Goal: Task Accomplishment & Management: Use online tool/utility

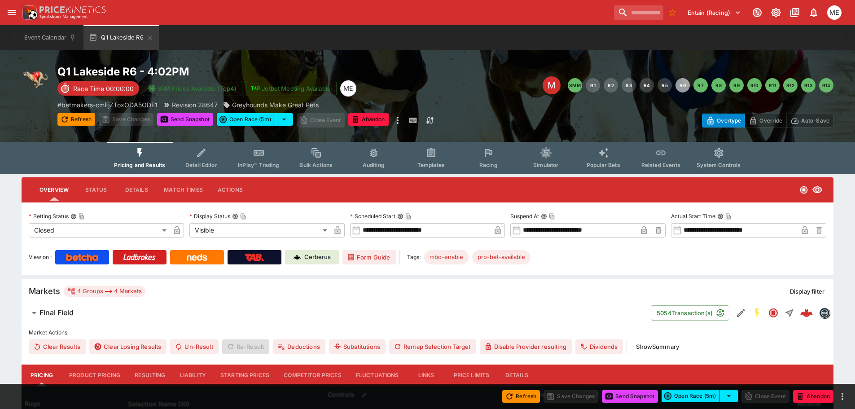
click at [149, 373] on button "Resulting" at bounding box center [150, 376] width 45 height 22
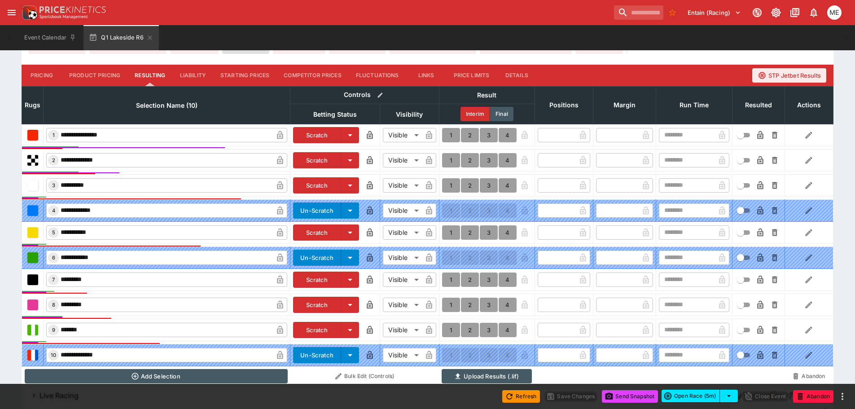
scroll to position [314, 0]
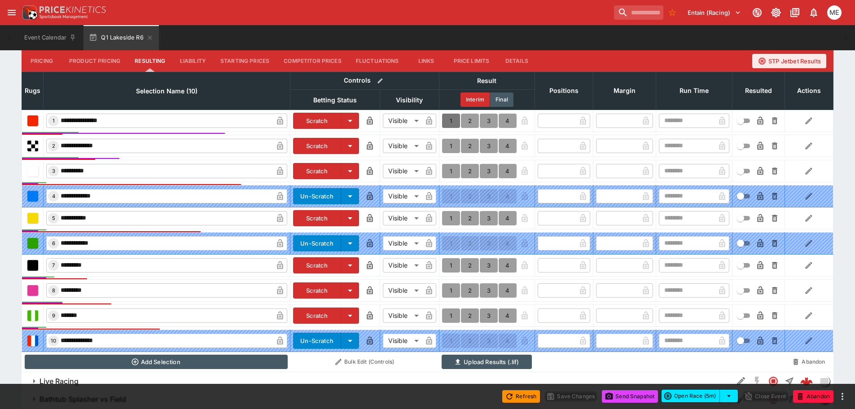
click at [450, 120] on button "1" at bounding box center [451, 121] width 18 height 14
type input "*"
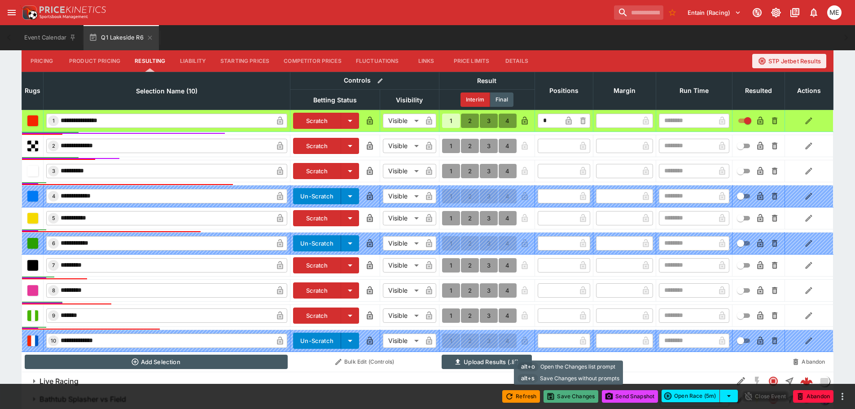
click at [575, 401] on button "Save Changes" at bounding box center [571, 396] width 55 height 13
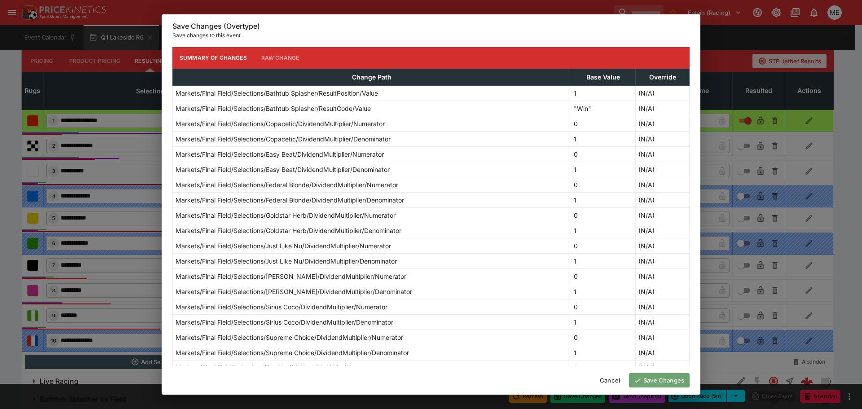
click at [652, 378] on button "Save Changes" at bounding box center [659, 380] width 61 height 14
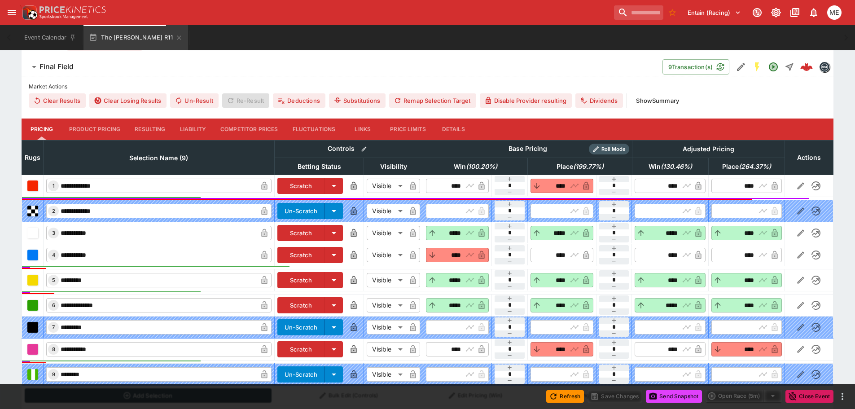
type input "****"
type input "*****"
type input "****"
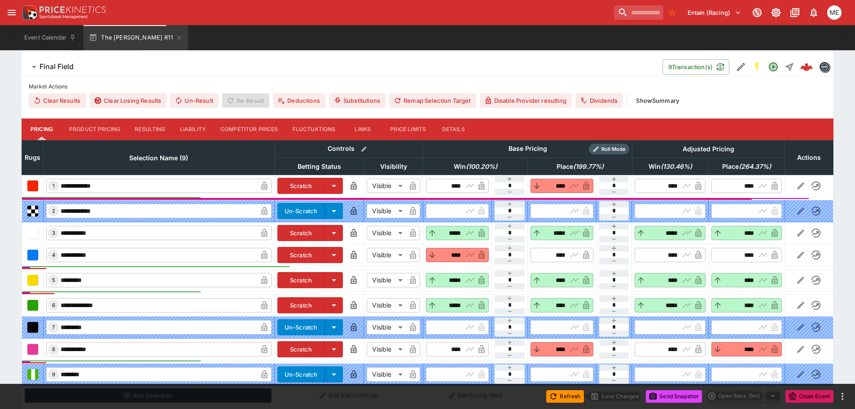
type input "****"
type input "*****"
type input "****"
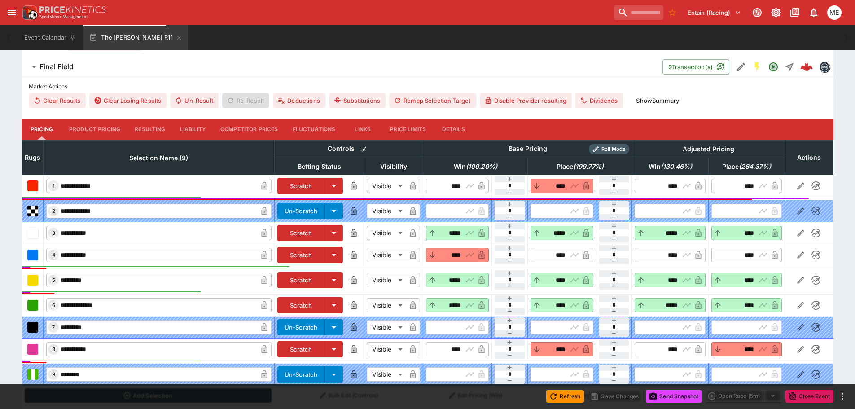
type input "*****"
type input "****"
type input "*****"
type input "****"
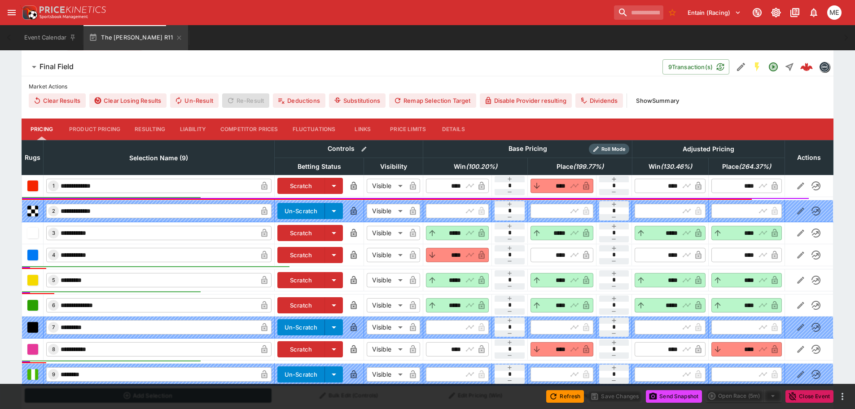
type input "****"
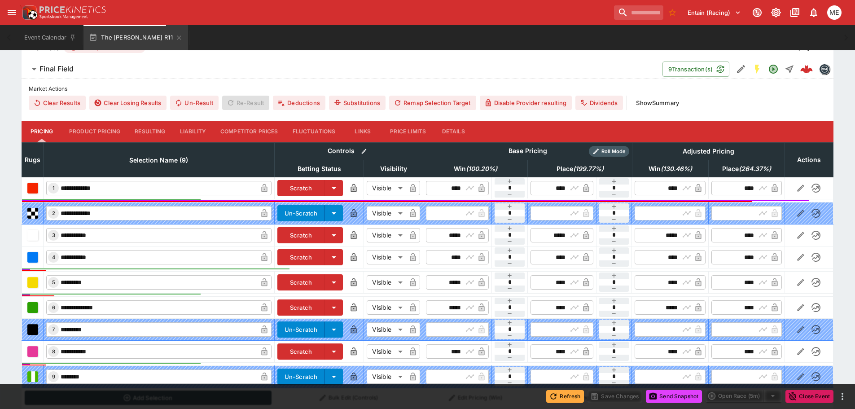
scroll to position [247, 0]
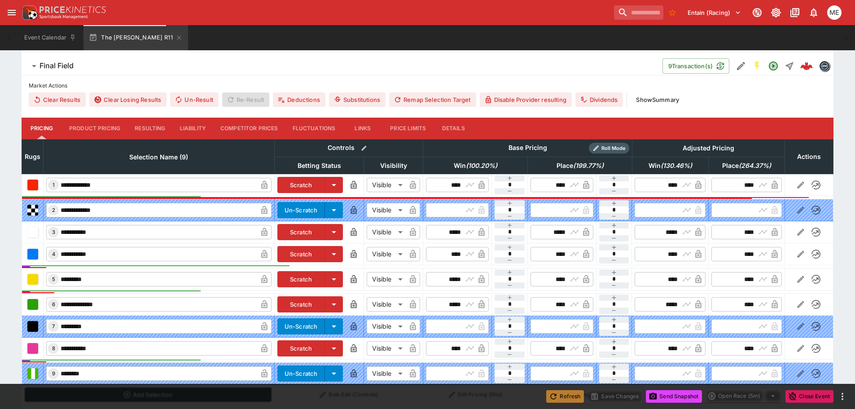
click at [572, 394] on button "Refresh" at bounding box center [565, 396] width 38 height 13
click at [656, 396] on icon "button" at bounding box center [653, 396] width 9 height 9
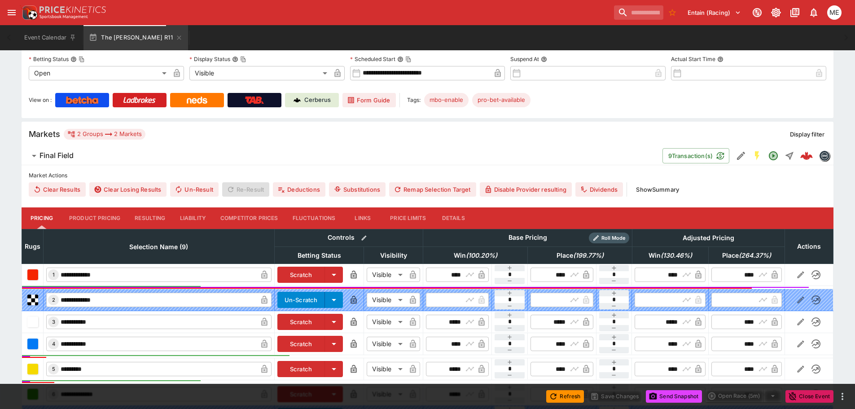
scroll to position [0, 0]
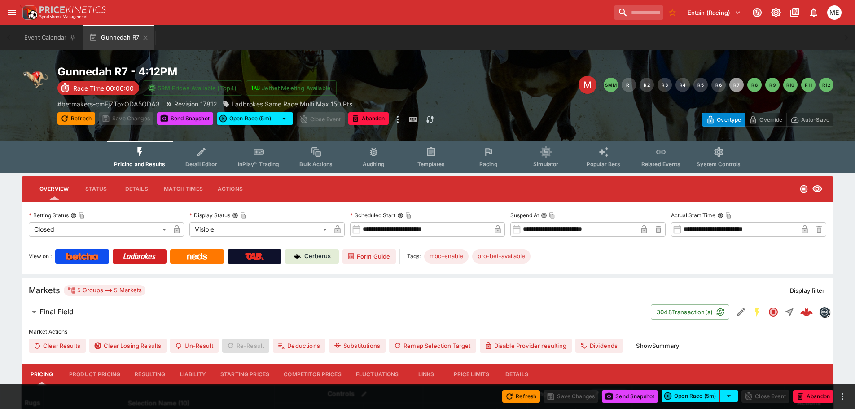
click at [143, 375] on button "Resulting" at bounding box center [150, 375] width 45 height 22
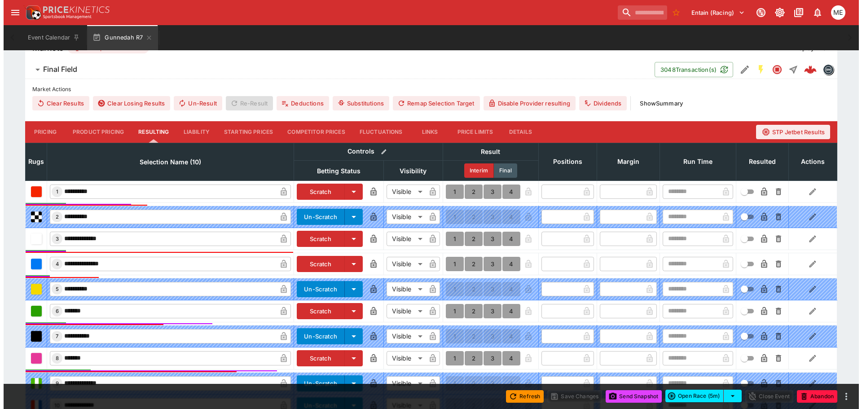
scroll to position [374, 0]
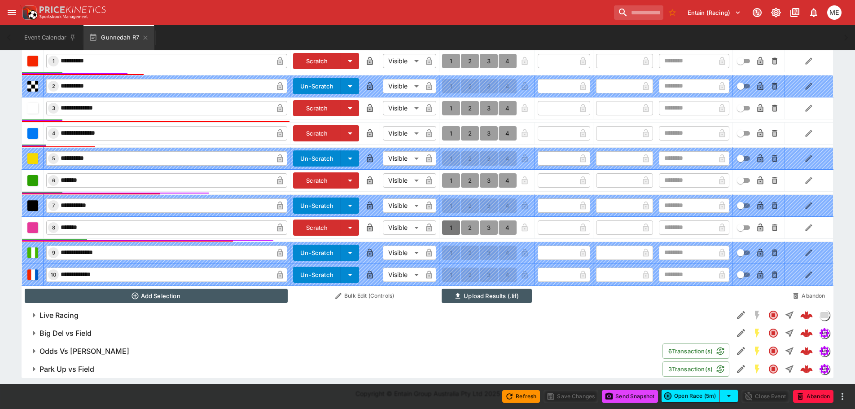
click at [448, 226] on button "1" at bounding box center [451, 227] width 18 height 14
type input "*"
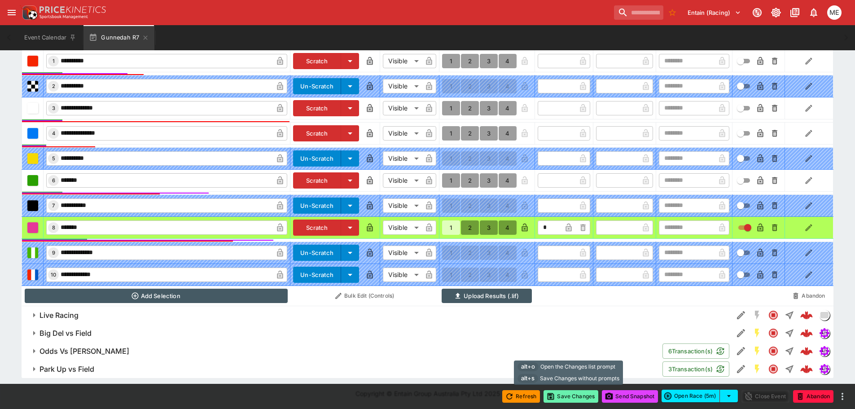
click at [559, 396] on button "Save Changes" at bounding box center [571, 396] width 55 height 13
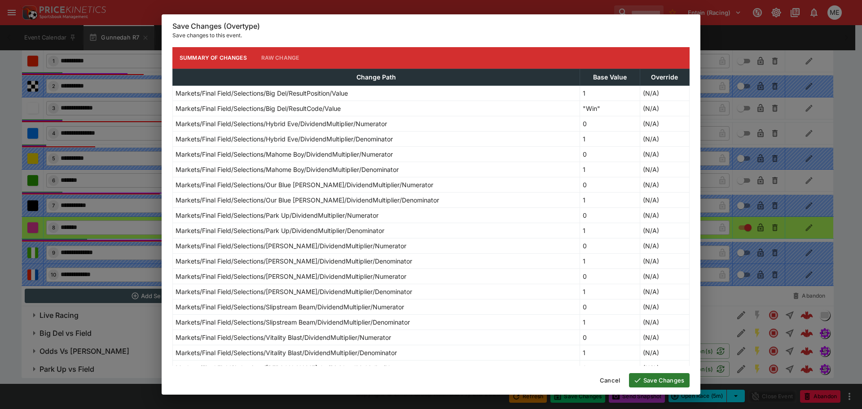
click at [662, 379] on button "Save Changes" at bounding box center [659, 380] width 61 height 14
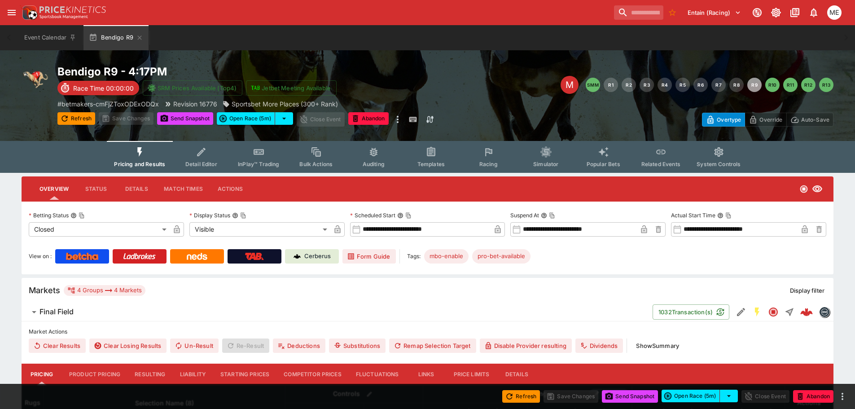
click at [156, 372] on button "Resulting" at bounding box center [150, 375] width 45 height 22
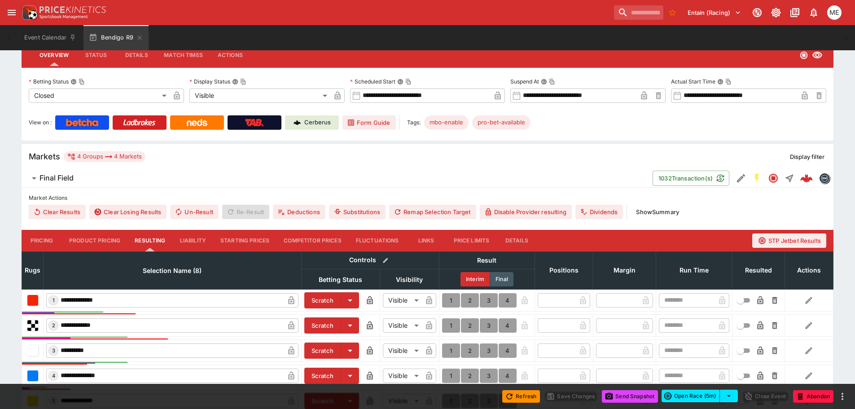
scroll to position [269, 0]
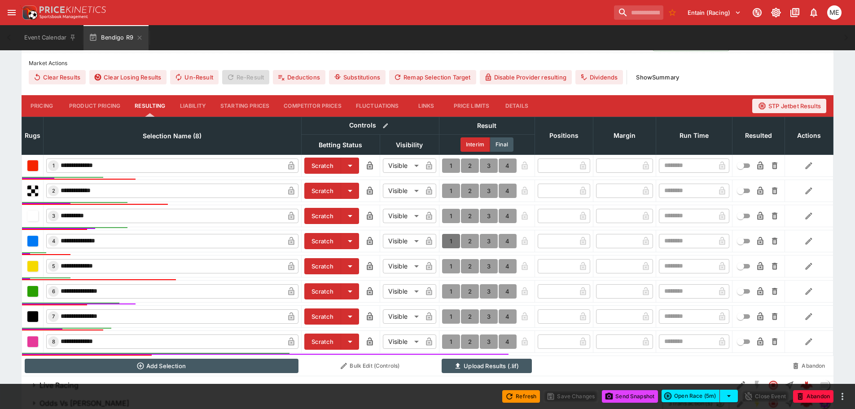
click at [454, 240] on button "1" at bounding box center [451, 241] width 18 height 14
type input "*"
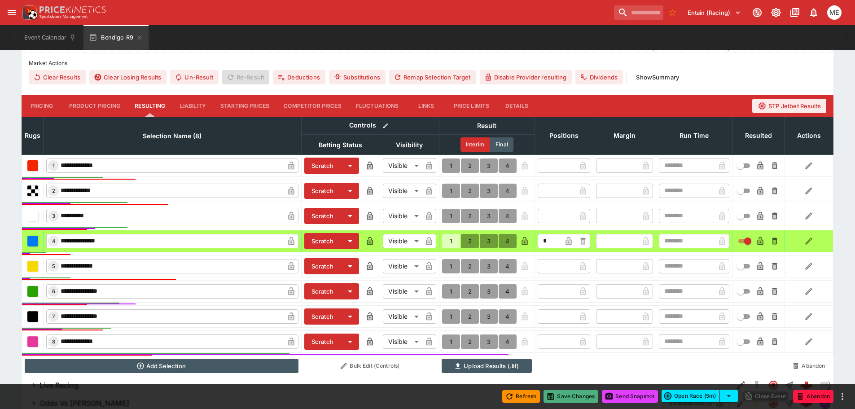
click at [550, 392] on icon "button" at bounding box center [550, 396] width 9 height 9
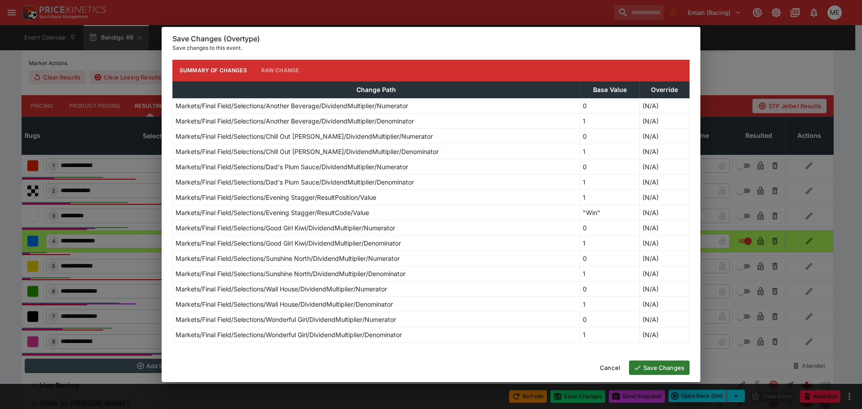
click at [643, 367] on button "Save Changes" at bounding box center [659, 368] width 61 height 14
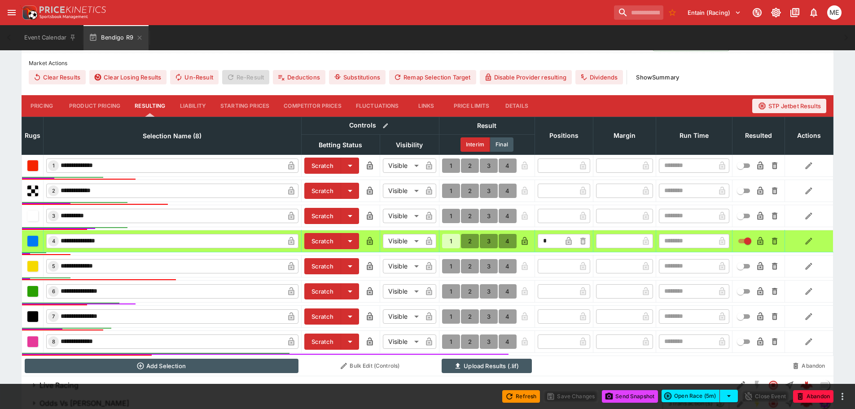
type input "*"
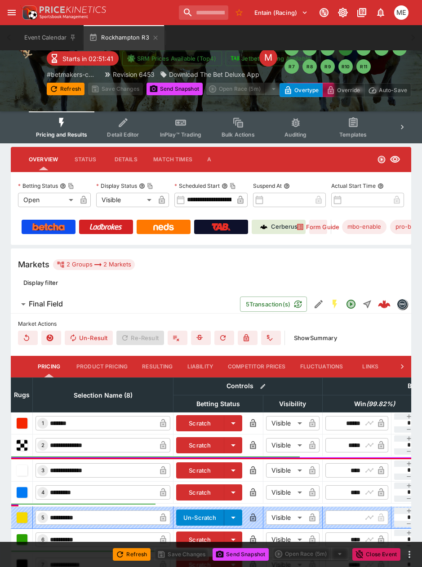
scroll to position [140, 0]
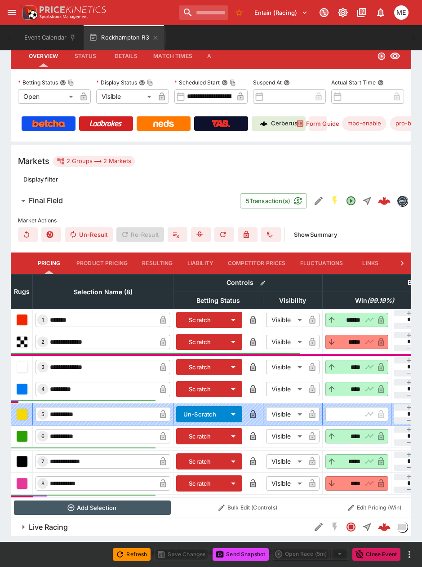
type input "******"
type input "*****"
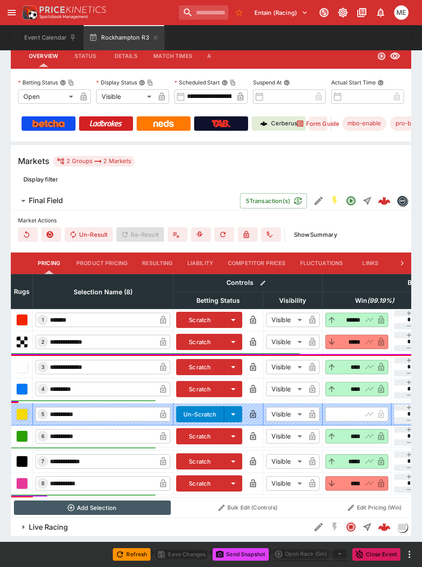
type input "****"
type input "*****"
type input "****"
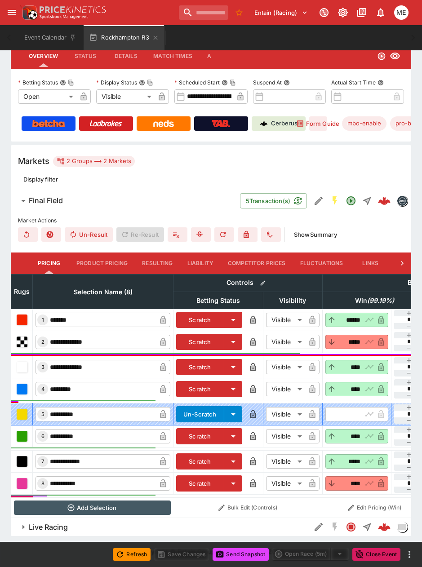
type input "****"
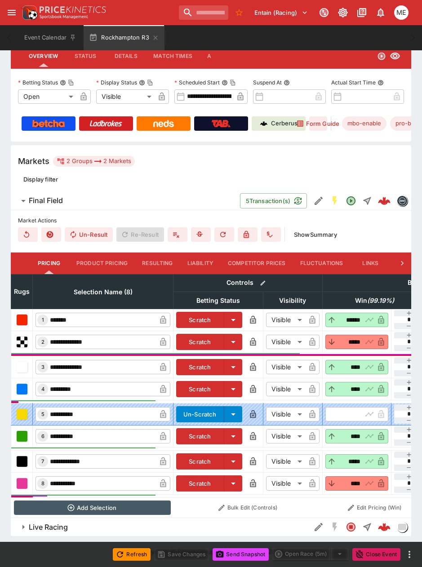
type input "****"
type input "*****"
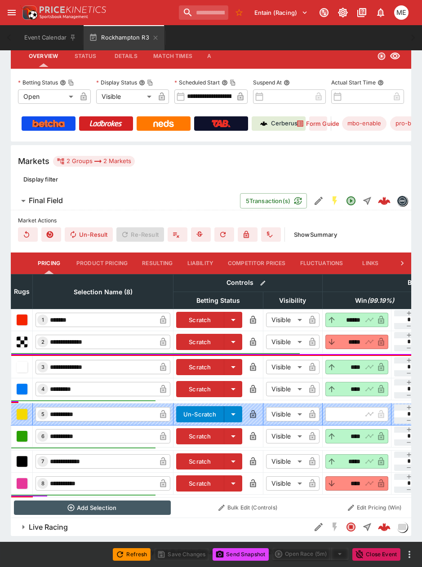
type input "*****"
type input "****"
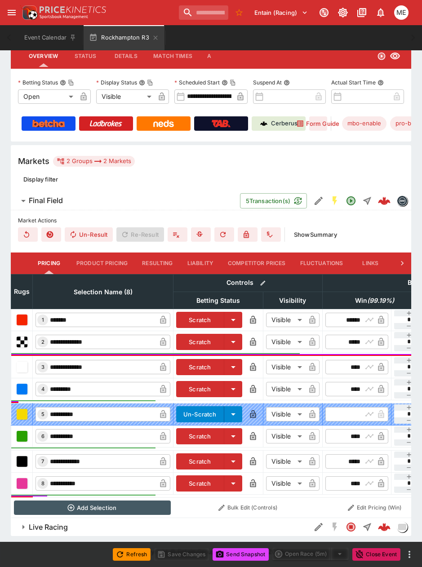
scroll to position [0, 322]
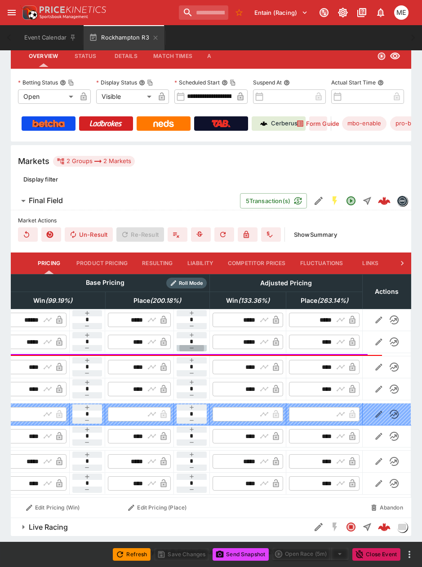
click at [190, 344] on icon "button" at bounding box center [191, 347] width 7 height 7
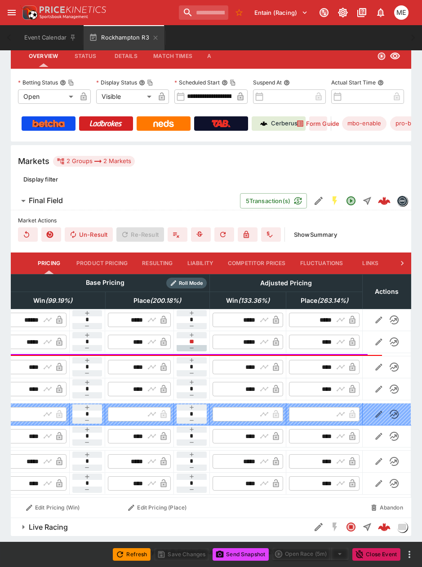
type input "**"
type input "****"
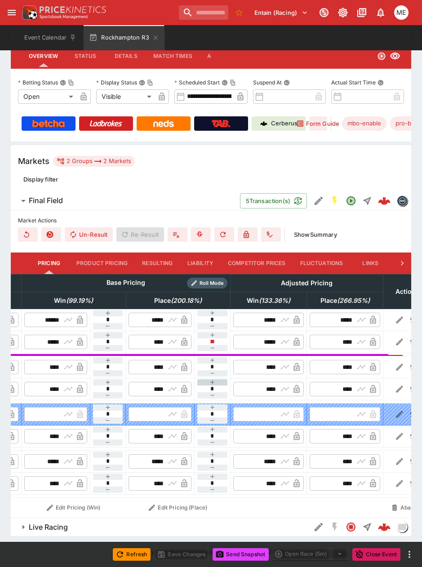
click at [210, 379] on icon "button" at bounding box center [212, 382] width 7 height 7
type input "*"
type input "****"
click at [216, 426] on button "button" at bounding box center [212, 429] width 30 height 6
type input "*"
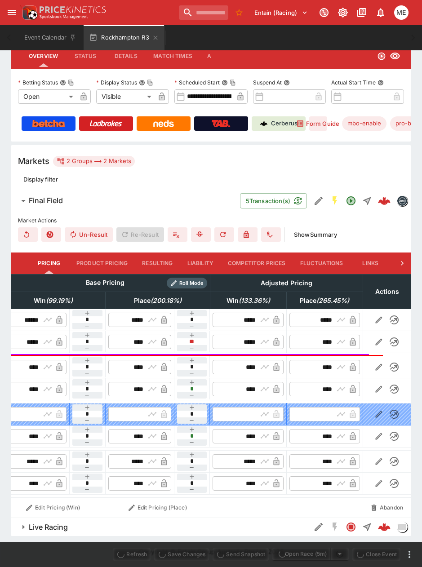
type input "****"
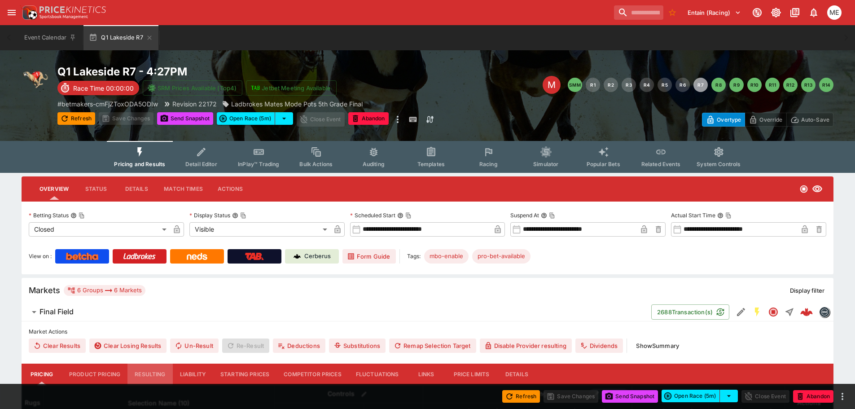
click at [159, 366] on button "Resulting" at bounding box center [150, 375] width 45 height 22
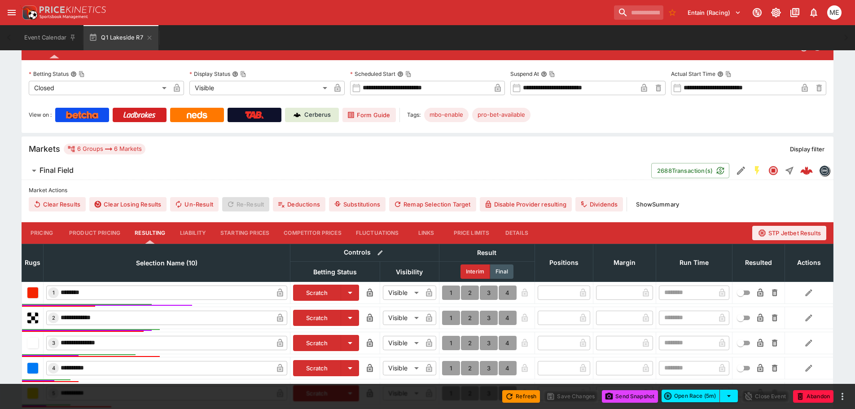
scroll to position [225, 0]
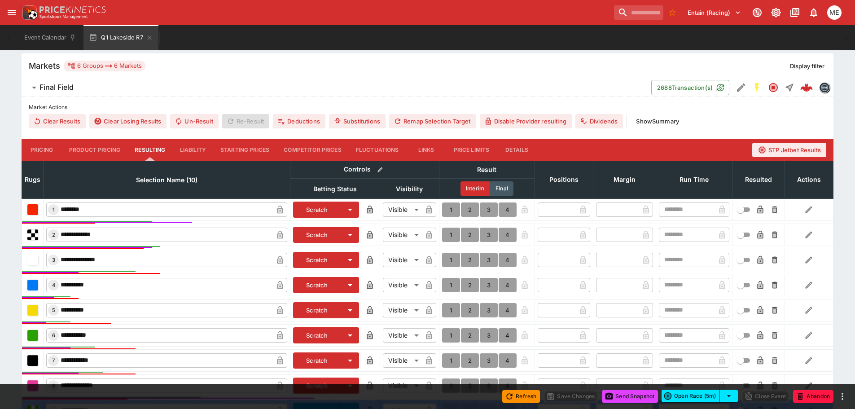
click at [451, 333] on button "1" at bounding box center [451, 335] width 18 height 14
type input "*"
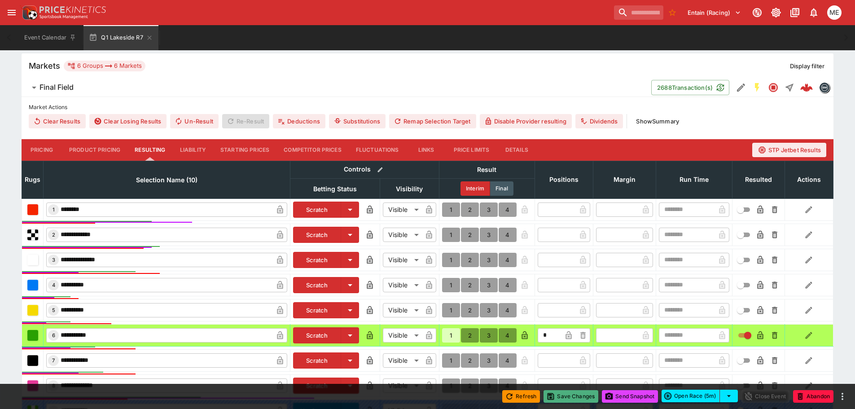
click at [581, 395] on button "Save Changes" at bounding box center [571, 396] width 55 height 13
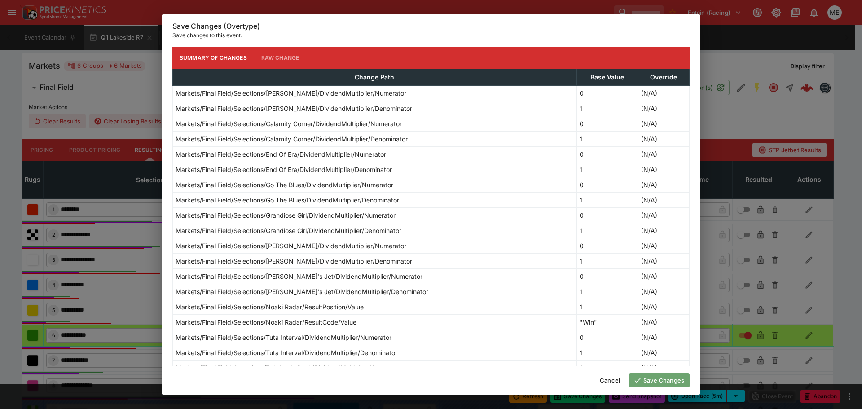
click at [646, 376] on button "Save Changes" at bounding box center [659, 380] width 61 height 14
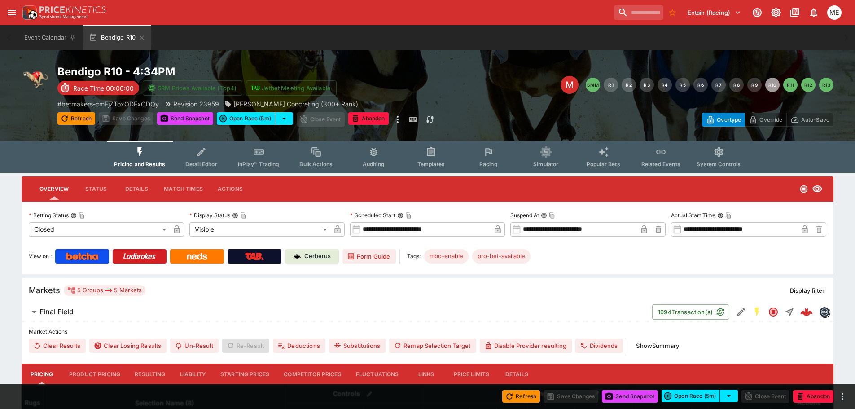
drag, startPoint x: 150, startPoint y: 374, endPoint x: 279, endPoint y: 328, distance: 136.5
click at [150, 374] on button "Resulting" at bounding box center [150, 375] width 45 height 22
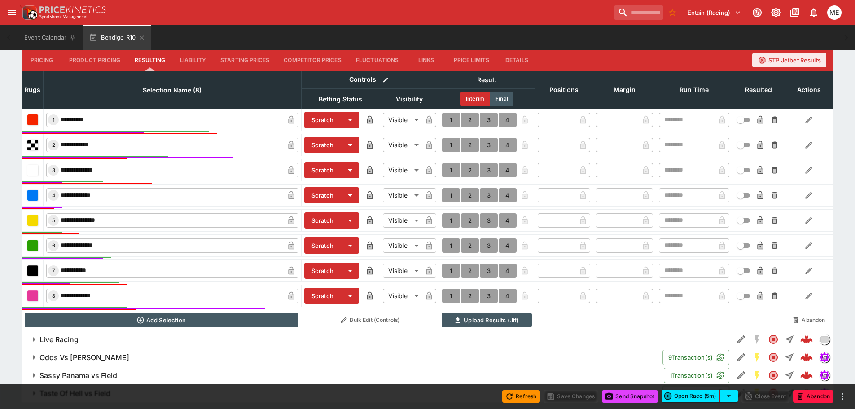
scroll to position [315, 0]
click at [450, 145] on button "1" at bounding box center [451, 145] width 18 height 14
type input "*"
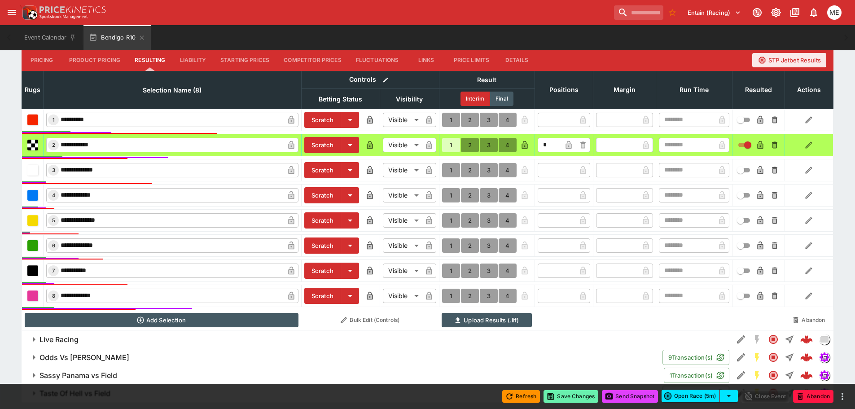
click at [555, 396] on button "Save Changes" at bounding box center [571, 396] width 55 height 13
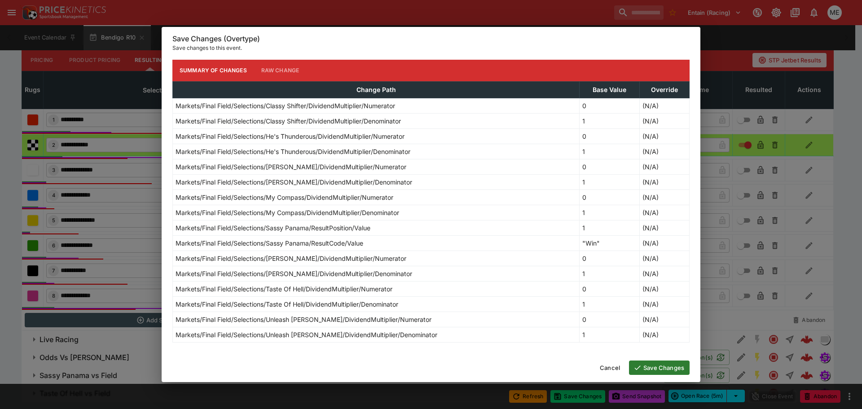
click at [649, 370] on button "Save Changes" at bounding box center [659, 368] width 61 height 14
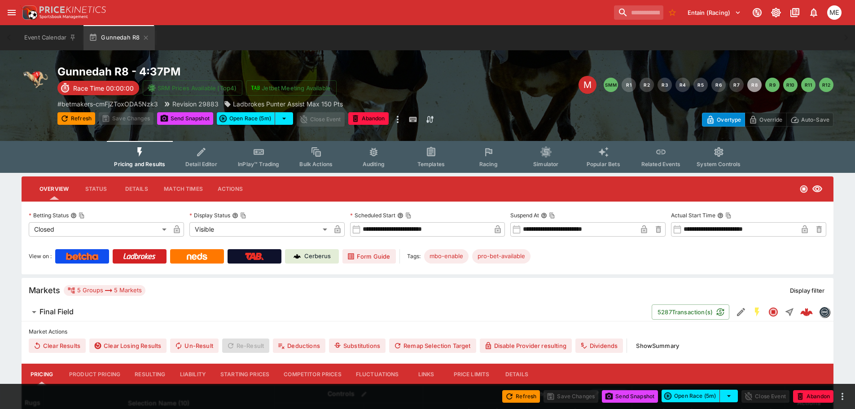
click at [149, 374] on button "Resulting" at bounding box center [150, 375] width 45 height 22
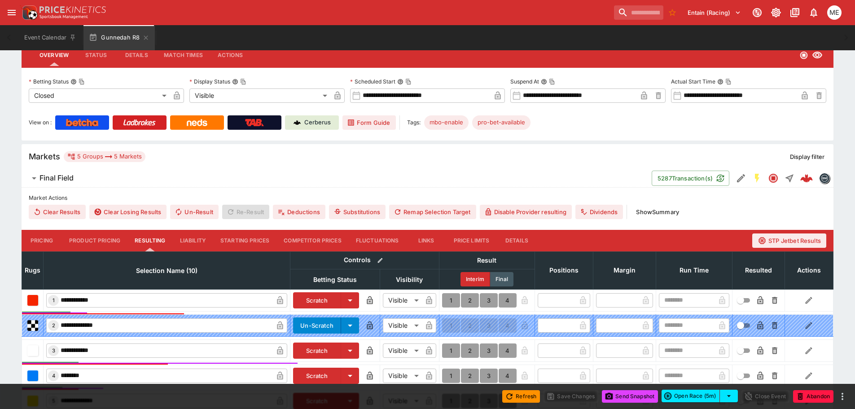
scroll to position [180, 0]
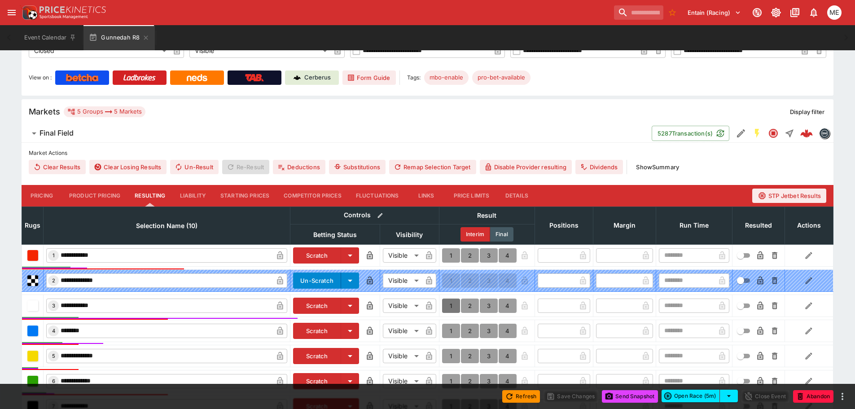
click at [452, 304] on button "1" at bounding box center [451, 306] width 18 height 14
type input "*"
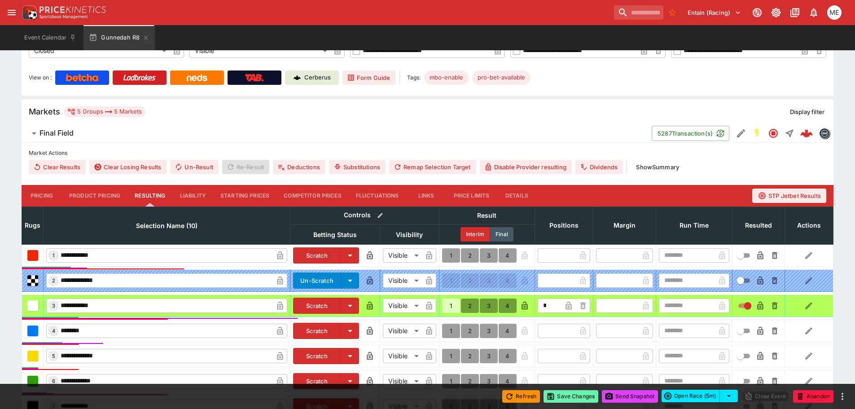
click at [558, 393] on button "Save Changes" at bounding box center [571, 396] width 55 height 13
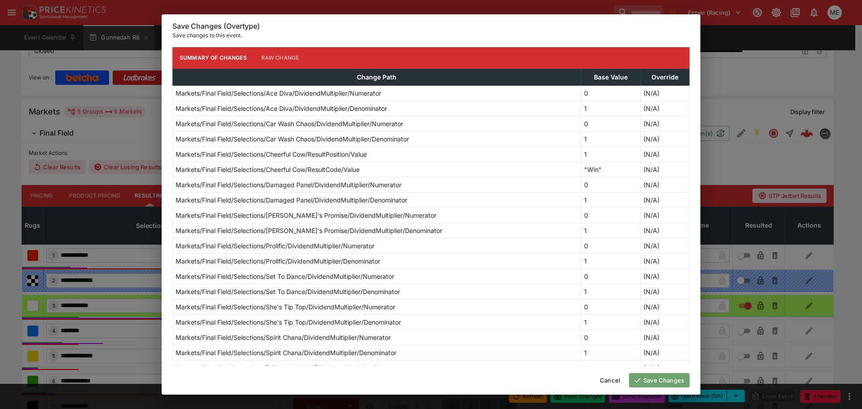
click at [647, 377] on button "Save Changes" at bounding box center [659, 380] width 61 height 14
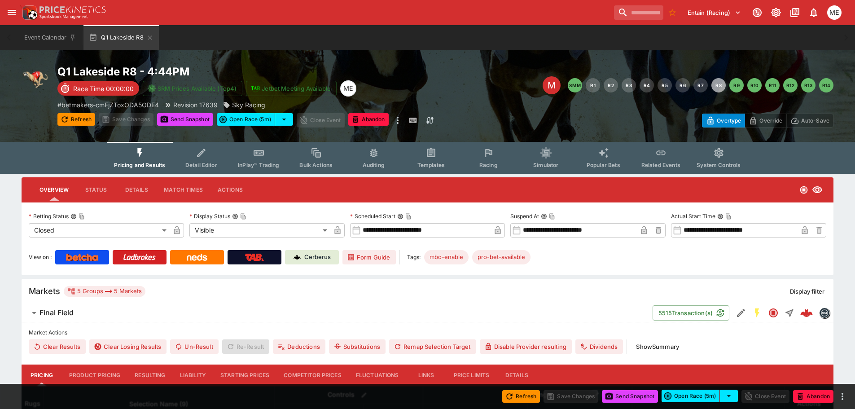
drag, startPoint x: 150, startPoint y: 372, endPoint x: 192, endPoint y: 352, distance: 46.2
click at [150, 372] on button "Resulting" at bounding box center [150, 376] width 45 height 22
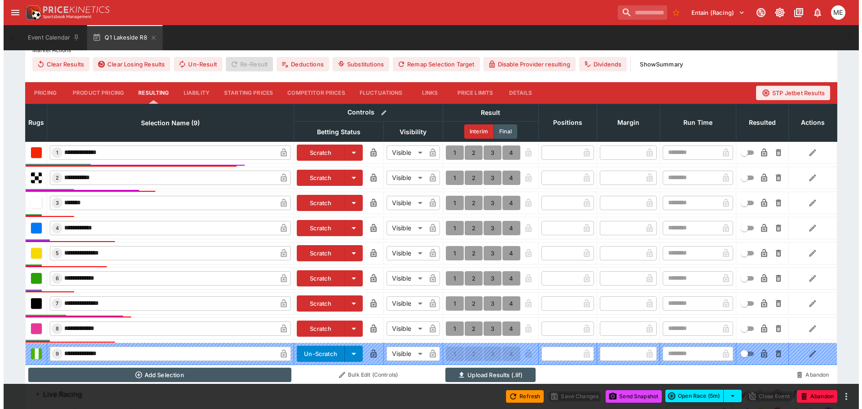
scroll to position [361, 0]
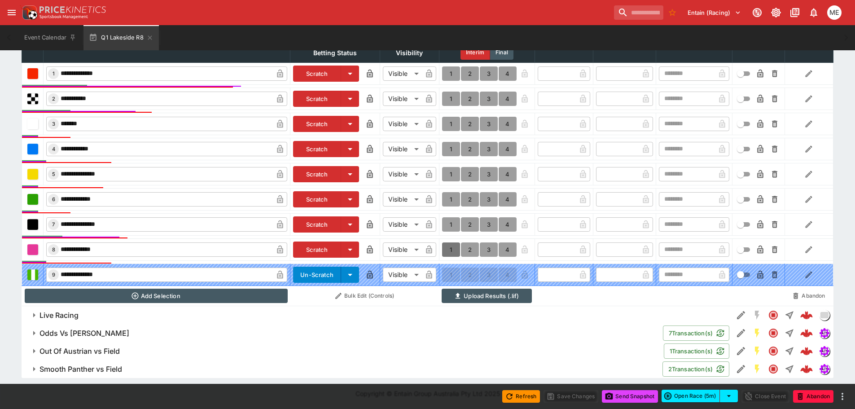
click at [452, 247] on button "1" at bounding box center [451, 249] width 18 height 14
type input "*"
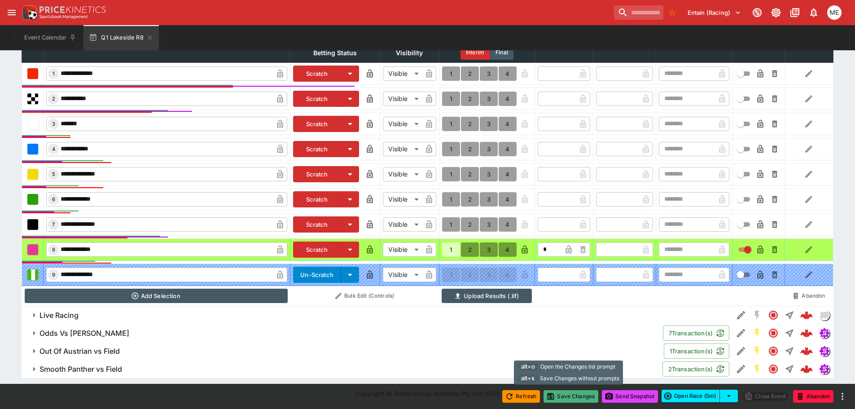
click at [560, 399] on button "Save Changes" at bounding box center [571, 396] width 55 height 13
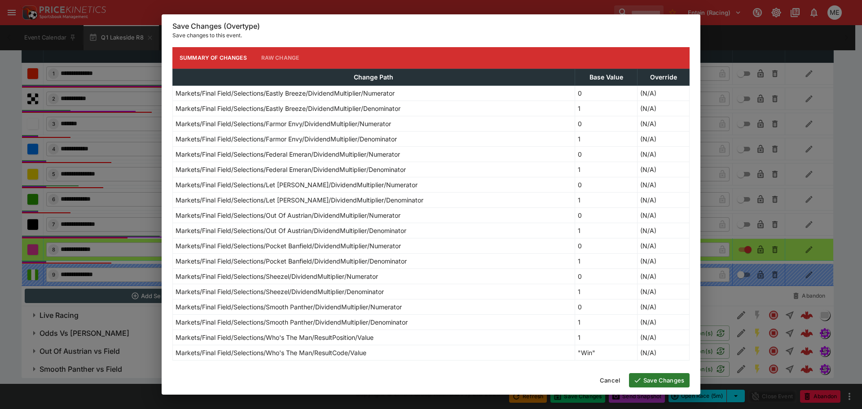
click at [643, 379] on button "Save Changes" at bounding box center [659, 380] width 61 height 14
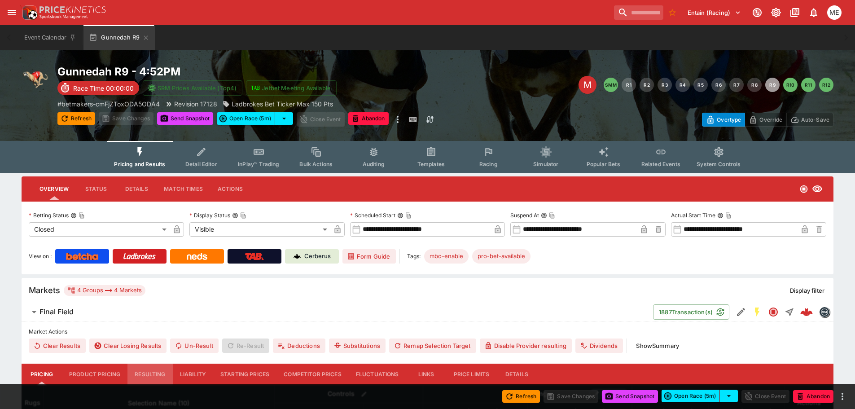
click at [153, 372] on button "Resulting" at bounding box center [150, 375] width 45 height 22
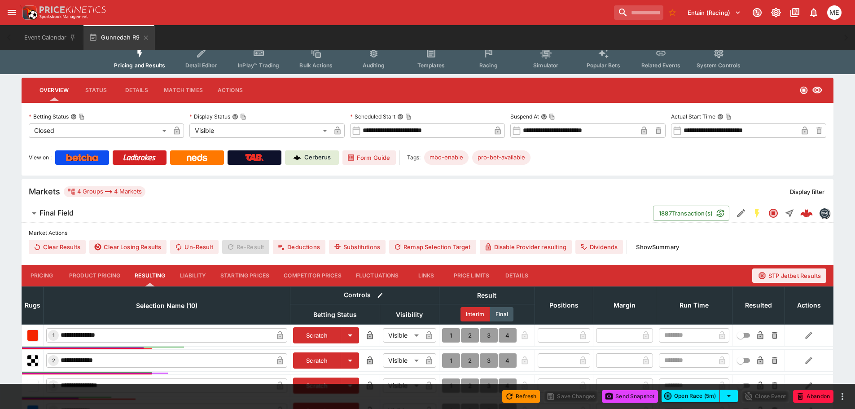
scroll to position [225, 0]
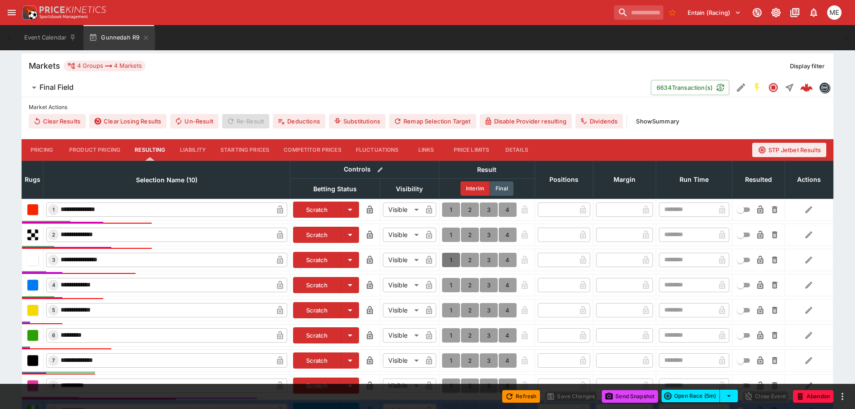
click at [450, 260] on button "1" at bounding box center [451, 260] width 18 height 14
type input "*"
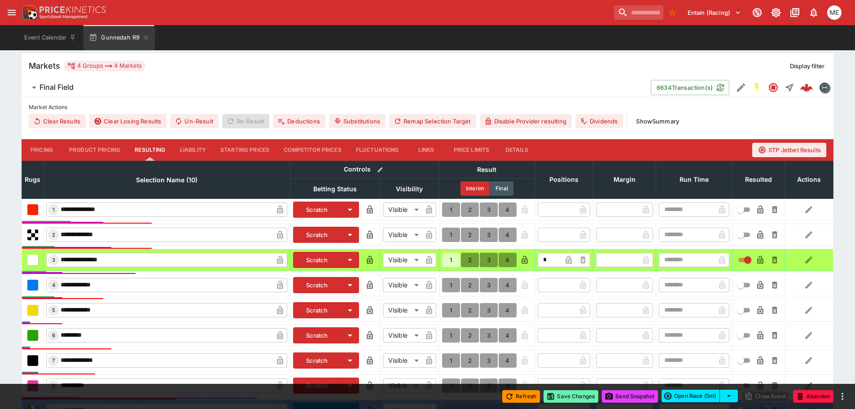
click at [553, 394] on icon "button" at bounding box center [550, 396] width 9 height 9
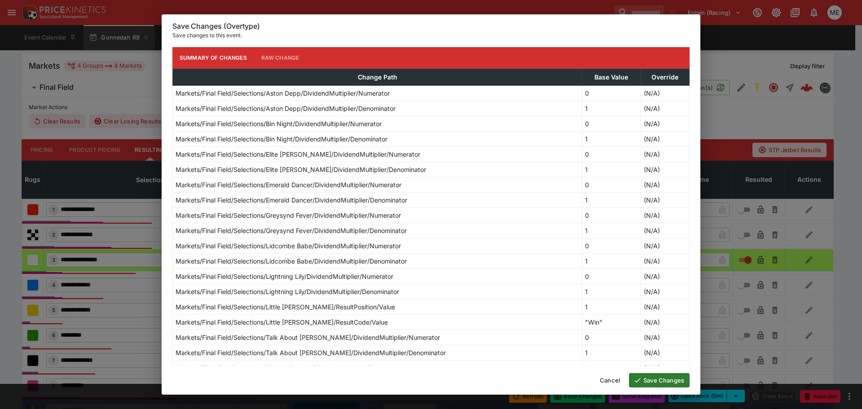
click at [638, 377] on icon "button" at bounding box center [638, 380] width 8 height 8
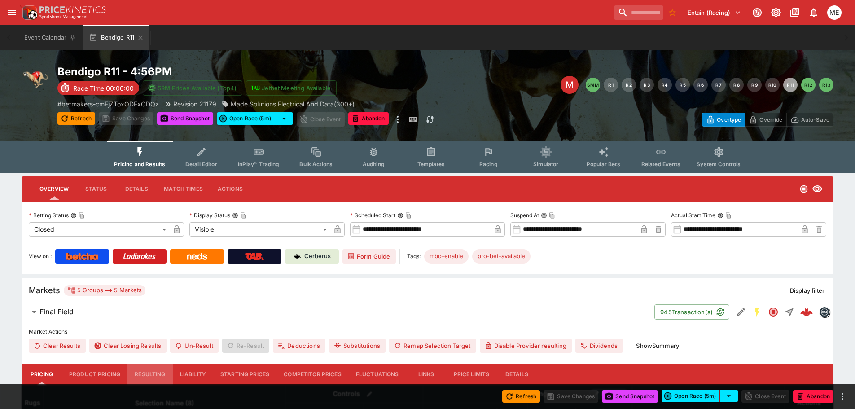
click at [150, 374] on button "Resulting" at bounding box center [150, 375] width 45 height 22
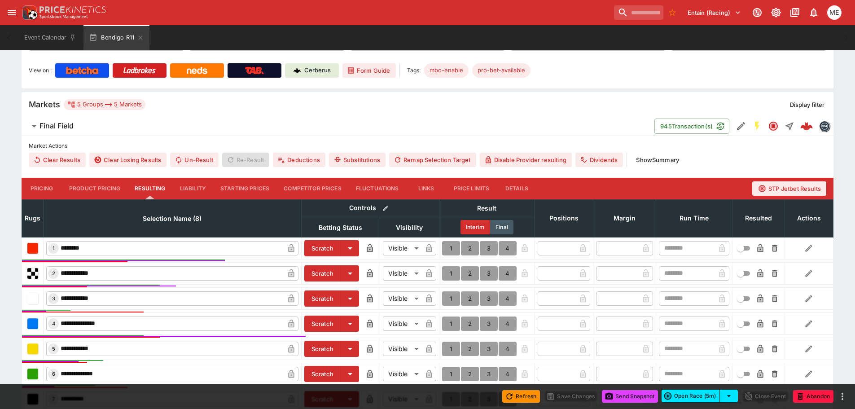
scroll to position [269, 0]
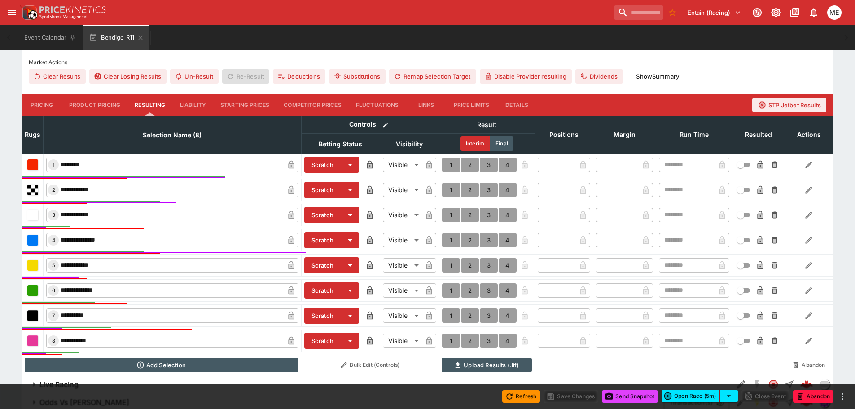
click at [450, 191] on button "1" at bounding box center [451, 190] width 18 height 14
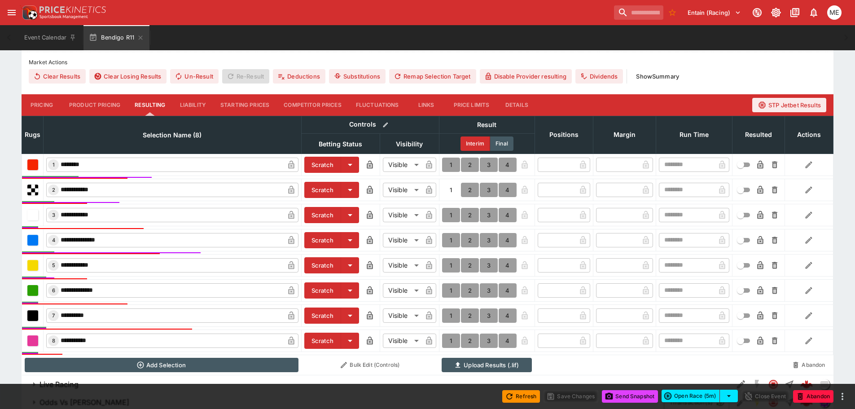
type input "*"
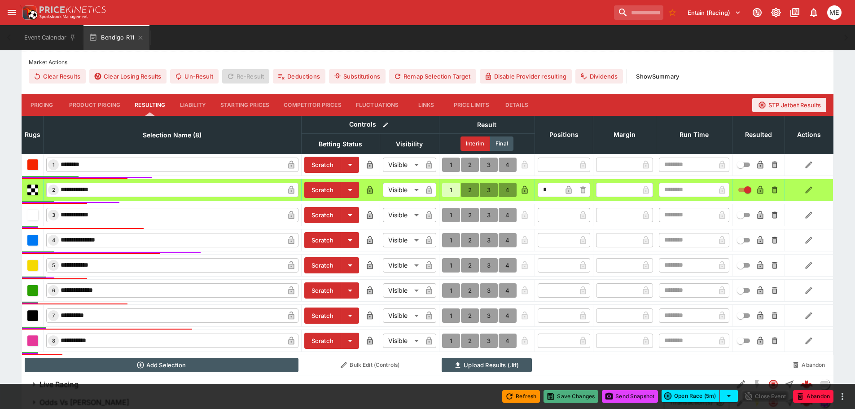
click at [560, 395] on button "Save Changes" at bounding box center [571, 396] width 55 height 13
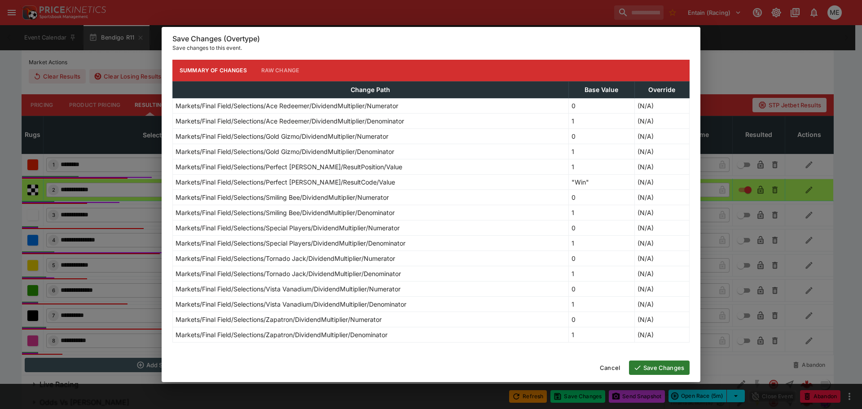
click at [646, 365] on button "Save Changes" at bounding box center [659, 368] width 61 height 14
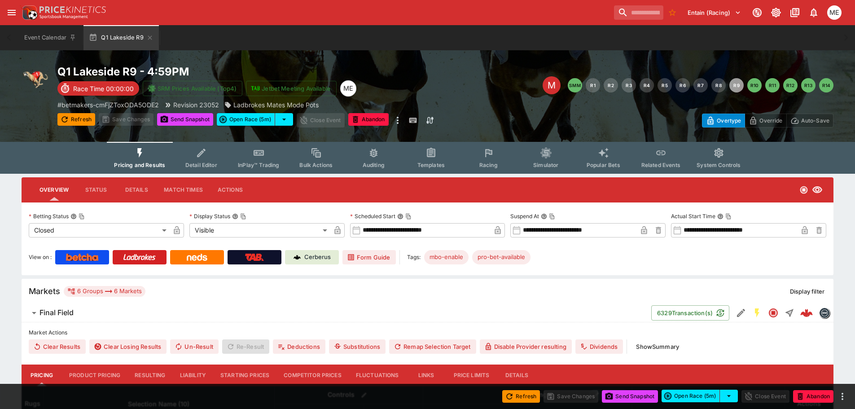
click at [153, 377] on button "Resulting" at bounding box center [150, 376] width 45 height 22
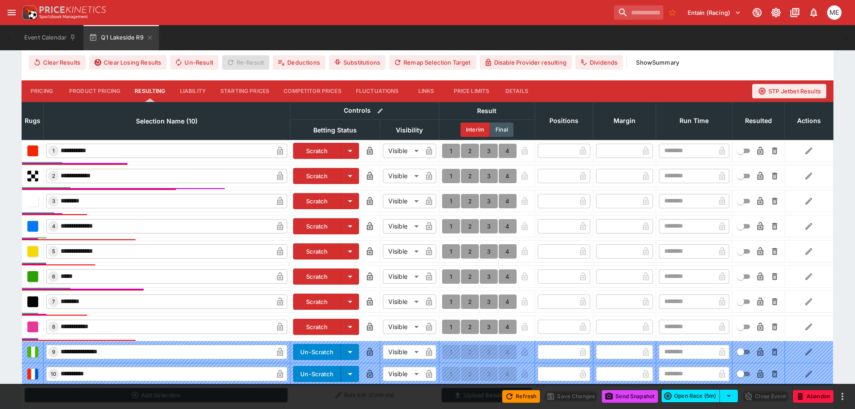
scroll to position [269, 0]
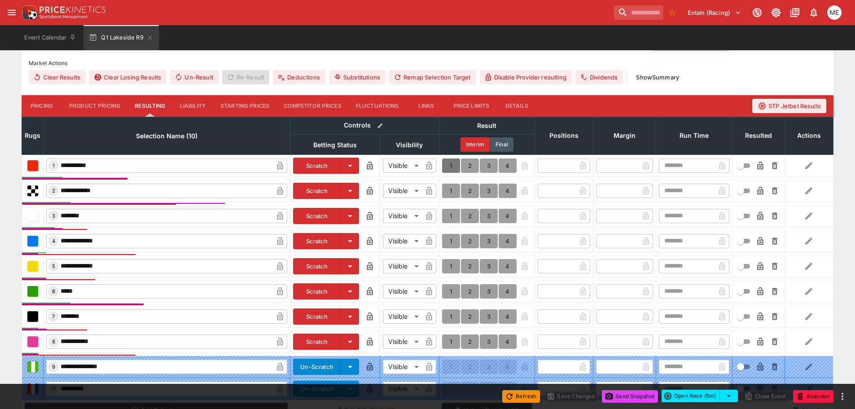
click at [451, 167] on button "1" at bounding box center [451, 166] width 18 height 14
type input "*"
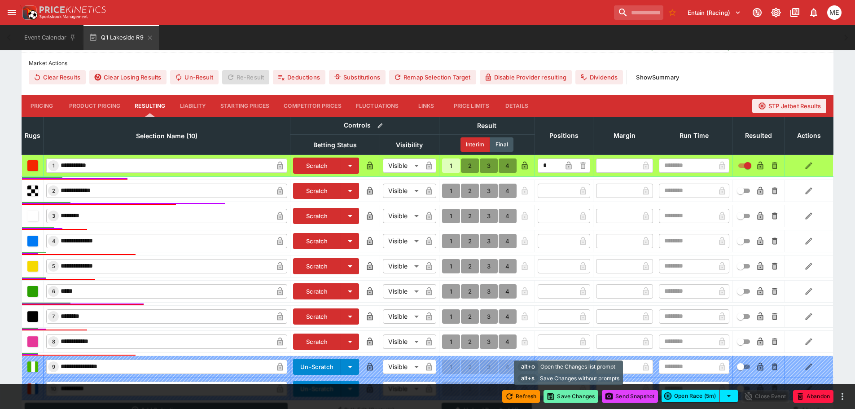
click at [567, 394] on button "Save Changes" at bounding box center [571, 396] width 55 height 13
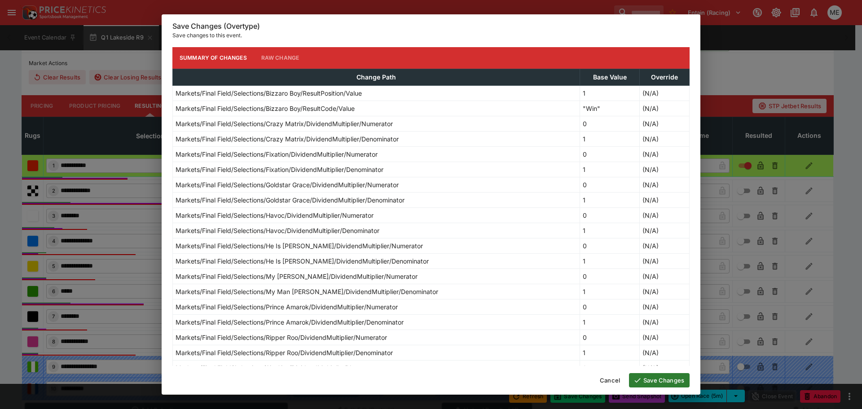
click at [650, 380] on button "Save Changes" at bounding box center [659, 380] width 61 height 14
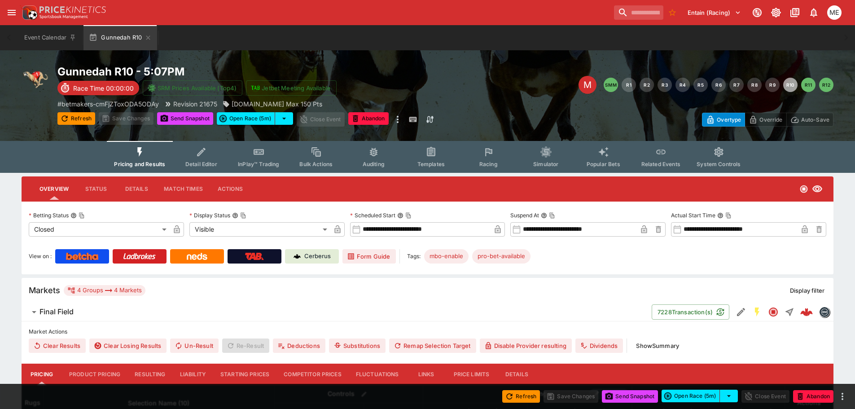
click at [152, 373] on button "Resulting" at bounding box center [150, 375] width 45 height 22
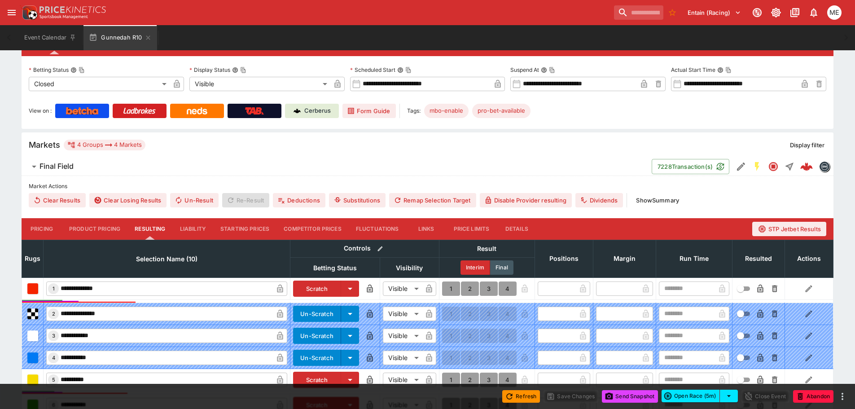
scroll to position [269, 0]
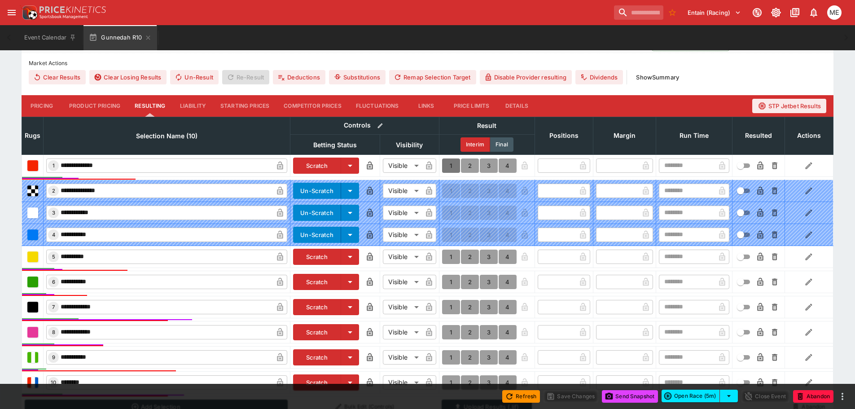
click at [452, 163] on button "1" at bounding box center [451, 166] width 18 height 14
type input "*"
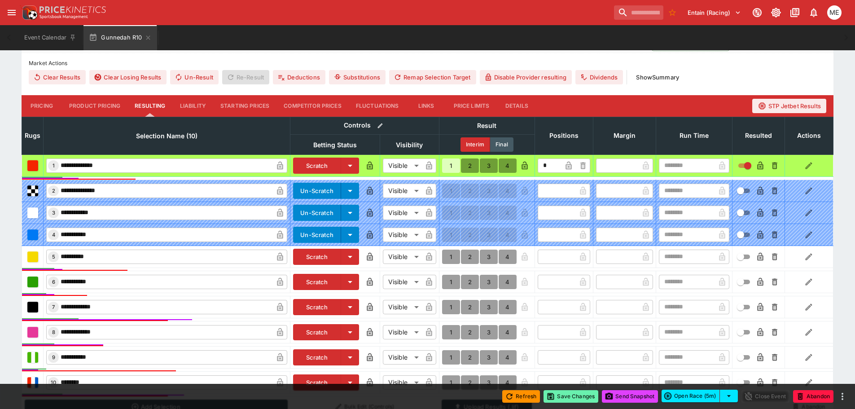
click at [559, 396] on button "Save Changes" at bounding box center [571, 396] width 55 height 13
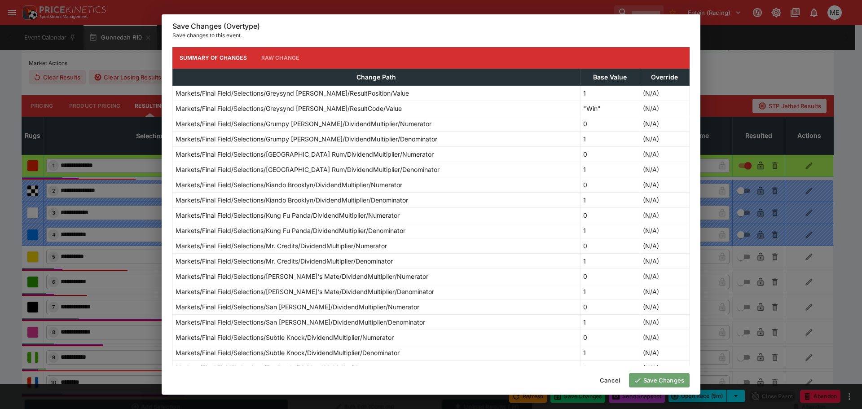
click at [655, 377] on button "Save Changes" at bounding box center [659, 380] width 61 height 14
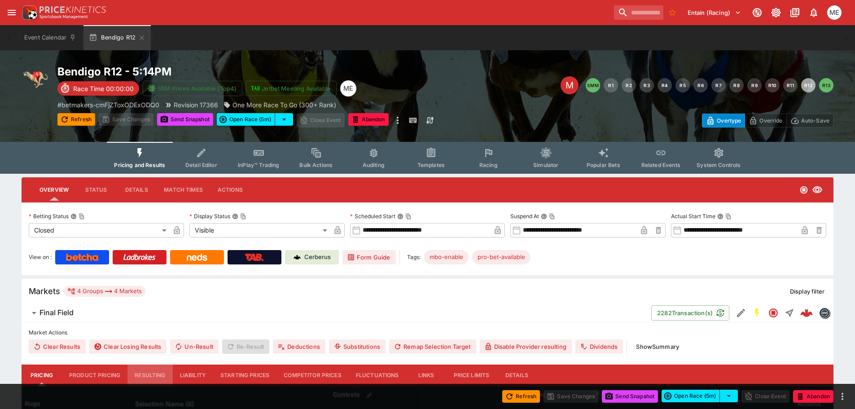
click at [148, 373] on button "Resulting" at bounding box center [150, 376] width 45 height 22
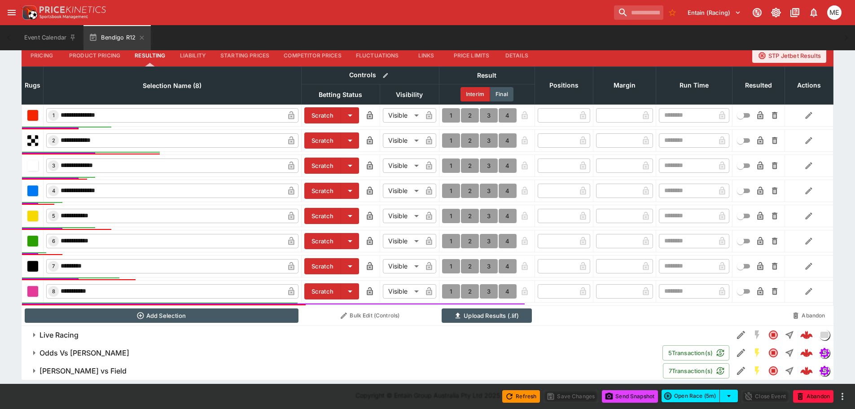
scroll to position [321, 0]
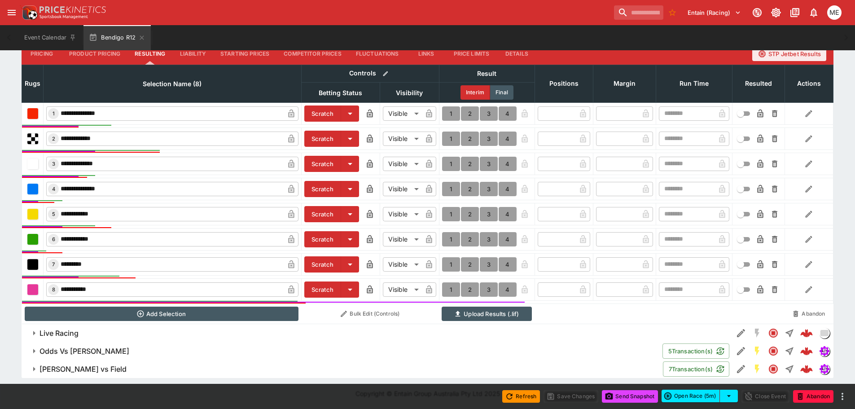
click at [449, 289] on button "1" at bounding box center [451, 289] width 18 height 14
type input "*"
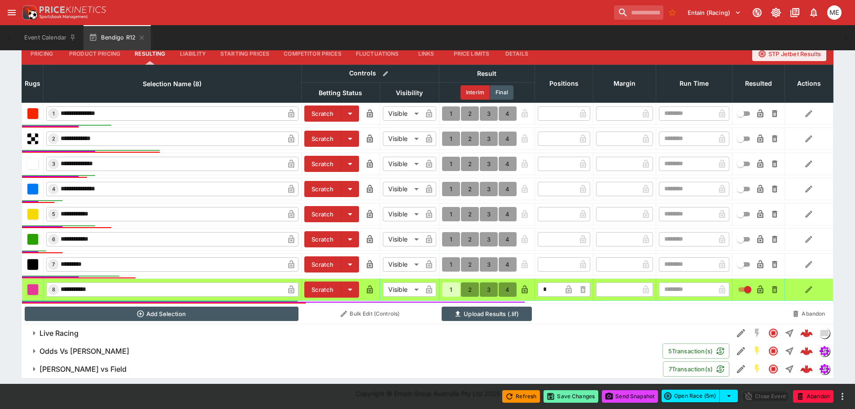
click at [564, 401] on button "Save Changes" at bounding box center [571, 396] width 55 height 13
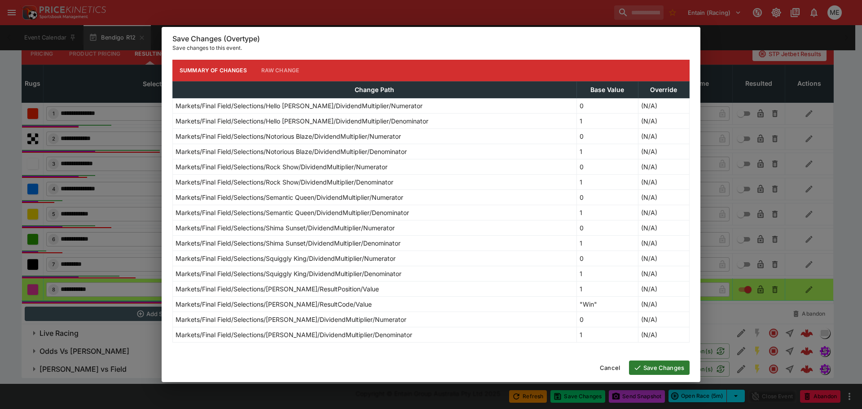
click at [646, 367] on button "Save Changes" at bounding box center [659, 368] width 61 height 14
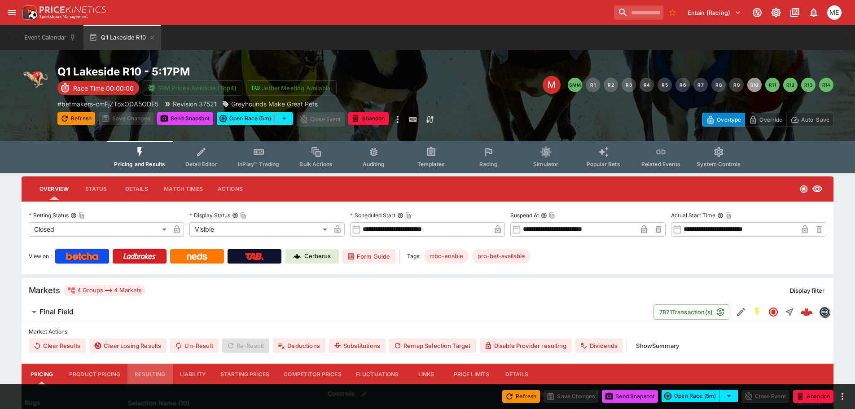
click at [156, 370] on button "Resulting" at bounding box center [150, 375] width 45 height 22
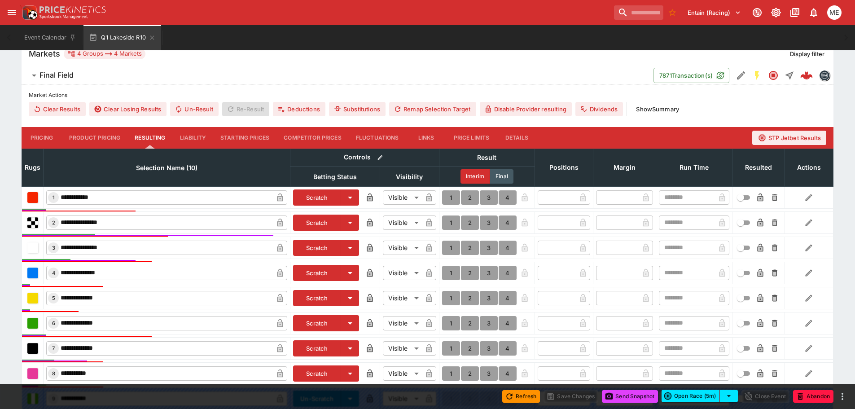
scroll to position [315, 0]
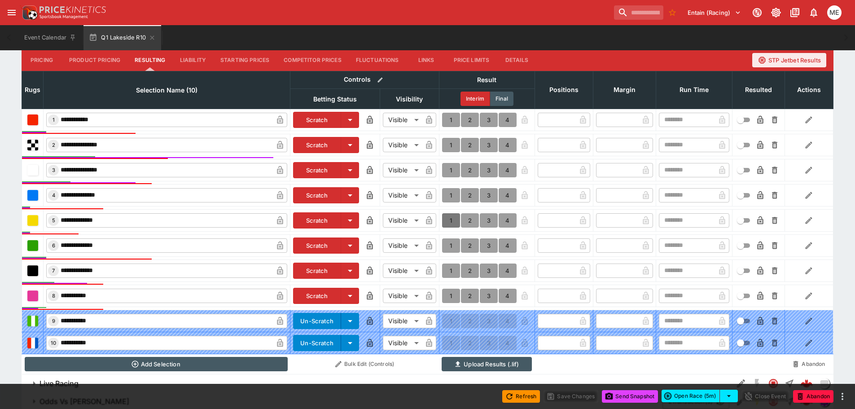
click at [451, 220] on button "1" at bounding box center [451, 220] width 18 height 14
type input "*"
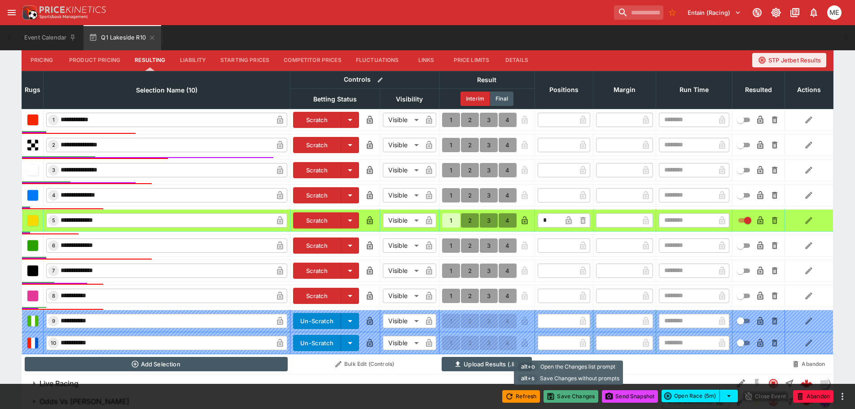
click at [571, 396] on button "Save Changes" at bounding box center [571, 396] width 55 height 13
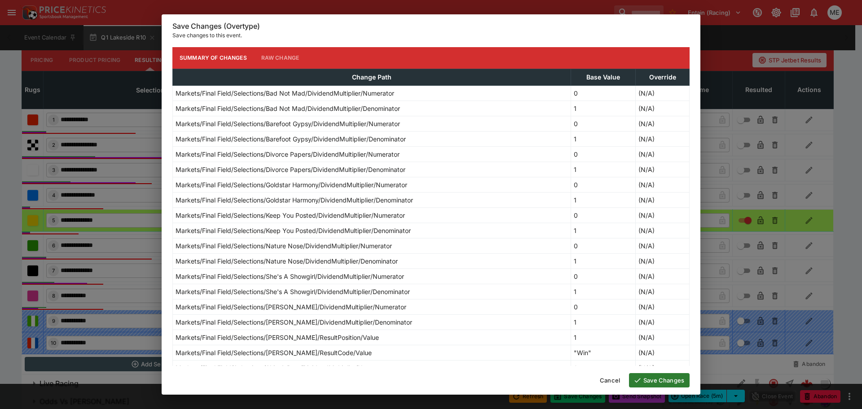
click at [656, 379] on button "Save Changes" at bounding box center [659, 380] width 61 height 14
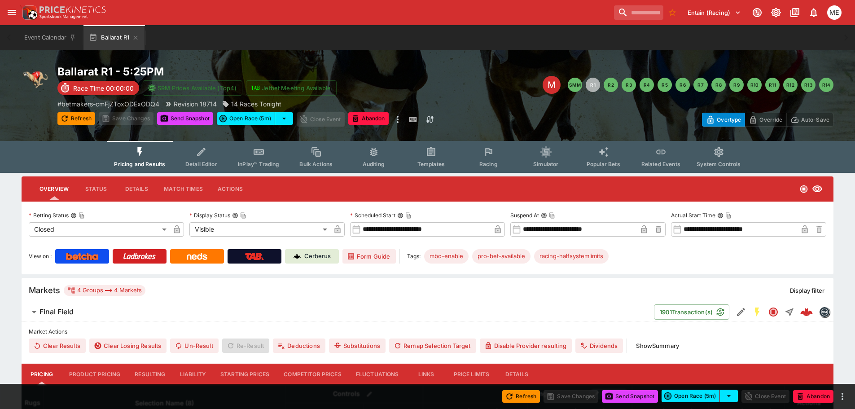
click at [145, 372] on button "Resulting" at bounding box center [150, 375] width 45 height 22
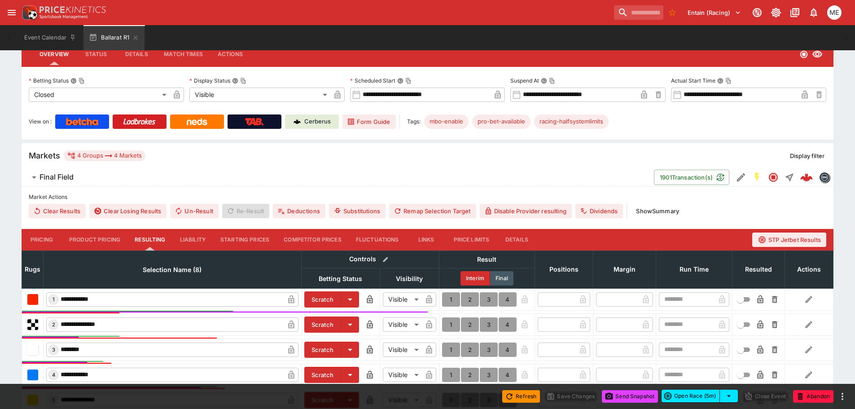
scroll to position [269, 0]
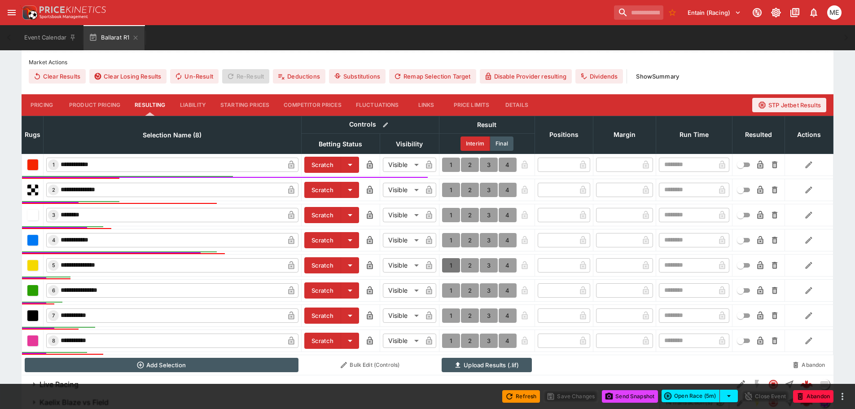
click at [449, 262] on button "1" at bounding box center [451, 265] width 18 height 14
type input "*"
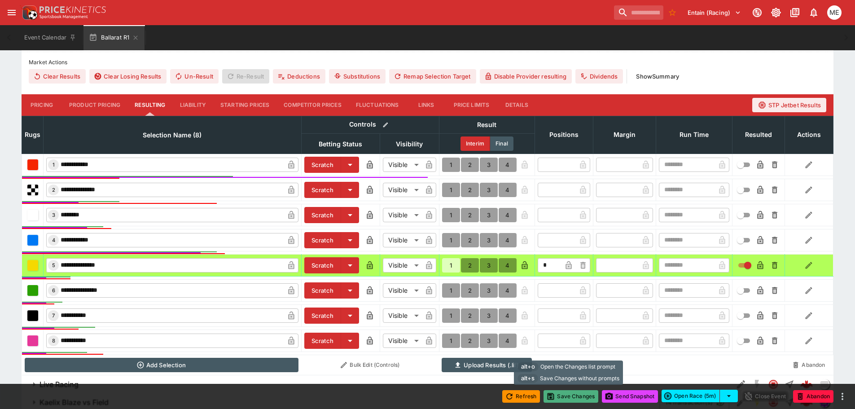
click at [555, 393] on button "Save Changes" at bounding box center [571, 396] width 55 height 13
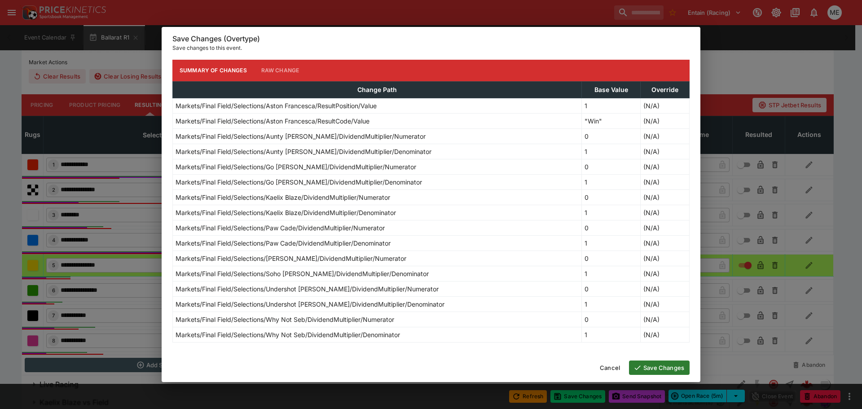
click at [646, 366] on button "Save Changes" at bounding box center [659, 368] width 61 height 14
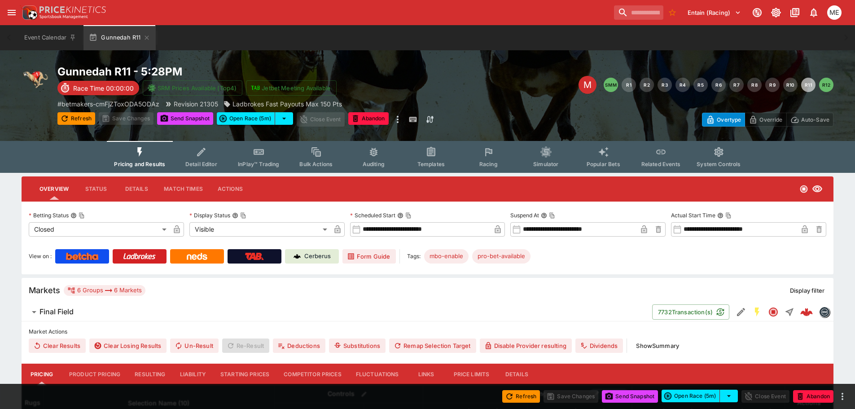
click at [145, 375] on button "Resulting" at bounding box center [150, 375] width 45 height 22
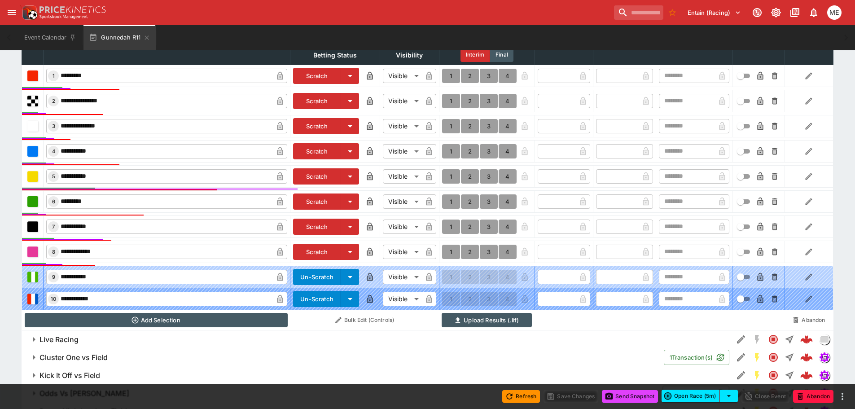
scroll to position [359, 0]
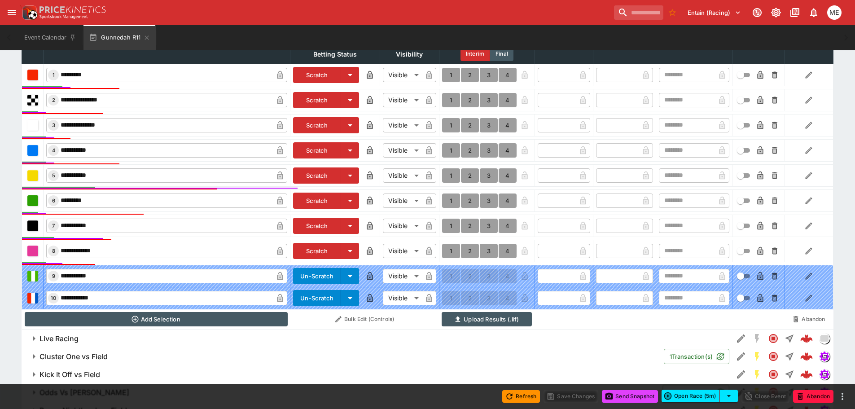
click at [451, 227] on button "1" at bounding box center [451, 226] width 18 height 14
type input "*"
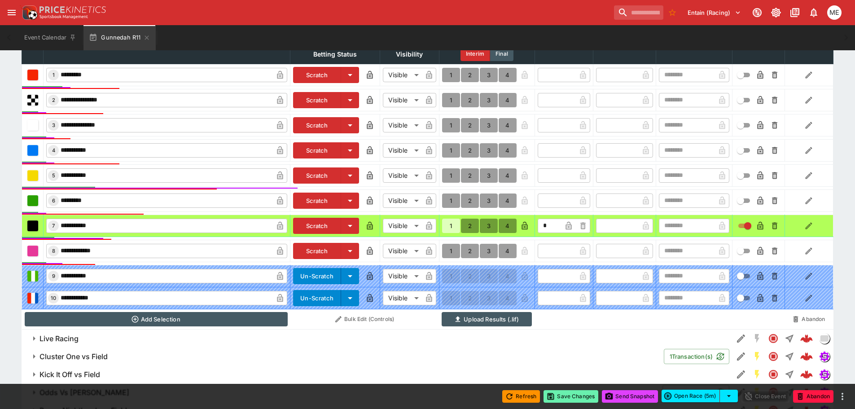
click at [559, 400] on button "Save Changes" at bounding box center [571, 396] width 55 height 13
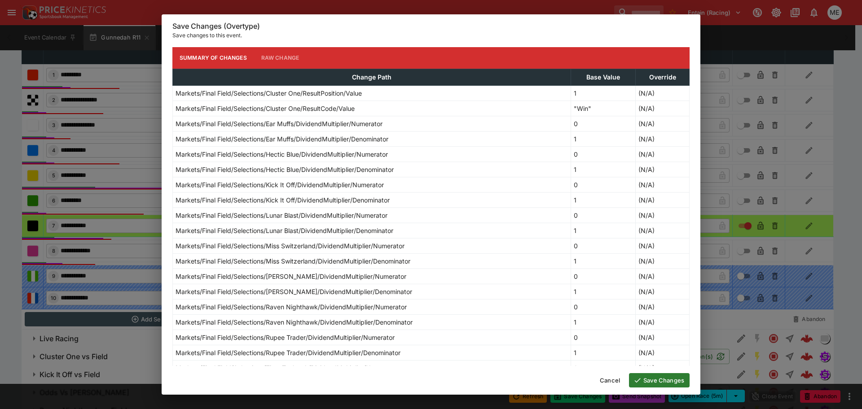
click at [656, 379] on button "Save Changes" at bounding box center [659, 380] width 61 height 14
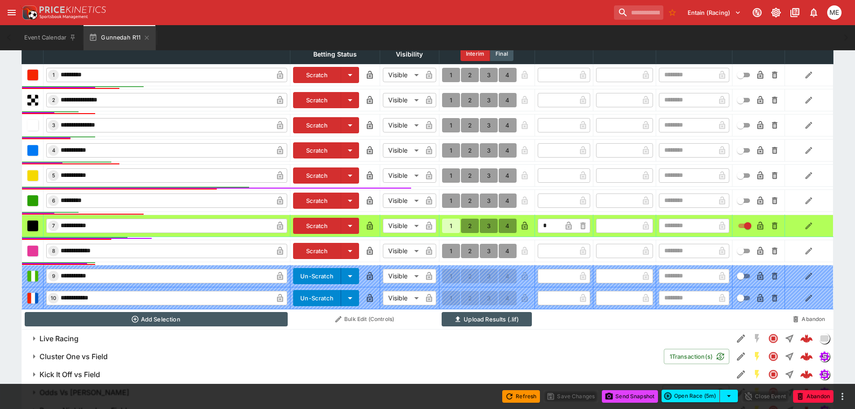
type input "*"
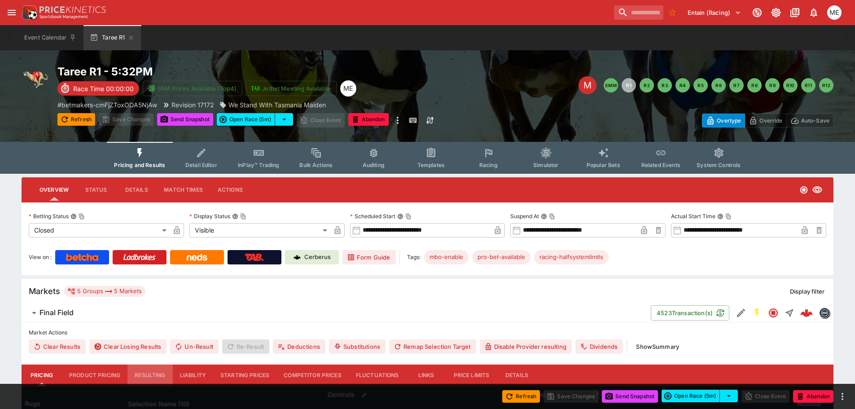
click at [159, 379] on button "Resulting" at bounding box center [150, 376] width 45 height 22
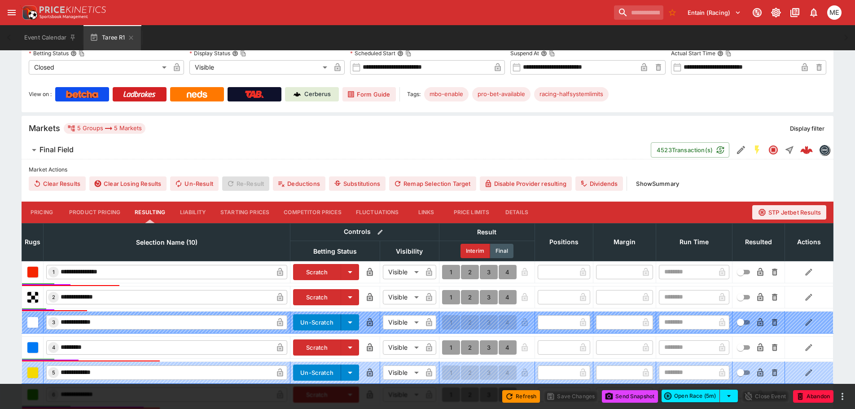
scroll to position [269, 0]
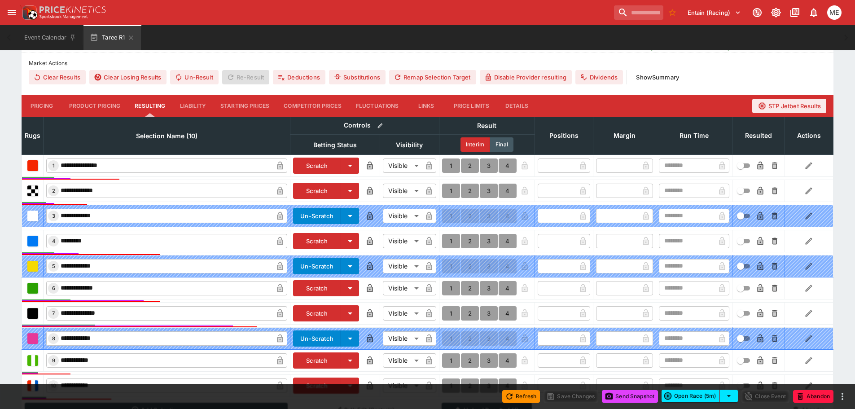
click at [451, 189] on button "1" at bounding box center [451, 191] width 18 height 14
type input "*"
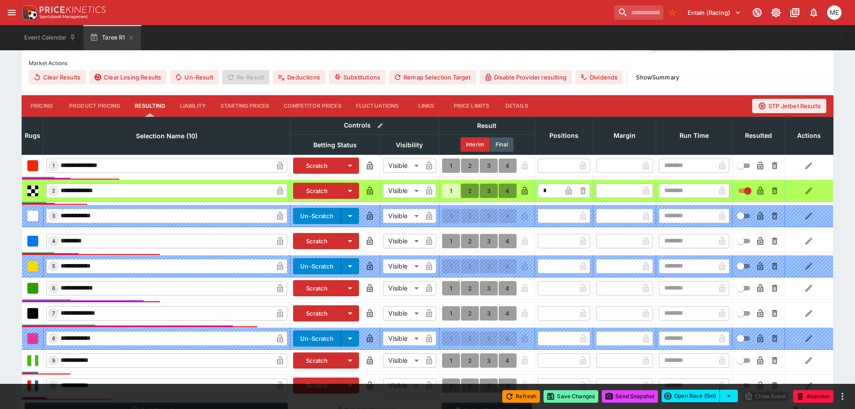
click at [564, 397] on button "Save Changes" at bounding box center [571, 396] width 55 height 13
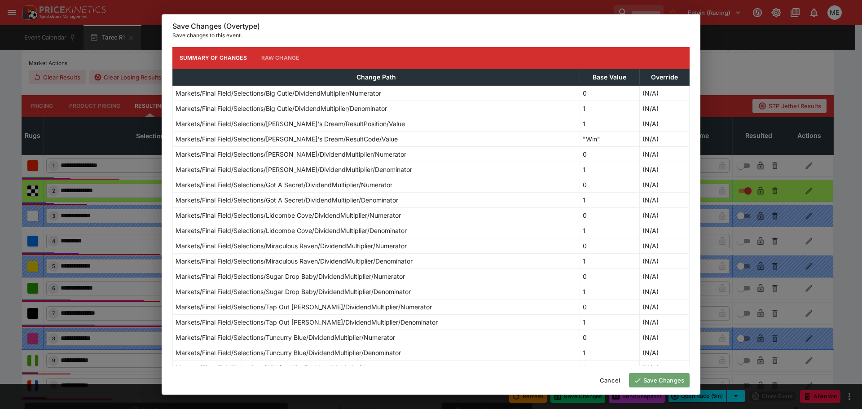
click at [661, 380] on button "Save Changes" at bounding box center [659, 380] width 61 height 14
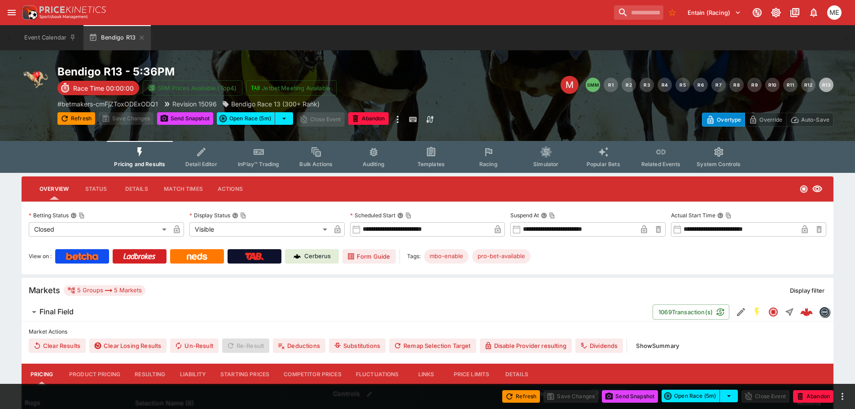
click at [152, 375] on button "Resulting" at bounding box center [150, 375] width 45 height 22
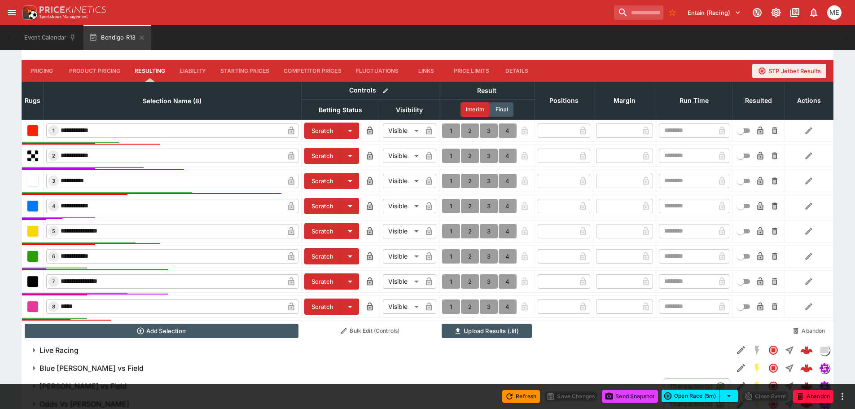
scroll to position [314, 0]
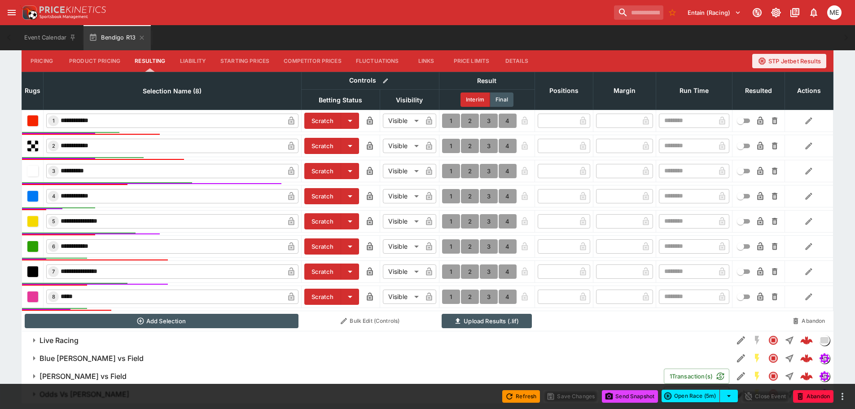
click at [450, 273] on button "1" at bounding box center [451, 271] width 18 height 14
type input "*"
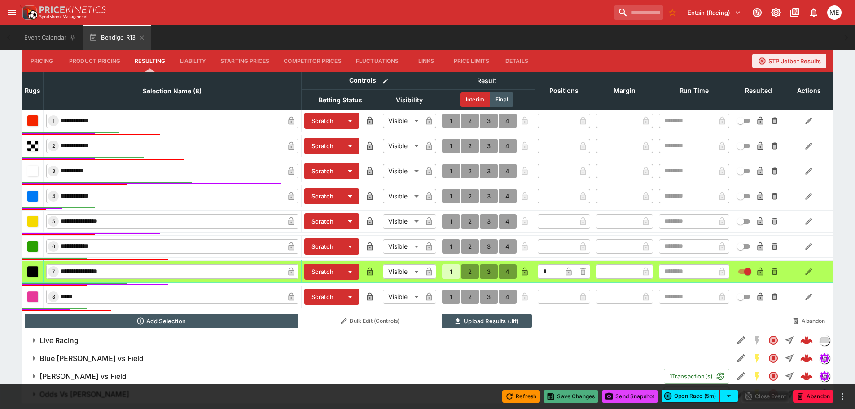
click at [567, 396] on button "Save Changes" at bounding box center [571, 396] width 55 height 13
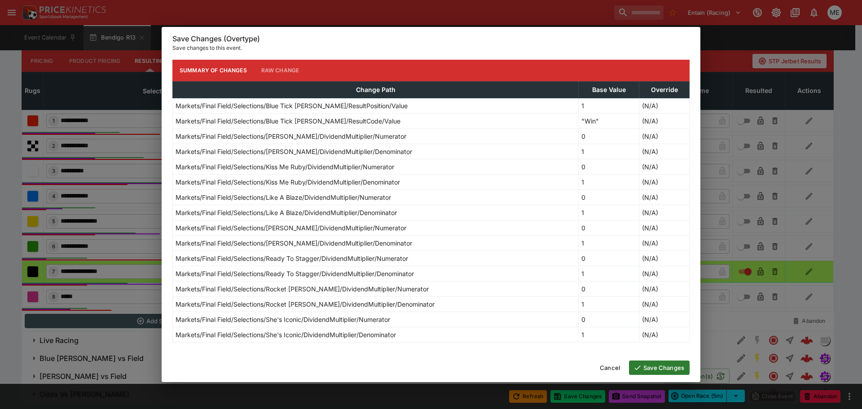
click at [644, 371] on button "Save Changes" at bounding box center [659, 368] width 61 height 14
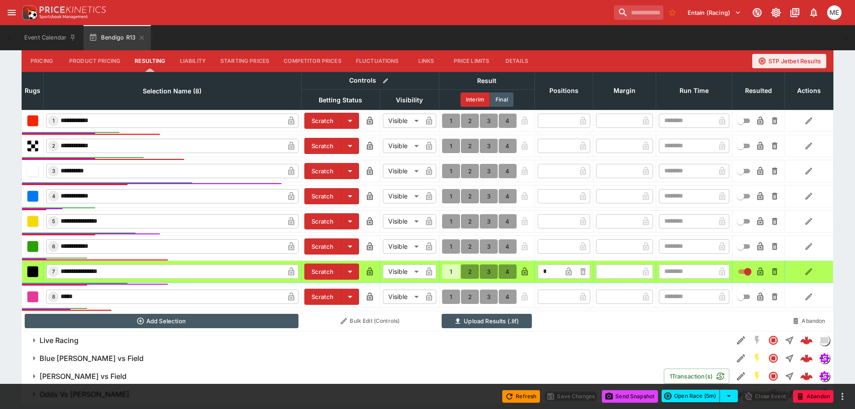
type input "*"
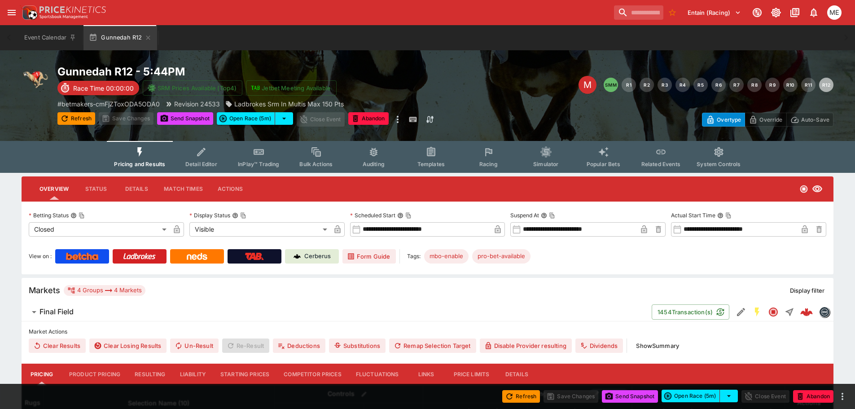
drag, startPoint x: 148, startPoint y: 371, endPoint x: 297, endPoint y: 290, distance: 169.2
click at [148, 371] on button "Resulting" at bounding box center [150, 375] width 45 height 22
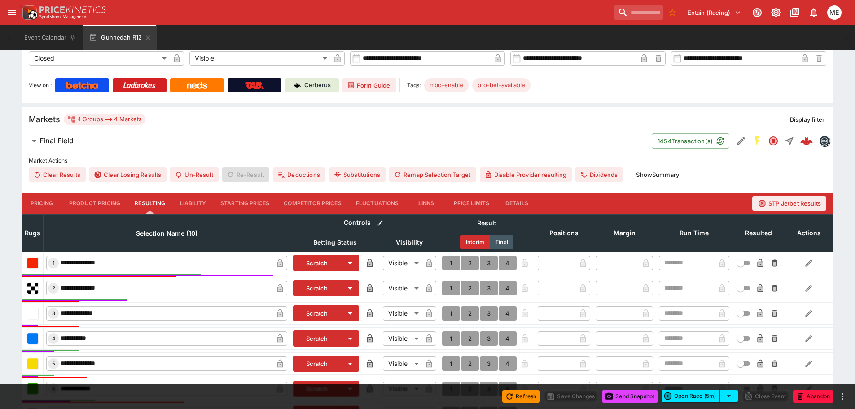
scroll to position [180, 0]
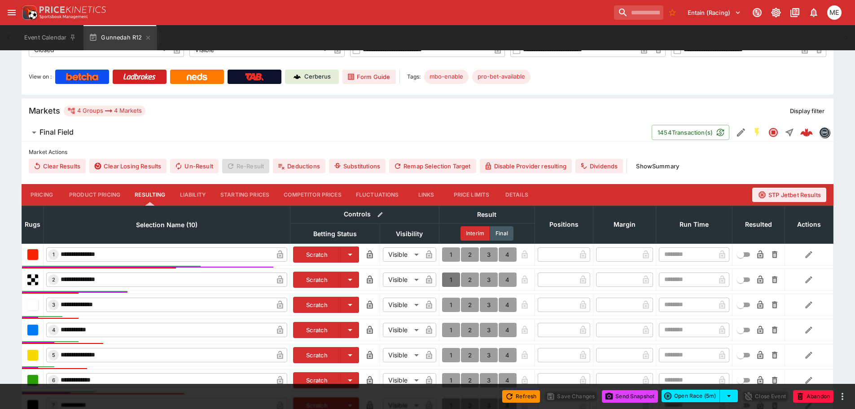
click at [452, 279] on button "1" at bounding box center [451, 280] width 18 height 14
type input "*"
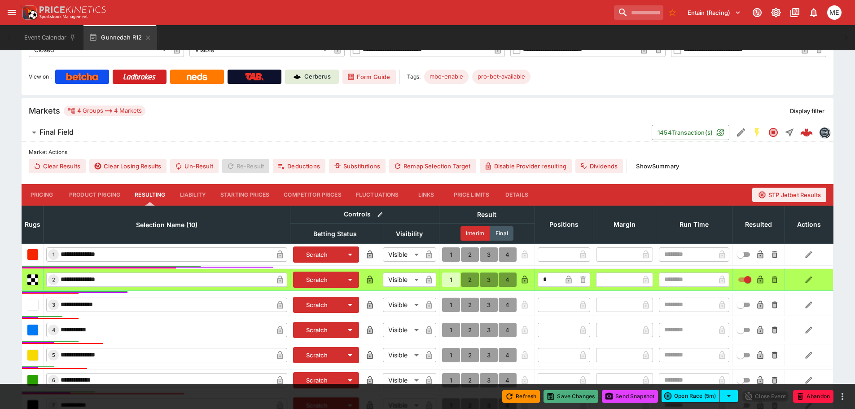
click at [556, 395] on button "Save Changes" at bounding box center [571, 396] width 55 height 13
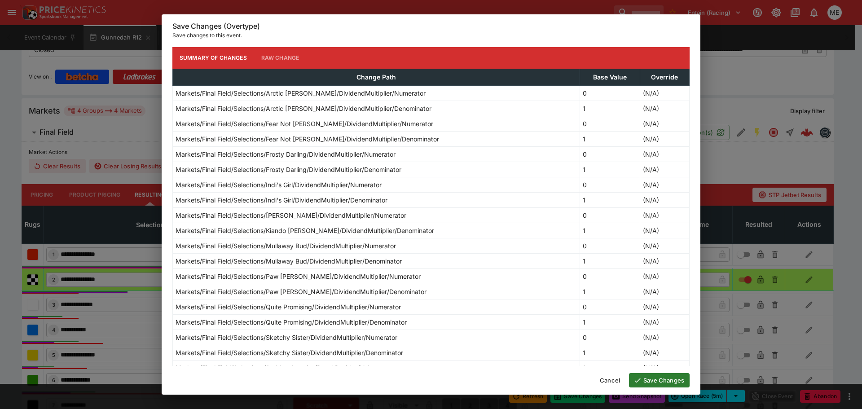
click at [648, 379] on button "Save Changes" at bounding box center [659, 380] width 61 height 14
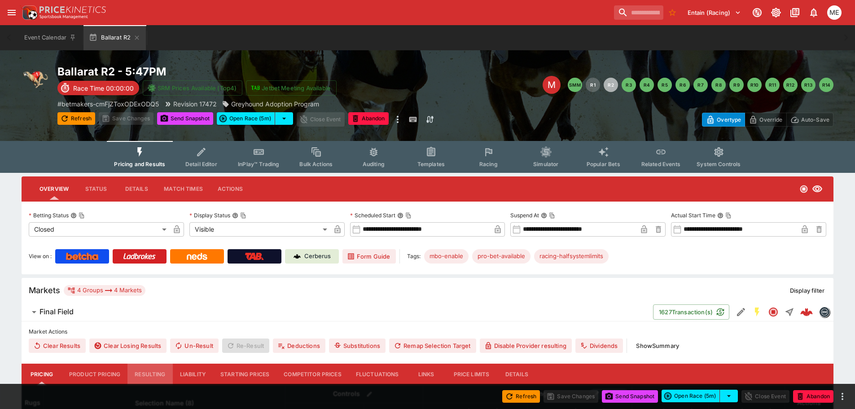
click at [157, 372] on button "Resulting" at bounding box center [150, 375] width 45 height 22
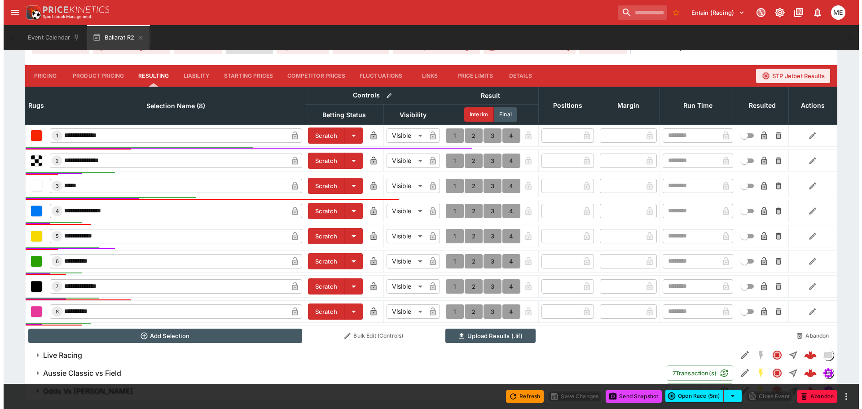
scroll to position [314, 0]
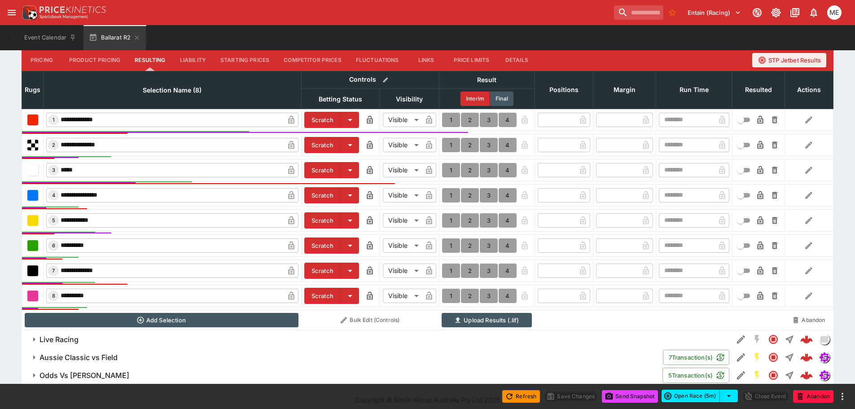
click at [453, 119] on button "1" at bounding box center [451, 120] width 18 height 14
type input "*"
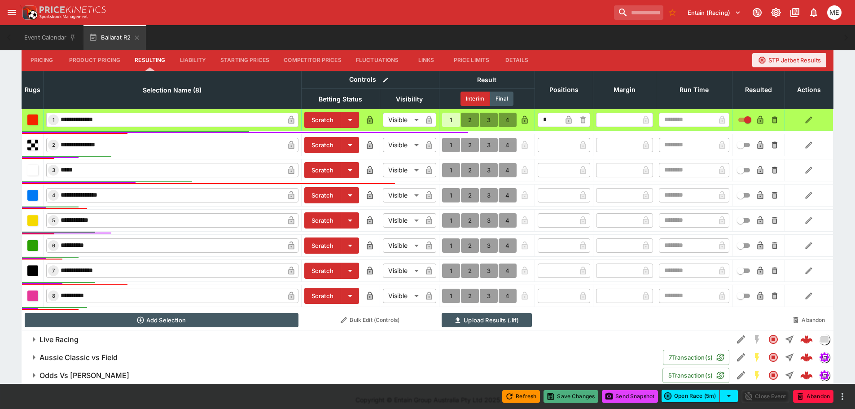
click at [567, 400] on button "Save Changes" at bounding box center [571, 396] width 55 height 13
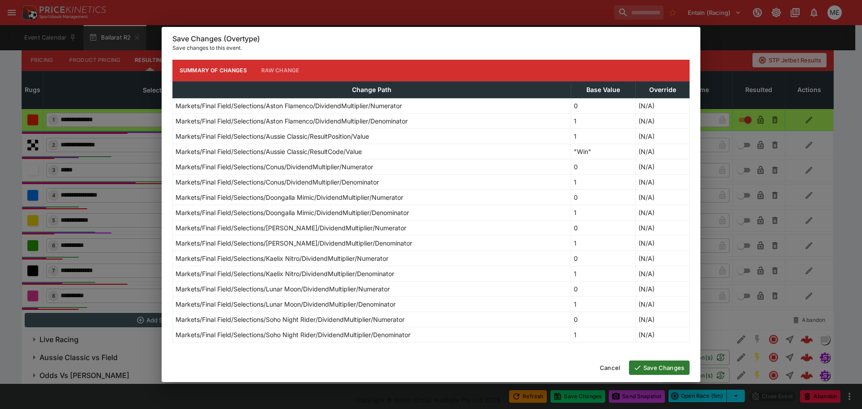
click at [648, 367] on button "Save Changes" at bounding box center [659, 368] width 61 height 14
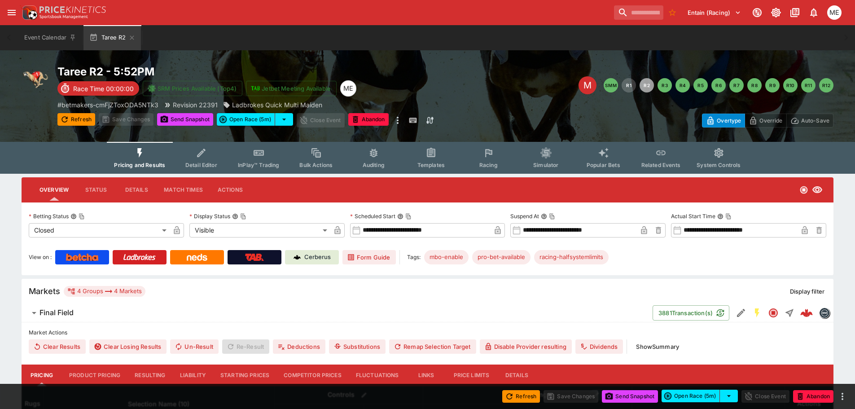
drag, startPoint x: 154, startPoint y: 371, endPoint x: 162, endPoint y: 368, distance: 8.8
click at [154, 371] on button "Resulting" at bounding box center [150, 376] width 45 height 22
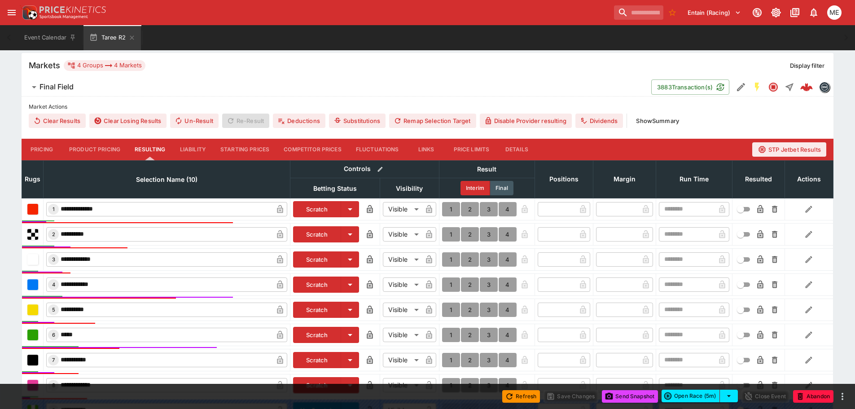
scroll to position [269, 0]
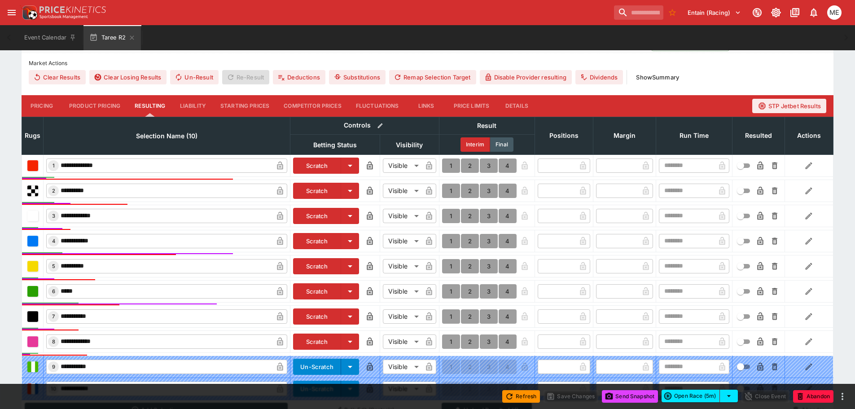
click at [450, 239] on button "1" at bounding box center [451, 241] width 18 height 14
type input "*"
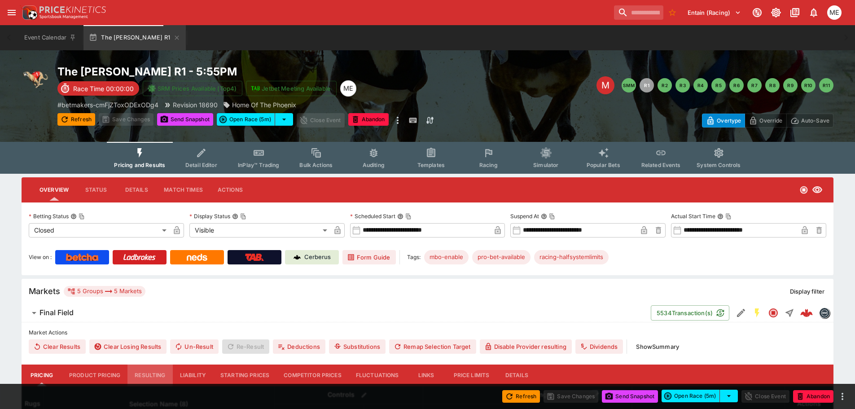
click at [147, 374] on button "Resulting" at bounding box center [150, 376] width 45 height 22
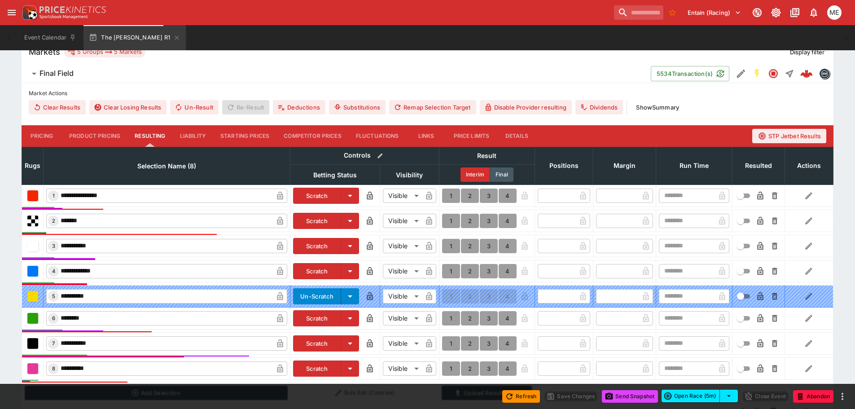
scroll to position [314, 0]
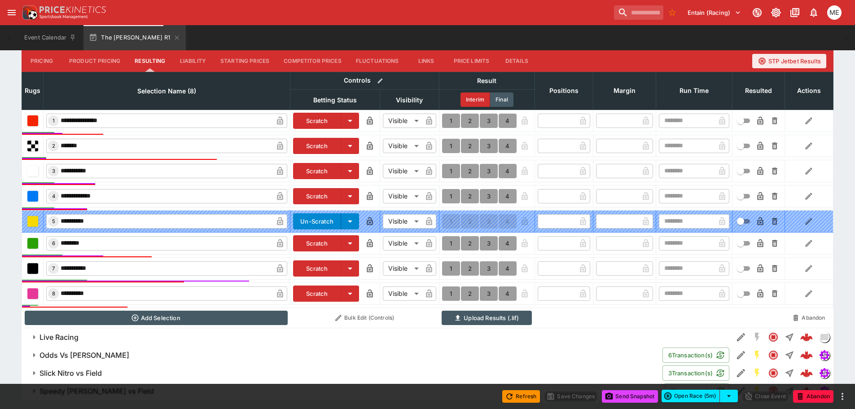
click at [454, 171] on button "1" at bounding box center [451, 171] width 18 height 14
type input "*"
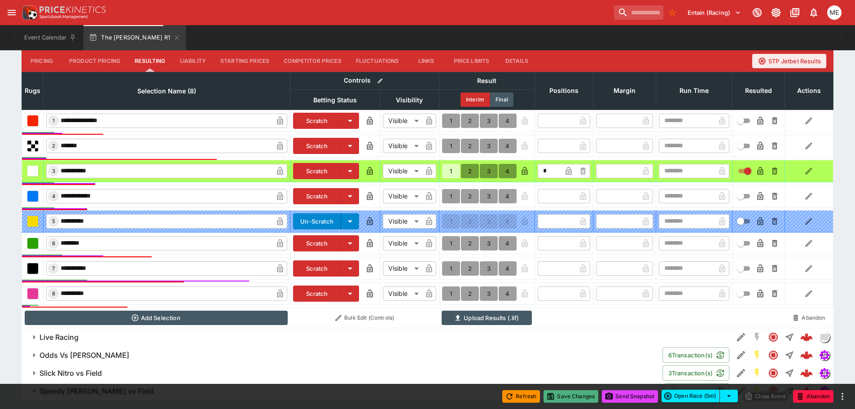
click at [560, 396] on button "Save Changes" at bounding box center [571, 396] width 55 height 13
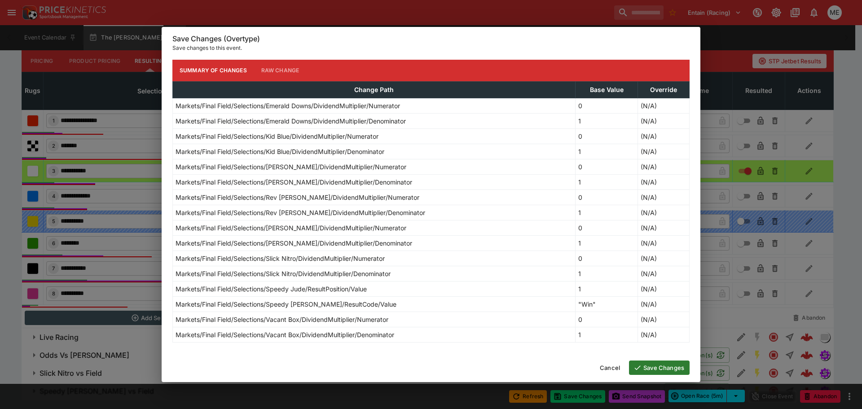
click at [652, 367] on button "Save Changes" at bounding box center [659, 368] width 61 height 14
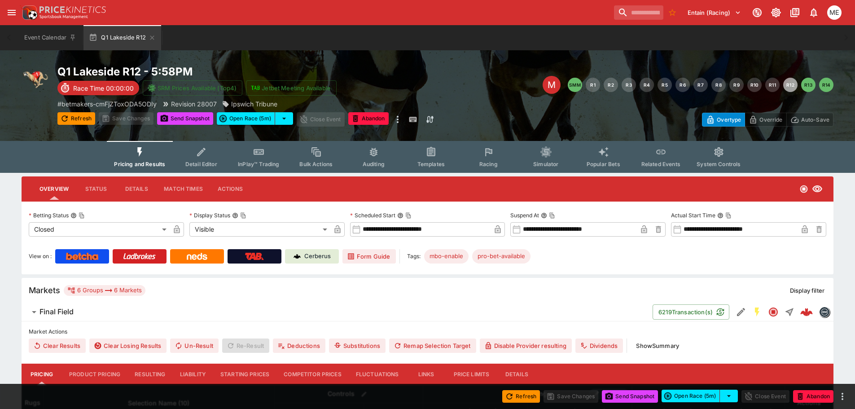
click at [138, 372] on button "Resulting" at bounding box center [150, 375] width 45 height 22
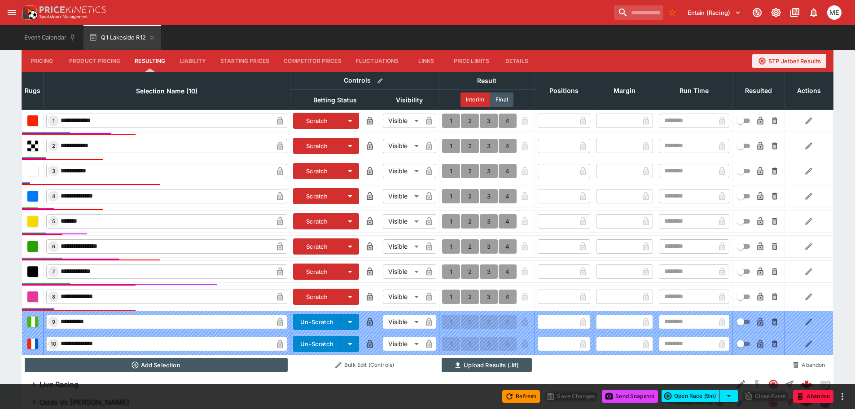
scroll to position [314, 0]
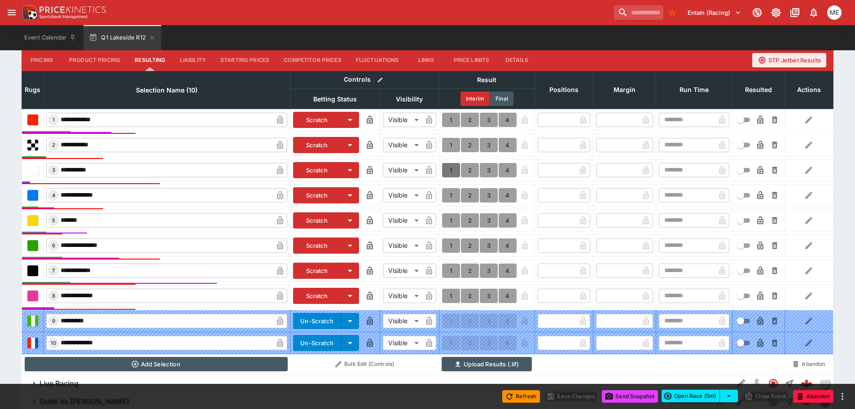
click at [452, 168] on button "1" at bounding box center [451, 170] width 18 height 14
type input "*"
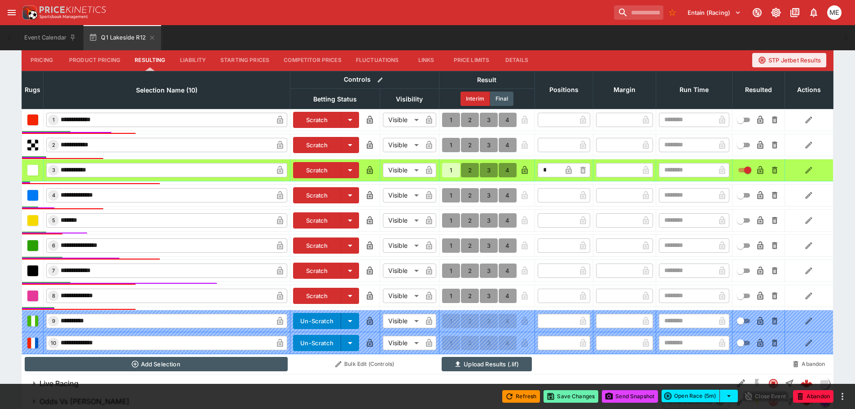
click at [553, 392] on button "Save Changes" at bounding box center [571, 396] width 55 height 13
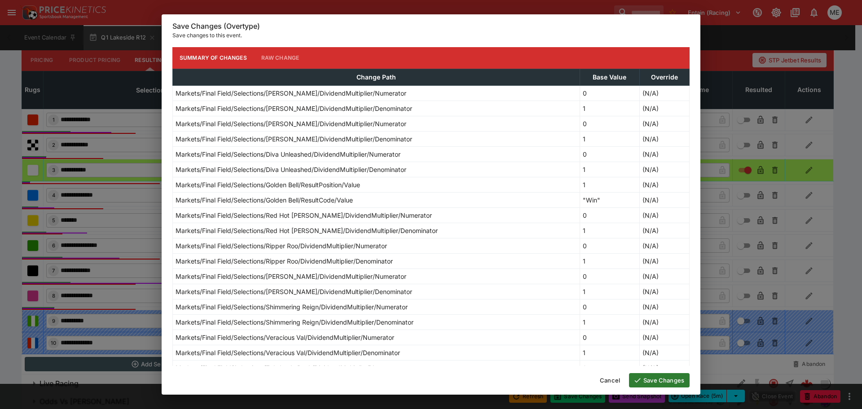
click at [664, 381] on button "Save Changes" at bounding box center [659, 380] width 61 height 14
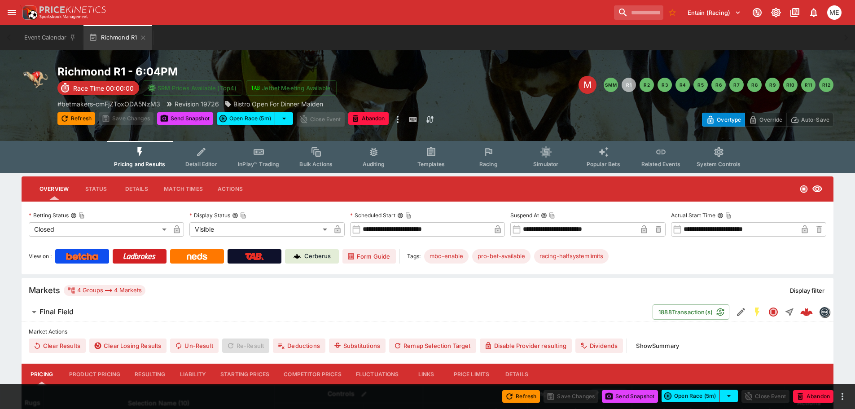
drag, startPoint x: 155, startPoint y: 373, endPoint x: 253, endPoint y: 291, distance: 127.9
click at [155, 373] on button "Resulting" at bounding box center [150, 375] width 45 height 22
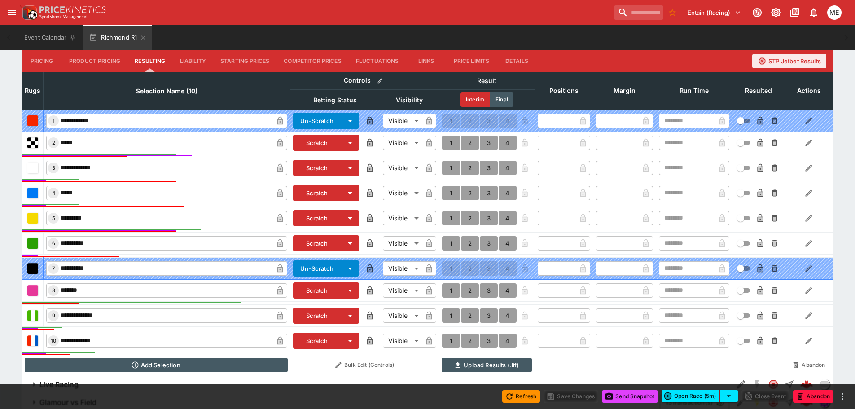
scroll to position [315, 0]
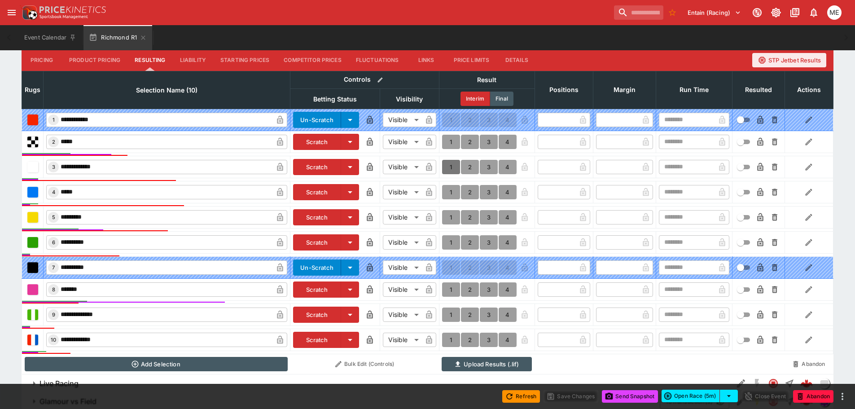
click at [449, 166] on button "1" at bounding box center [451, 167] width 18 height 14
type input "*"
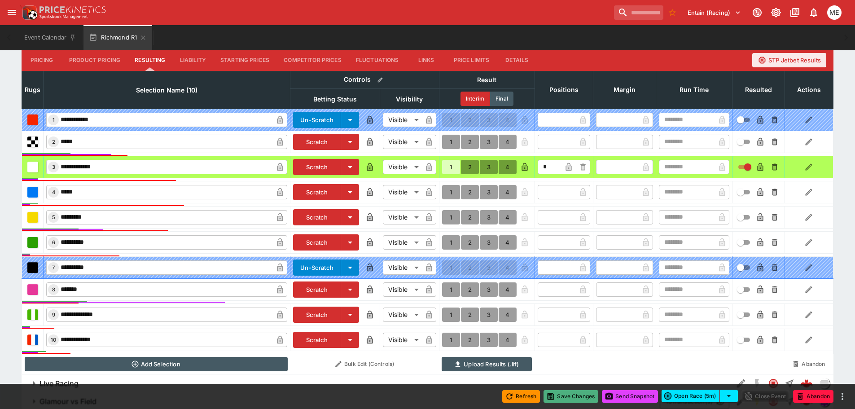
click at [561, 401] on button "Save Changes" at bounding box center [571, 396] width 55 height 13
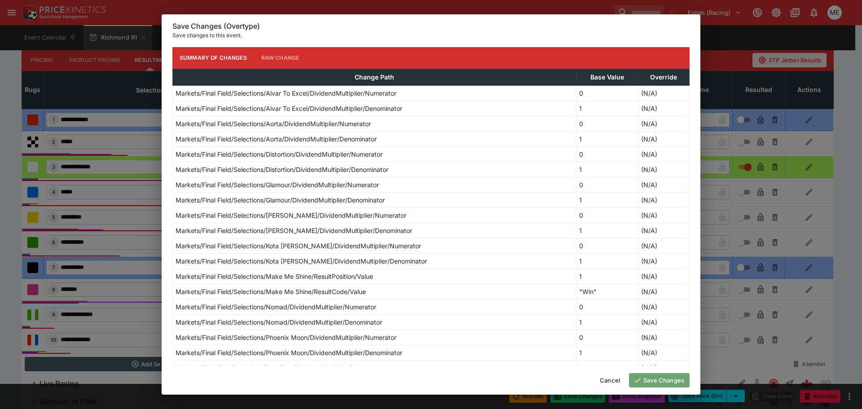
click at [640, 379] on icon "button" at bounding box center [638, 380] width 6 height 4
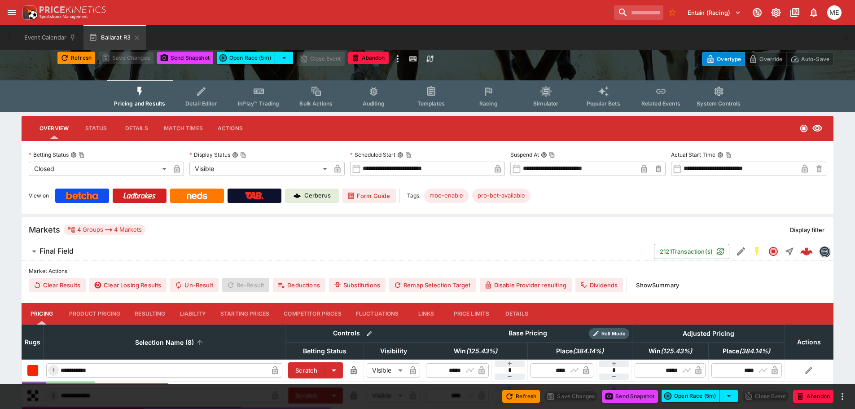
scroll to position [90, 0]
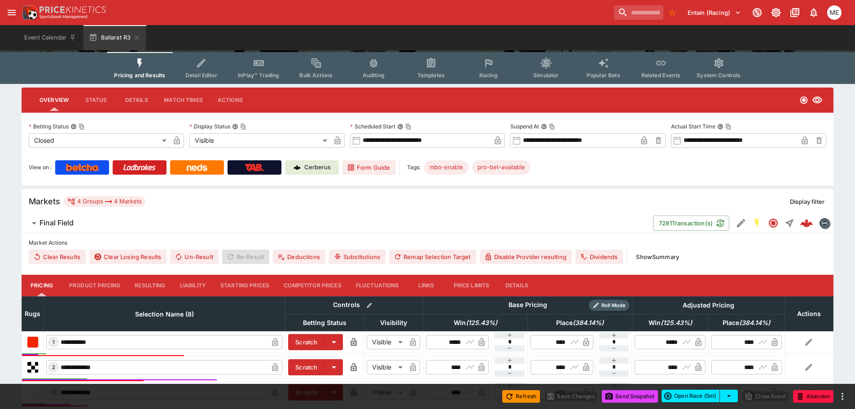
click at [156, 286] on button "Resulting" at bounding box center [150, 286] width 45 height 22
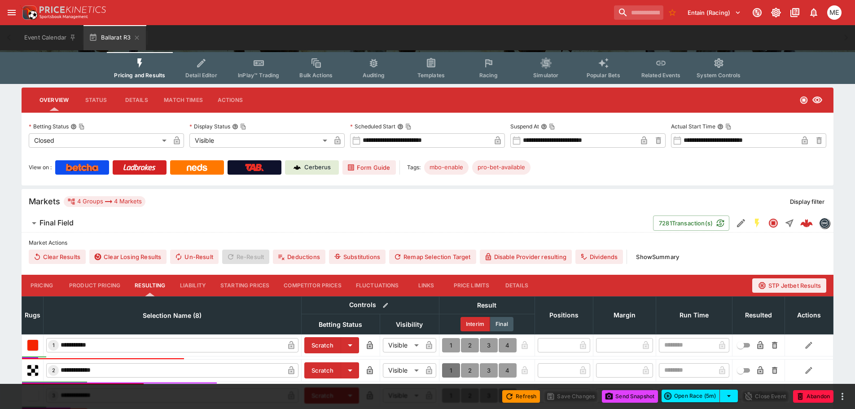
click at [450, 365] on button "1" at bounding box center [451, 370] width 18 height 14
type input "*"
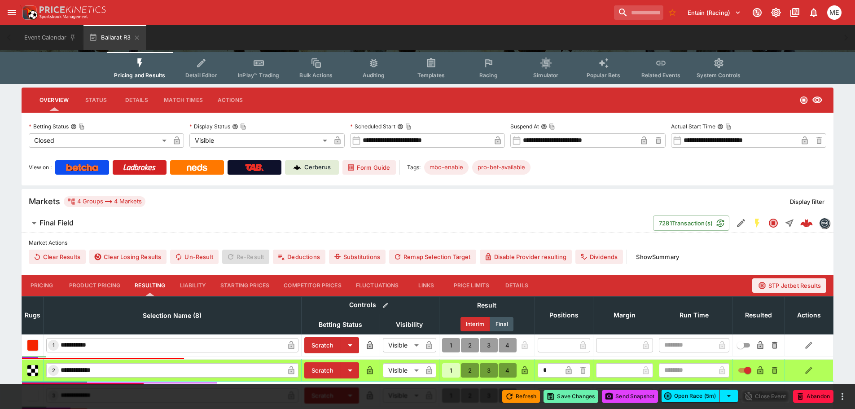
click at [577, 397] on button "Save Changes" at bounding box center [571, 396] width 55 height 13
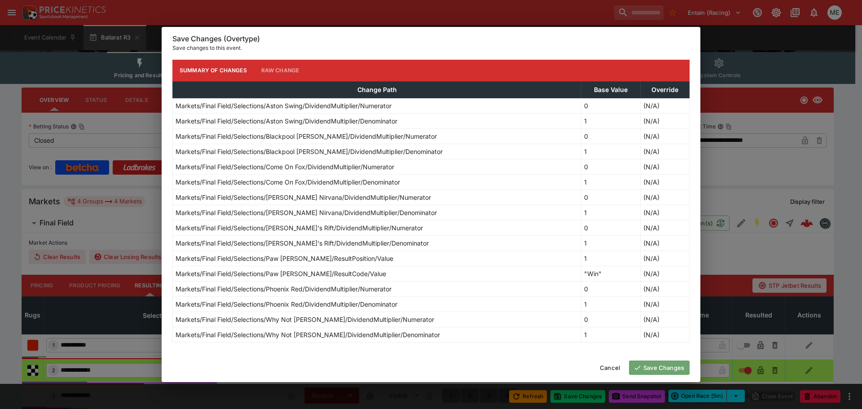
click at [656, 368] on button "Save Changes" at bounding box center [659, 368] width 61 height 14
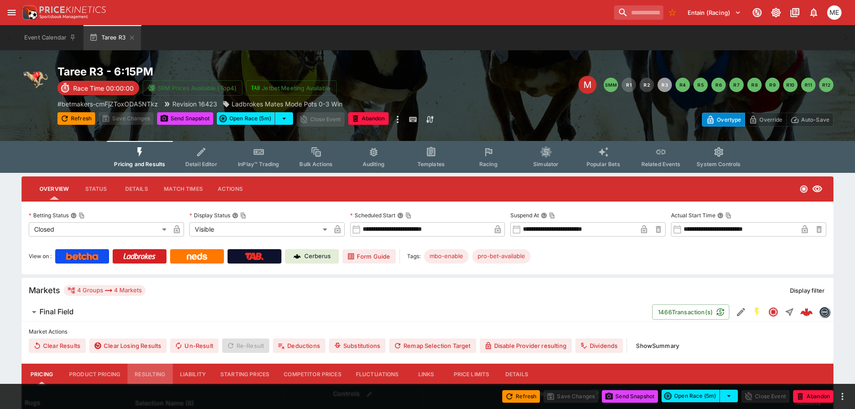
click at [147, 374] on button "Resulting" at bounding box center [150, 375] width 45 height 22
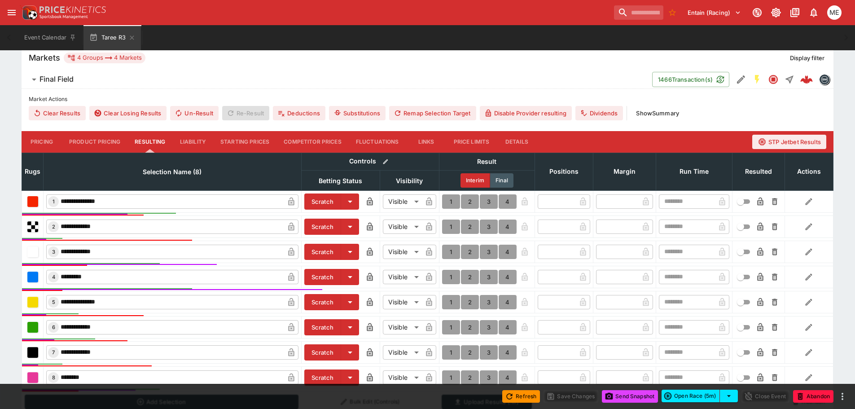
scroll to position [269, 0]
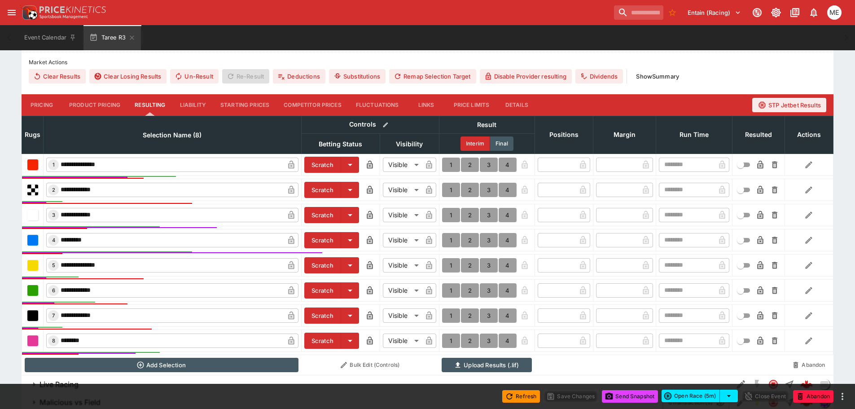
click at [450, 239] on button "1" at bounding box center [451, 240] width 18 height 14
type input "*"
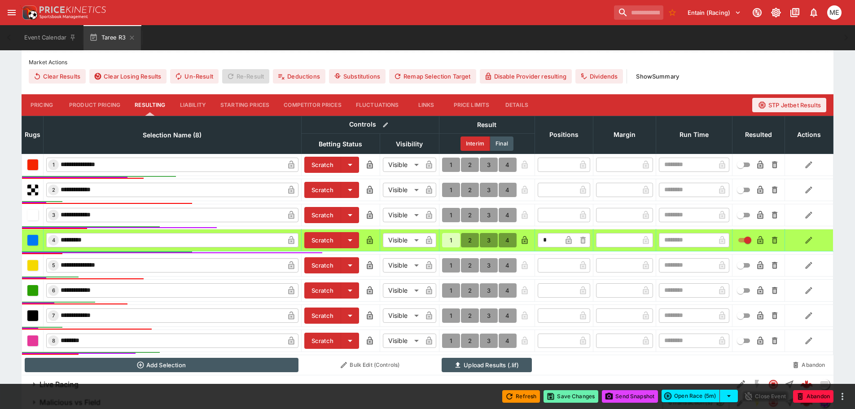
scroll to position [270, 0]
click at [555, 395] on button "Save Changes" at bounding box center [571, 396] width 55 height 13
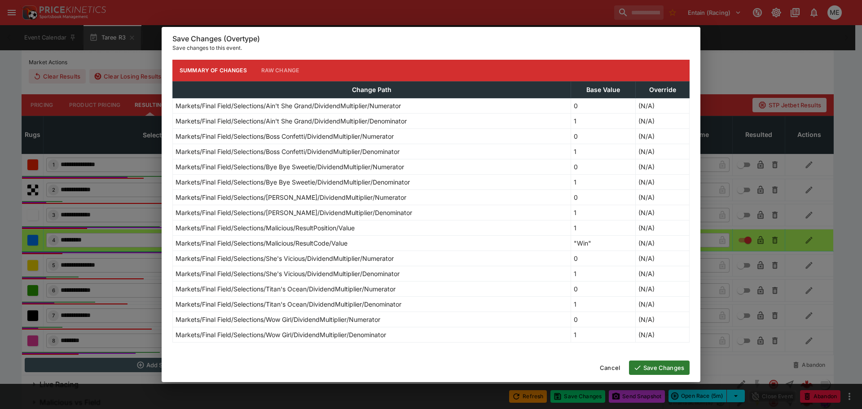
click at [656, 371] on button "Save Changes" at bounding box center [659, 368] width 61 height 14
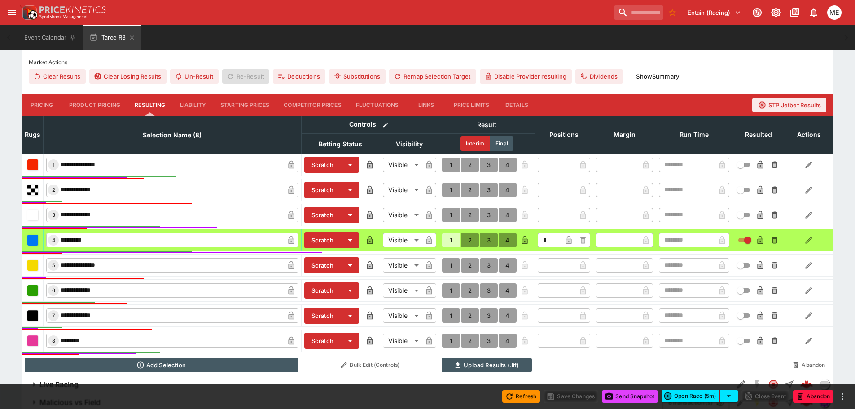
type input "*"
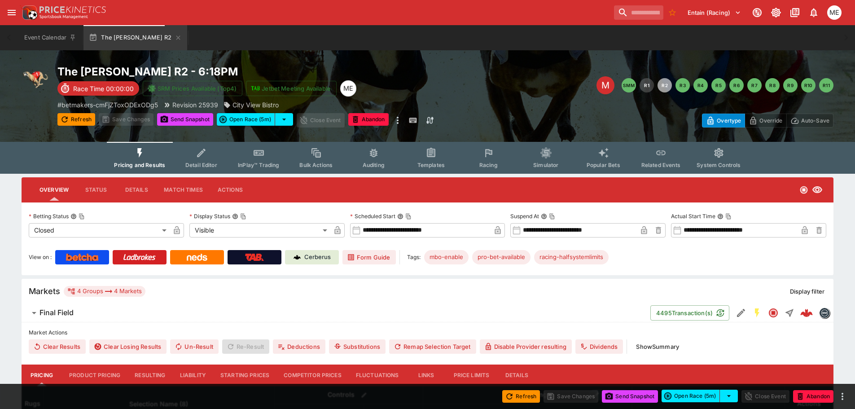
click at [151, 375] on button "Resulting" at bounding box center [150, 376] width 45 height 22
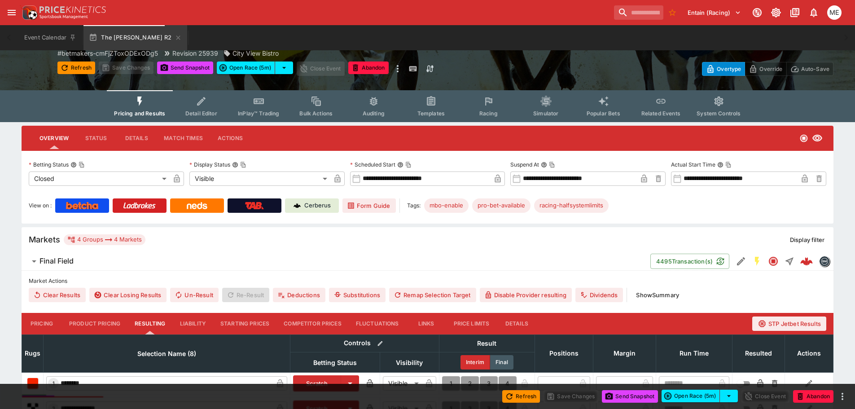
scroll to position [180, 0]
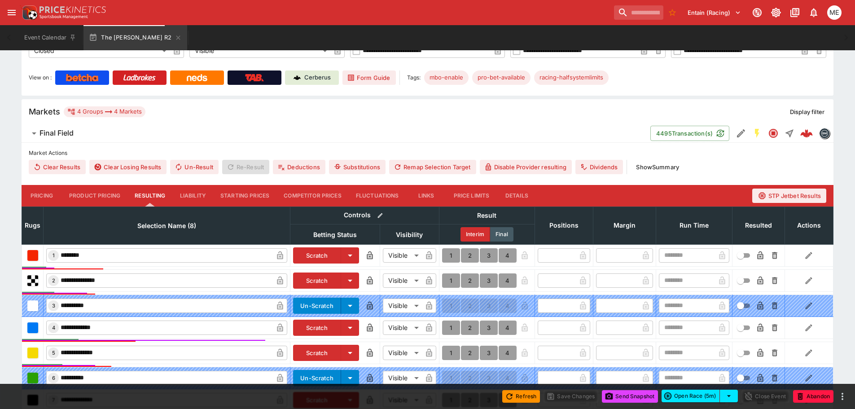
click at [451, 253] on button "1" at bounding box center [451, 255] width 18 height 14
type input "*"
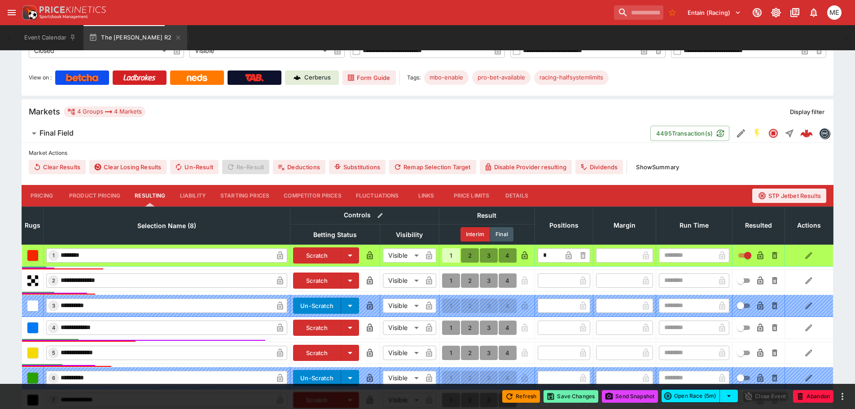
click at [551, 393] on icon "button" at bounding box center [550, 396] width 9 height 9
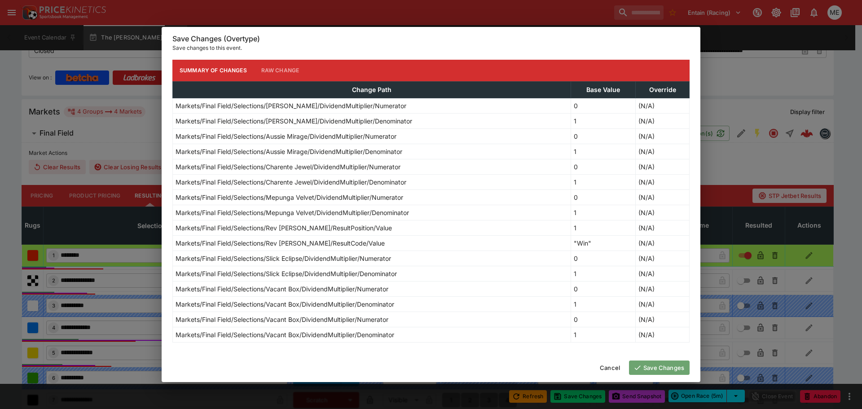
click at [639, 368] on icon "button" at bounding box center [638, 368] width 8 height 8
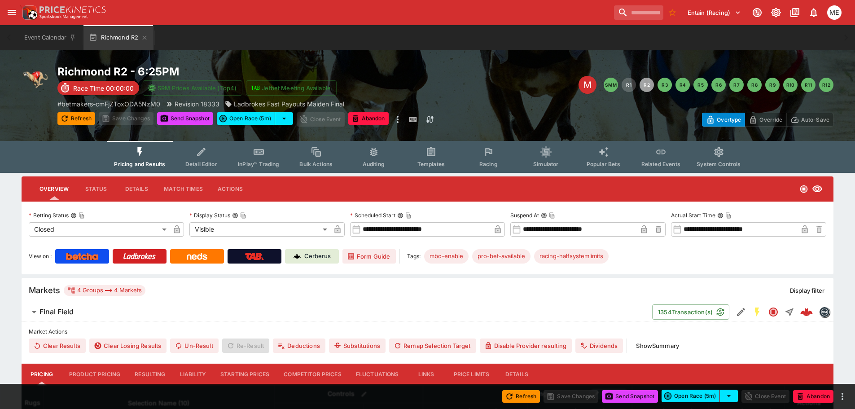
click at [136, 374] on button "Resulting" at bounding box center [150, 375] width 45 height 22
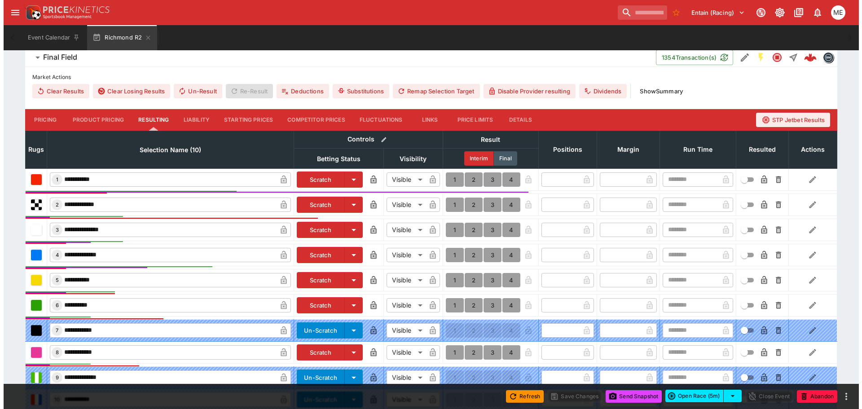
scroll to position [361, 0]
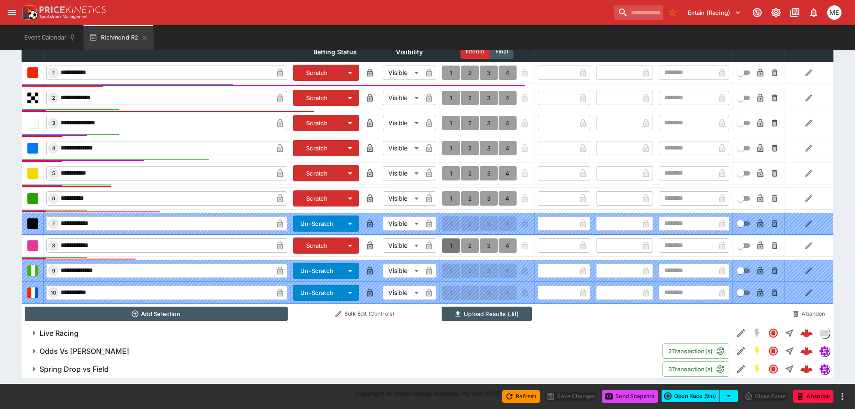
click at [449, 244] on button "1" at bounding box center [451, 245] width 18 height 14
type input "*"
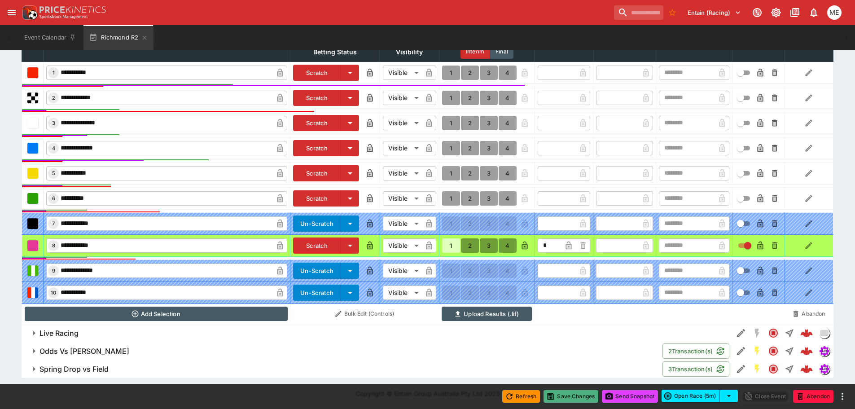
click at [556, 401] on button "Save Changes" at bounding box center [571, 396] width 55 height 13
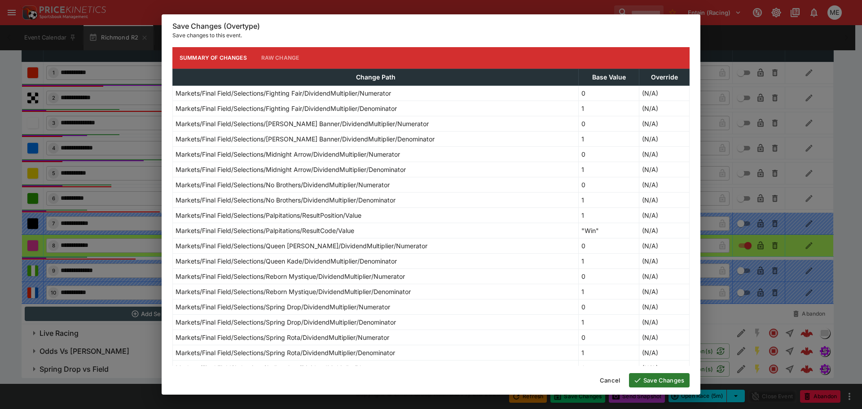
click at [645, 379] on button "Save Changes" at bounding box center [659, 380] width 61 height 14
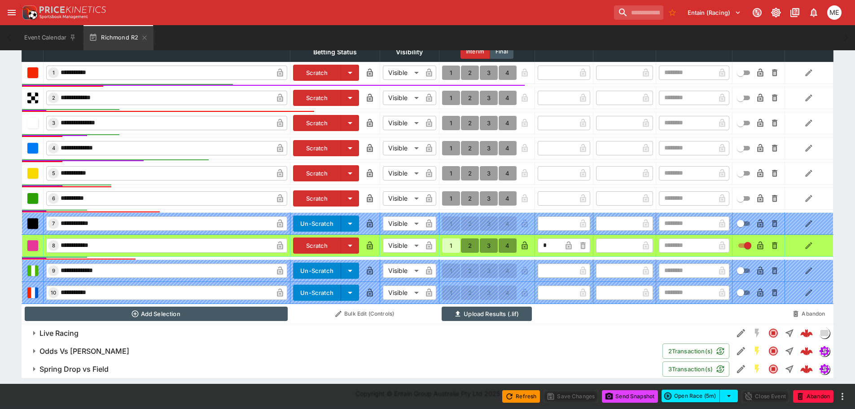
type input "*"
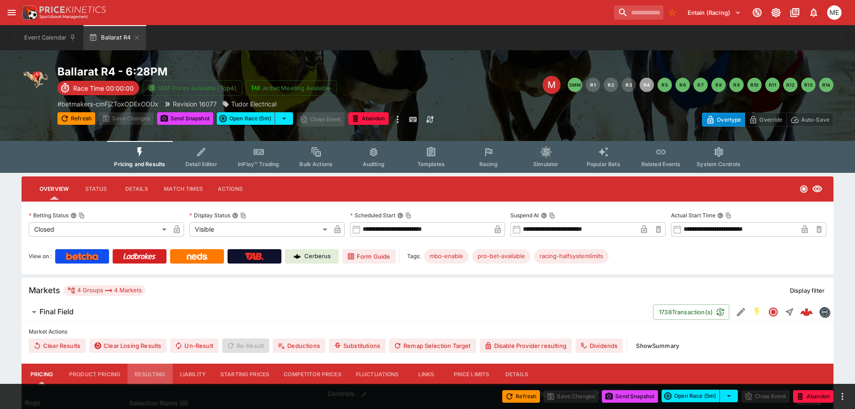
click at [146, 372] on button "Resulting" at bounding box center [150, 375] width 45 height 22
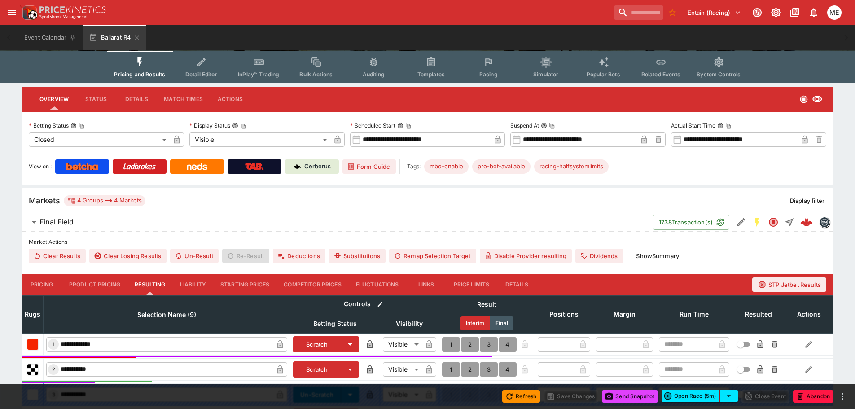
scroll to position [180, 0]
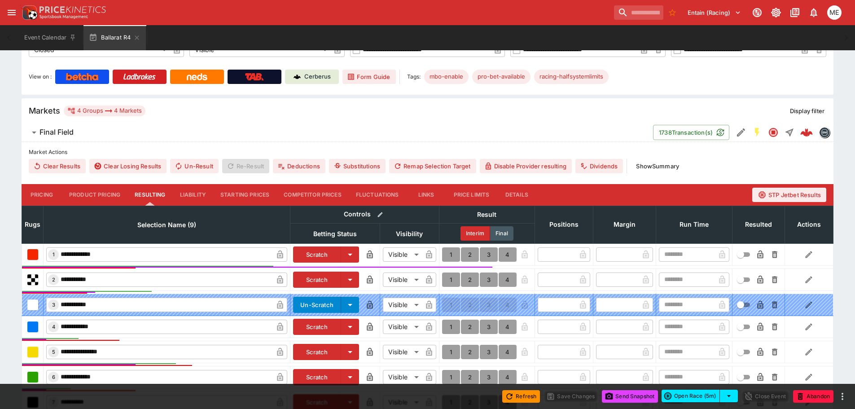
click at [453, 253] on button "1" at bounding box center [451, 254] width 18 height 14
type input "*"
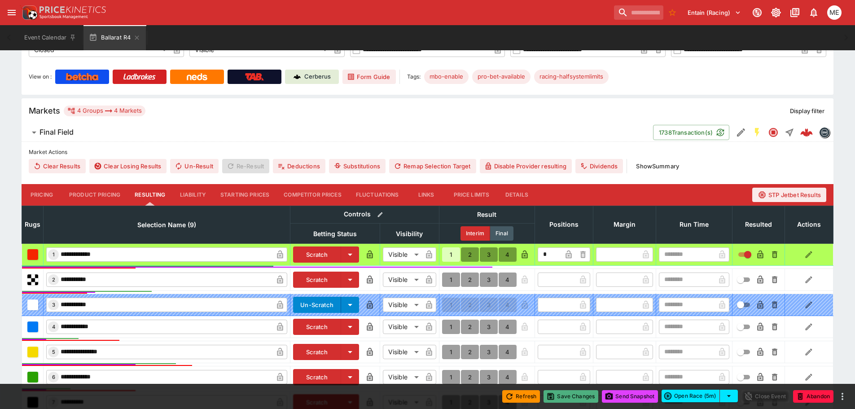
click at [564, 392] on button "Save Changes" at bounding box center [571, 396] width 55 height 13
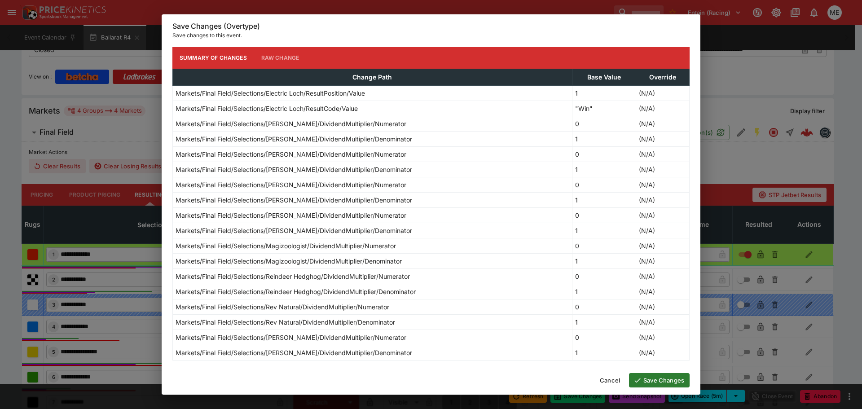
click at [648, 382] on button "Save Changes" at bounding box center [659, 380] width 61 height 14
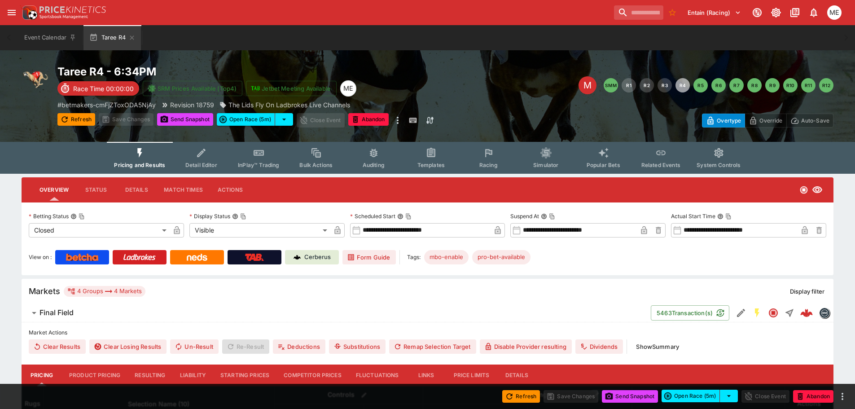
drag, startPoint x: 144, startPoint y: 378, endPoint x: 164, endPoint y: 355, distance: 30.5
click at [144, 378] on button "Resulting" at bounding box center [150, 376] width 45 height 22
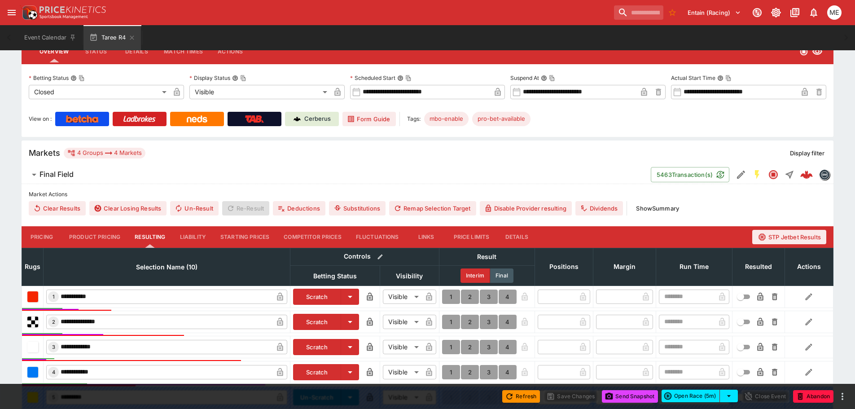
scroll to position [269, 0]
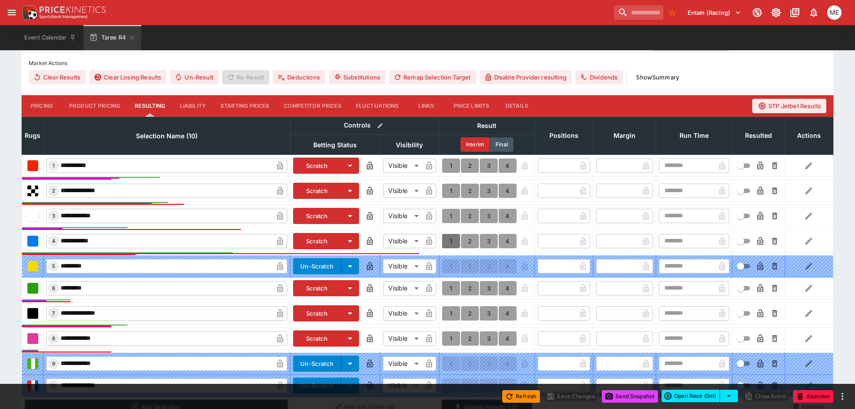
click at [451, 240] on button "1" at bounding box center [451, 241] width 18 height 14
type input "*"
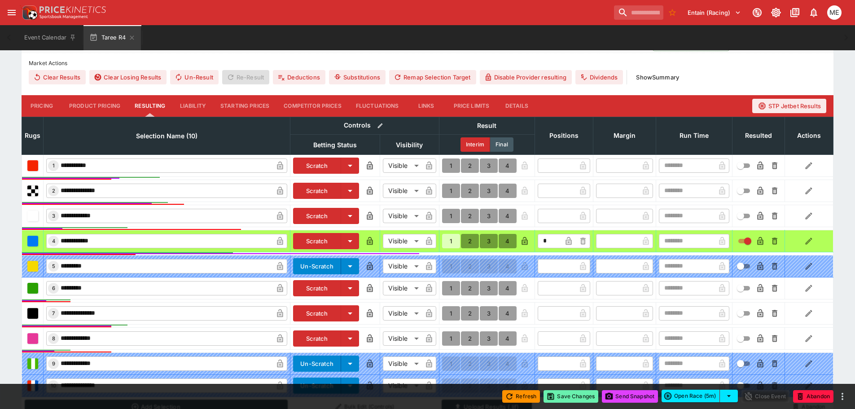
click at [551, 395] on icon "button" at bounding box center [551, 396] width 5 height 5
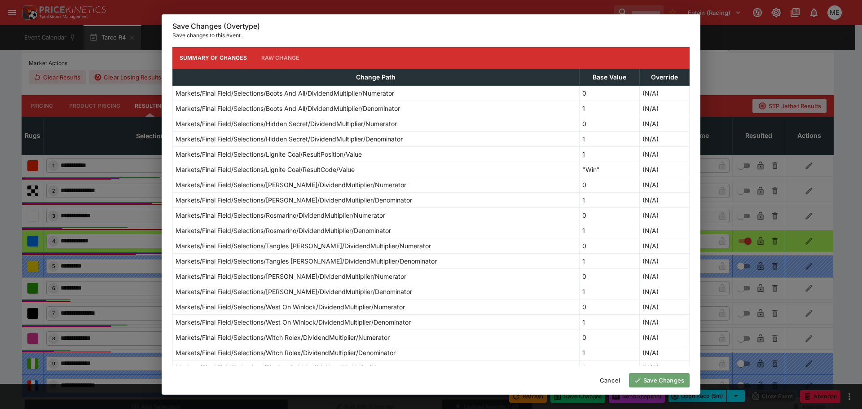
click at [647, 381] on button "Save Changes" at bounding box center [659, 380] width 61 height 14
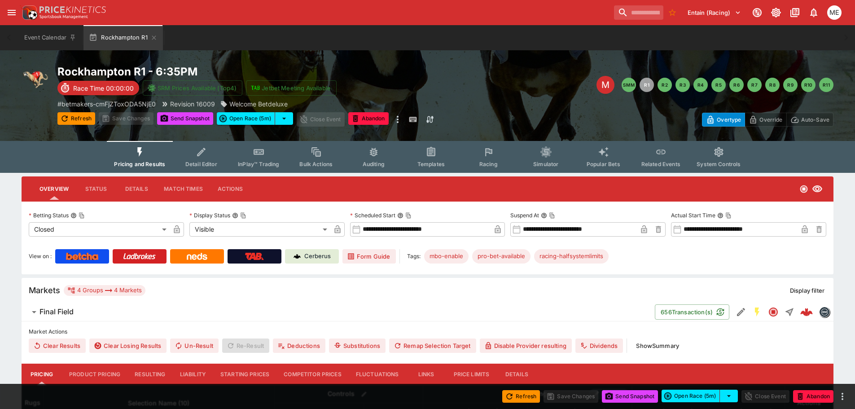
click at [142, 374] on button "Resulting" at bounding box center [150, 375] width 45 height 22
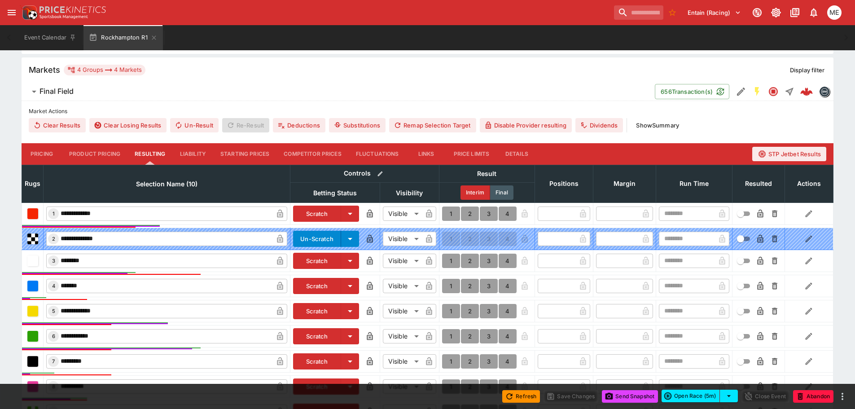
scroll to position [314, 0]
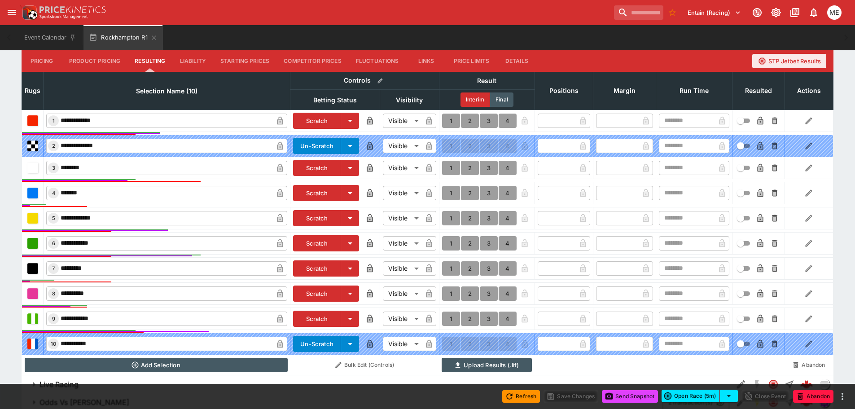
click at [449, 216] on button "1" at bounding box center [451, 218] width 18 height 14
type input "*"
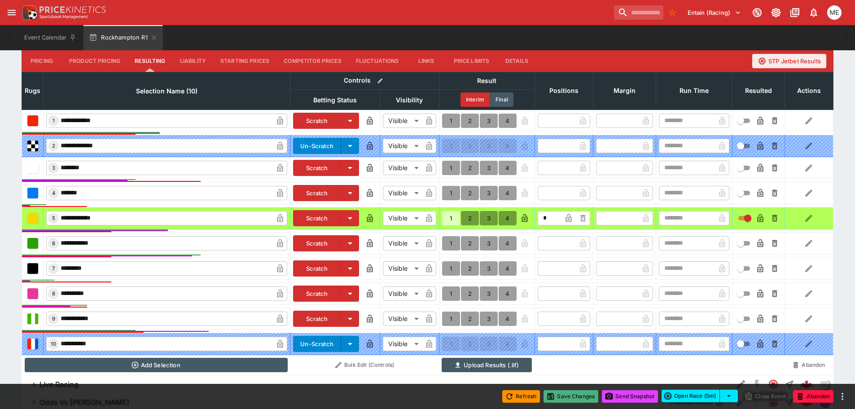
click at [559, 399] on button "Save Changes" at bounding box center [571, 396] width 55 height 13
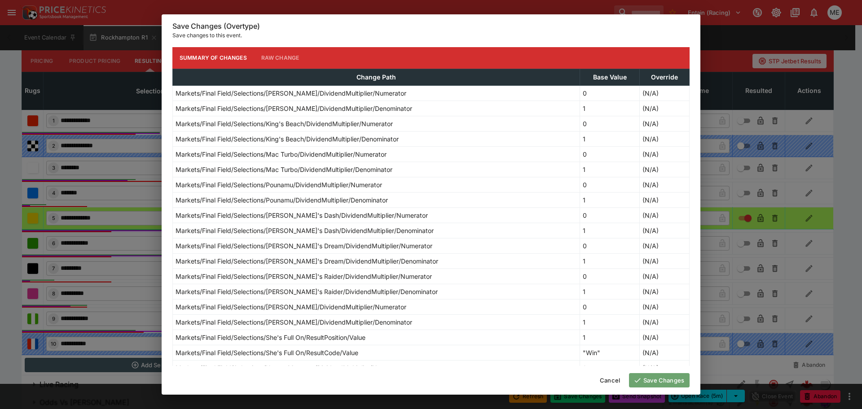
click at [648, 381] on button "Save Changes" at bounding box center [659, 380] width 61 height 14
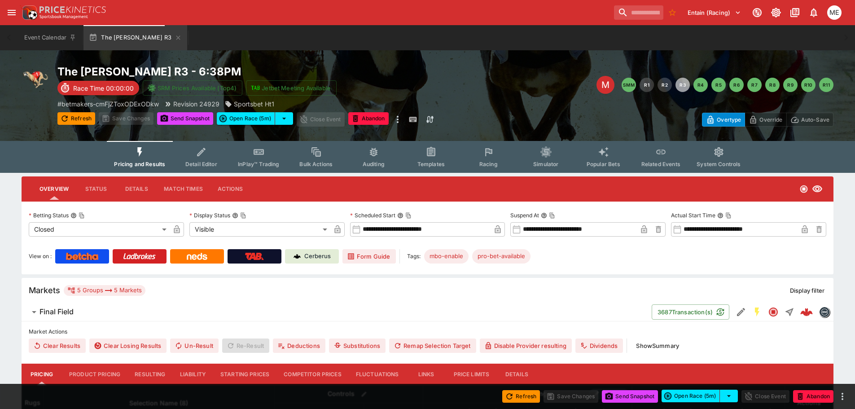
click at [154, 376] on button "Resulting" at bounding box center [150, 375] width 45 height 22
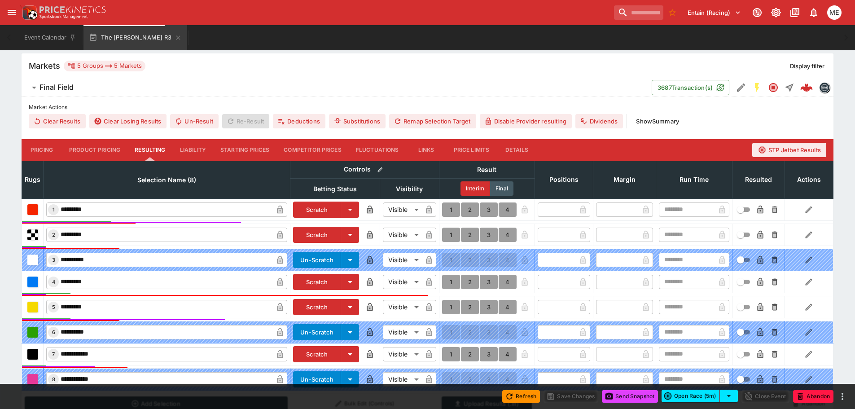
scroll to position [225, 0]
click at [452, 210] on button "1" at bounding box center [451, 210] width 18 height 14
type input "*"
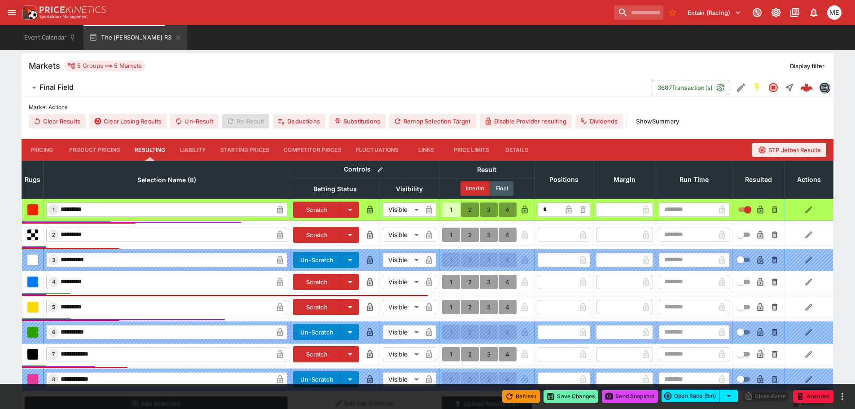
click at [564, 398] on button "Save Changes" at bounding box center [571, 396] width 55 height 13
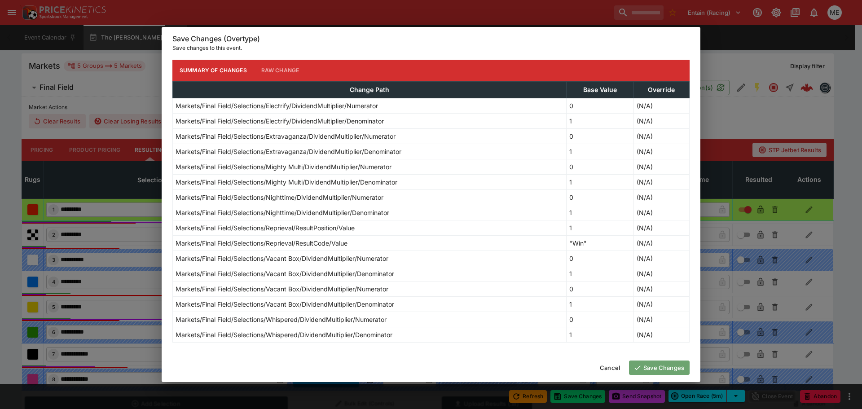
click at [656, 370] on button "Save Changes" at bounding box center [659, 368] width 61 height 14
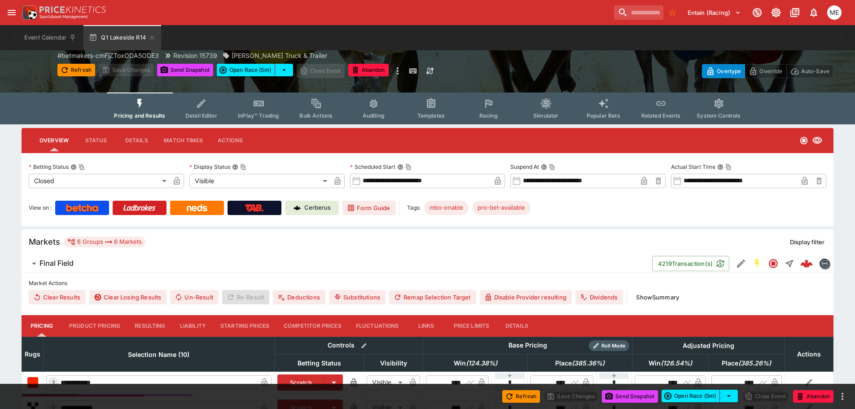
scroll to position [135, 0]
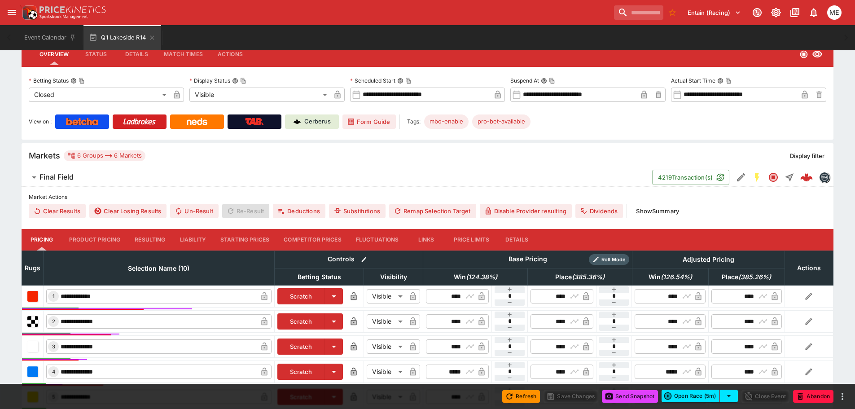
click at [152, 238] on button "Resulting" at bounding box center [150, 240] width 45 height 22
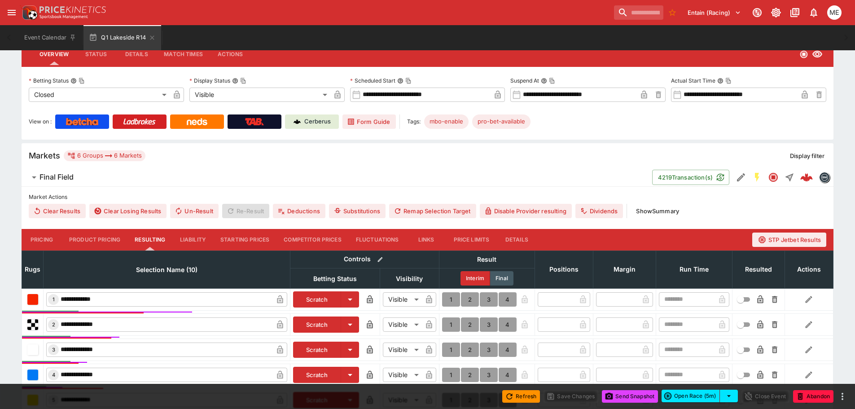
click at [450, 298] on button "1" at bounding box center [451, 299] width 18 height 14
type input "*"
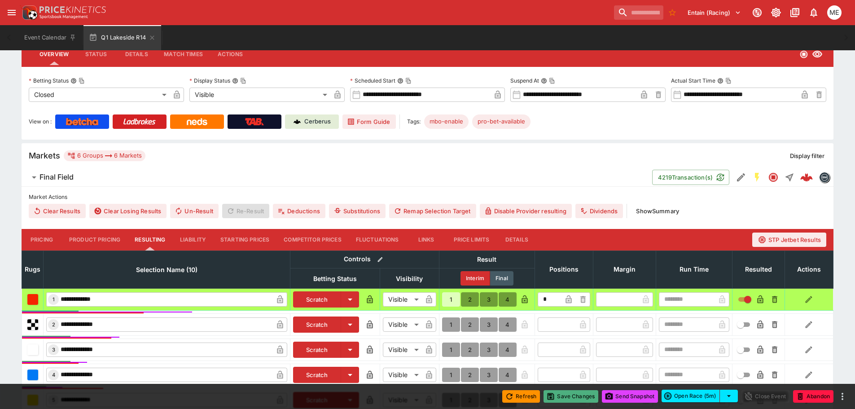
click at [565, 397] on button "Save Changes" at bounding box center [571, 396] width 55 height 13
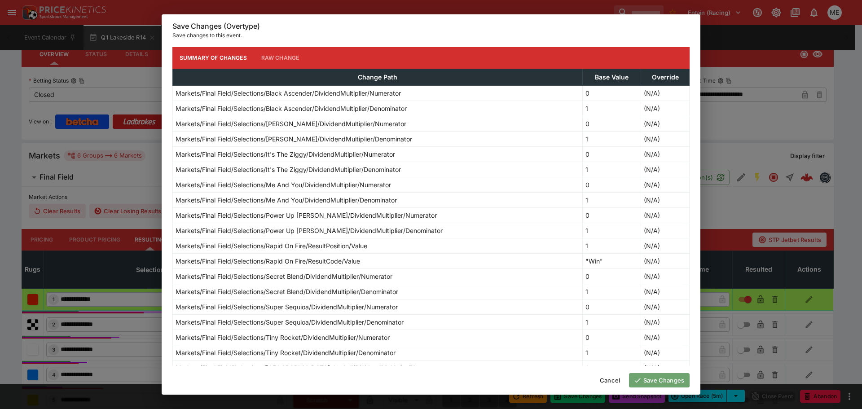
click at [649, 376] on button "Save Changes" at bounding box center [659, 380] width 61 height 14
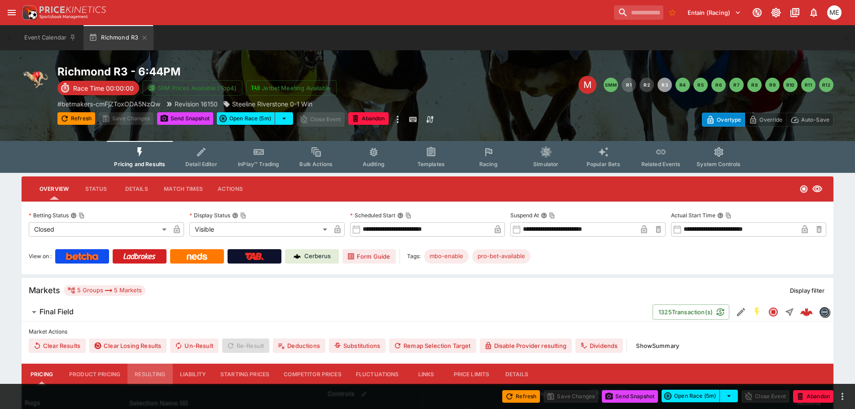
click at [149, 373] on button "Resulting" at bounding box center [150, 375] width 45 height 22
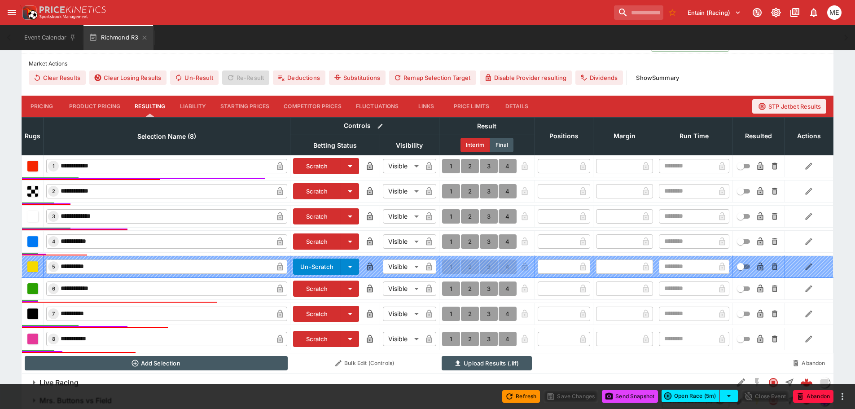
scroll to position [269, 0]
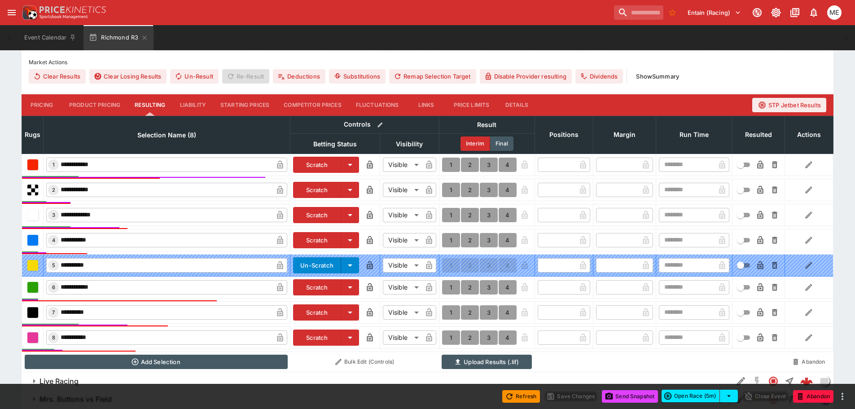
click at [452, 162] on button "1" at bounding box center [451, 165] width 18 height 14
type input "*"
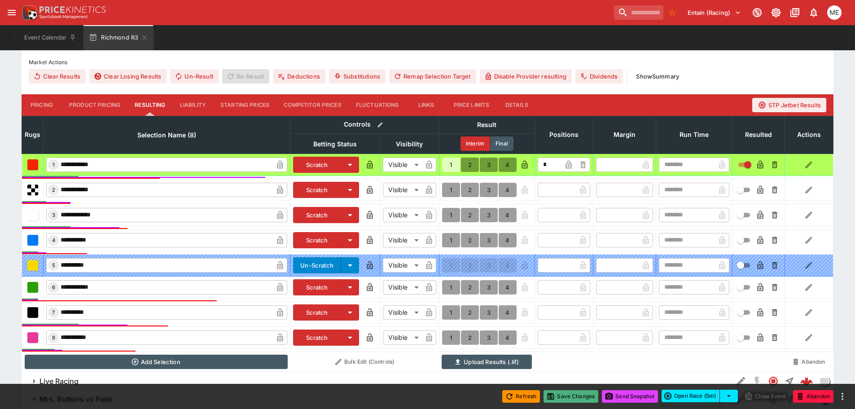
click at [569, 399] on button "Save Changes" at bounding box center [571, 396] width 55 height 13
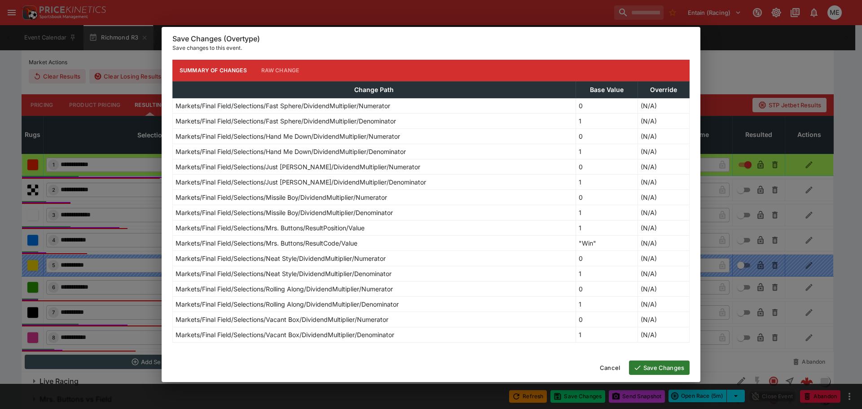
click at [667, 367] on button "Save Changes" at bounding box center [659, 368] width 61 height 14
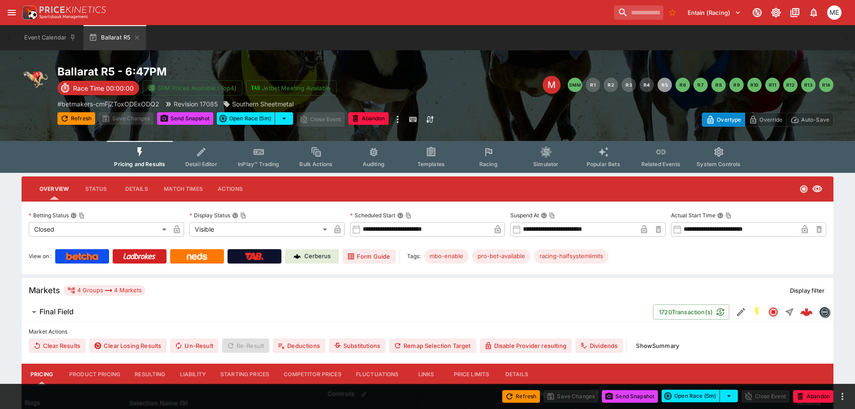
click at [147, 374] on button "Resulting" at bounding box center [150, 375] width 45 height 22
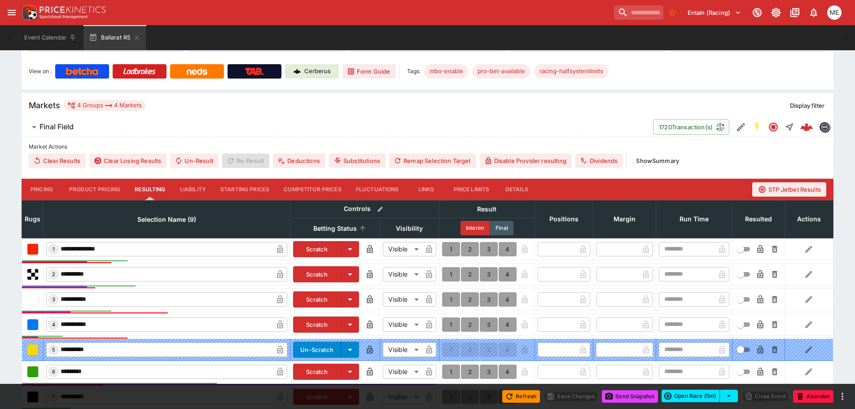
scroll to position [314, 0]
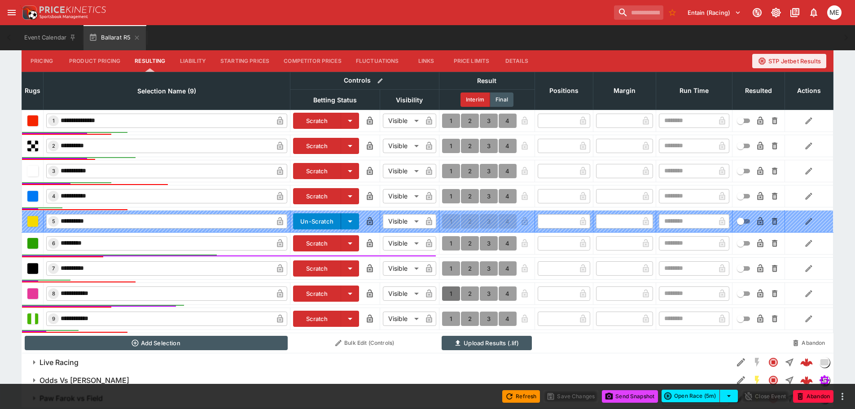
click at [451, 291] on button "1" at bounding box center [451, 293] width 18 height 14
type input "*"
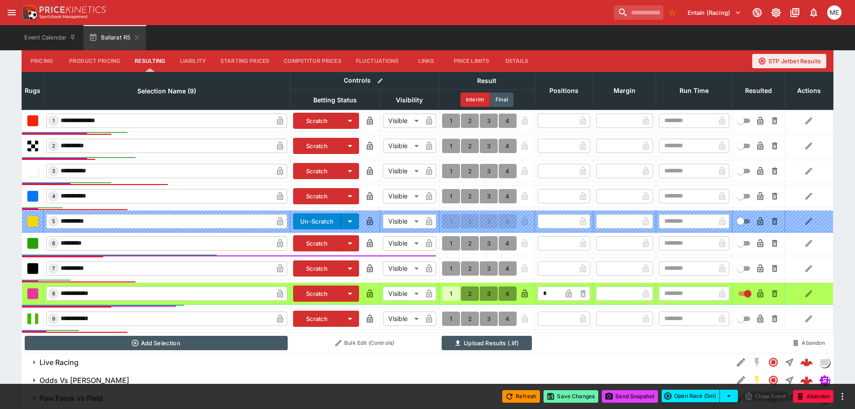
click at [557, 398] on button "Save Changes" at bounding box center [571, 396] width 55 height 13
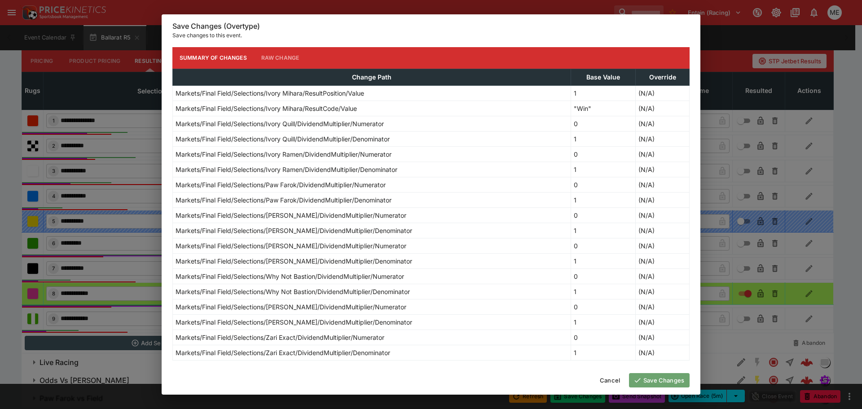
click at [643, 375] on button "Save Changes" at bounding box center [659, 380] width 61 height 14
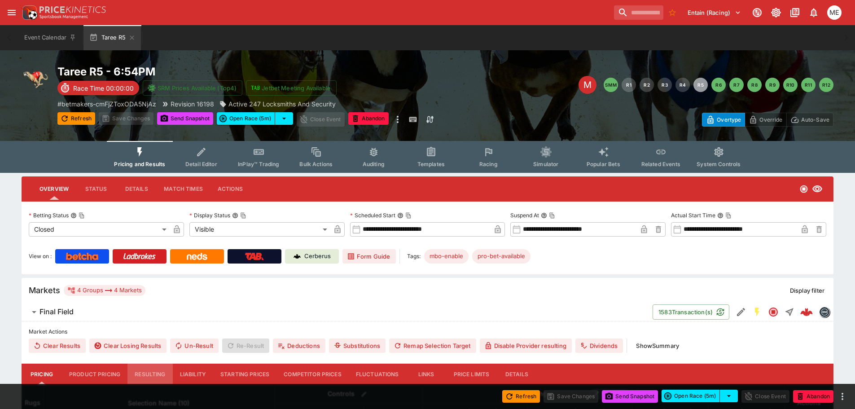
click at [150, 375] on button "Resulting" at bounding box center [150, 375] width 45 height 22
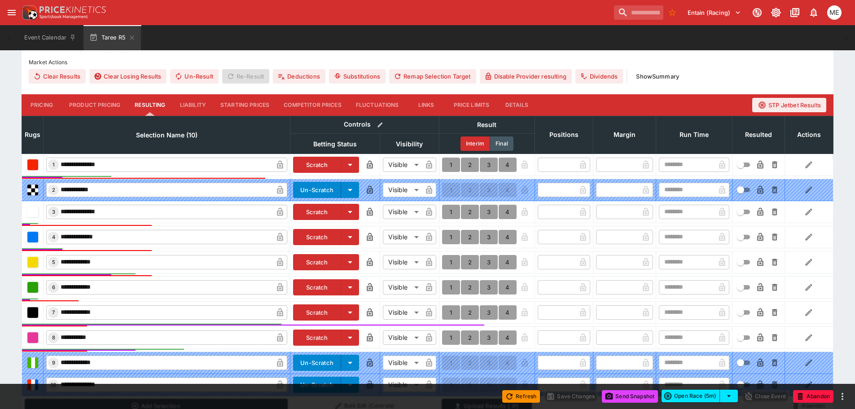
scroll to position [270, 0]
click at [452, 259] on button "1" at bounding box center [451, 262] width 18 height 14
type input "*"
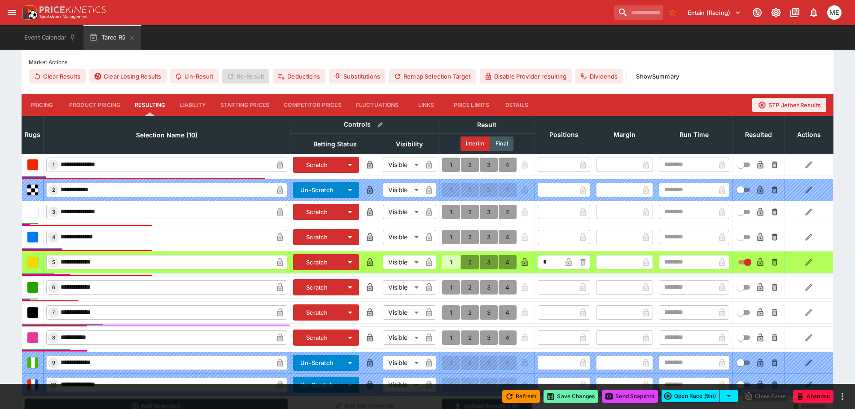
click at [563, 400] on button "Save Changes" at bounding box center [571, 396] width 55 height 13
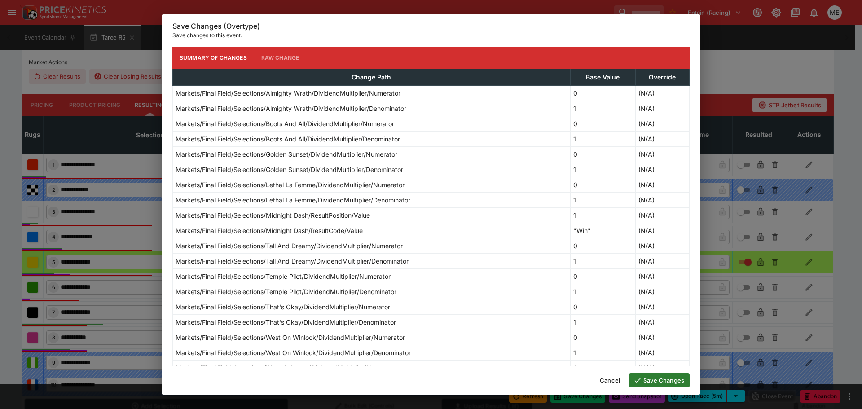
click at [649, 379] on button "Save Changes" at bounding box center [659, 380] width 61 height 14
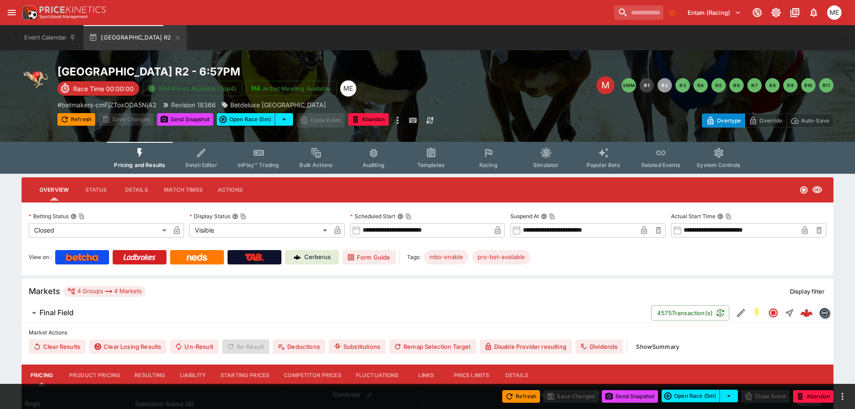
click at [146, 377] on button "Resulting" at bounding box center [150, 376] width 45 height 22
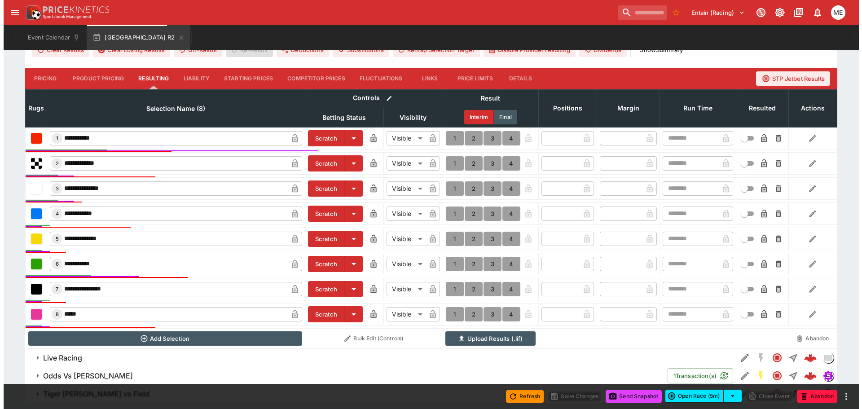
scroll to position [314, 0]
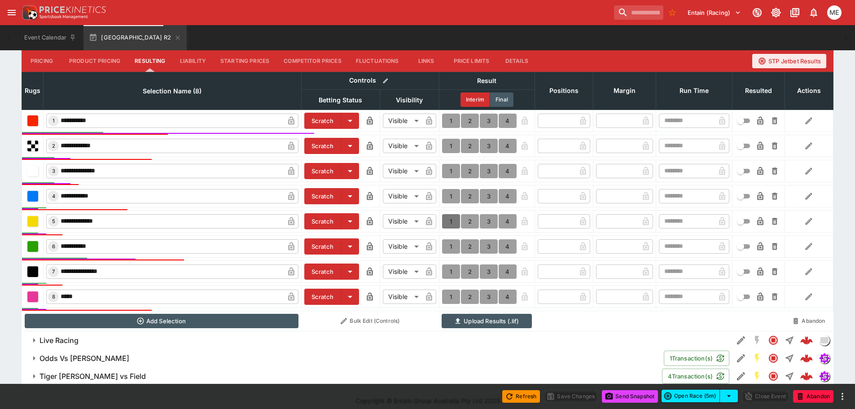
click at [448, 219] on button "1" at bounding box center [451, 221] width 18 height 14
type input "*"
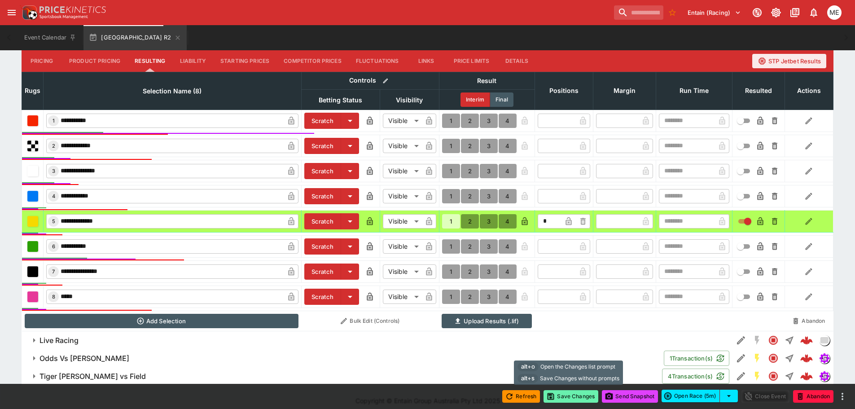
click at [557, 395] on button "Save Changes" at bounding box center [571, 396] width 55 height 13
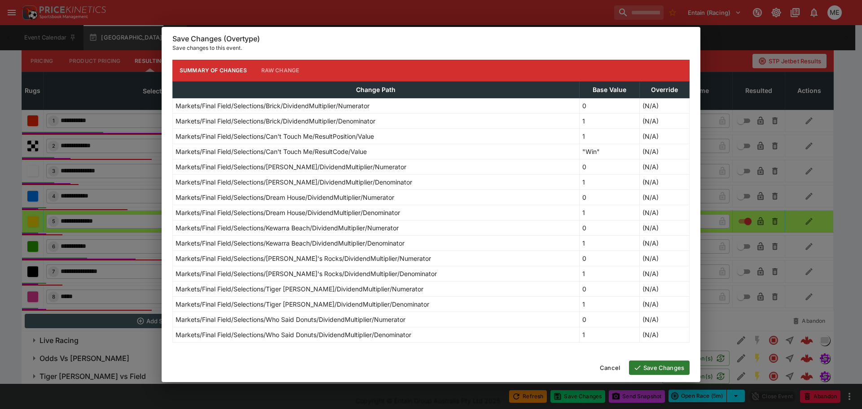
click at [650, 367] on button "Save Changes" at bounding box center [659, 368] width 61 height 14
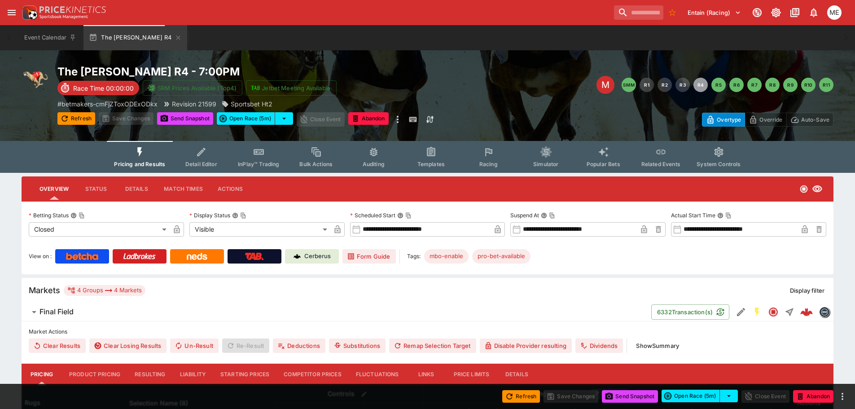
click at [141, 372] on button "Resulting" at bounding box center [150, 375] width 45 height 22
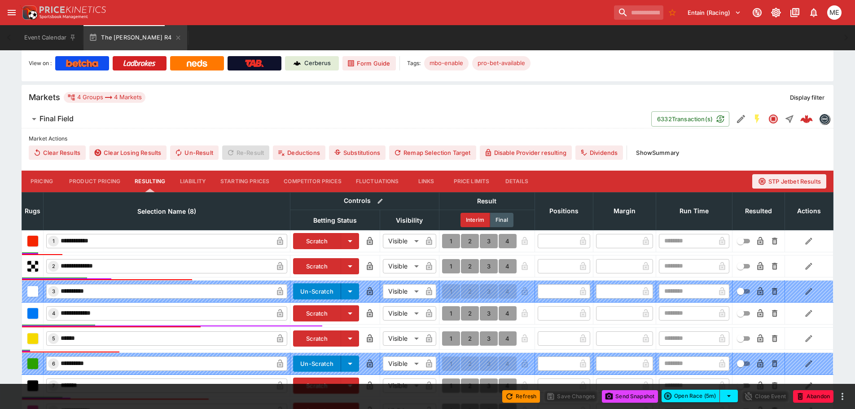
scroll to position [269, 0]
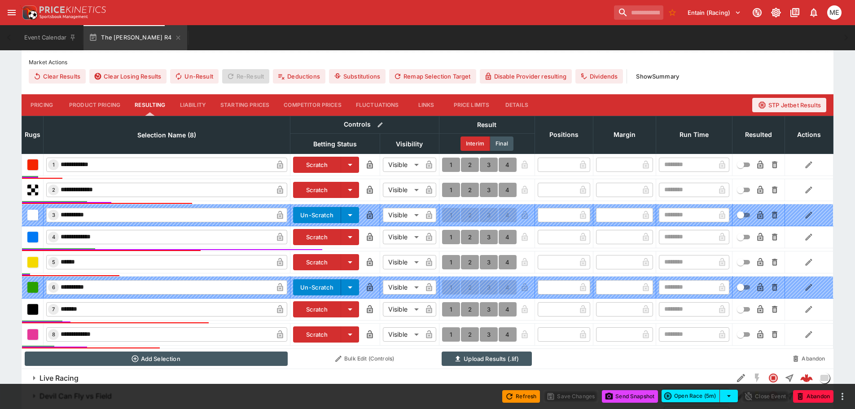
click at [451, 161] on button "1" at bounding box center [451, 165] width 18 height 14
type input "*"
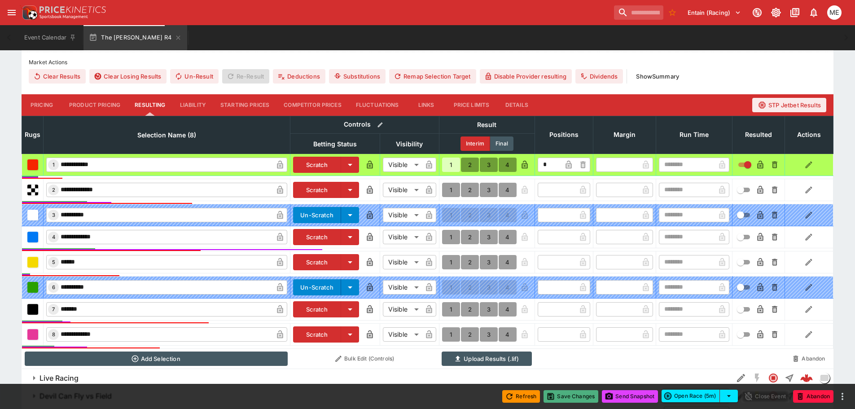
click at [569, 401] on button "Save Changes" at bounding box center [571, 396] width 55 height 13
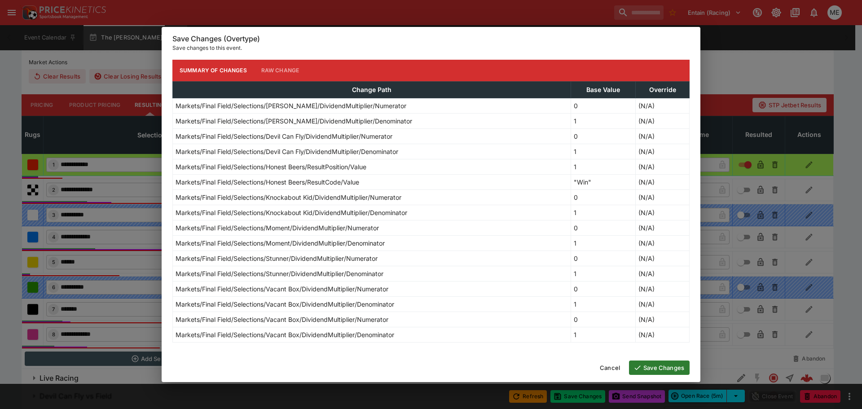
click at [648, 366] on button "Save Changes" at bounding box center [659, 368] width 61 height 14
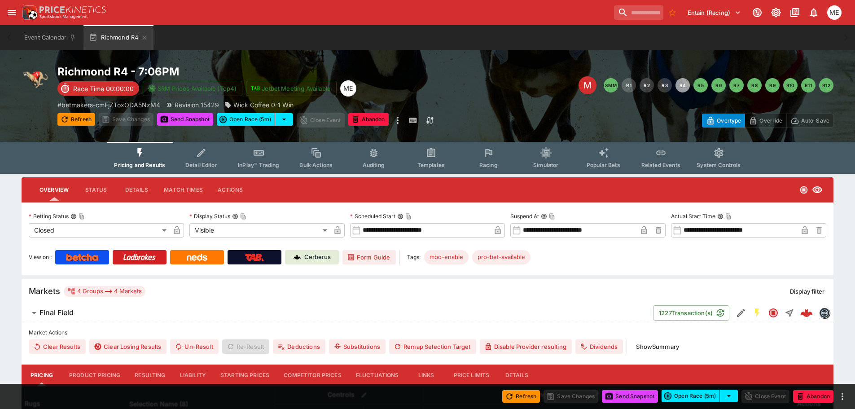
click at [154, 373] on button "Resulting" at bounding box center [150, 376] width 45 height 22
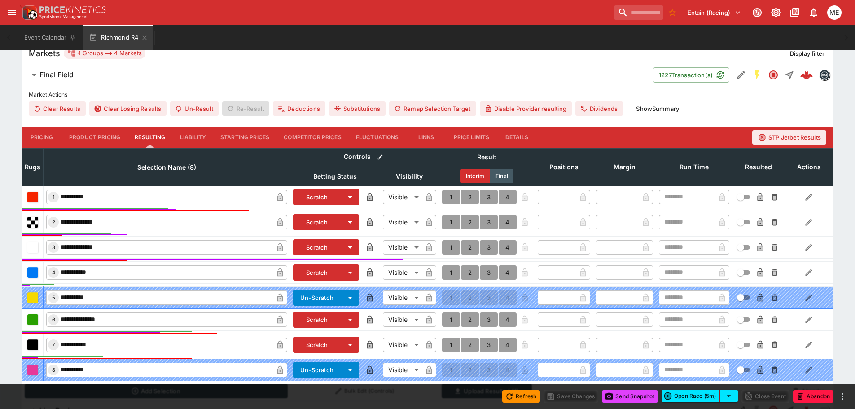
scroll to position [315, 0]
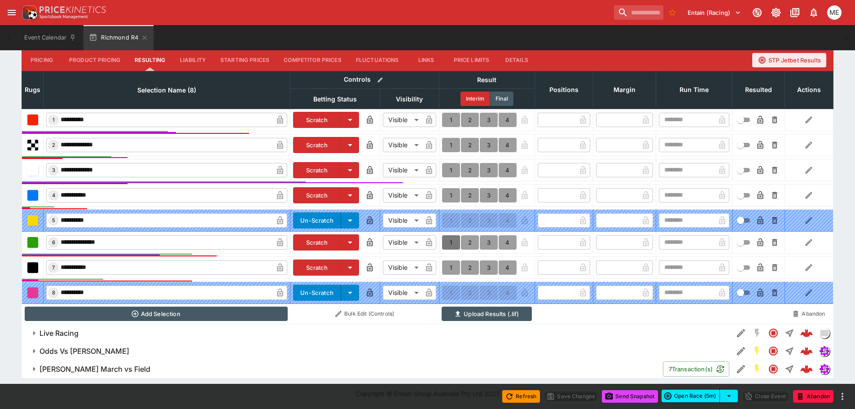
click at [451, 243] on button "1" at bounding box center [451, 242] width 18 height 14
type input "*"
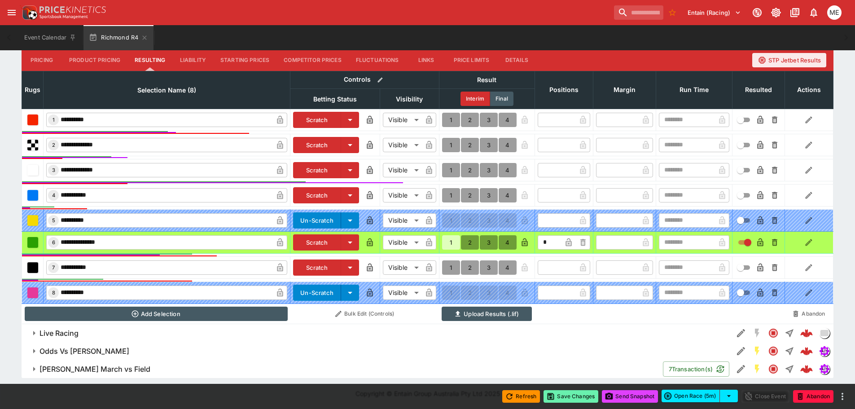
click at [558, 394] on button "Save Changes" at bounding box center [571, 396] width 55 height 13
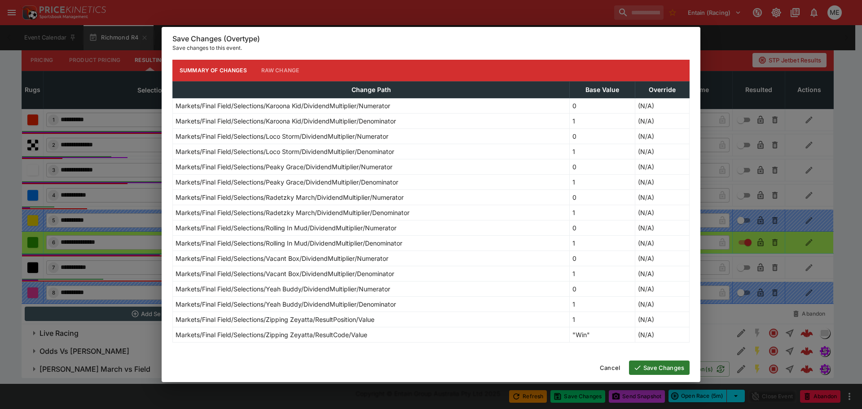
click at [645, 368] on button "Save Changes" at bounding box center [659, 368] width 61 height 14
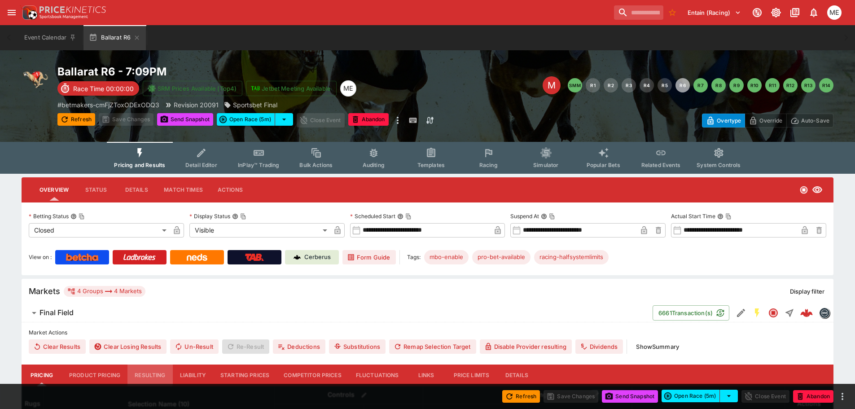
click at [137, 373] on button "Resulting" at bounding box center [150, 376] width 45 height 22
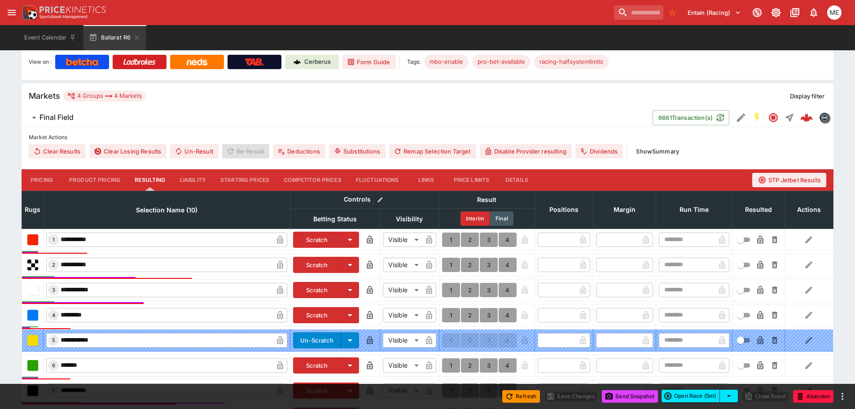
scroll to position [269, 0]
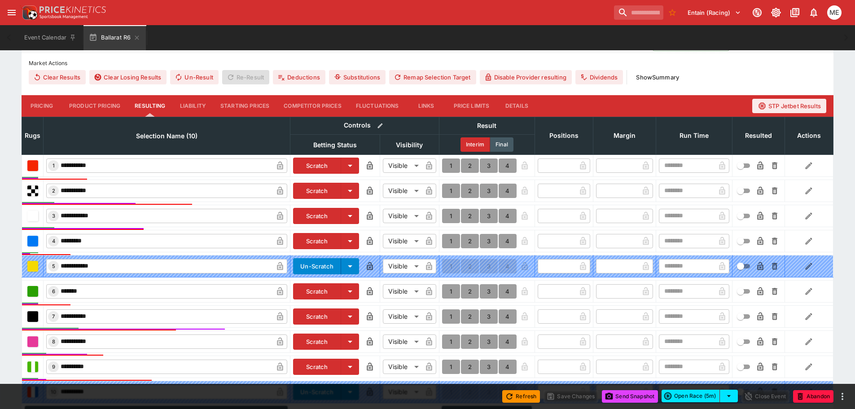
click at [451, 191] on button "1" at bounding box center [451, 191] width 18 height 14
type input "*"
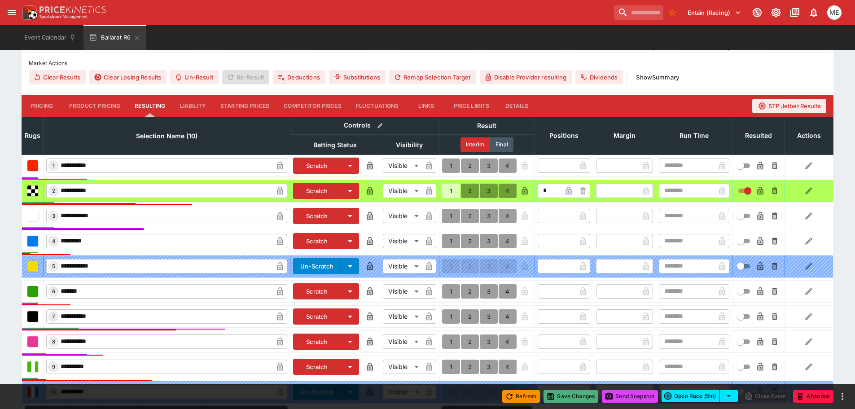
click at [555, 394] on button "Save Changes" at bounding box center [571, 396] width 55 height 13
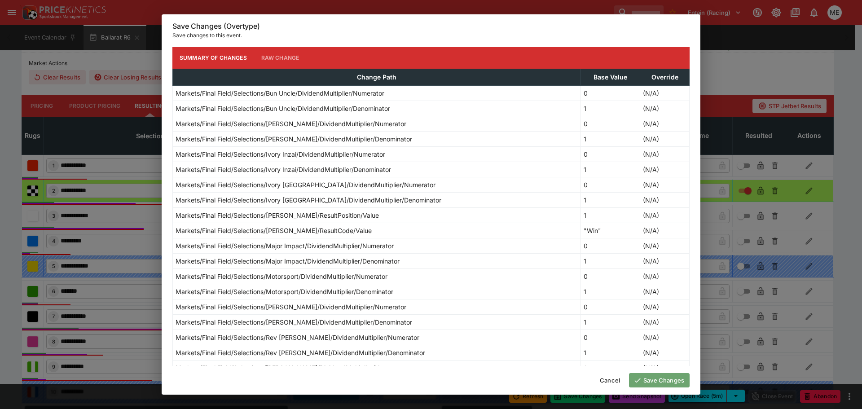
click at [654, 382] on button "Save Changes" at bounding box center [659, 380] width 61 height 14
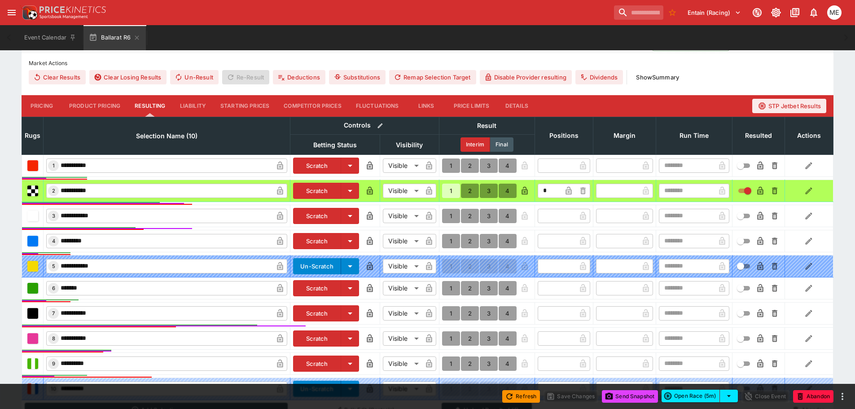
type input "*"
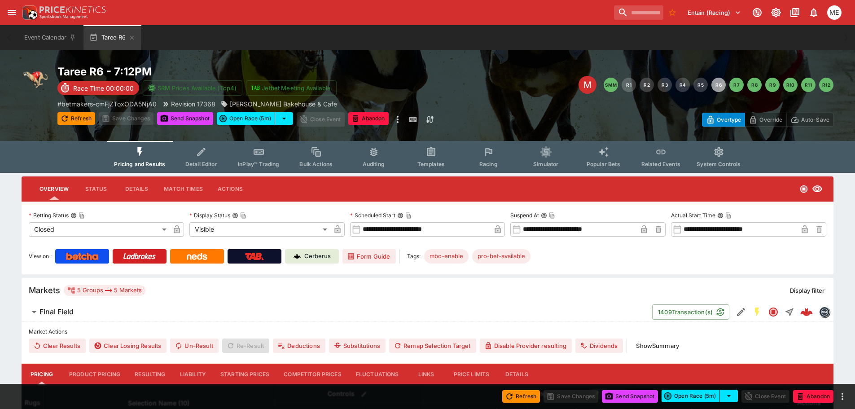
click at [160, 373] on button "Resulting" at bounding box center [150, 375] width 45 height 22
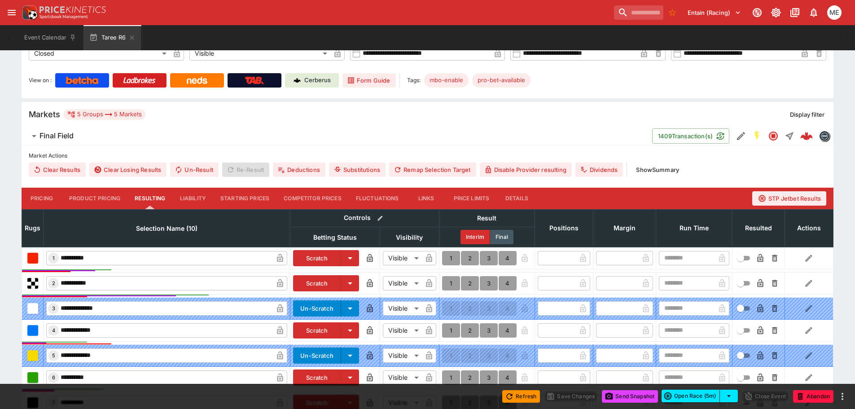
scroll to position [180, 0]
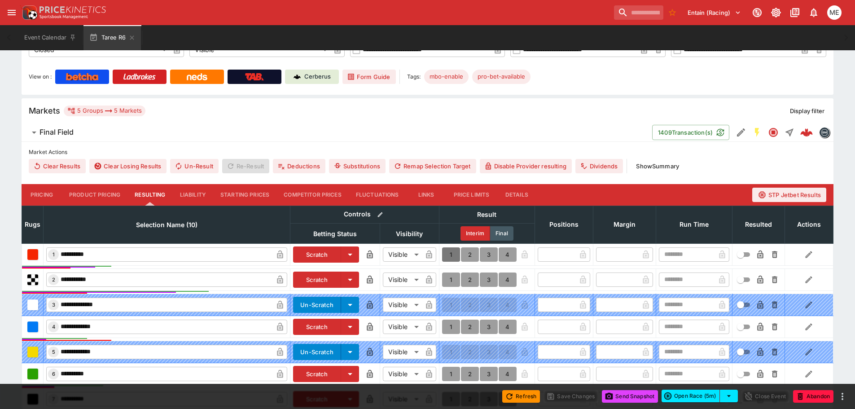
click at [449, 256] on button "1" at bounding box center [451, 254] width 18 height 14
type input "*"
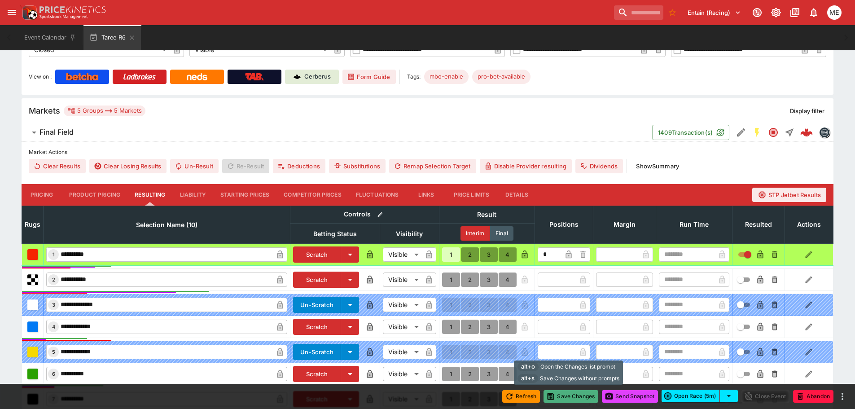
click at [569, 396] on button "Save Changes" at bounding box center [571, 396] width 55 height 13
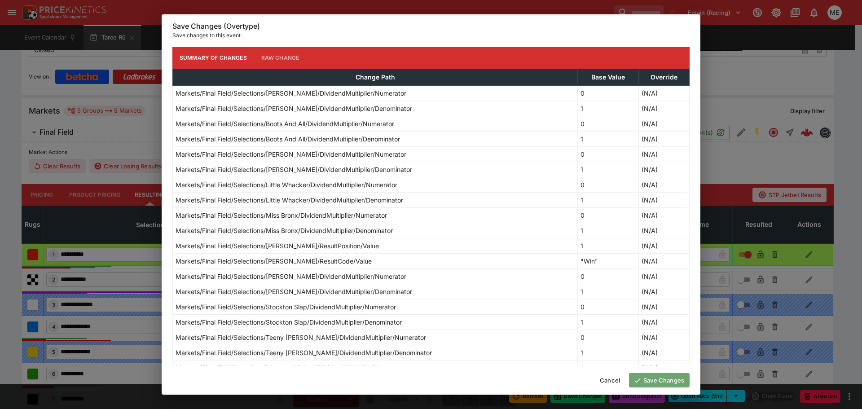
click at [652, 378] on button "Save Changes" at bounding box center [659, 380] width 61 height 14
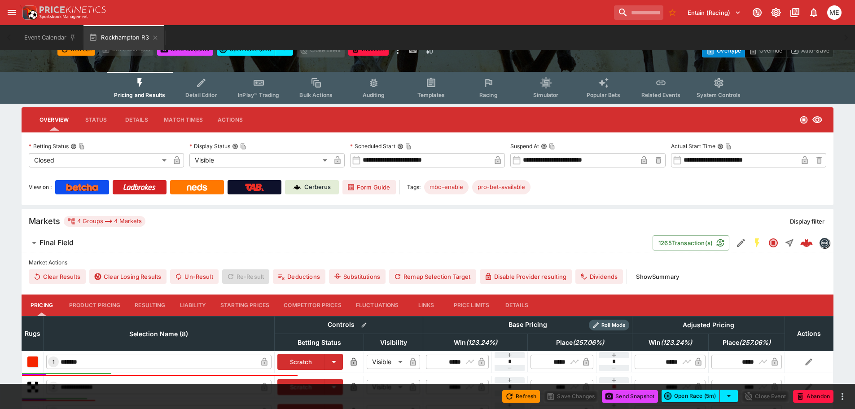
scroll to position [135, 0]
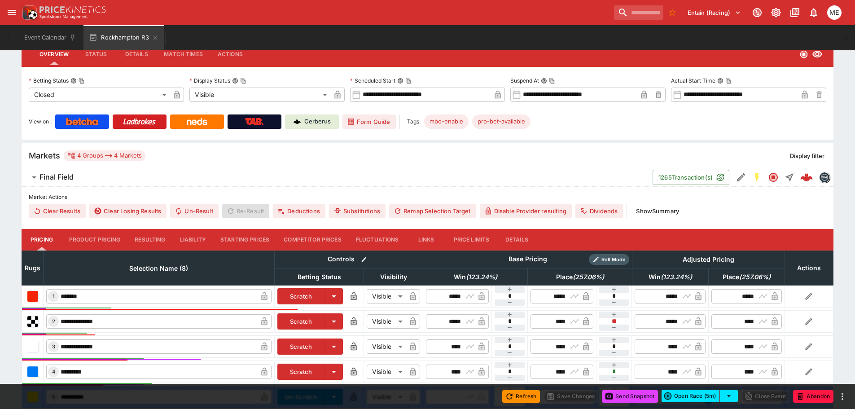
click at [154, 238] on button "Resulting" at bounding box center [150, 240] width 45 height 22
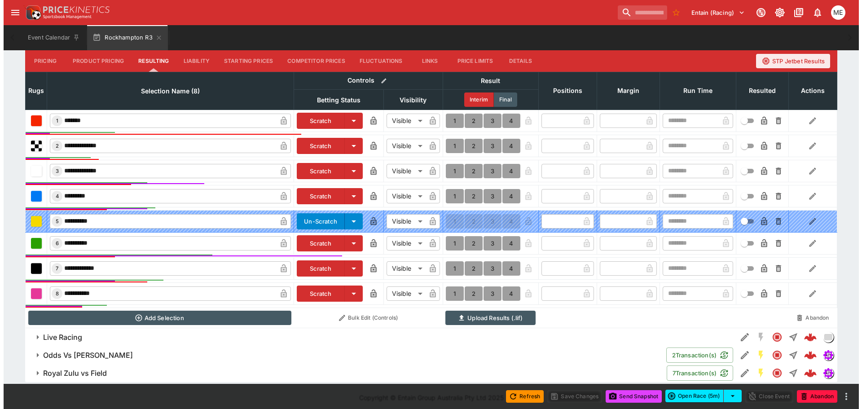
scroll to position [315, 0]
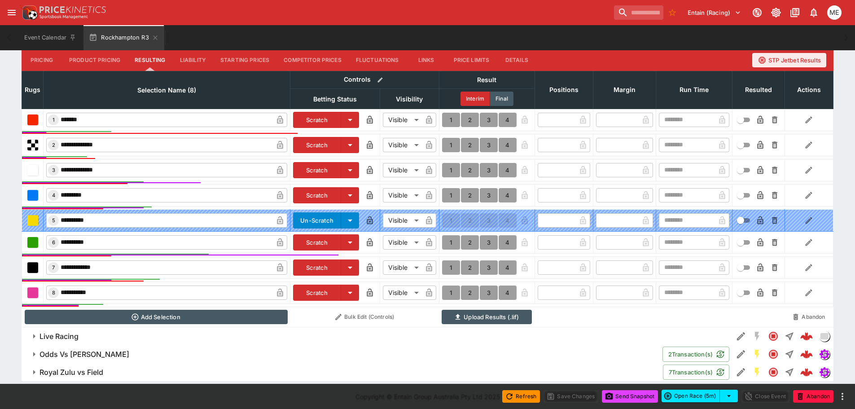
click at [449, 241] on button "1" at bounding box center [451, 242] width 18 height 14
type input "*"
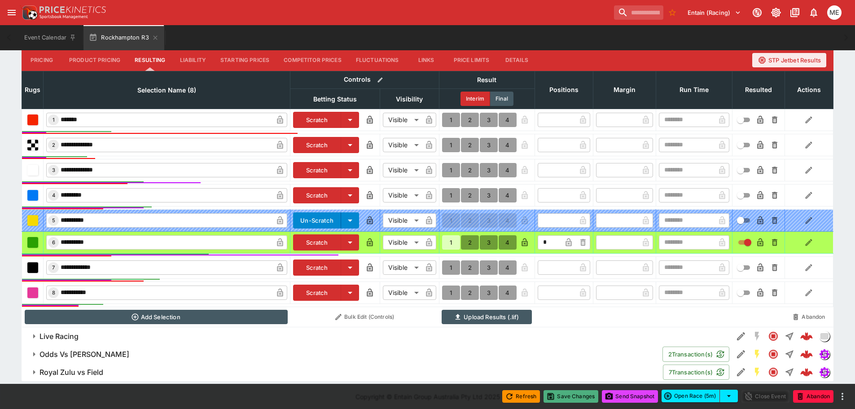
click at [555, 399] on button "Save Changes" at bounding box center [571, 396] width 55 height 13
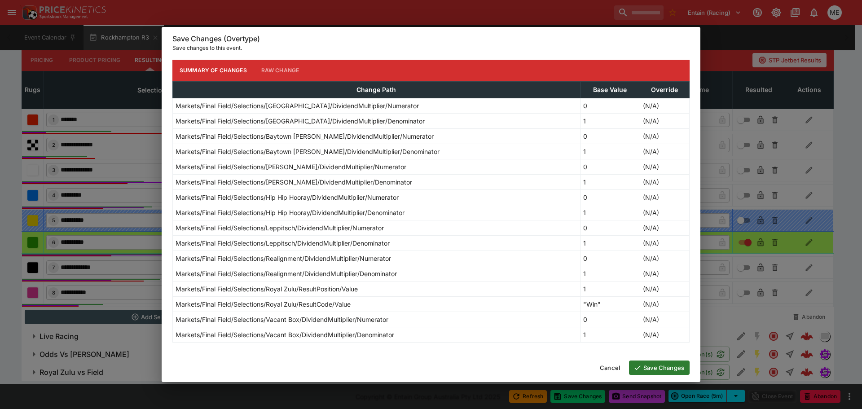
click at [658, 367] on button "Save Changes" at bounding box center [659, 368] width 61 height 14
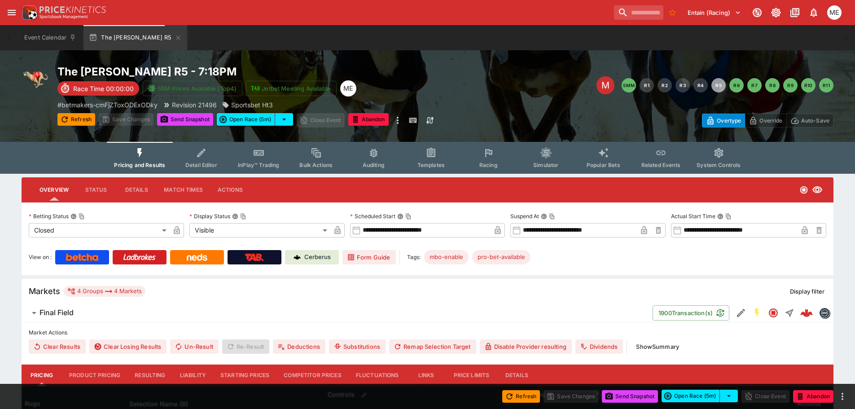
click at [150, 373] on button "Resulting" at bounding box center [150, 376] width 45 height 22
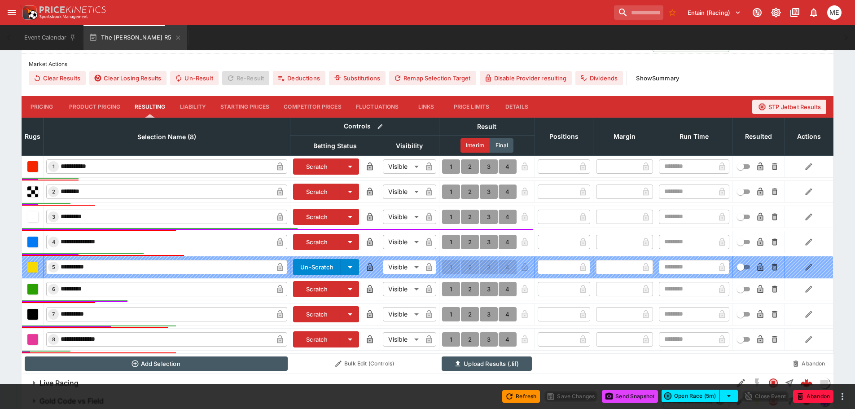
scroll to position [269, 0]
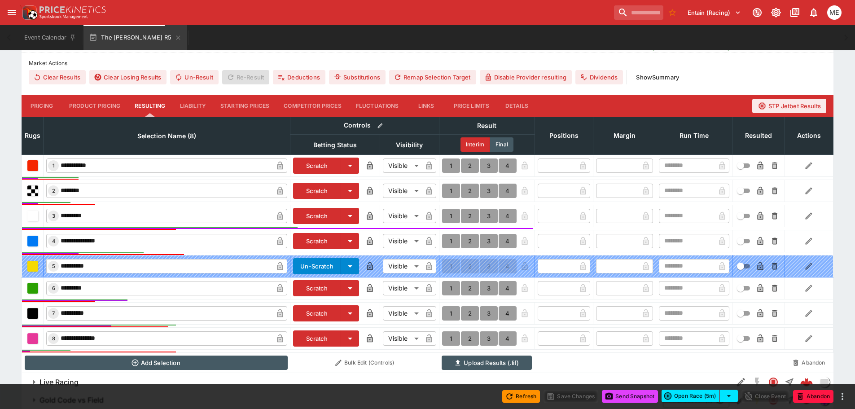
click at [450, 291] on button "1" at bounding box center [451, 288] width 18 height 14
type input "*"
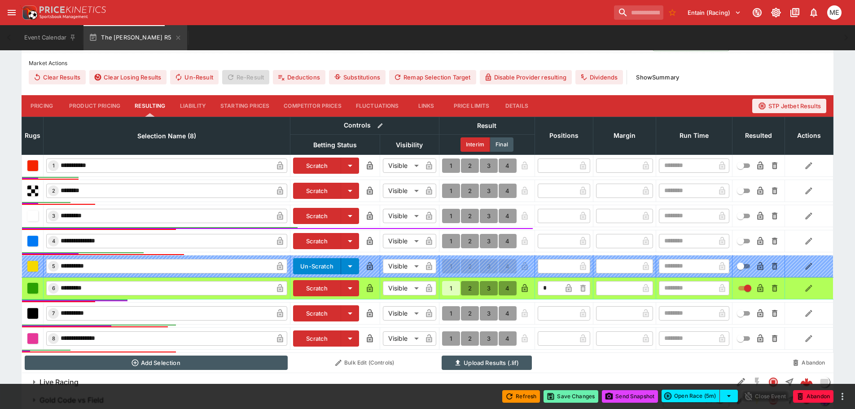
click at [563, 397] on button "Save Changes" at bounding box center [571, 396] width 55 height 13
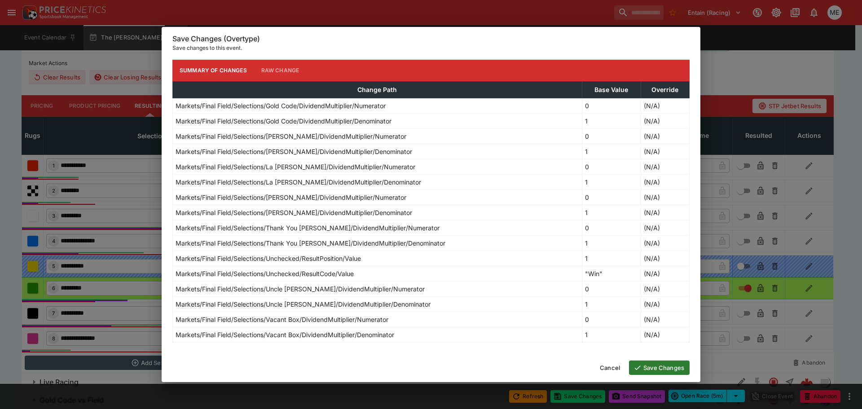
click at [653, 368] on button "Save Changes" at bounding box center [659, 368] width 61 height 14
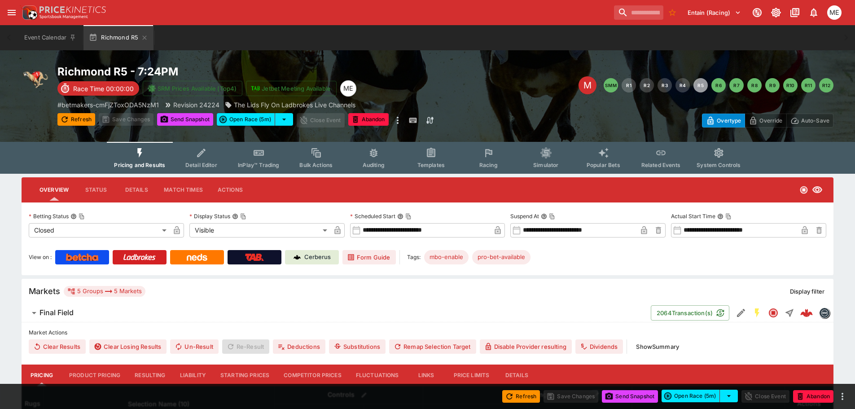
click at [153, 374] on button "Resulting" at bounding box center [150, 376] width 45 height 22
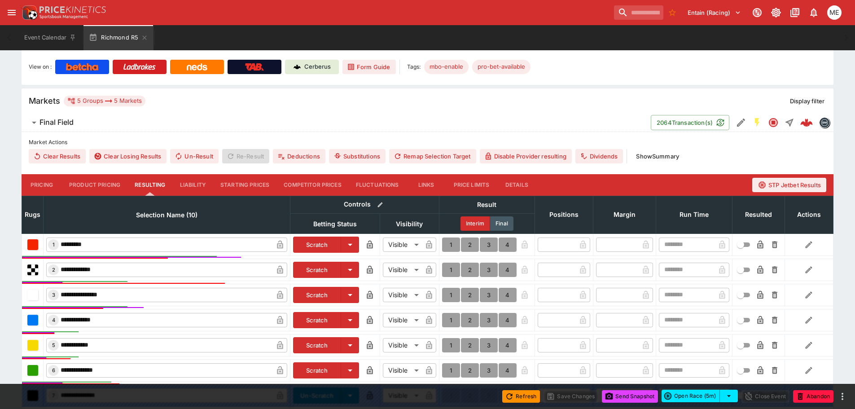
scroll to position [269, 0]
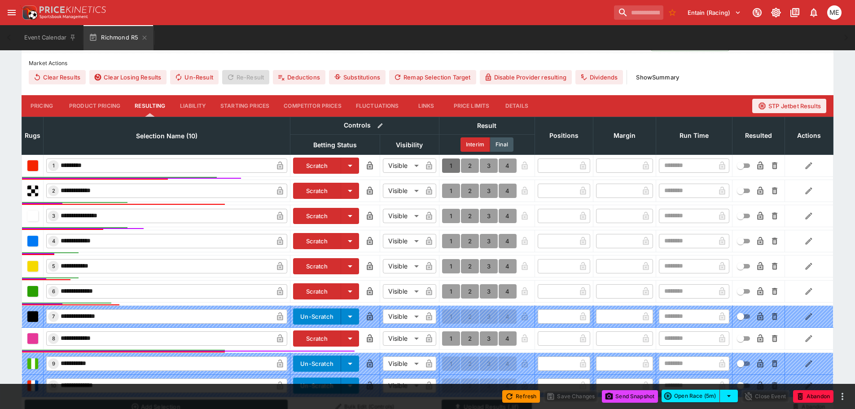
click at [450, 163] on button "1" at bounding box center [451, 166] width 18 height 14
type input "*"
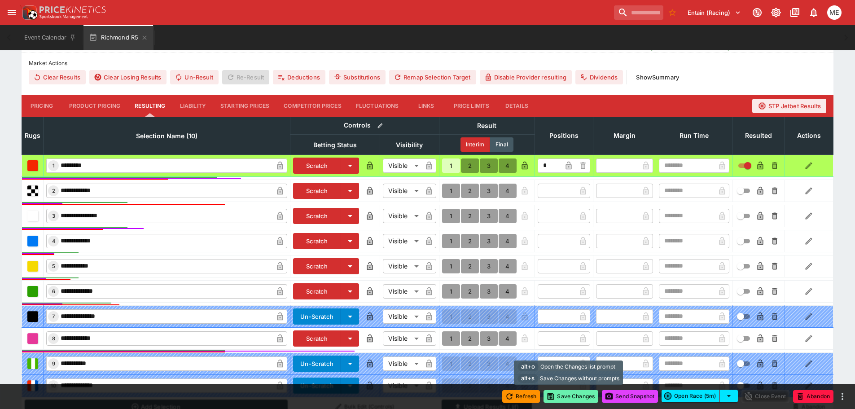
click at [565, 396] on button "Save Changes" at bounding box center [571, 396] width 55 height 13
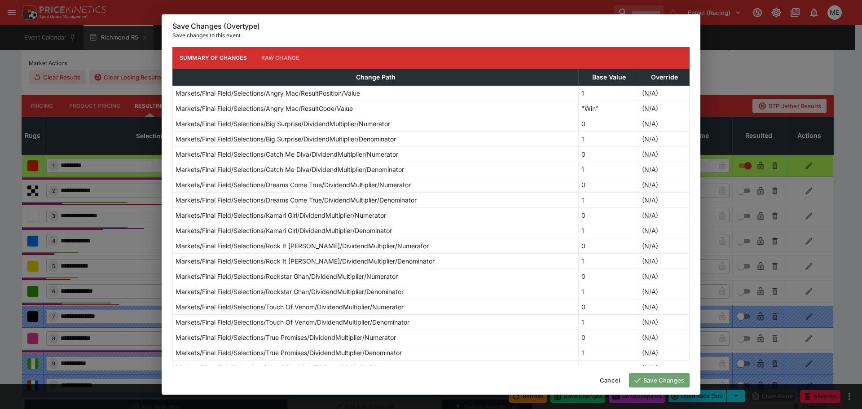
click at [652, 378] on button "Save Changes" at bounding box center [659, 380] width 61 height 14
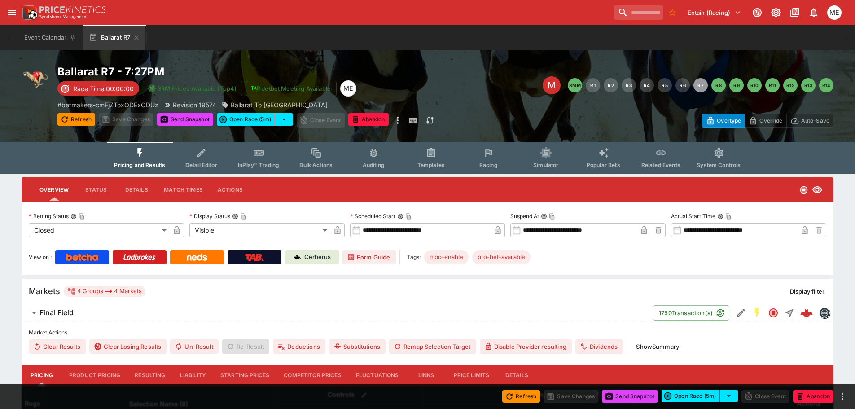
click at [148, 374] on button "Resulting" at bounding box center [150, 376] width 45 height 22
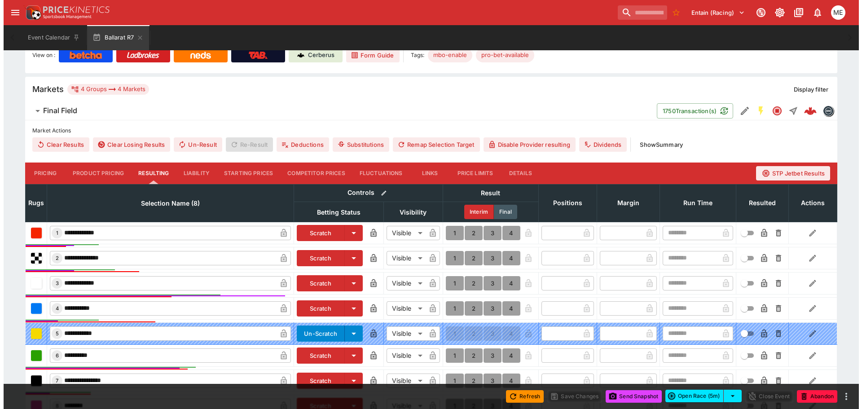
scroll to position [314, 0]
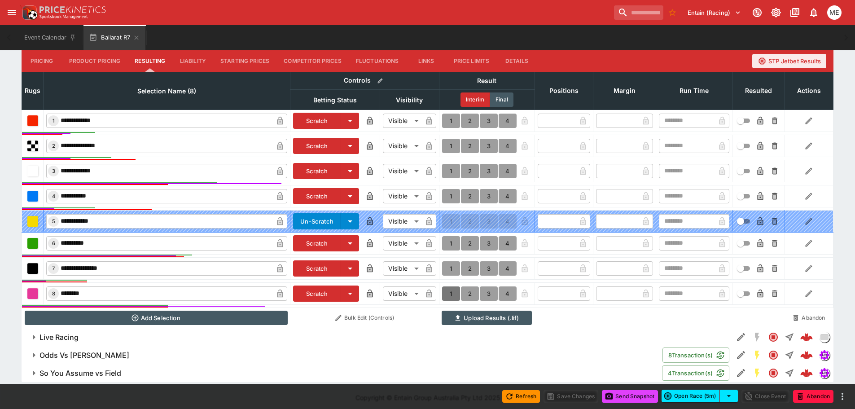
click at [449, 293] on button "1" at bounding box center [451, 293] width 18 height 14
type input "*"
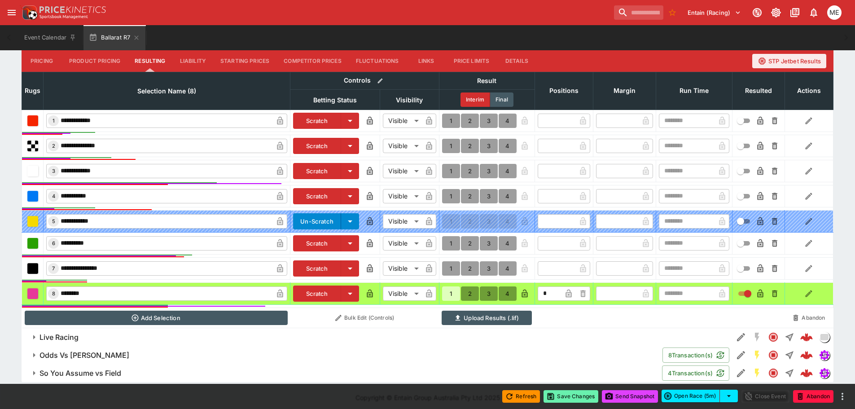
click at [555, 401] on button "Save Changes" at bounding box center [571, 396] width 55 height 13
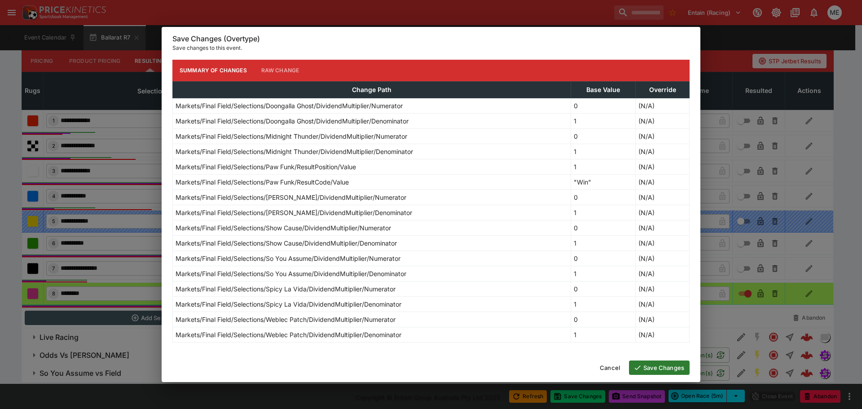
click at [641, 373] on button "Save Changes" at bounding box center [659, 368] width 61 height 14
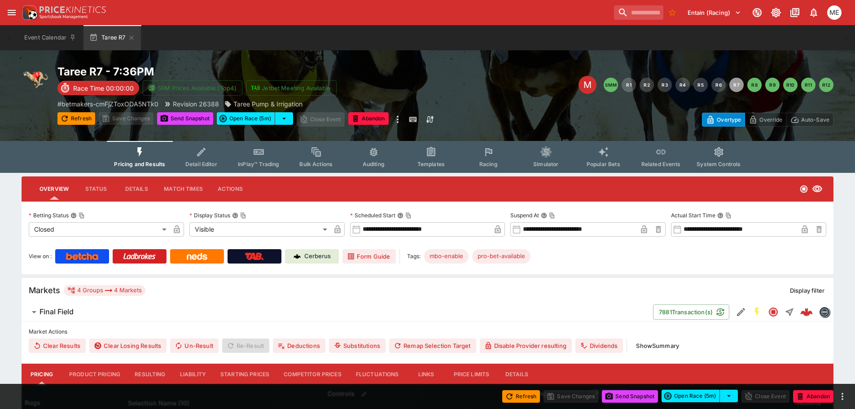
drag, startPoint x: 147, startPoint y: 371, endPoint x: 279, endPoint y: 285, distance: 157.9
click at [147, 371] on button "Resulting" at bounding box center [150, 375] width 45 height 22
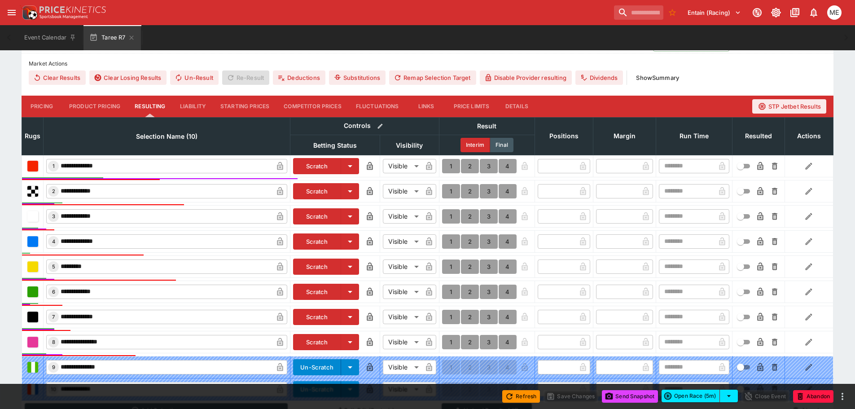
scroll to position [314, 0]
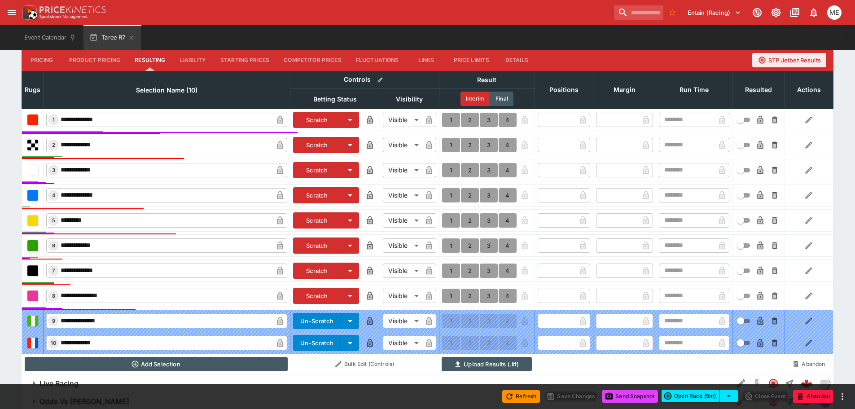
click at [450, 295] on button "1" at bounding box center [451, 296] width 18 height 14
type input "*"
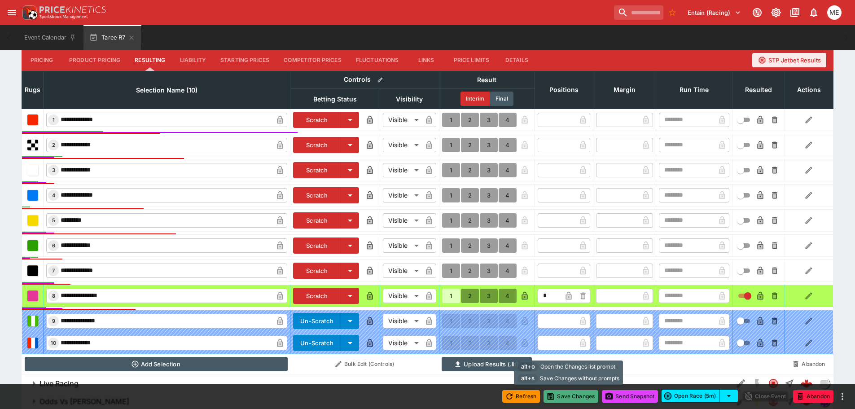
click at [560, 396] on button "Save Changes" at bounding box center [571, 396] width 55 height 13
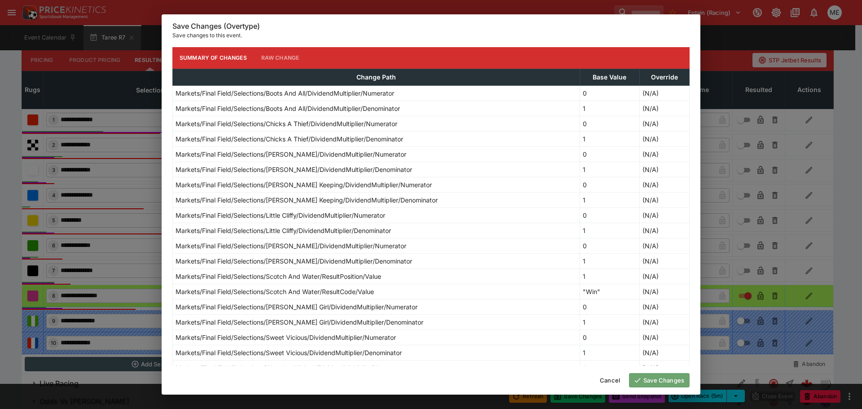
click at [664, 382] on button "Save Changes" at bounding box center [659, 380] width 61 height 14
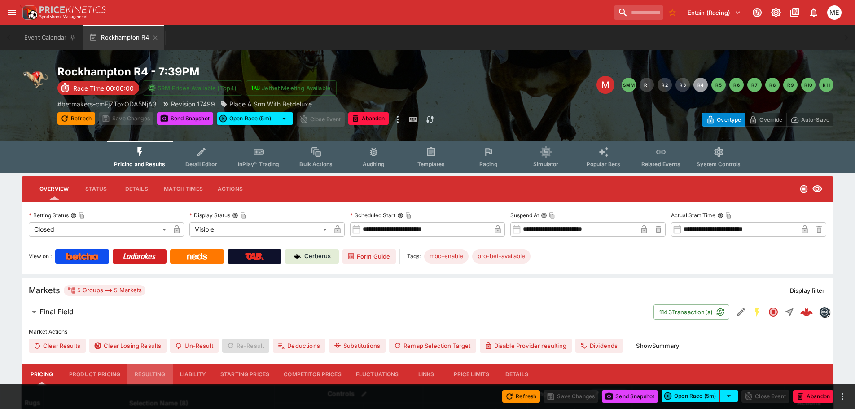
click at [140, 373] on button "Resulting" at bounding box center [150, 375] width 45 height 22
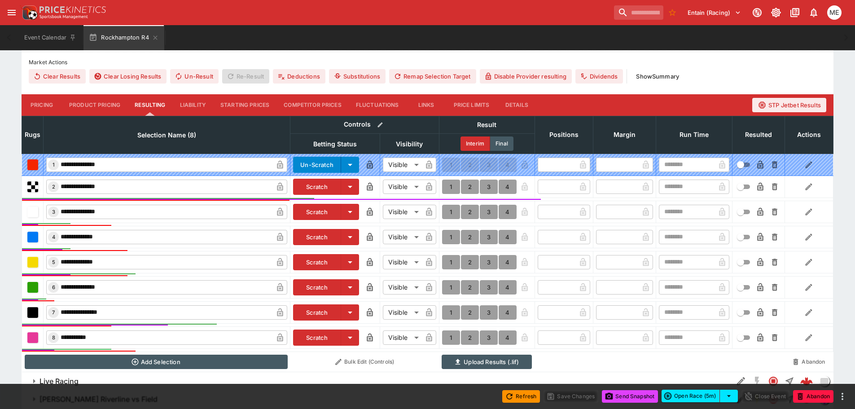
scroll to position [270, 0]
click at [450, 309] on button "1" at bounding box center [451, 312] width 18 height 14
type input "*"
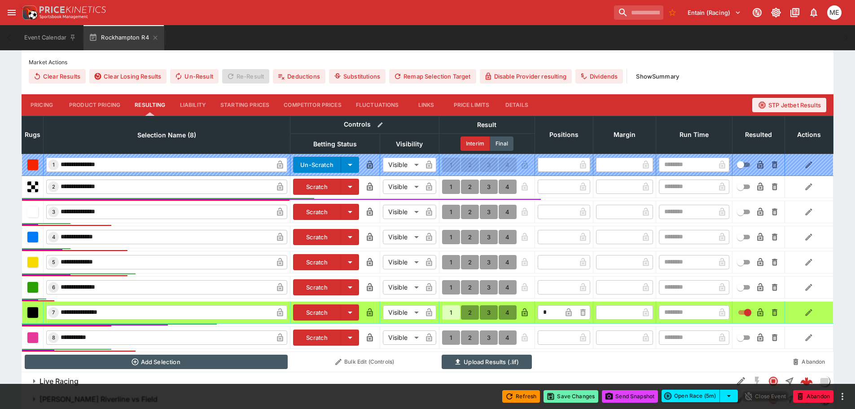
click at [556, 393] on button "Save Changes" at bounding box center [571, 396] width 55 height 13
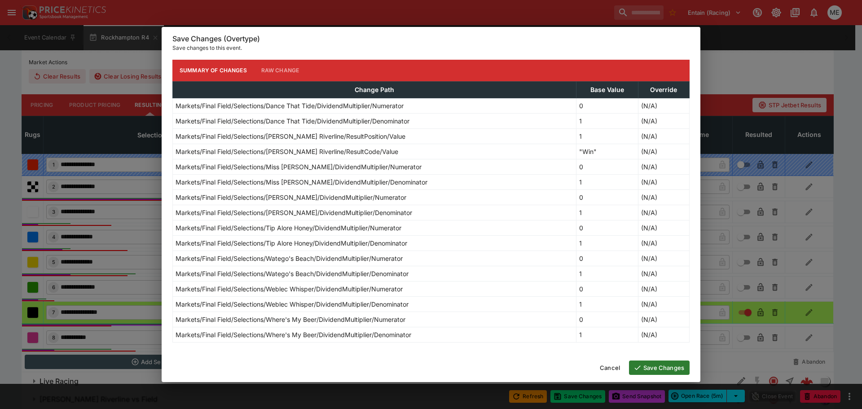
click at [656, 366] on button "Save Changes" at bounding box center [659, 368] width 61 height 14
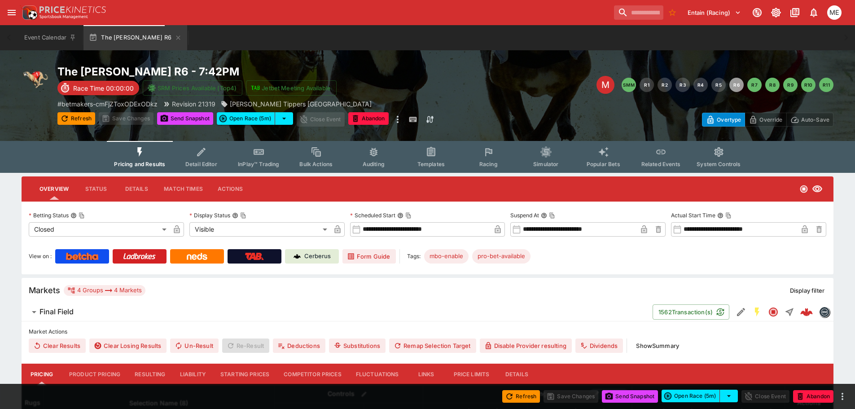
click at [146, 372] on button "Resulting" at bounding box center [150, 375] width 45 height 22
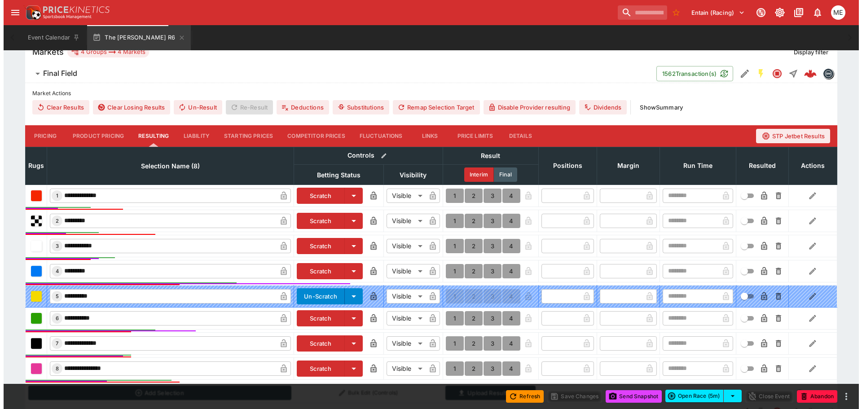
scroll to position [314, 0]
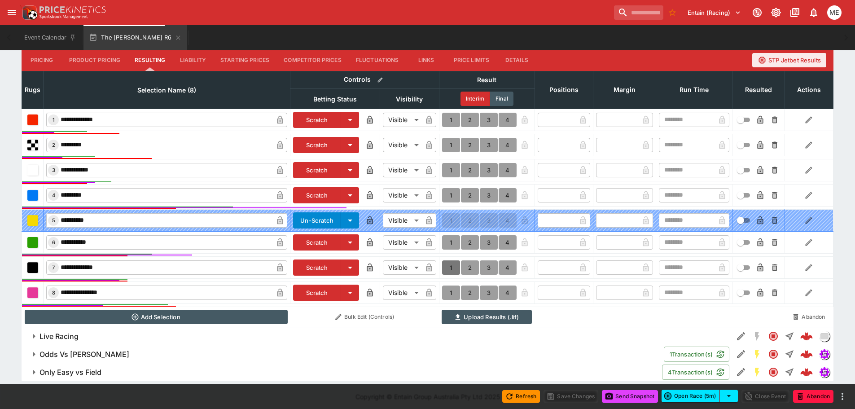
click at [448, 266] on button "1" at bounding box center [451, 267] width 18 height 14
type input "*"
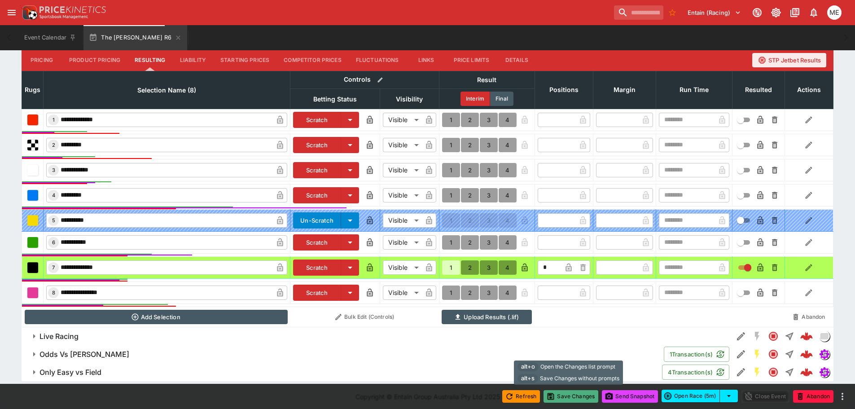
click at [554, 394] on button "Save Changes" at bounding box center [571, 396] width 55 height 13
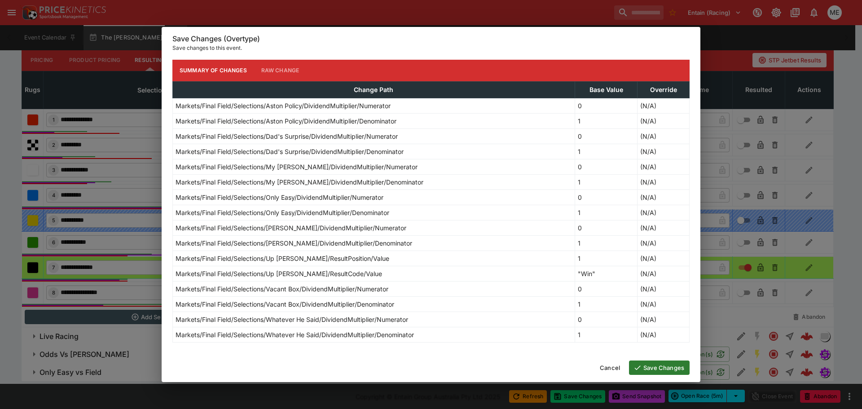
click at [643, 365] on button "Save Changes" at bounding box center [659, 368] width 61 height 14
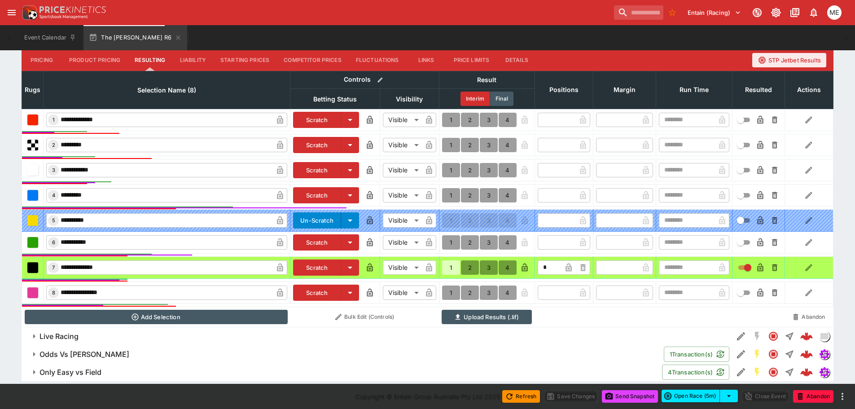
type input "*"
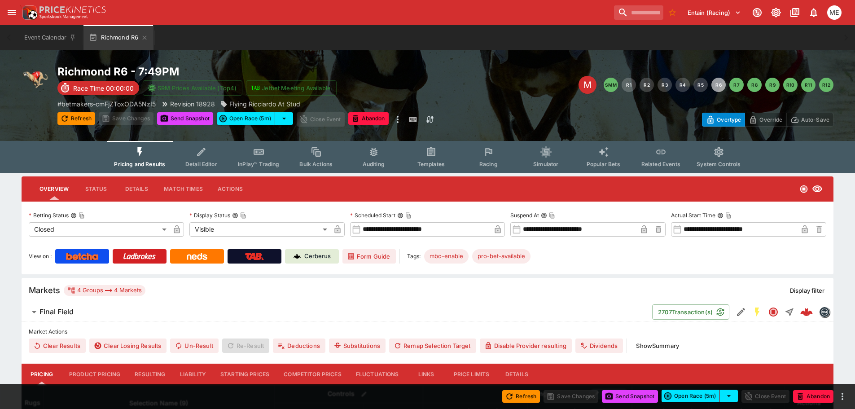
click at [145, 377] on button "Resulting" at bounding box center [150, 375] width 45 height 22
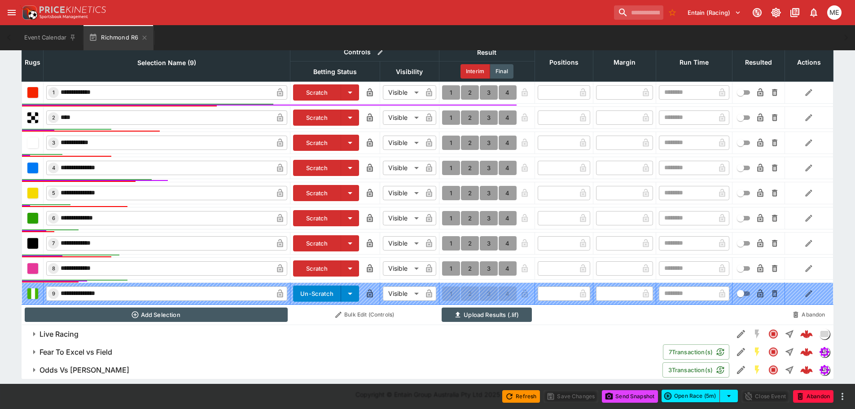
scroll to position [343, 0]
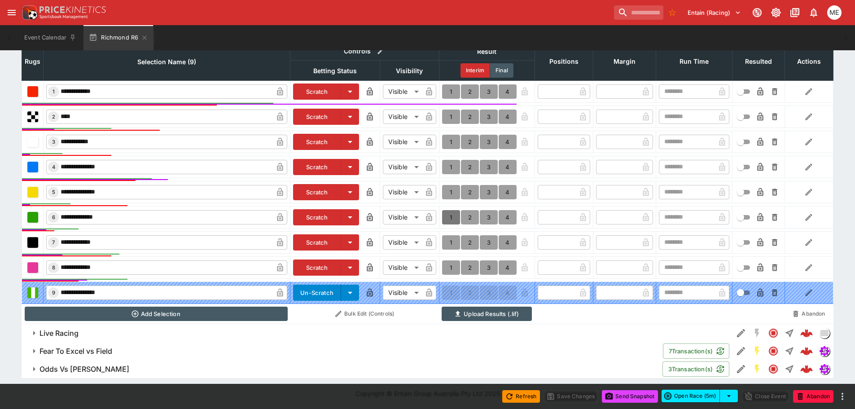
click at [448, 216] on button "1" at bounding box center [451, 217] width 18 height 14
type input "*"
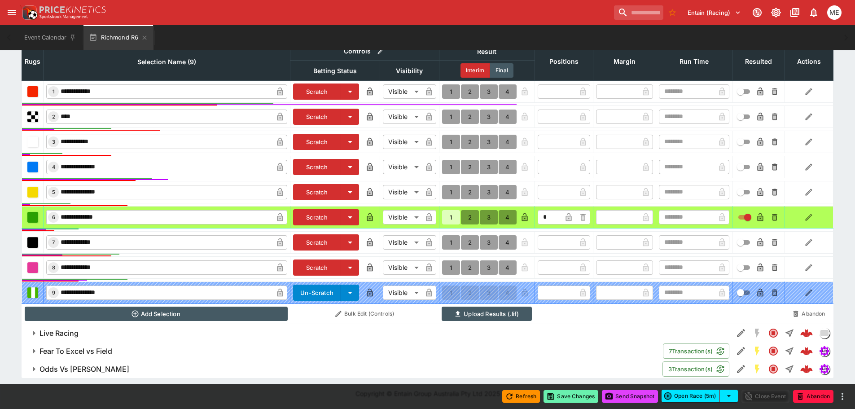
click at [558, 400] on button "Save Changes" at bounding box center [571, 396] width 55 height 13
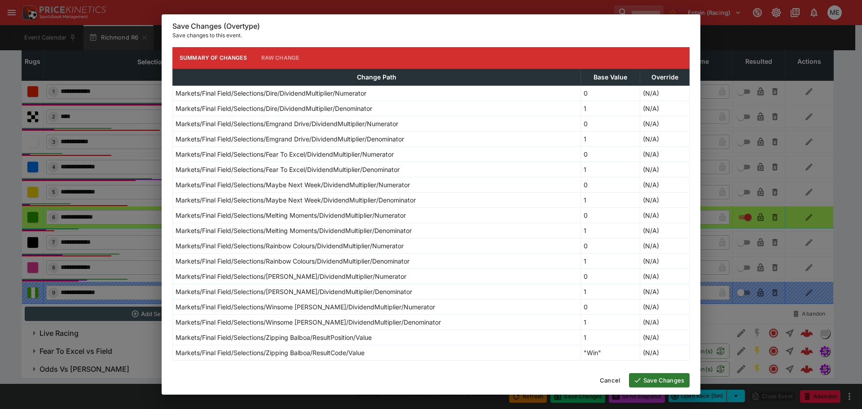
click at [640, 380] on icon "button" at bounding box center [638, 380] width 8 height 8
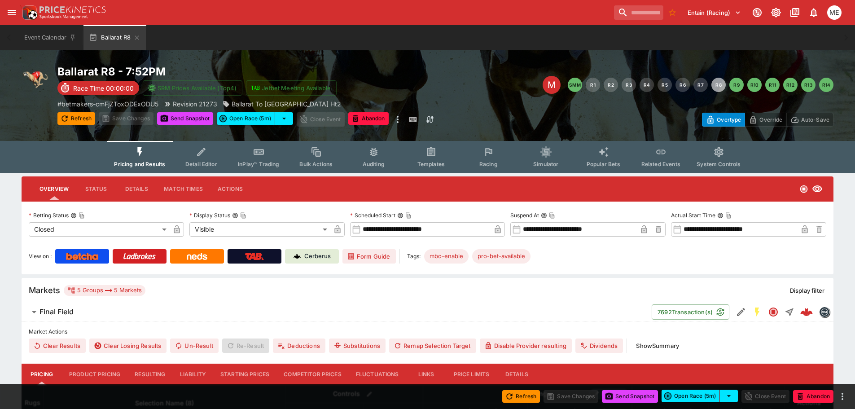
click at [150, 374] on button "Resulting" at bounding box center [150, 375] width 45 height 22
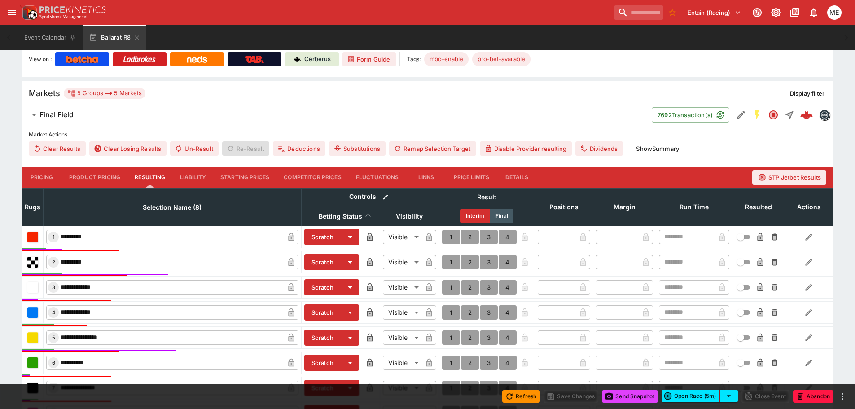
scroll to position [269, 0]
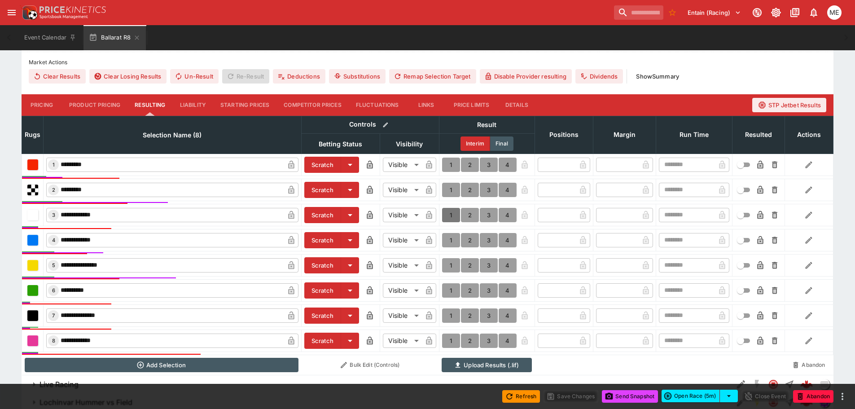
click at [449, 213] on button "1" at bounding box center [451, 215] width 18 height 14
type input "*"
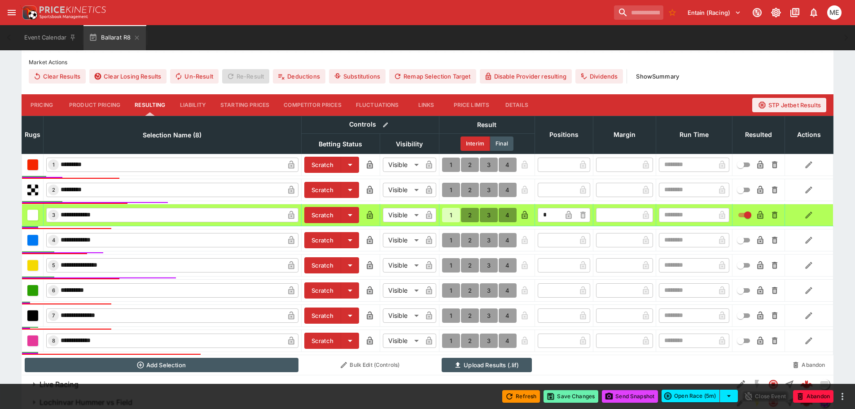
click at [568, 399] on button "Save Changes" at bounding box center [571, 396] width 55 height 13
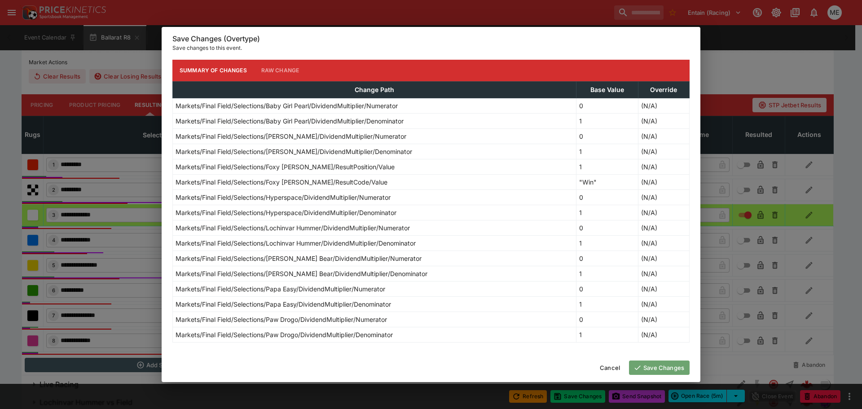
click at [644, 370] on button "Save Changes" at bounding box center [659, 368] width 61 height 14
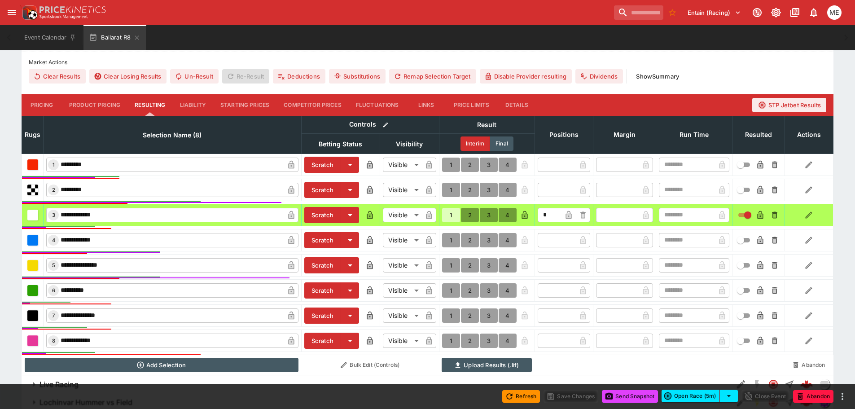
type input "*"
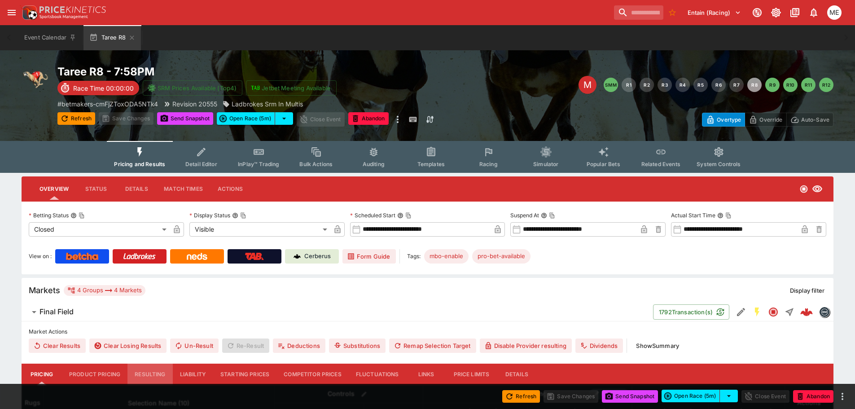
click at [156, 375] on button "Resulting" at bounding box center [150, 375] width 45 height 22
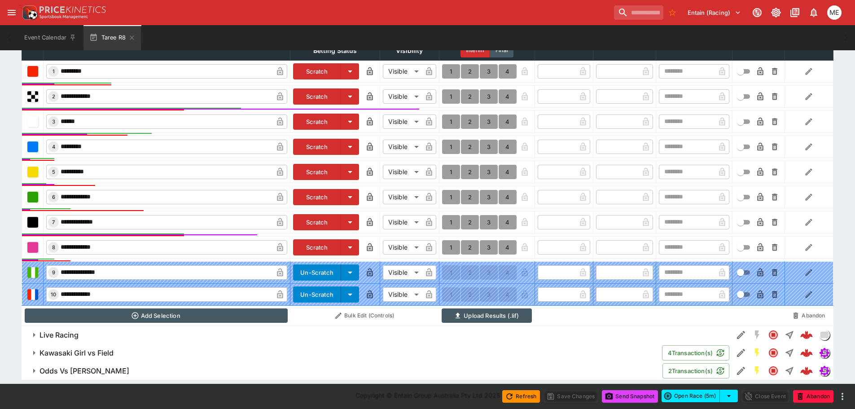
scroll to position [365, 0]
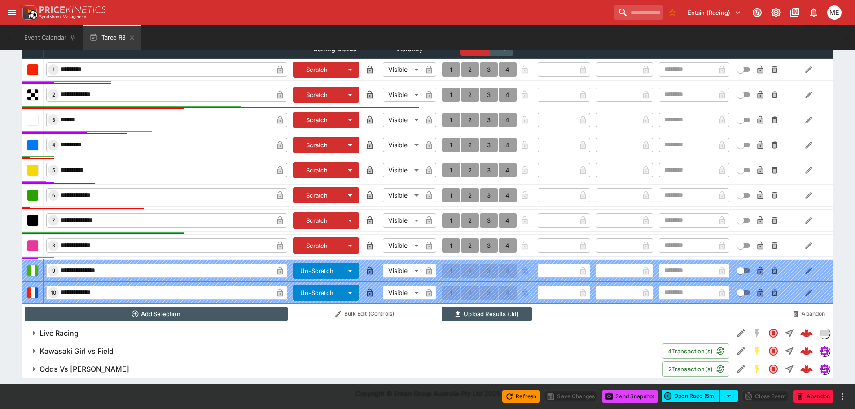
click at [449, 97] on button "1" at bounding box center [451, 95] width 18 height 14
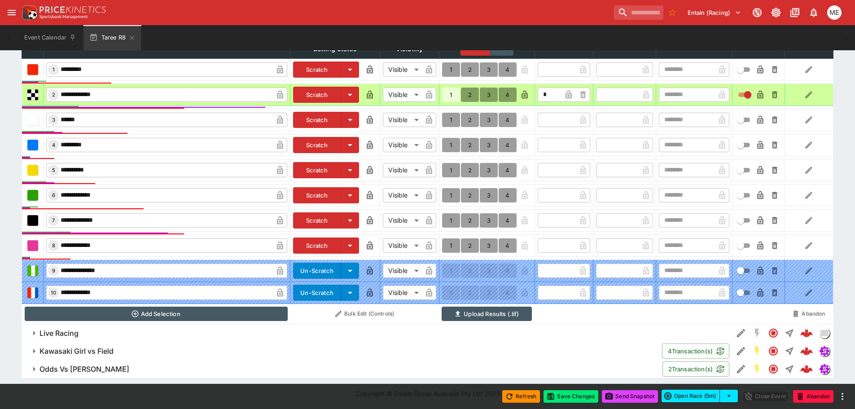
type input "*"
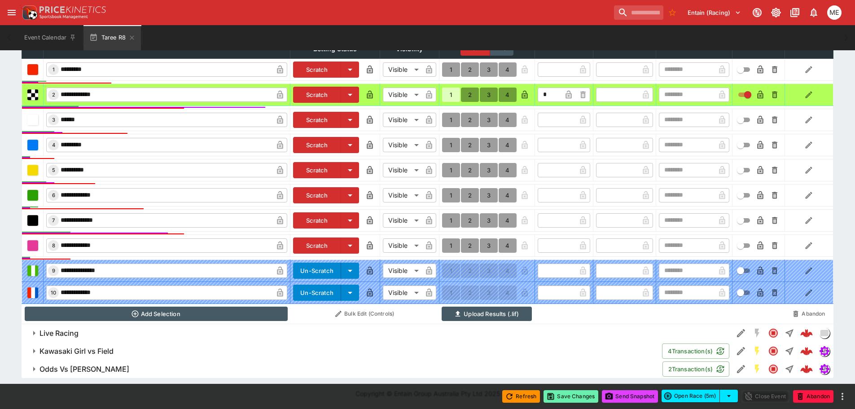
click at [559, 394] on button "Save Changes" at bounding box center [571, 396] width 55 height 13
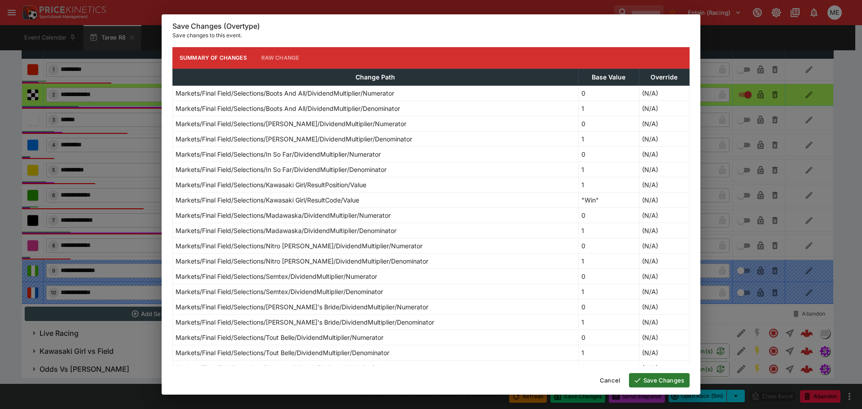
click at [641, 379] on icon "button" at bounding box center [638, 380] width 8 height 8
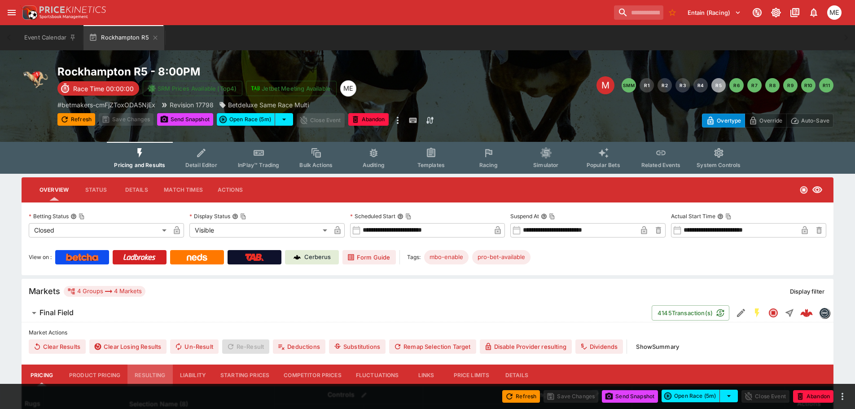
click at [144, 376] on button "Resulting" at bounding box center [150, 376] width 45 height 22
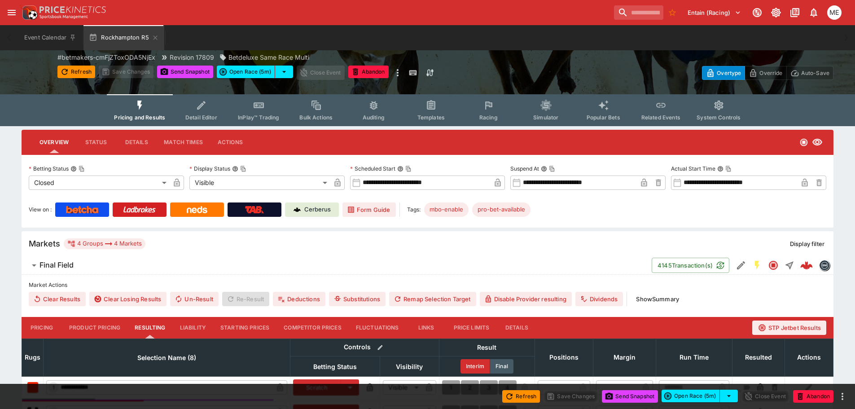
scroll to position [269, 0]
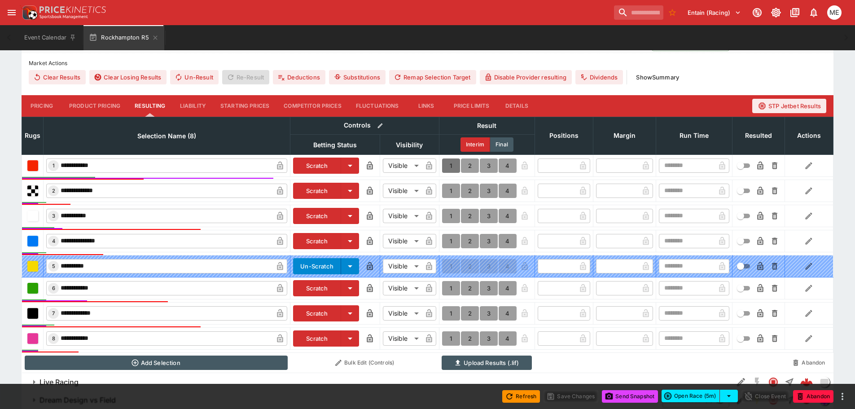
click at [452, 165] on button "1" at bounding box center [451, 166] width 18 height 14
type input "*"
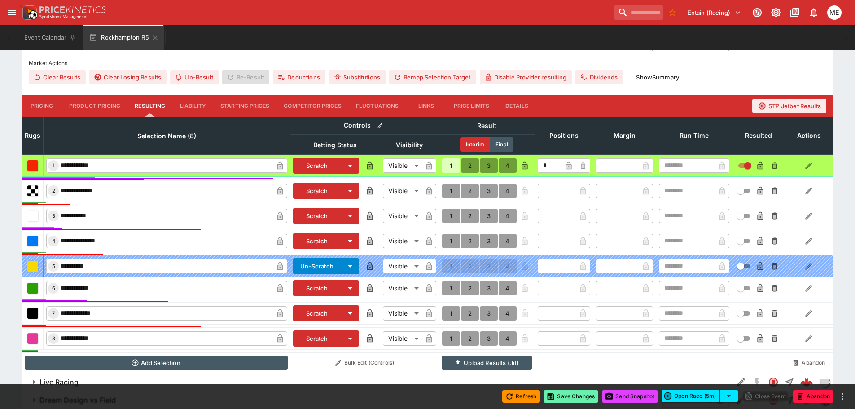
click at [550, 401] on button "Save Changes" at bounding box center [571, 396] width 55 height 13
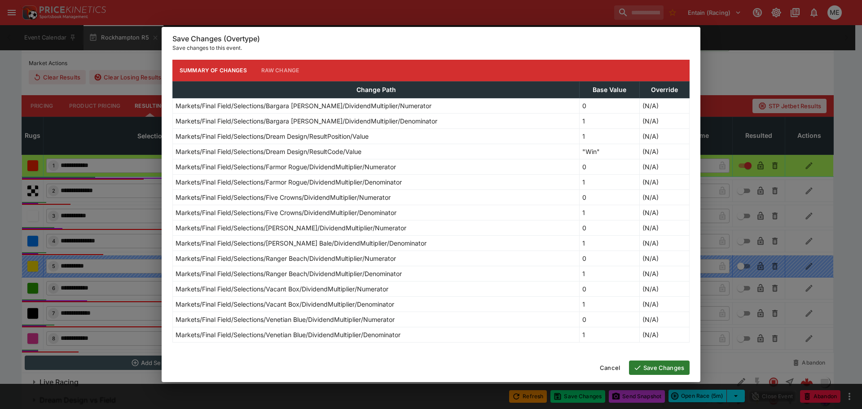
click at [654, 369] on button "Save Changes" at bounding box center [659, 368] width 61 height 14
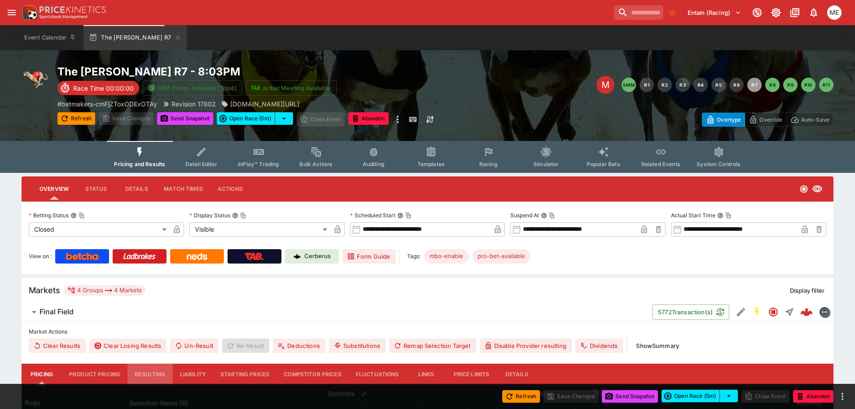
click at [153, 376] on button "Resulting" at bounding box center [150, 375] width 45 height 22
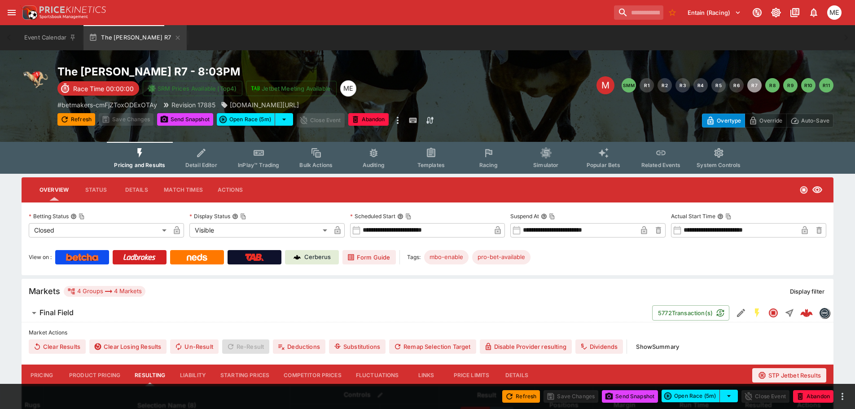
scroll to position [90, 0]
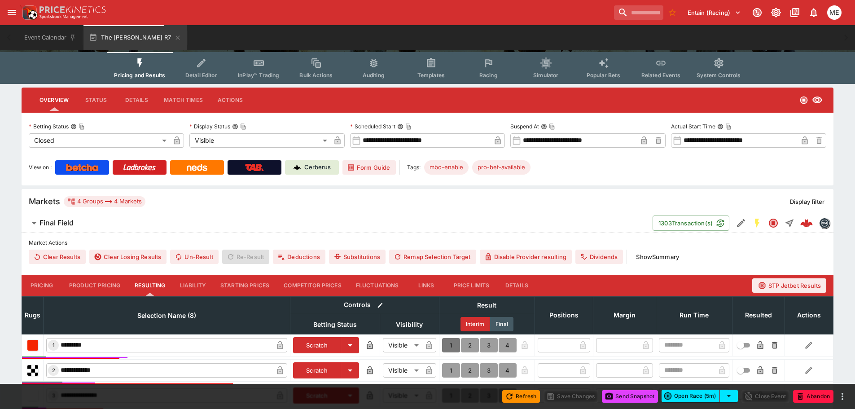
click at [450, 340] on button "1" at bounding box center [451, 345] width 18 height 14
type input "*"
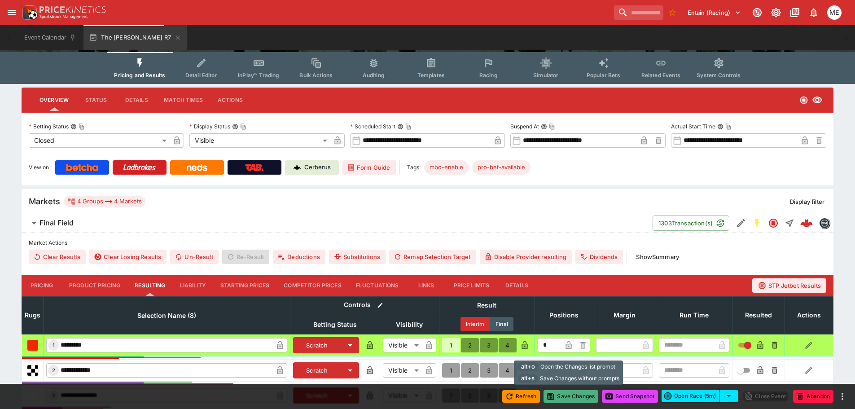
click at [564, 398] on button "Save Changes" at bounding box center [571, 396] width 55 height 13
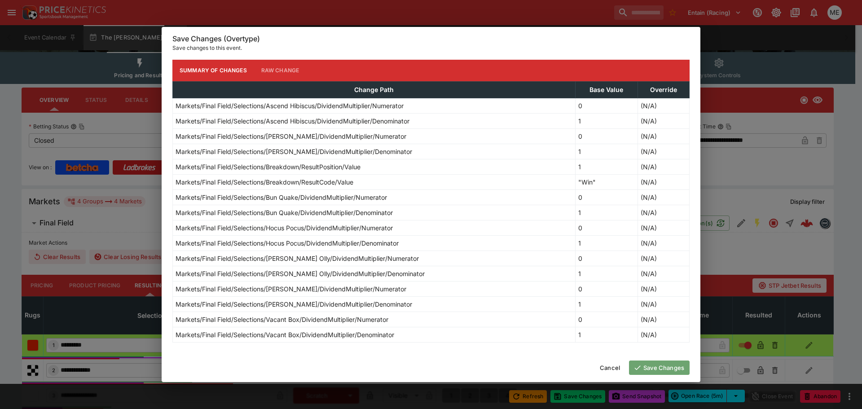
click at [641, 368] on icon "button" at bounding box center [638, 368] width 8 height 8
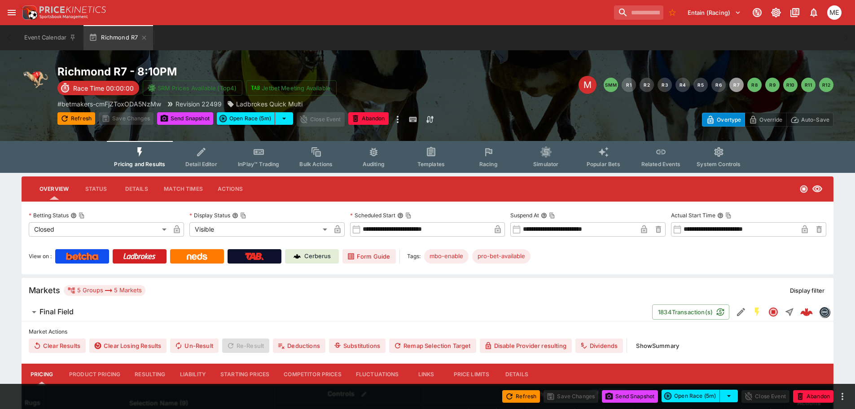
click at [140, 374] on button "Resulting" at bounding box center [150, 375] width 45 height 22
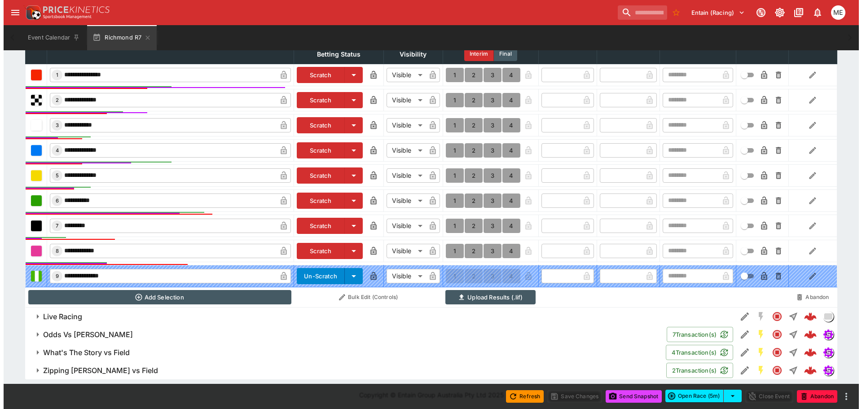
scroll to position [361, 0]
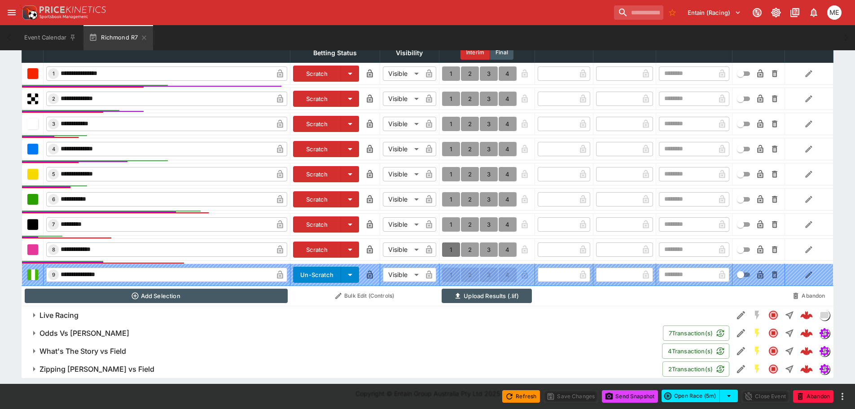
click at [450, 247] on button "1" at bounding box center [451, 249] width 18 height 14
type input "*"
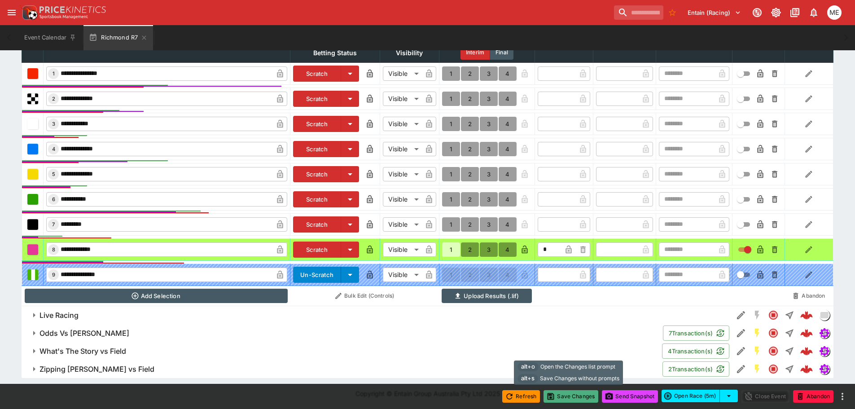
click at [561, 396] on button "Save Changes" at bounding box center [571, 396] width 55 height 13
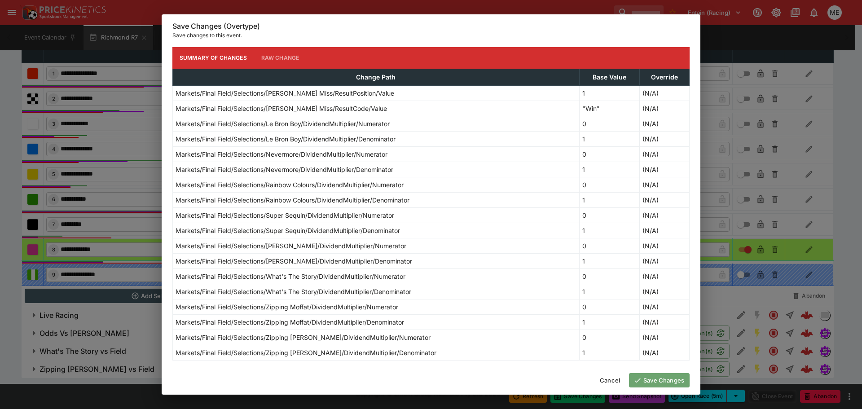
click at [652, 379] on button "Save Changes" at bounding box center [659, 380] width 61 height 14
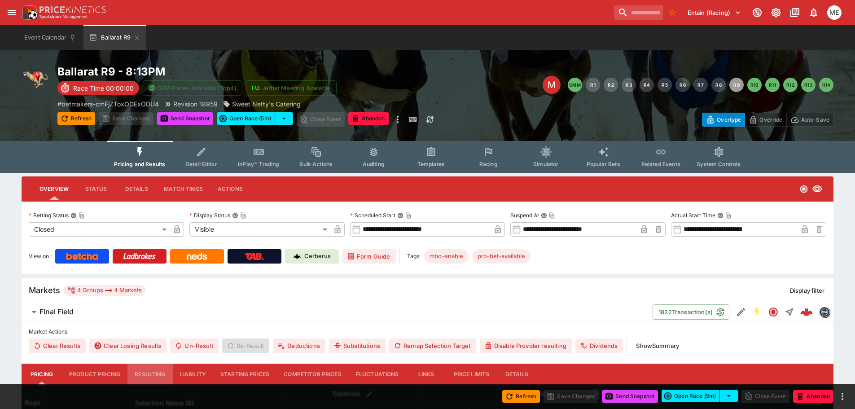
click at [146, 372] on button "Resulting" at bounding box center [150, 375] width 45 height 22
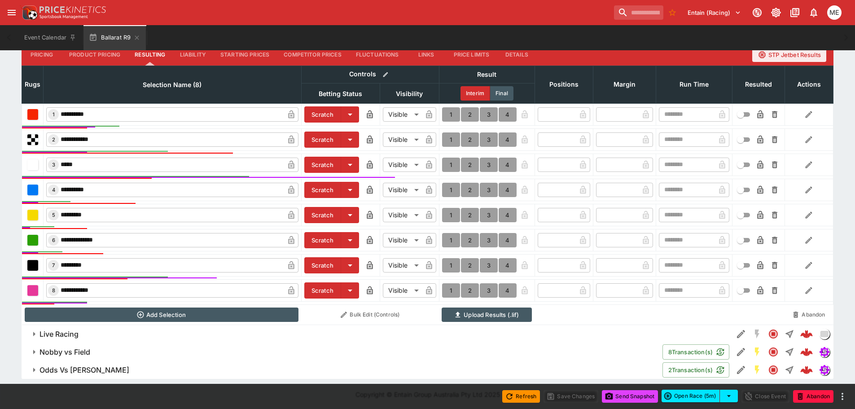
scroll to position [321, 0]
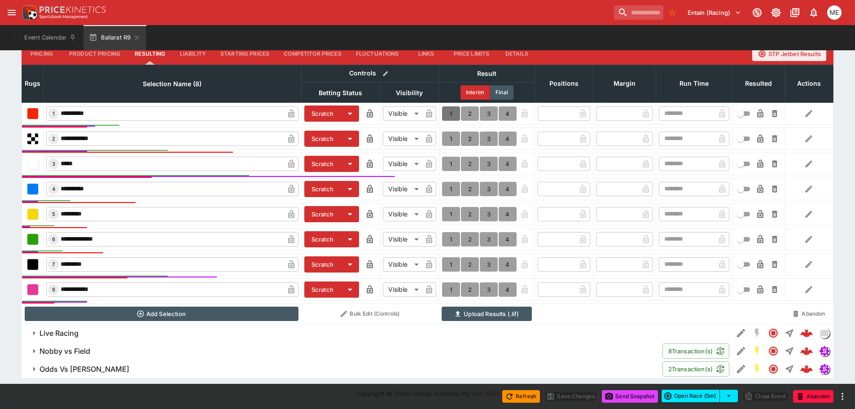
click at [450, 113] on button "1" at bounding box center [451, 113] width 18 height 14
type input "*"
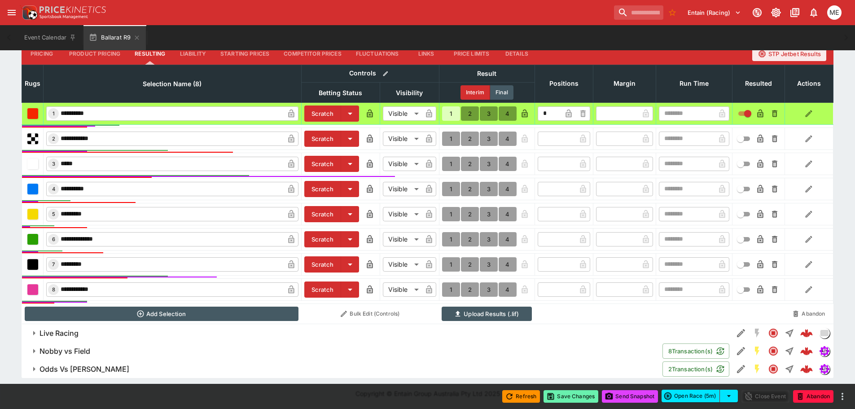
click at [562, 395] on button "Save Changes" at bounding box center [571, 396] width 55 height 13
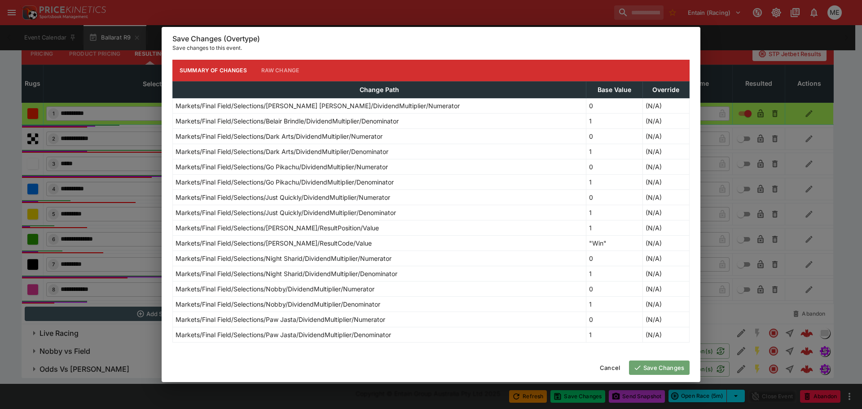
click at [657, 370] on button "Save Changes" at bounding box center [659, 368] width 61 height 14
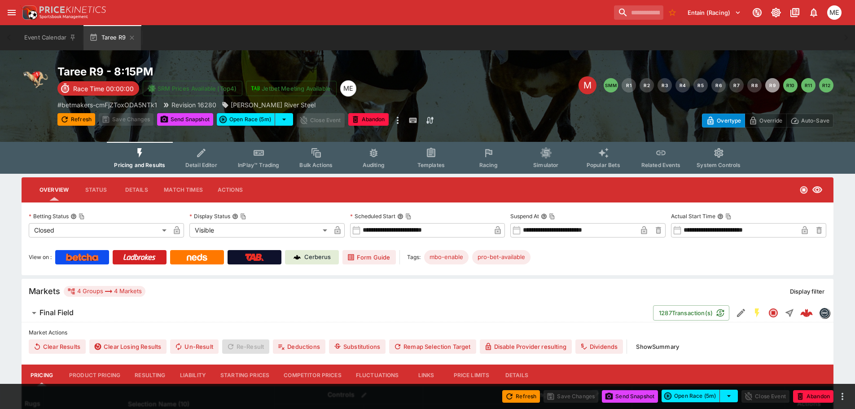
click at [153, 374] on button "Resulting" at bounding box center [150, 376] width 45 height 22
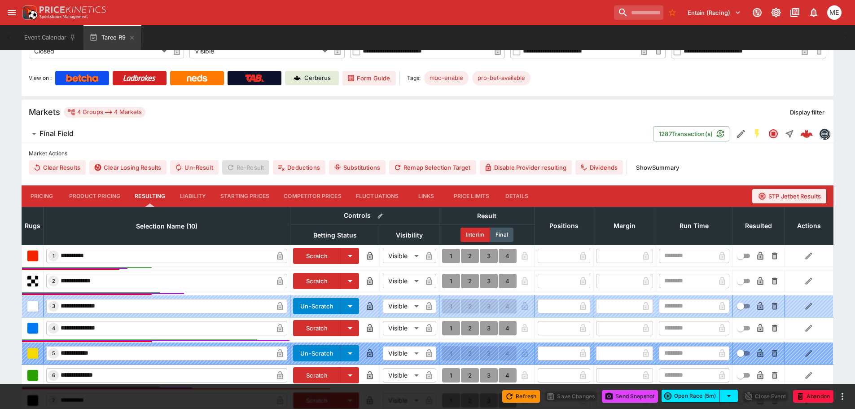
scroll to position [180, 0]
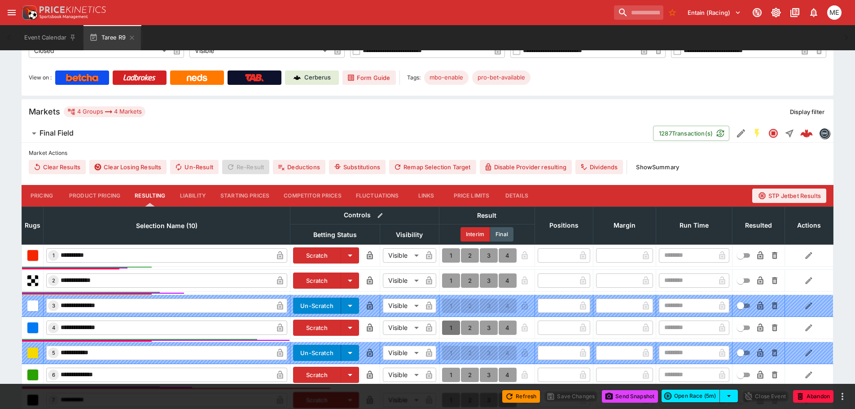
click at [450, 327] on button "1" at bounding box center [451, 328] width 18 height 14
type input "*"
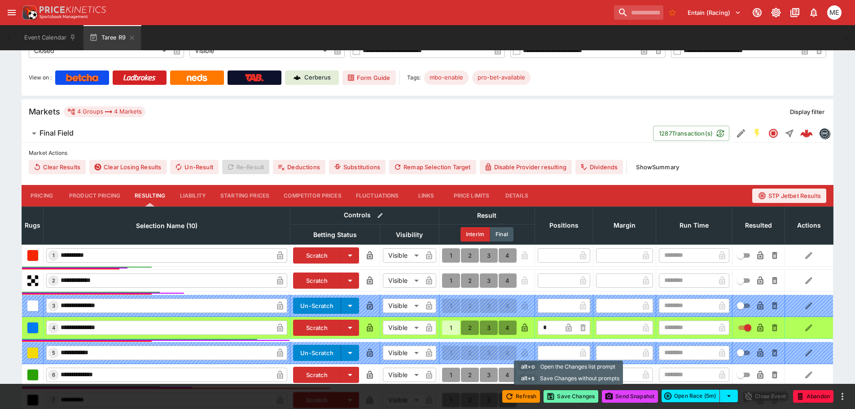
click at [576, 398] on button "Save Changes" at bounding box center [571, 396] width 55 height 13
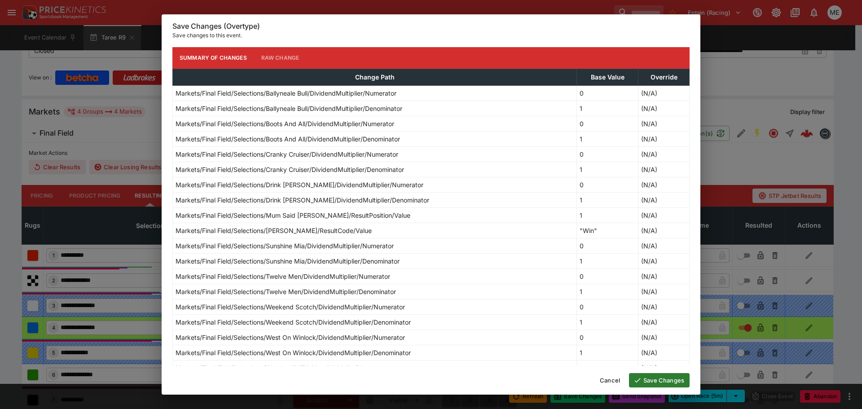
click at [643, 380] on button "Save Changes" at bounding box center [659, 380] width 61 height 14
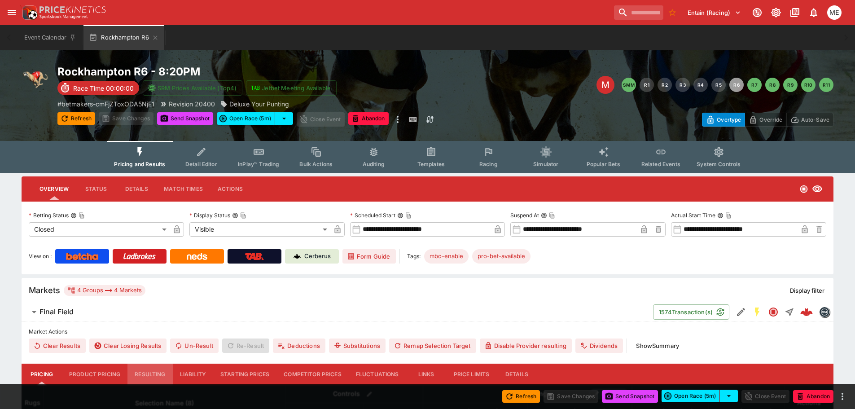
click at [144, 373] on button "Resulting" at bounding box center [150, 375] width 45 height 22
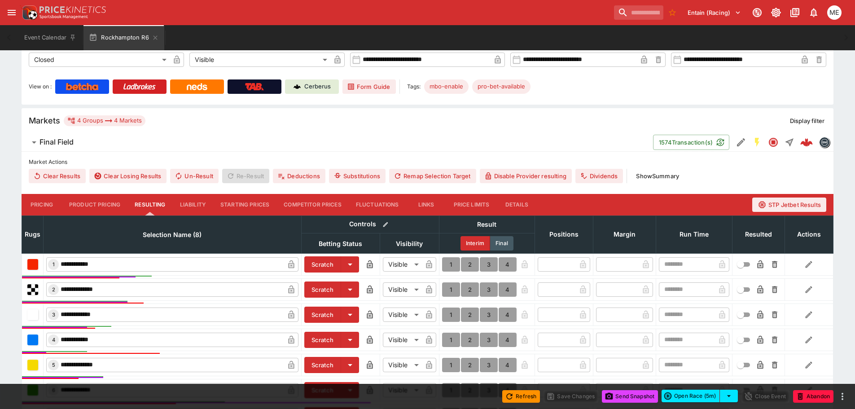
scroll to position [225, 0]
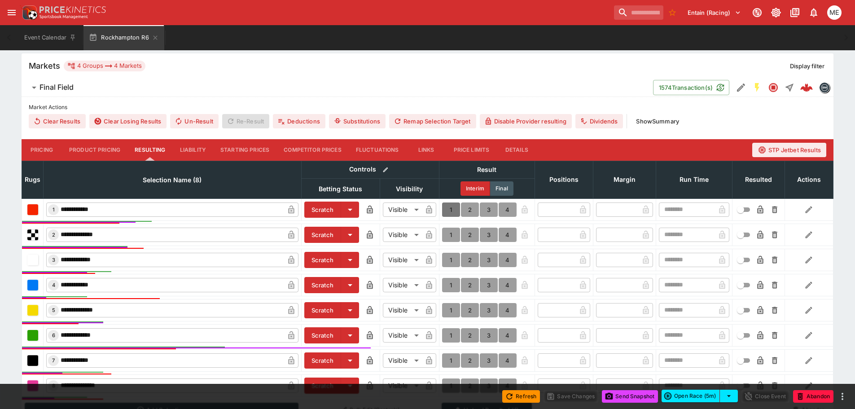
click at [453, 211] on button "1" at bounding box center [451, 210] width 18 height 14
type input "*"
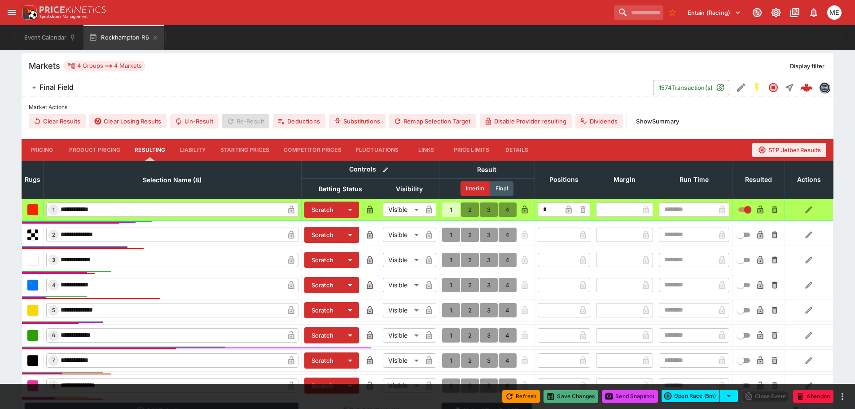
click at [562, 395] on button "Save Changes" at bounding box center [571, 396] width 55 height 13
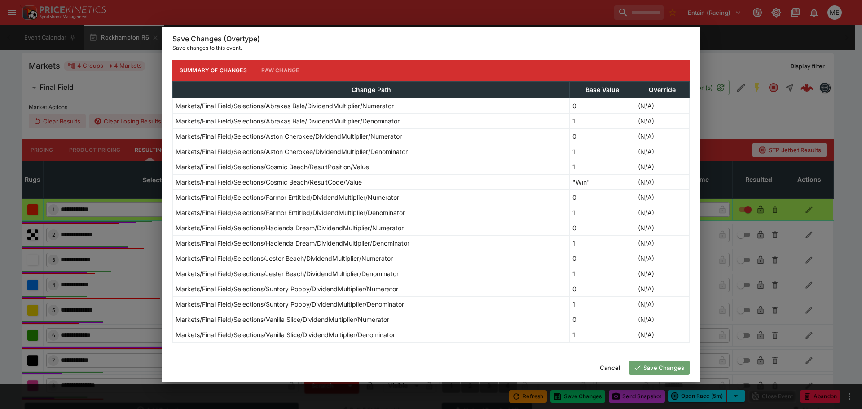
click at [644, 364] on button "Save Changes" at bounding box center [659, 368] width 61 height 14
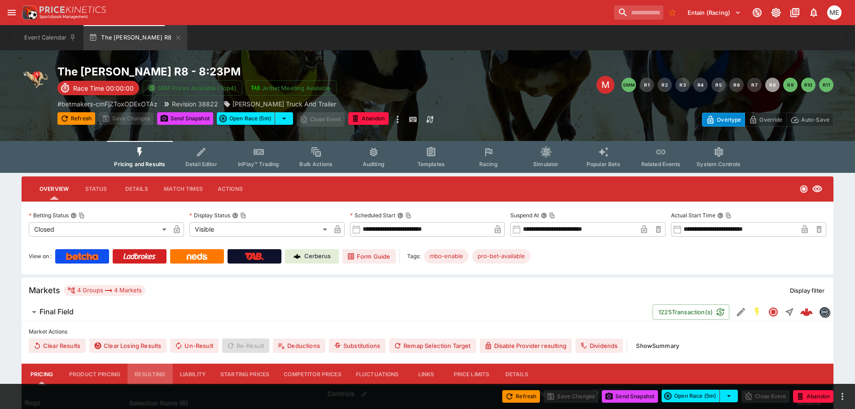
click at [141, 374] on button "Resulting" at bounding box center [150, 375] width 45 height 22
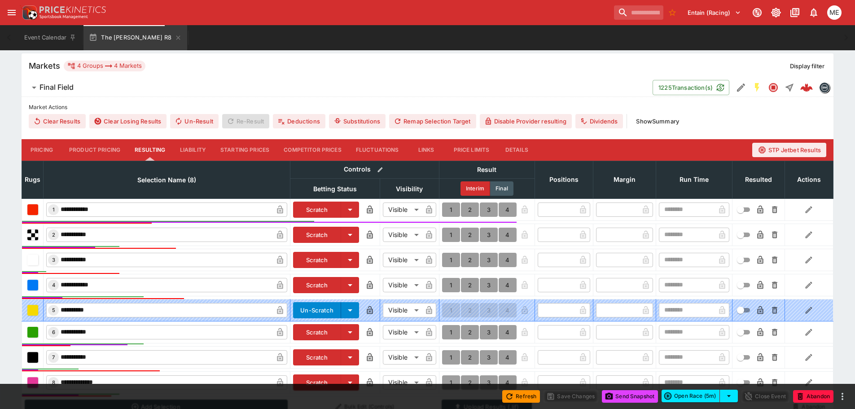
scroll to position [269, 0]
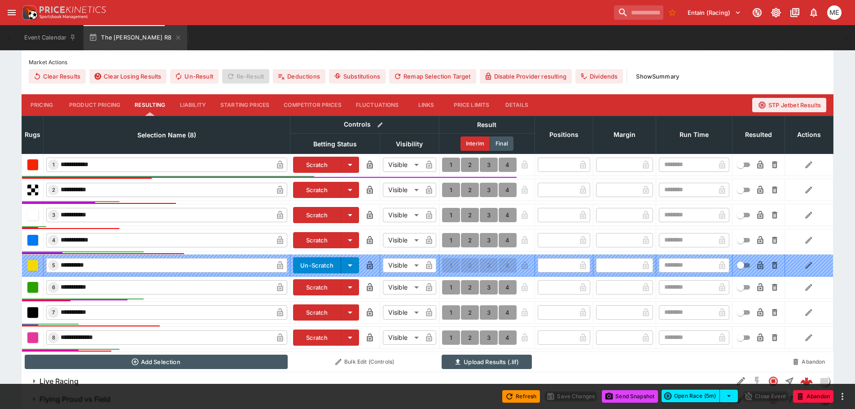
click at [449, 291] on button "1" at bounding box center [451, 287] width 18 height 14
type input "*"
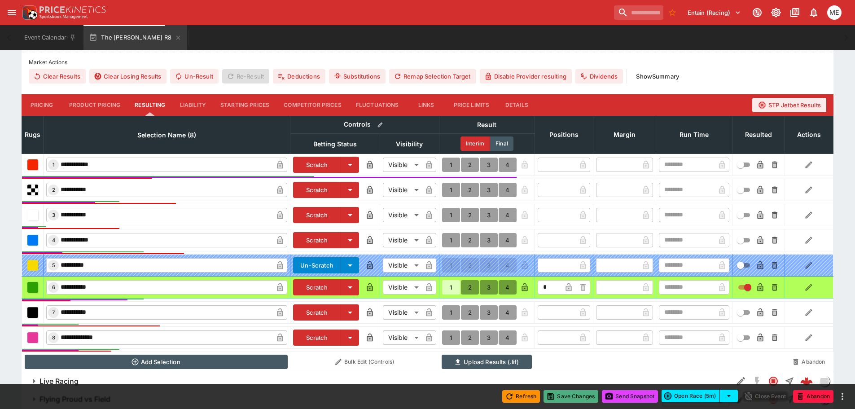
click at [560, 400] on button "Save Changes" at bounding box center [571, 396] width 55 height 13
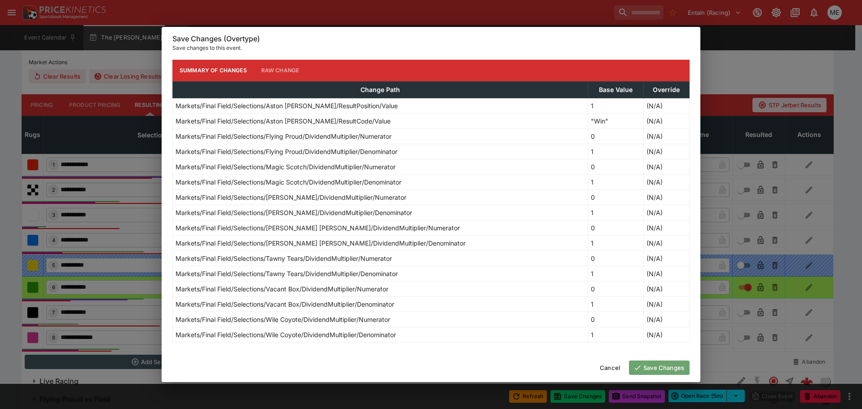
click at [649, 366] on button "Save Changes" at bounding box center [659, 368] width 61 height 14
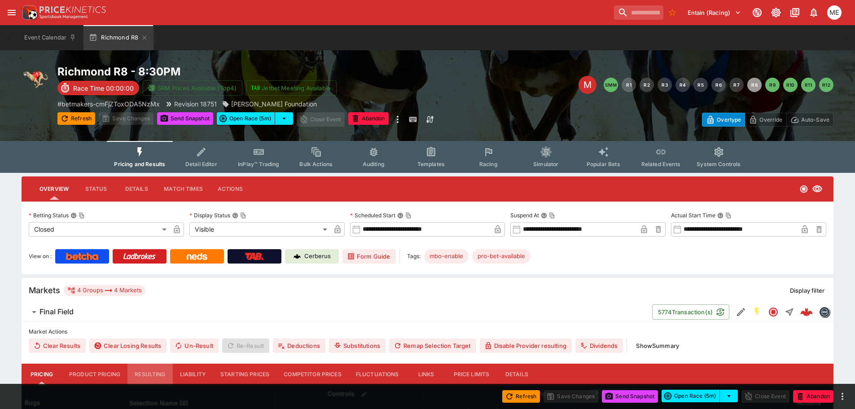
click at [145, 374] on button "Resulting" at bounding box center [150, 375] width 45 height 22
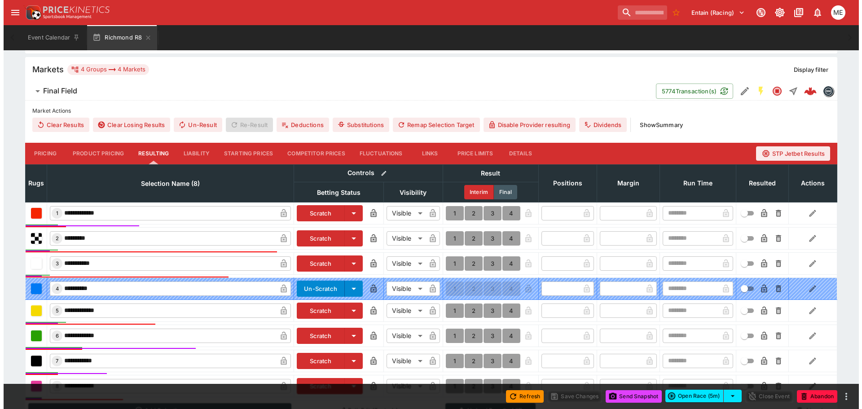
scroll to position [317, 0]
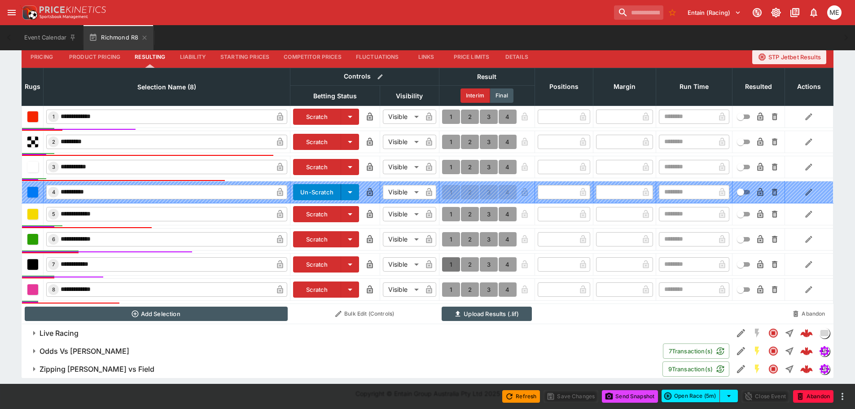
click at [452, 262] on button "1" at bounding box center [451, 264] width 18 height 14
type input "*"
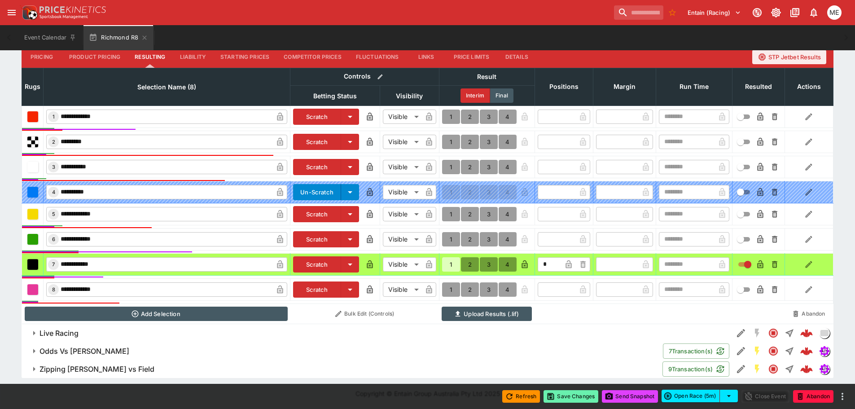
click at [565, 399] on button "Save Changes" at bounding box center [571, 396] width 55 height 13
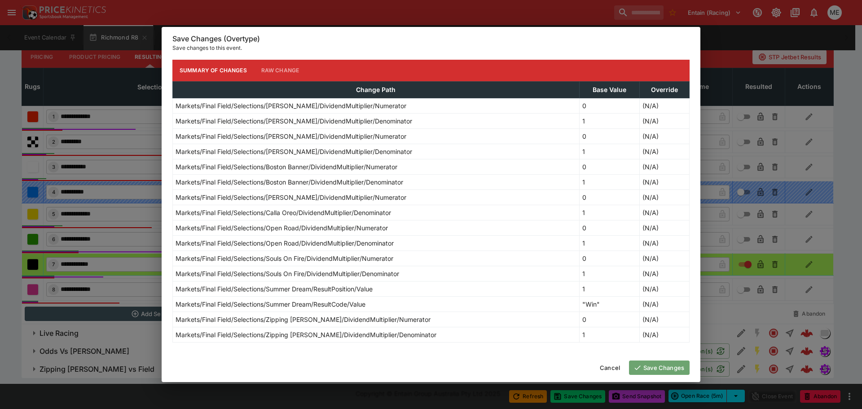
click at [642, 367] on button "Save Changes" at bounding box center [659, 368] width 61 height 14
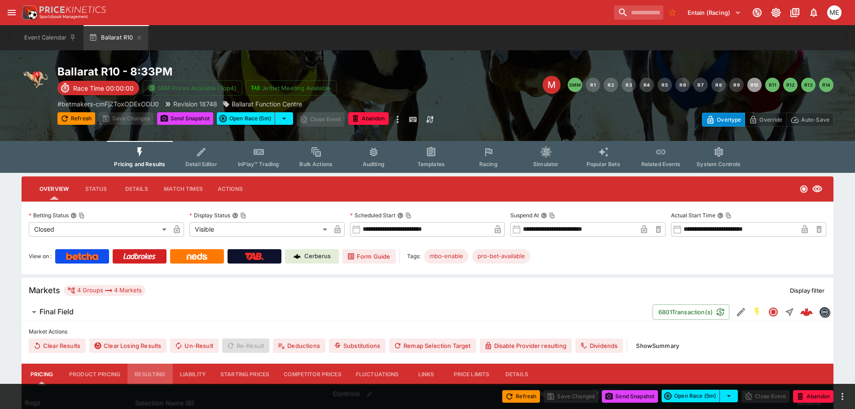
click at [141, 370] on button "Resulting" at bounding box center [150, 375] width 45 height 22
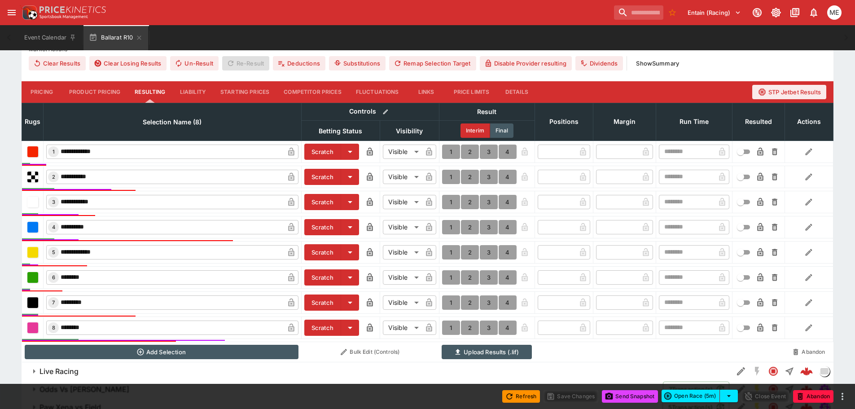
scroll to position [314, 0]
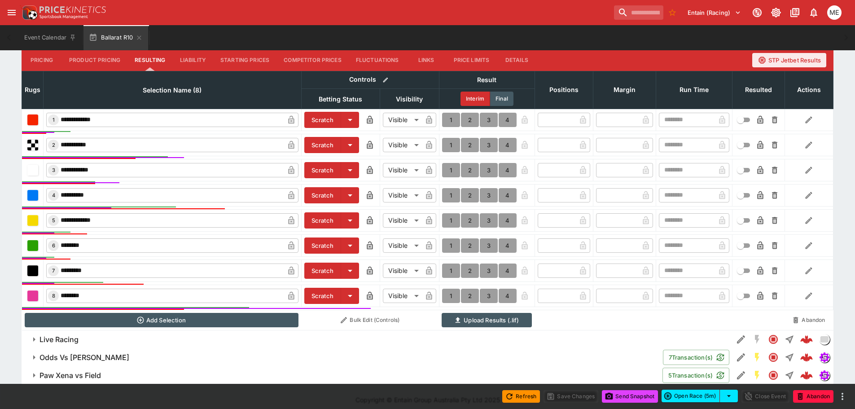
type input "*"
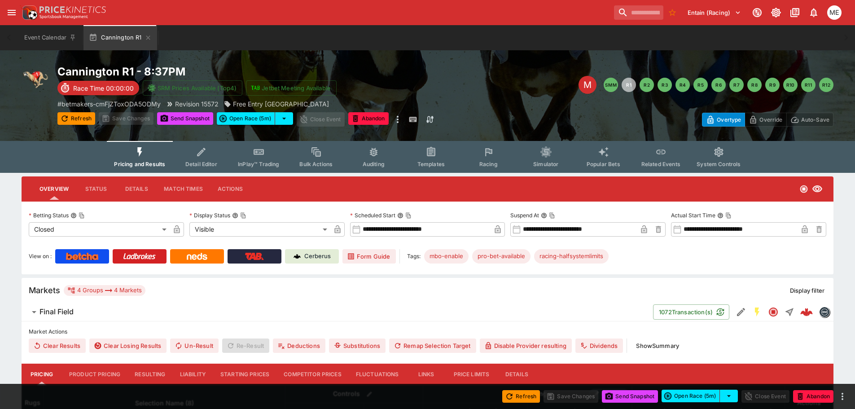
click at [149, 372] on button "Resulting" at bounding box center [150, 375] width 45 height 22
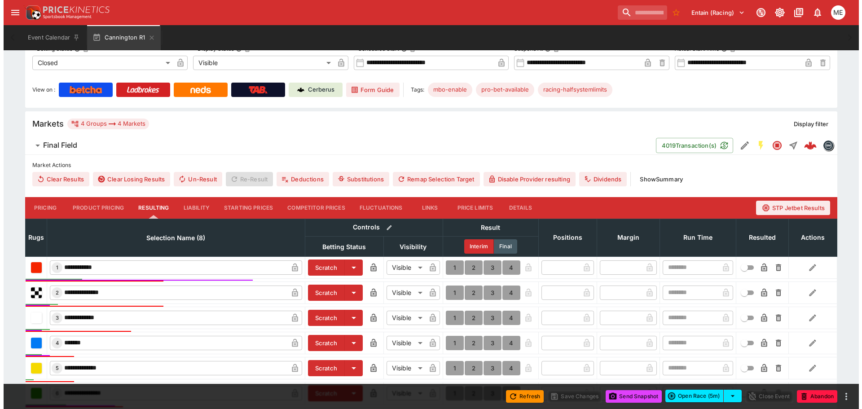
scroll to position [314, 0]
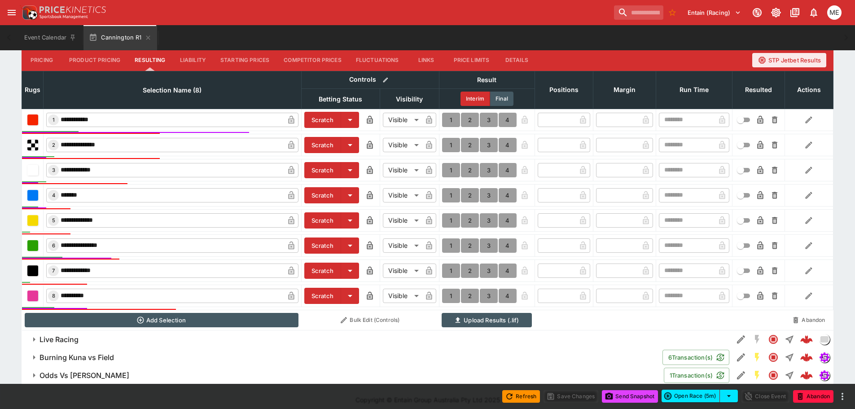
click at [450, 119] on button "1" at bounding box center [451, 120] width 18 height 14
type input "*"
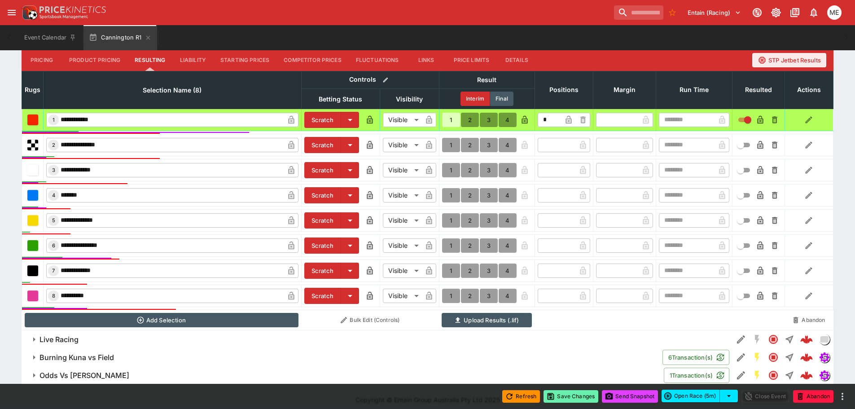
click at [558, 396] on button "Save Changes" at bounding box center [571, 396] width 55 height 13
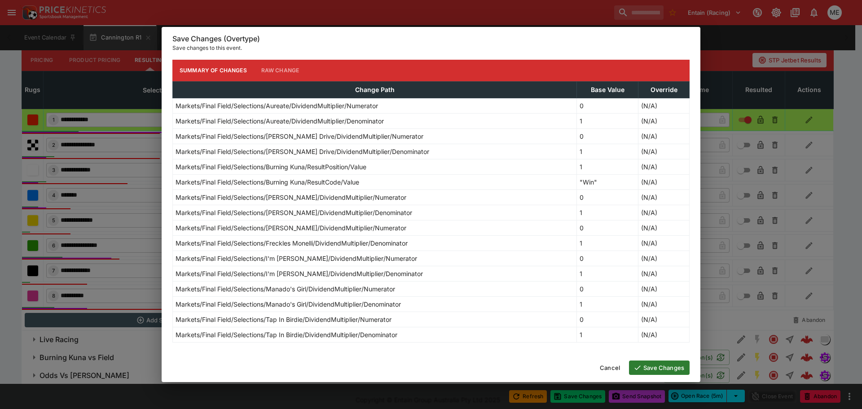
click at [652, 367] on button "Save Changes" at bounding box center [659, 368] width 61 height 14
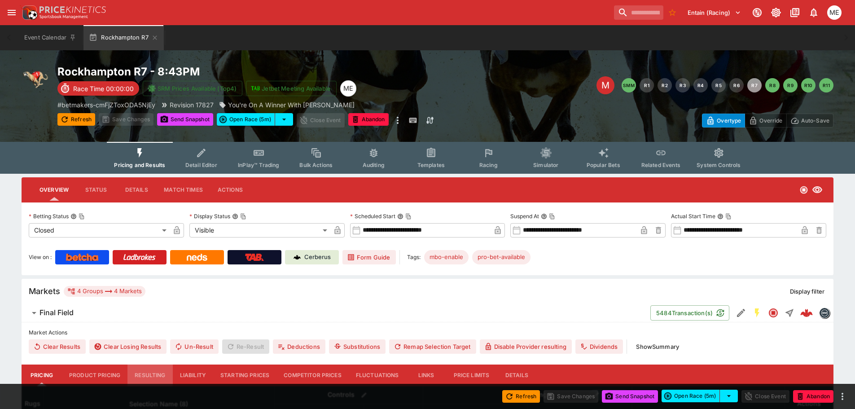
click at [152, 375] on button "Resulting" at bounding box center [150, 376] width 45 height 22
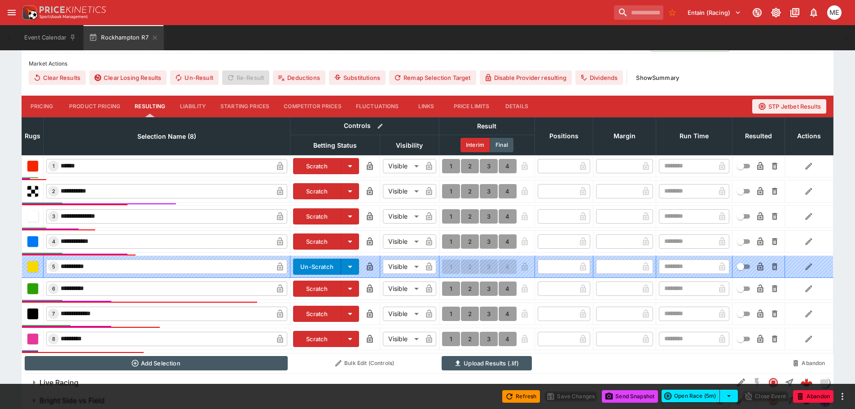
scroll to position [269, 0]
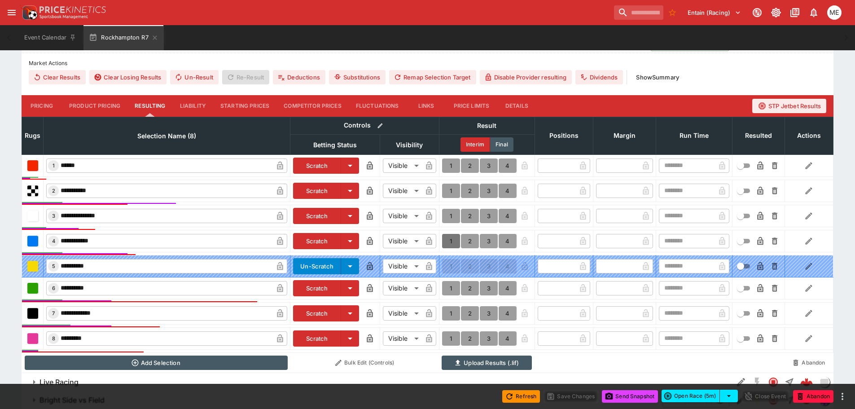
click at [453, 238] on button "1" at bounding box center [451, 241] width 18 height 14
type input "*"
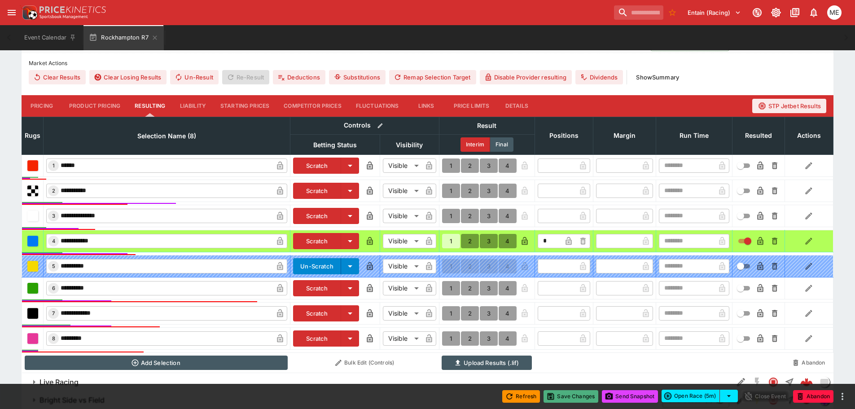
click at [562, 395] on button "Save Changes" at bounding box center [571, 396] width 55 height 13
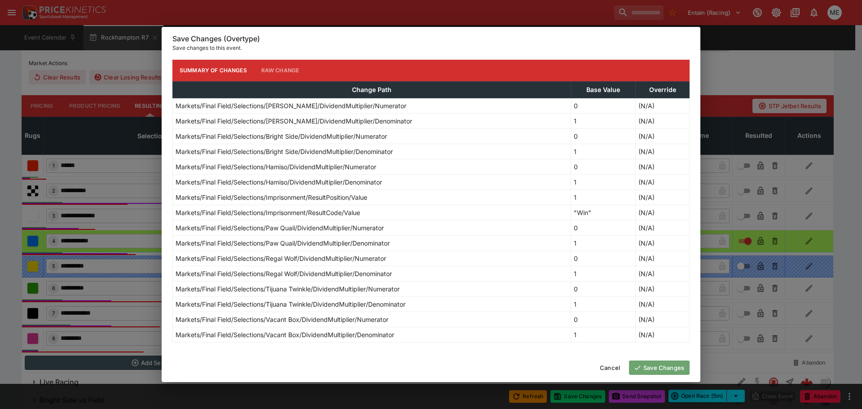
click at [655, 368] on button "Save Changes" at bounding box center [659, 368] width 61 height 14
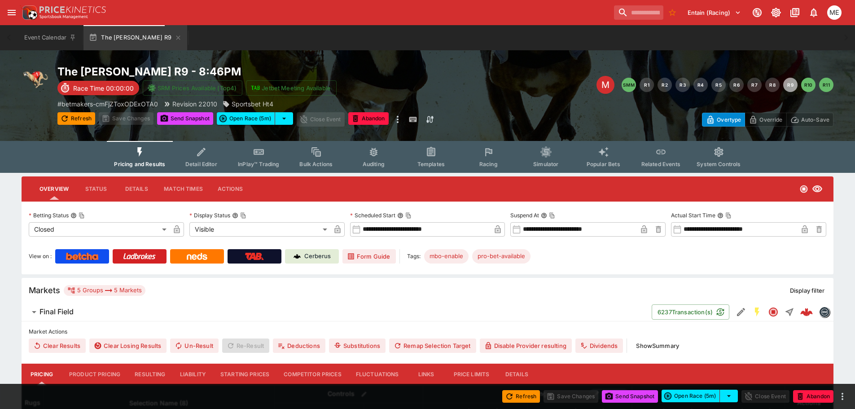
click at [160, 372] on button "Resulting" at bounding box center [150, 375] width 45 height 22
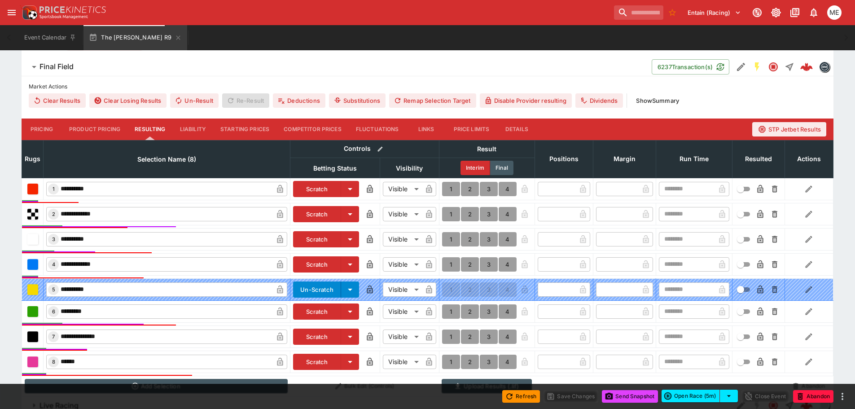
scroll to position [335, 0]
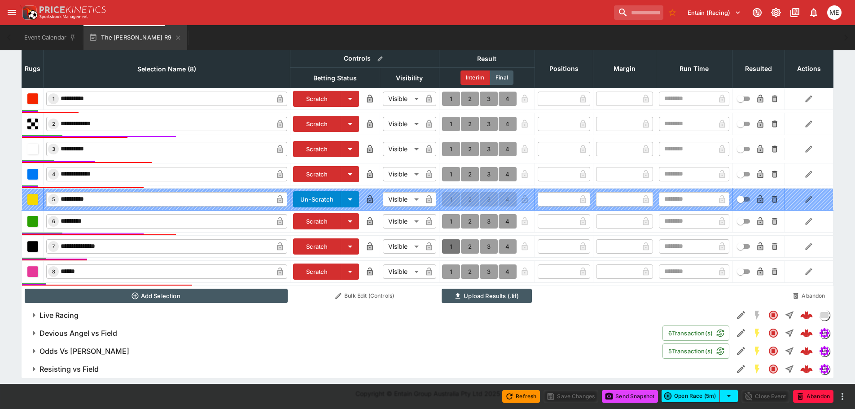
click at [450, 246] on button "1" at bounding box center [451, 246] width 18 height 14
type input "*"
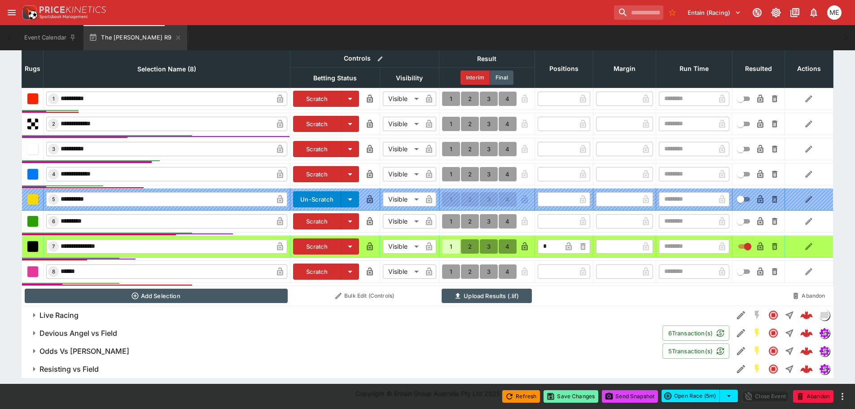
click at [553, 396] on button "Save Changes" at bounding box center [571, 396] width 55 height 13
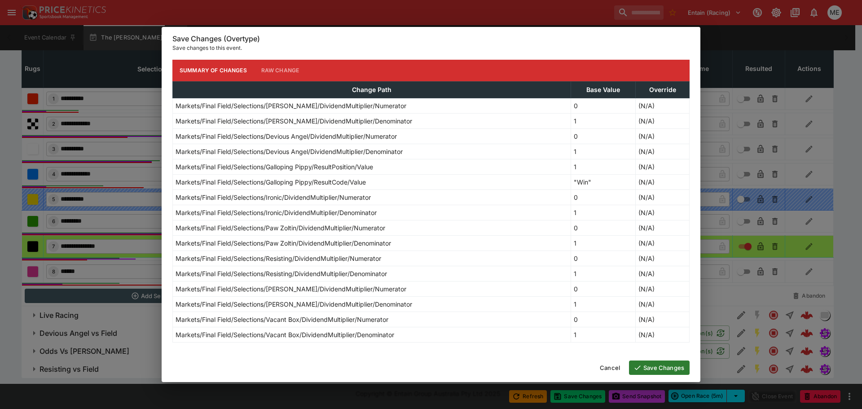
click at [642, 370] on button "Save Changes" at bounding box center [659, 368] width 61 height 14
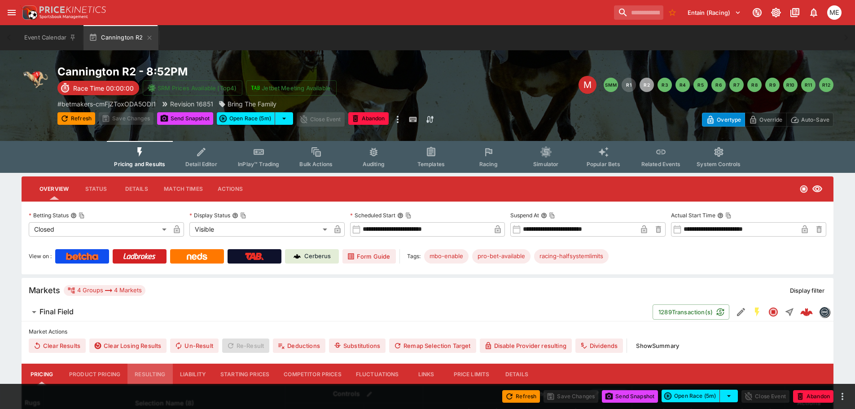
click at [154, 375] on button "Resulting" at bounding box center [150, 375] width 45 height 22
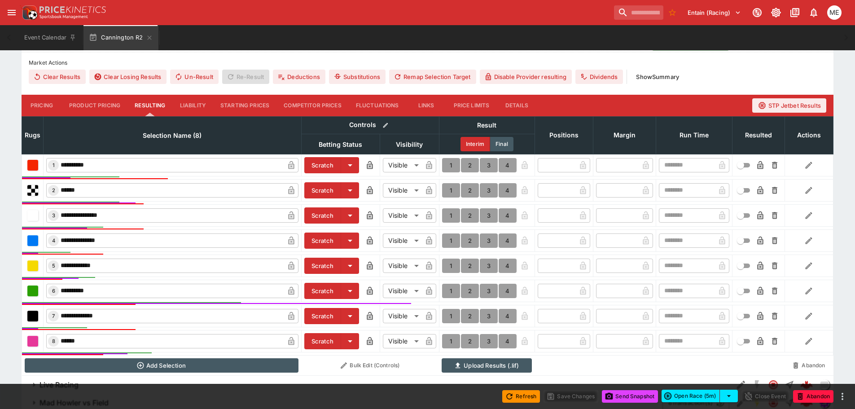
scroll to position [270, 0]
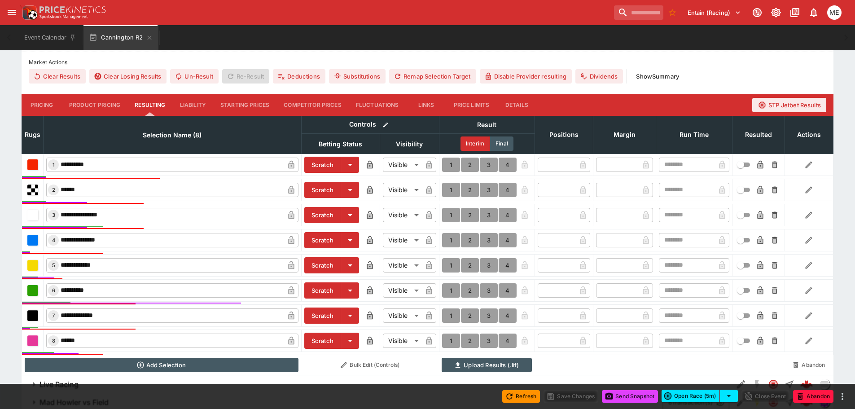
click at [453, 214] on button "1" at bounding box center [451, 215] width 18 height 14
type input "*"
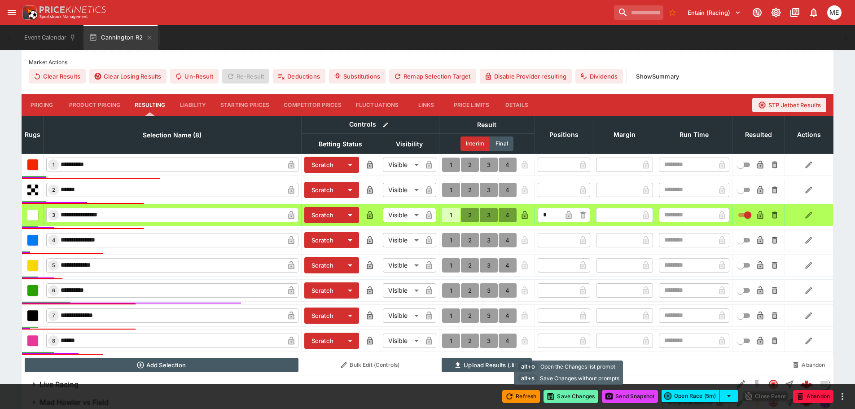
click at [555, 395] on button "Save Changes" at bounding box center [571, 396] width 55 height 13
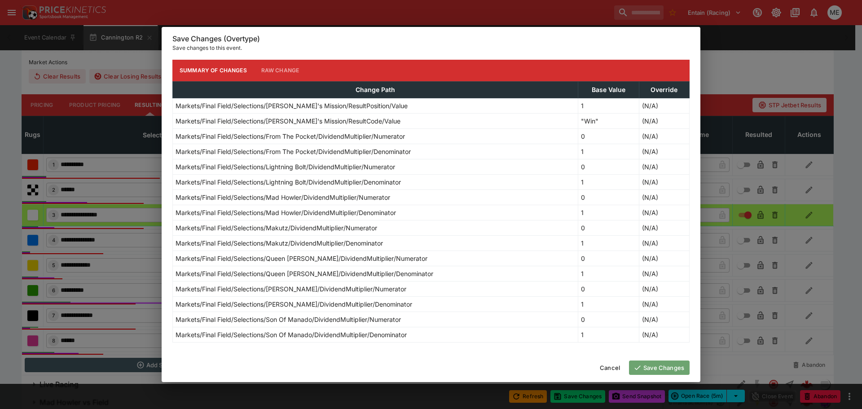
click at [660, 367] on button "Save Changes" at bounding box center [659, 368] width 61 height 14
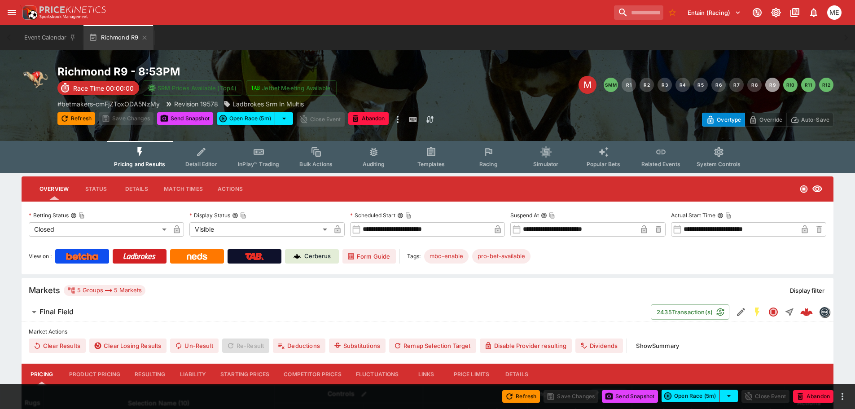
click at [153, 373] on button "Resulting" at bounding box center [150, 375] width 45 height 22
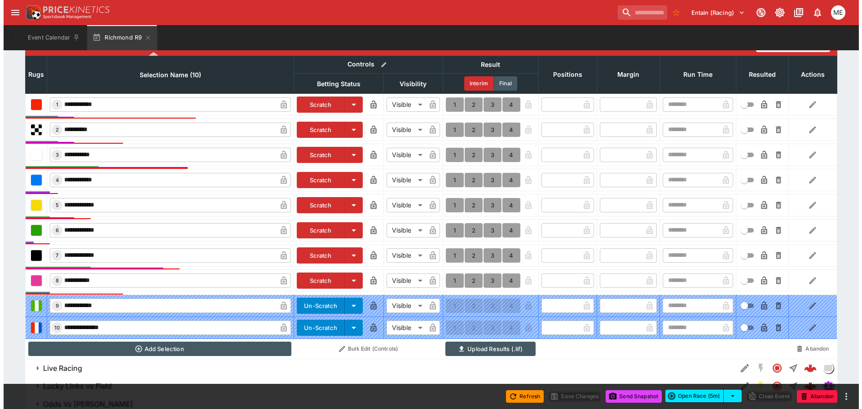
scroll to position [383, 0]
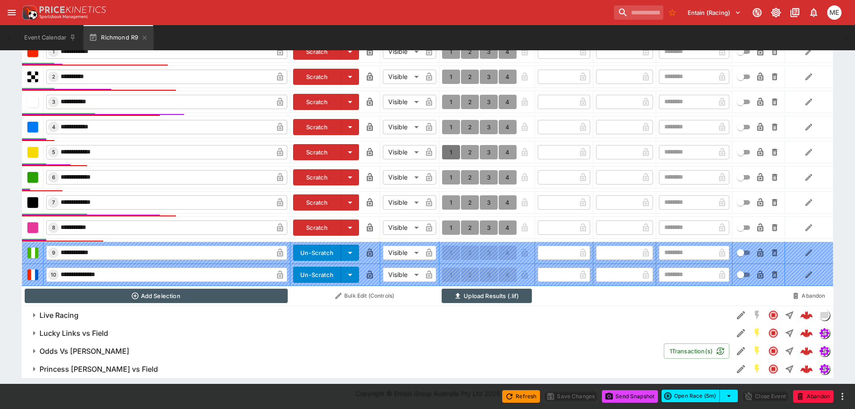
click at [453, 150] on button "1" at bounding box center [451, 152] width 18 height 14
type input "*"
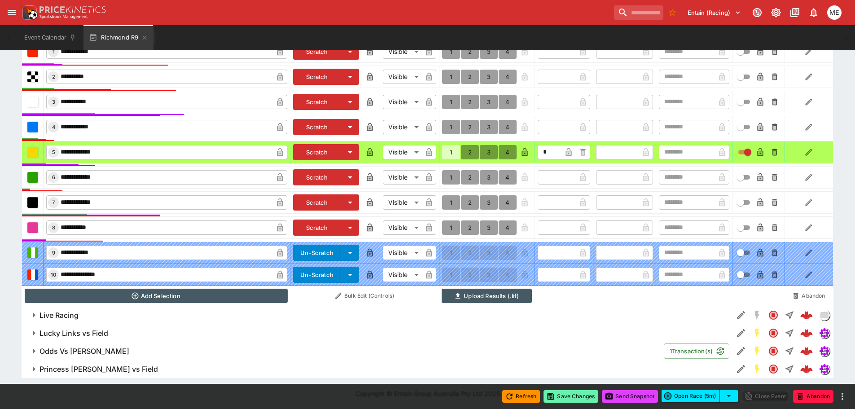
click at [561, 397] on button "Save Changes" at bounding box center [571, 396] width 55 height 13
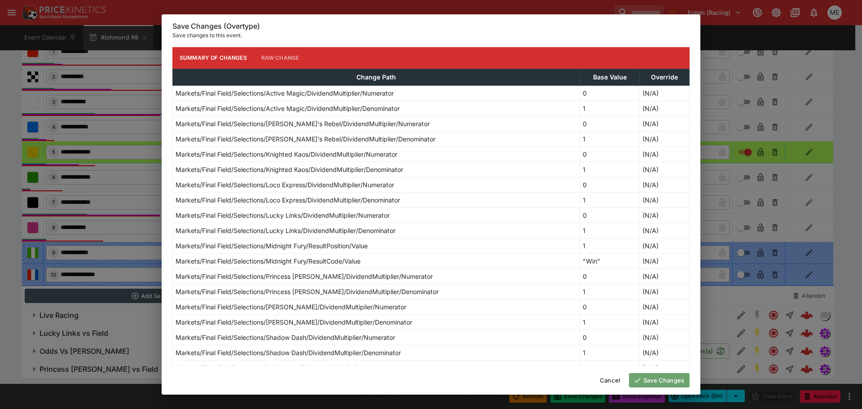
click at [653, 379] on button "Save Changes" at bounding box center [659, 380] width 61 height 14
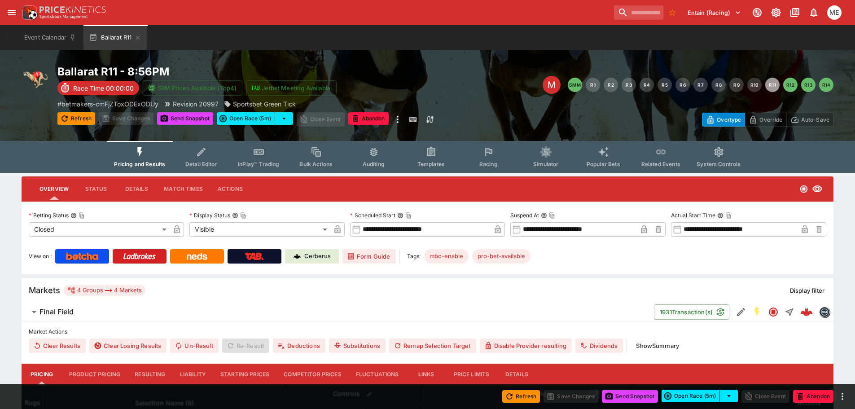
click at [150, 374] on button "Resulting" at bounding box center [150, 375] width 45 height 22
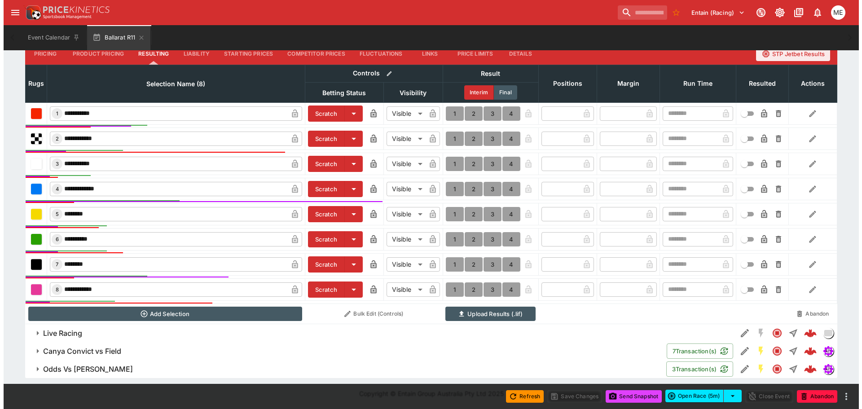
scroll to position [321, 0]
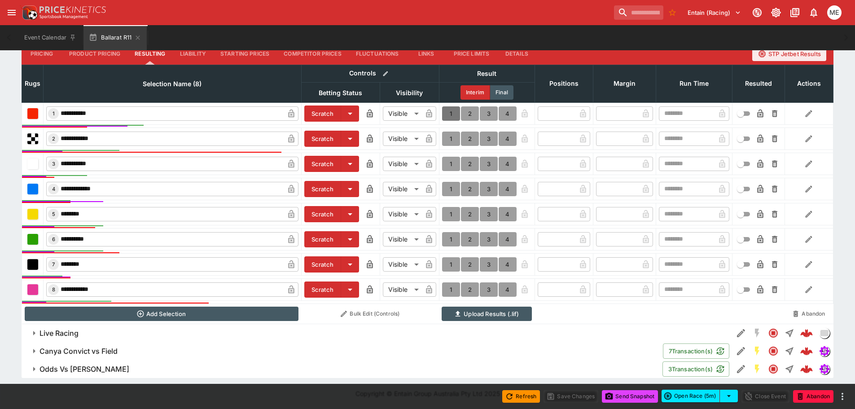
click at [449, 114] on button "1" at bounding box center [451, 113] width 18 height 14
type input "*"
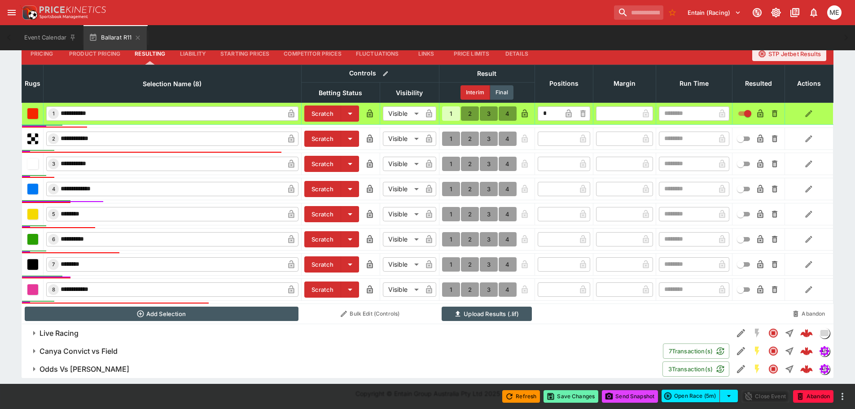
click at [560, 396] on button "Save Changes" at bounding box center [571, 396] width 55 height 13
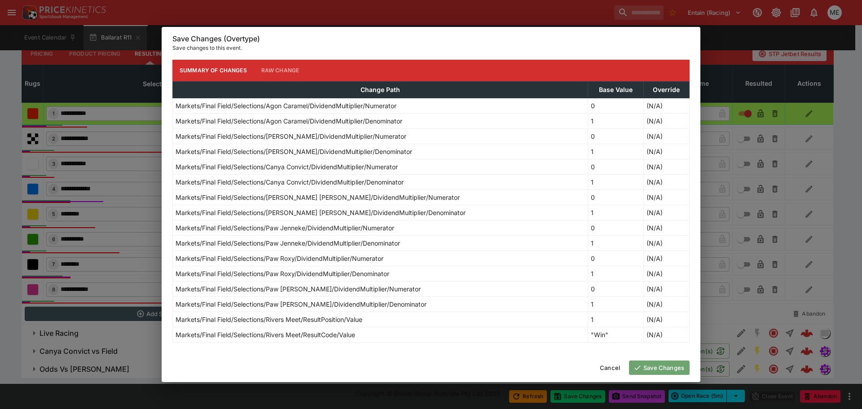
click at [659, 366] on button "Save Changes" at bounding box center [659, 368] width 61 height 14
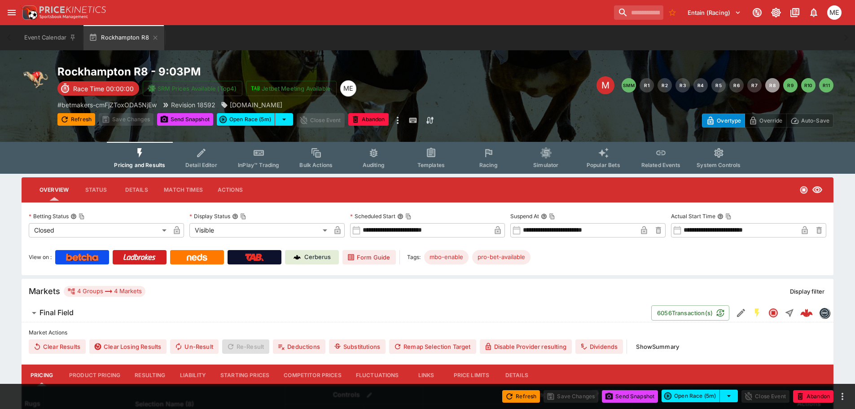
click at [147, 371] on button "Resulting" at bounding box center [150, 376] width 45 height 22
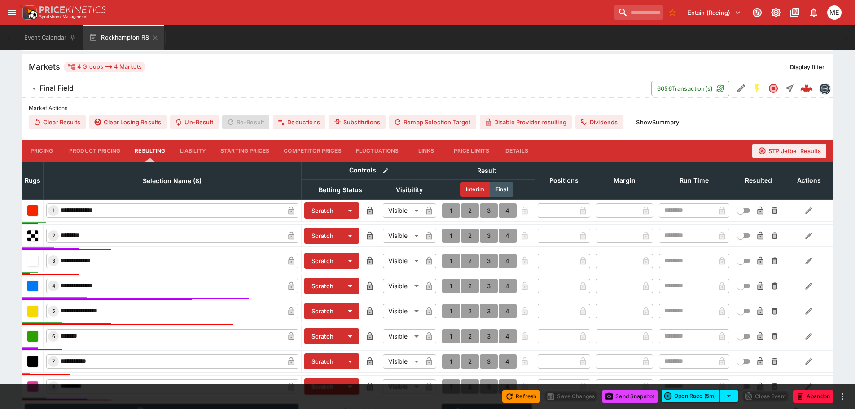
click at [450, 285] on button "1" at bounding box center [451, 286] width 18 height 14
type input "*"
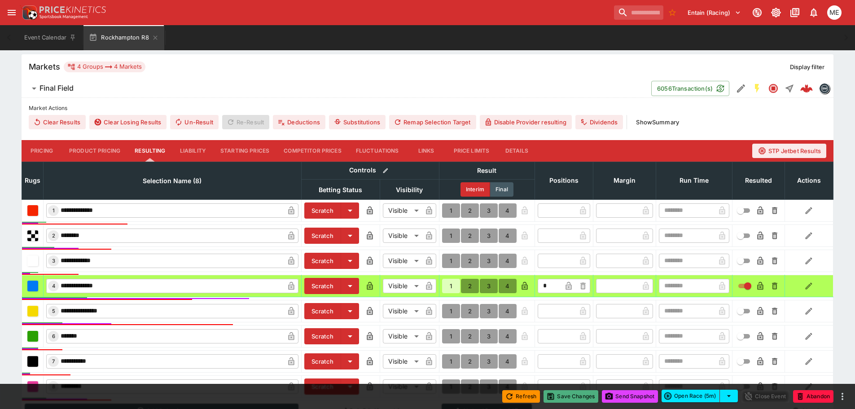
click at [558, 399] on button "Save Changes" at bounding box center [571, 396] width 55 height 13
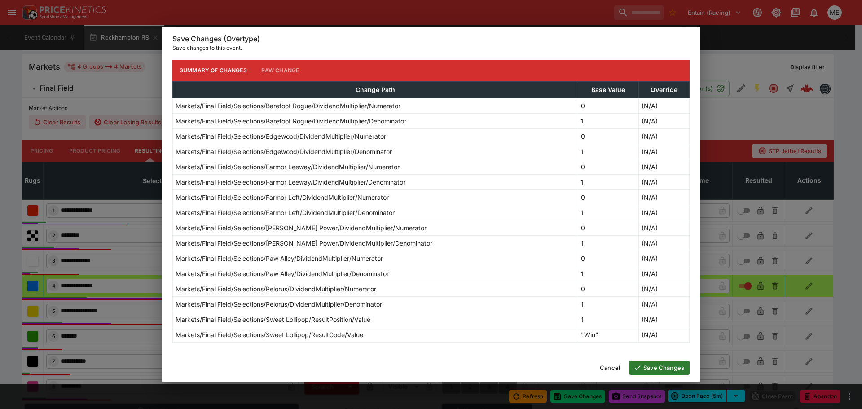
click at [640, 369] on icon "button" at bounding box center [638, 368] width 8 height 8
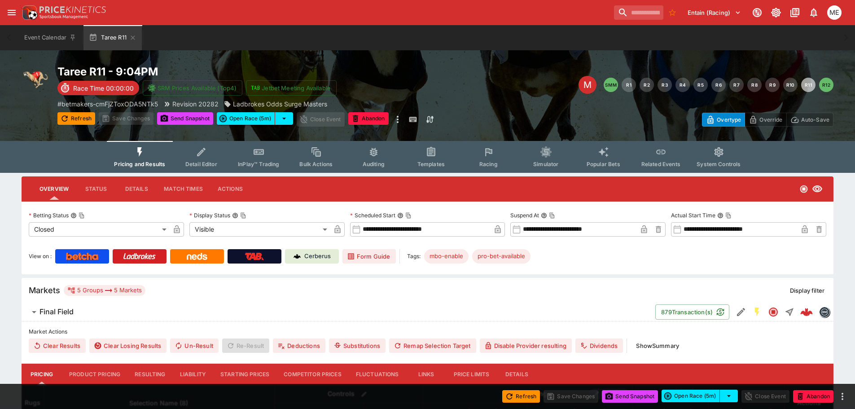
click at [153, 373] on button "Resulting" at bounding box center [150, 375] width 45 height 22
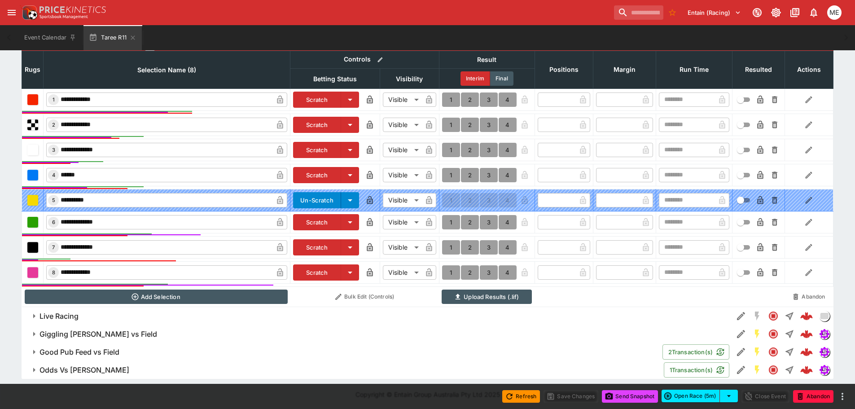
scroll to position [336, 0]
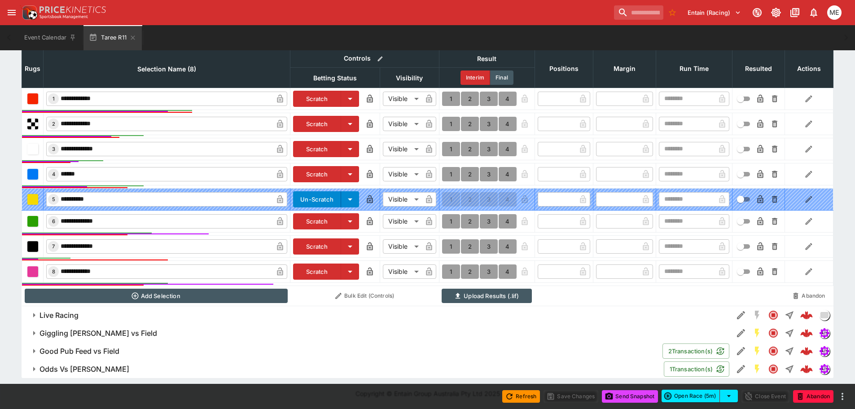
click at [451, 246] on button "1" at bounding box center [451, 246] width 18 height 14
type input "*"
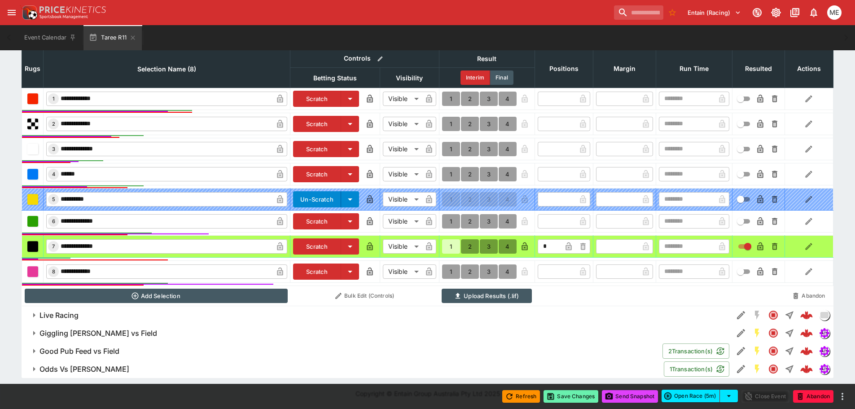
click at [559, 396] on button "Save Changes" at bounding box center [571, 396] width 55 height 13
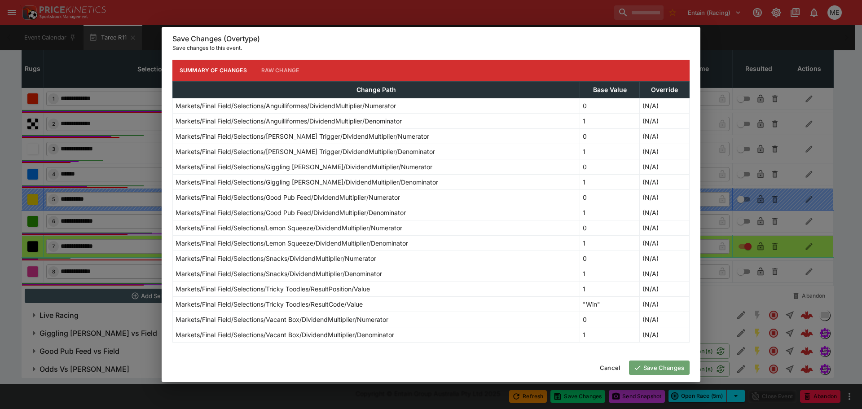
click at [678, 365] on button "Save Changes" at bounding box center [659, 368] width 61 height 14
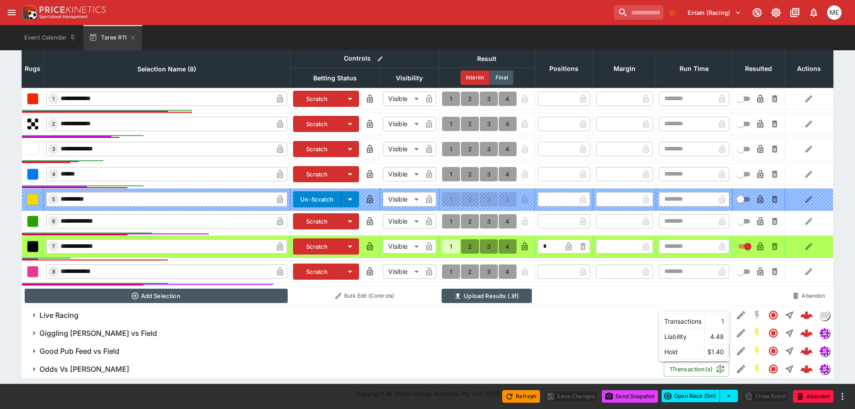
type input "*"
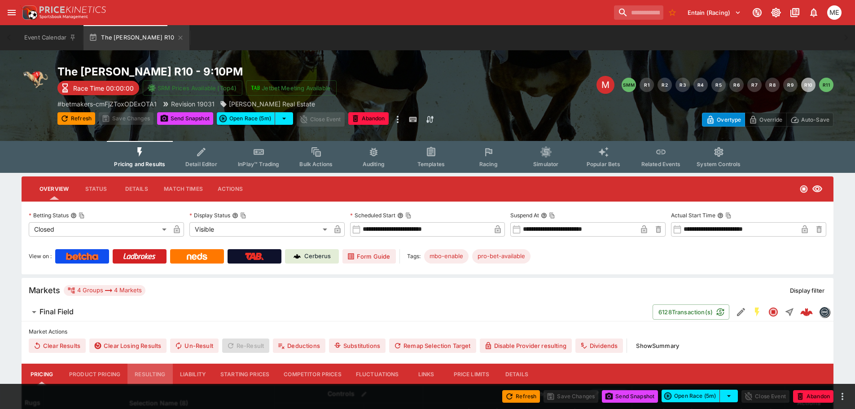
click at [141, 372] on button "Resulting" at bounding box center [150, 375] width 45 height 22
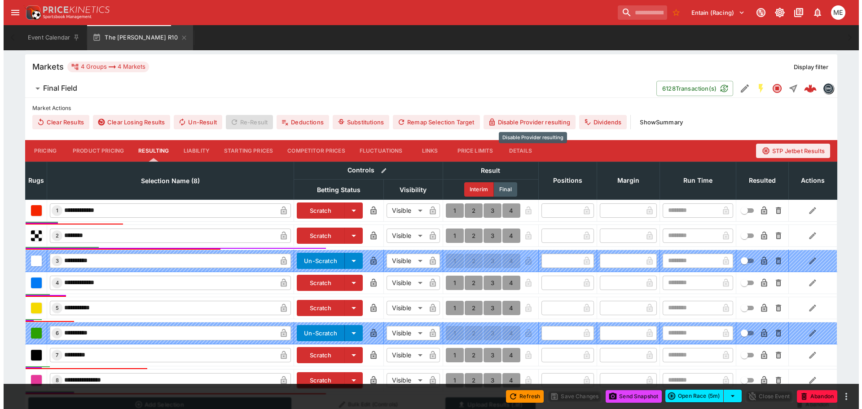
scroll to position [314, 0]
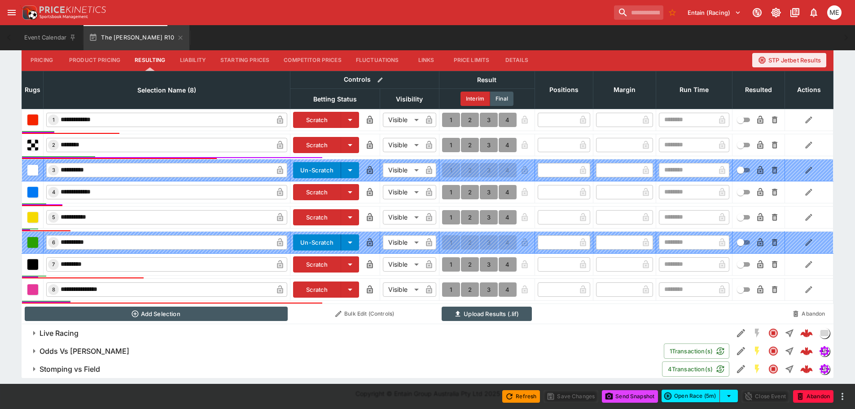
click at [452, 141] on button "1" at bounding box center [451, 145] width 18 height 14
type input "*"
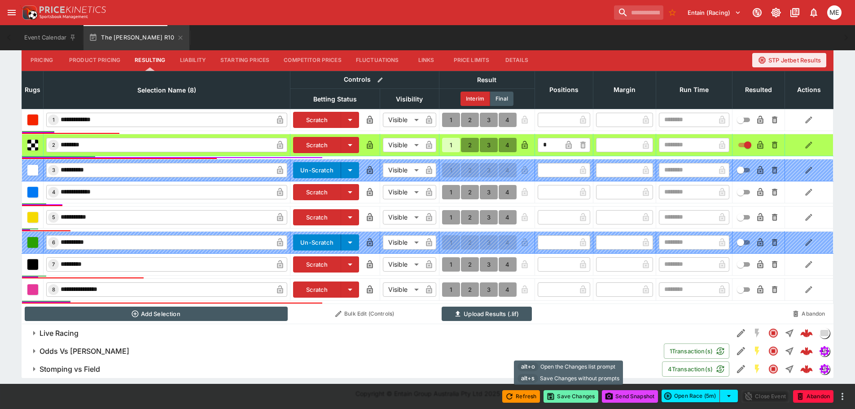
click at [568, 396] on button "Save Changes" at bounding box center [571, 396] width 55 height 13
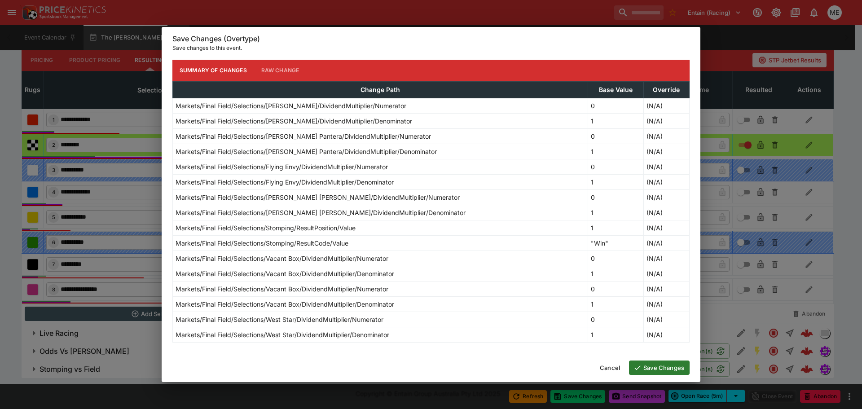
click at [653, 374] on button "Save Changes" at bounding box center [659, 368] width 61 height 14
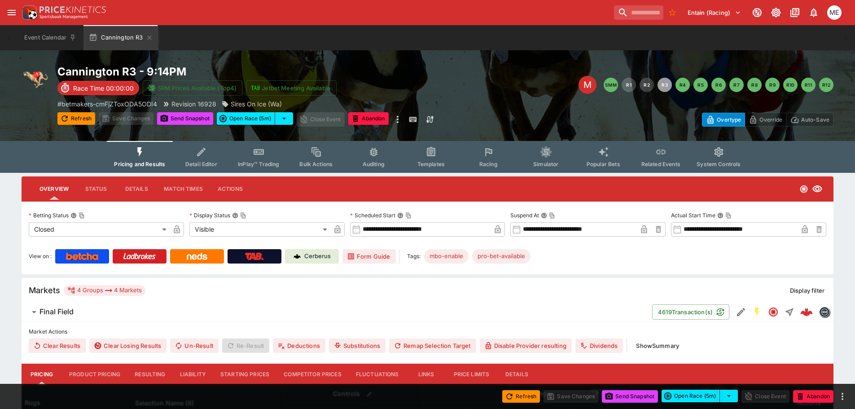
click at [148, 374] on button "Resulting" at bounding box center [150, 375] width 45 height 22
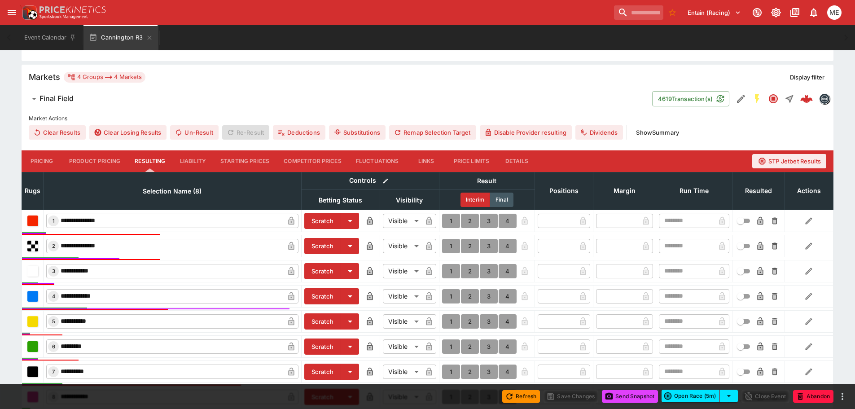
scroll to position [225, 0]
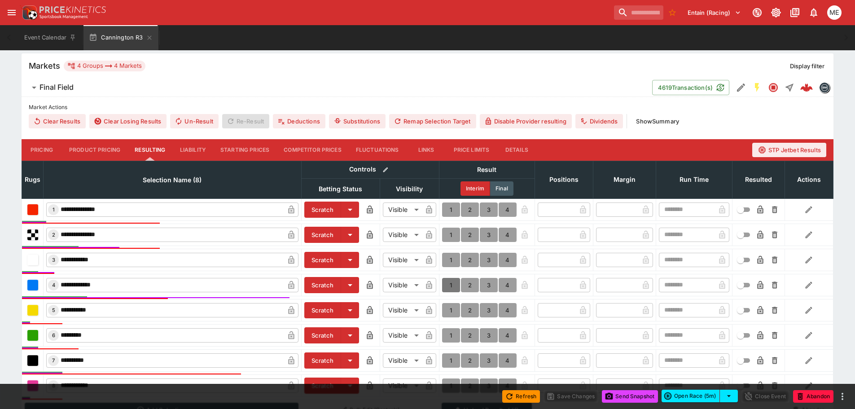
click at [449, 286] on button "1" at bounding box center [451, 285] width 18 height 14
type input "*"
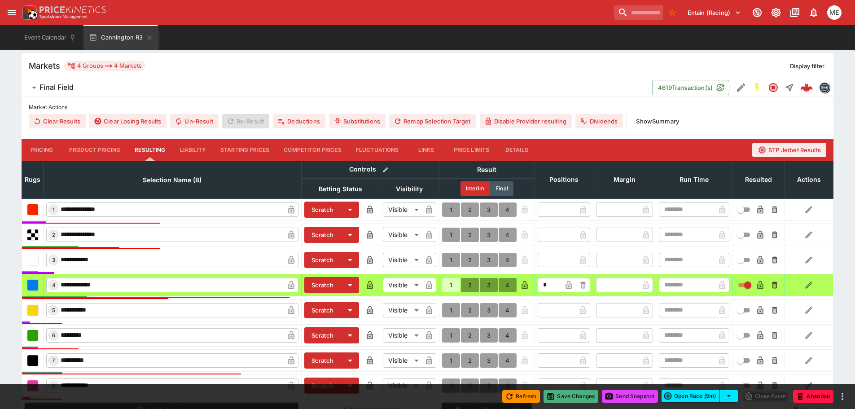
click at [554, 399] on button "Save Changes" at bounding box center [571, 396] width 55 height 13
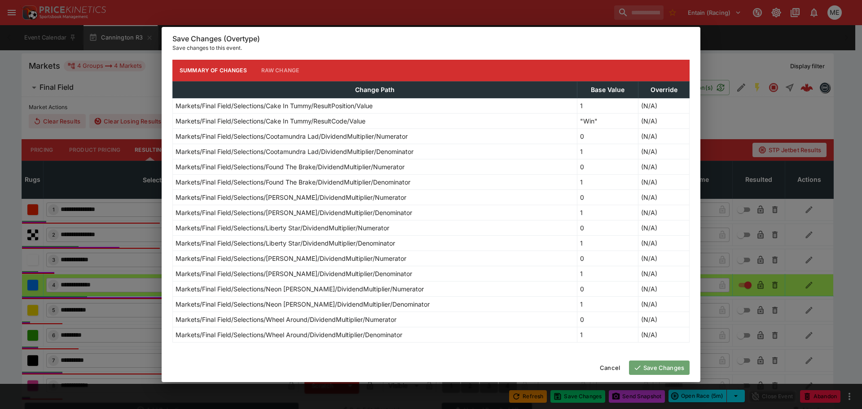
click at [651, 367] on button "Save Changes" at bounding box center [659, 368] width 61 height 14
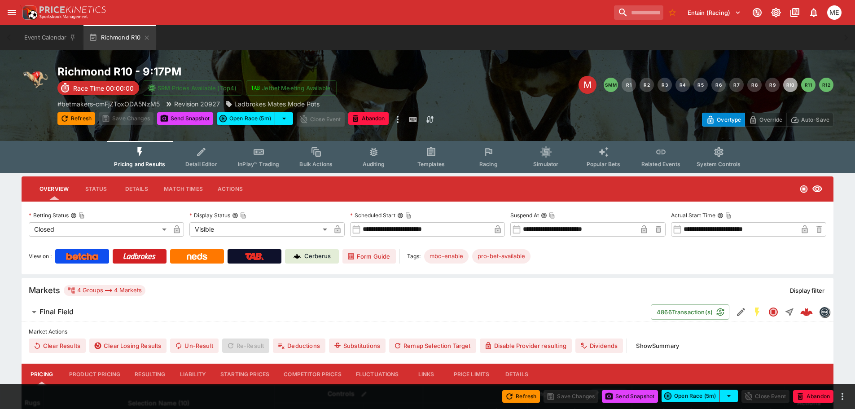
click at [145, 373] on button "Resulting" at bounding box center [150, 375] width 45 height 22
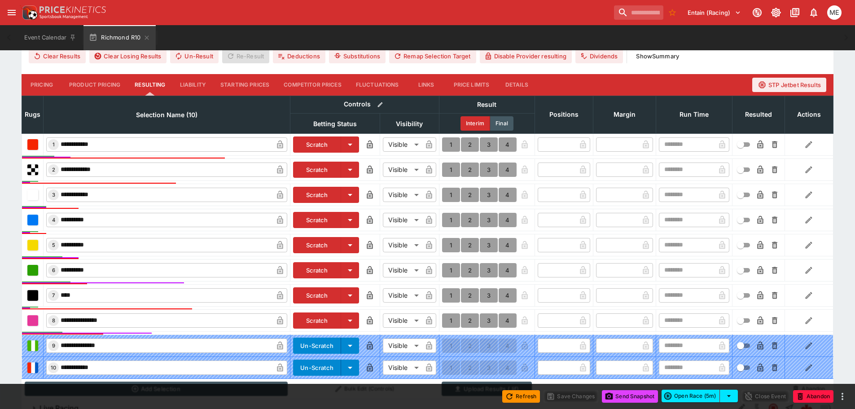
scroll to position [314, 0]
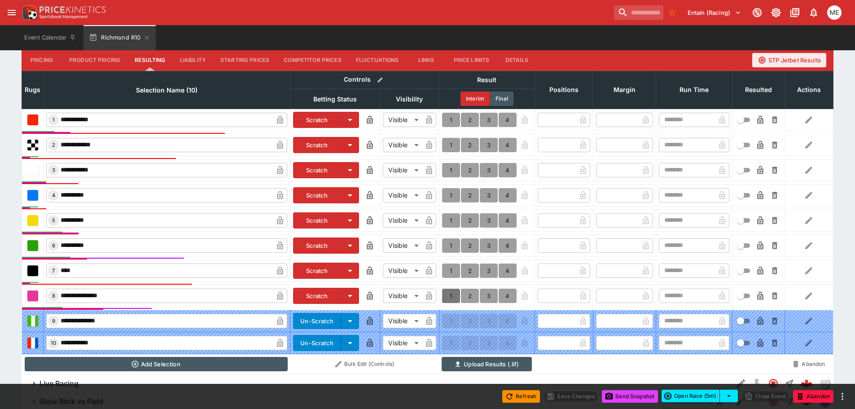
click at [452, 294] on button "1" at bounding box center [451, 296] width 18 height 14
type input "*"
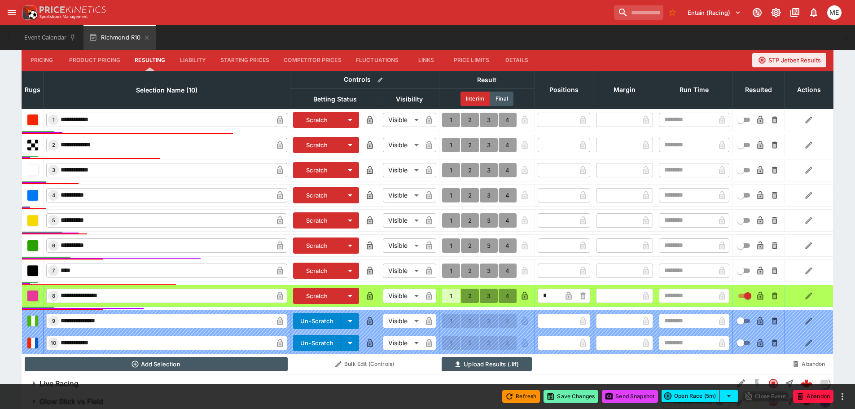
click at [565, 394] on button "Save Changes" at bounding box center [571, 396] width 55 height 13
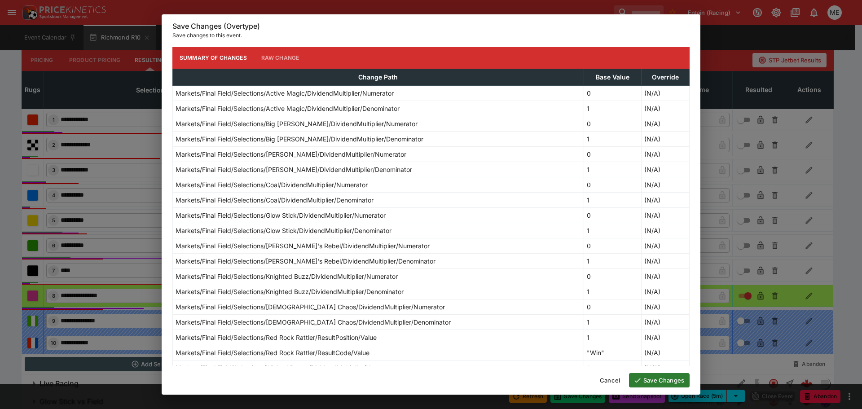
click at [650, 379] on button "Save Changes" at bounding box center [659, 380] width 61 height 14
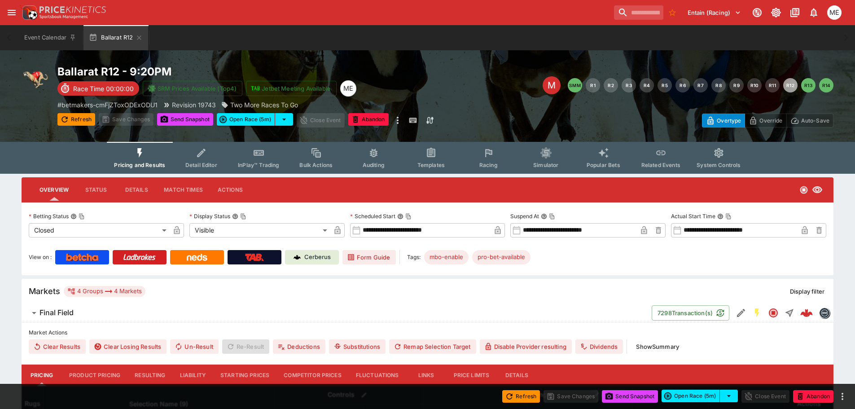
click at [147, 371] on button "Resulting" at bounding box center [150, 376] width 45 height 22
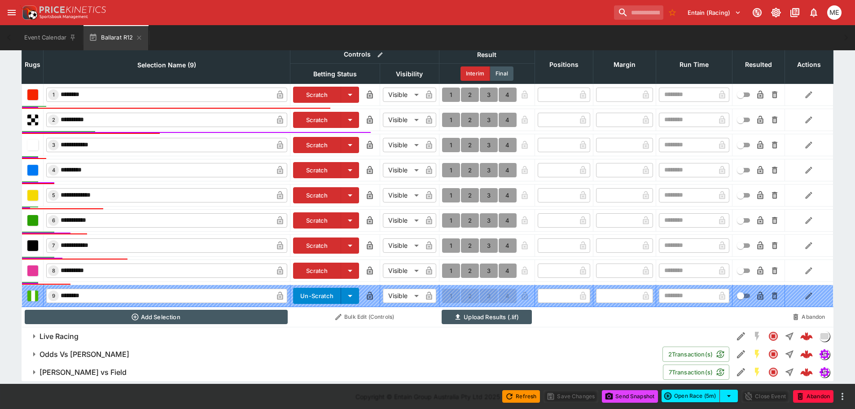
scroll to position [343, 0]
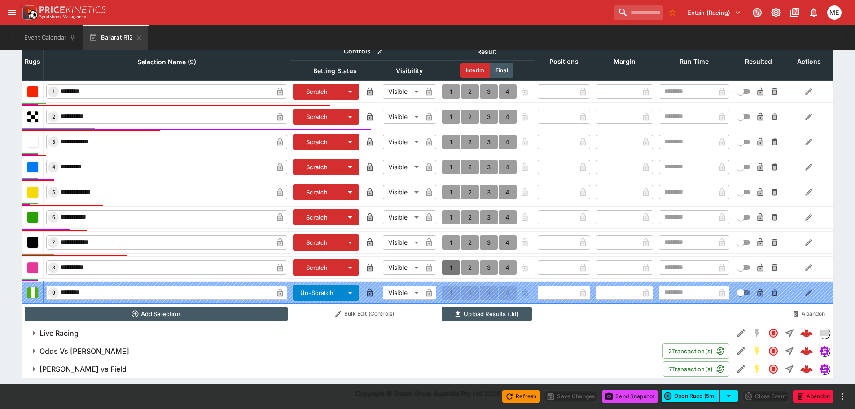
click at [453, 267] on button "1" at bounding box center [451, 267] width 18 height 14
type input "*"
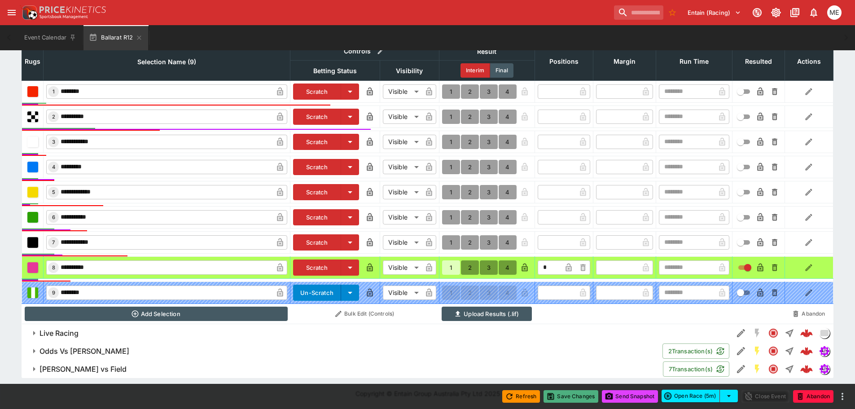
click at [554, 396] on button "Save Changes" at bounding box center [571, 396] width 55 height 13
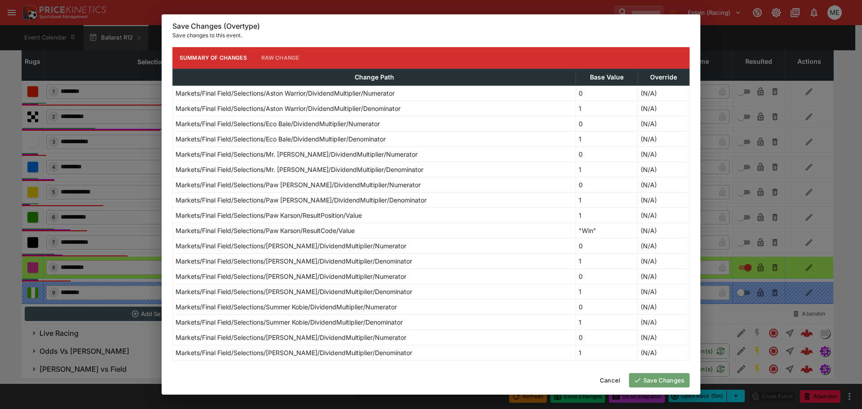
click at [643, 379] on button "Save Changes" at bounding box center [659, 380] width 61 height 14
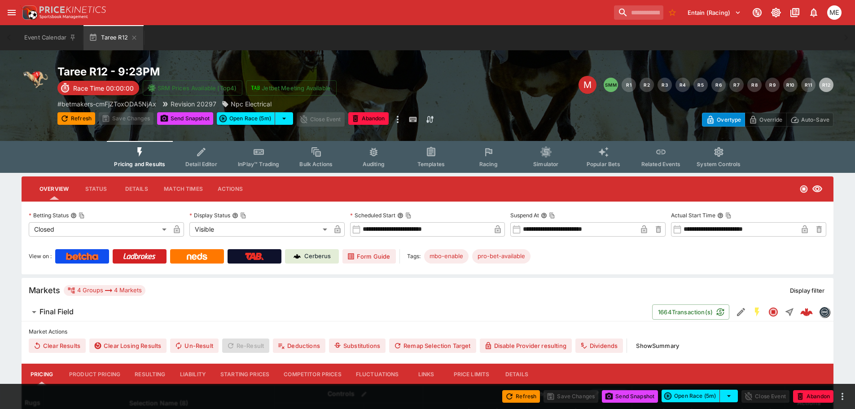
click at [150, 374] on button "Resulting" at bounding box center [150, 375] width 45 height 22
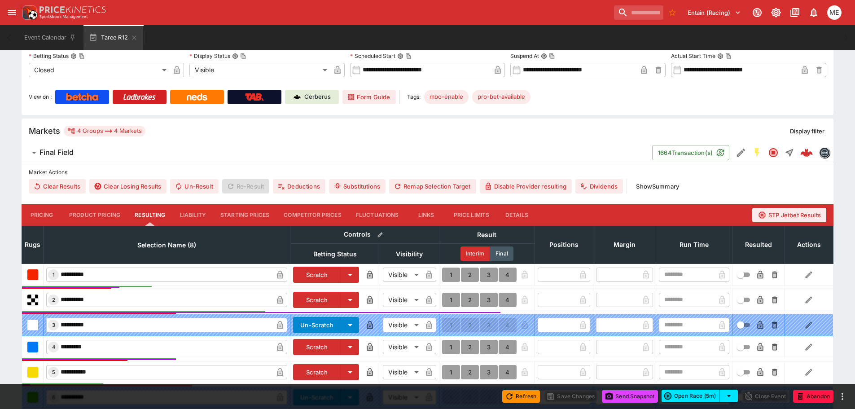
scroll to position [225, 0]
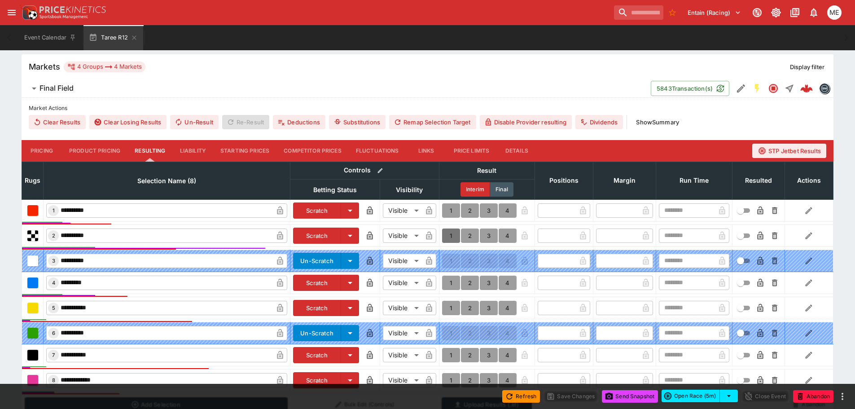
click at [450, 233] on button "1" at bounding box center [451, 236] width 18 height 14
type input "*"
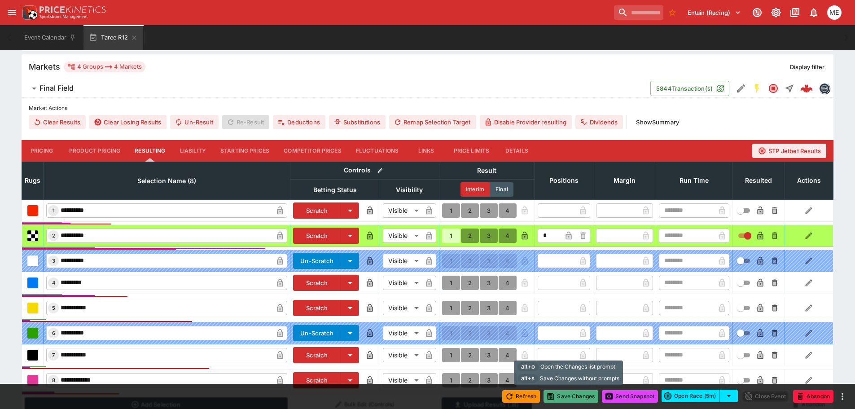
click at [557, 394] on button "Save Changes" at bounding box center [571, 396] width 55 height 13
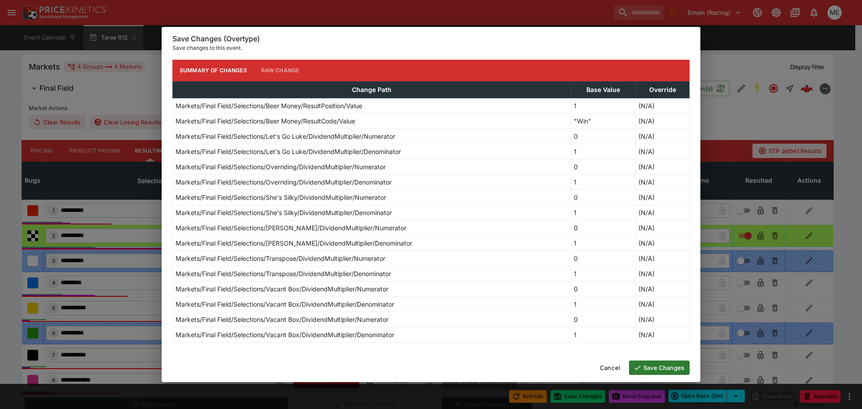
click at [653, 372] on button "Save Changes" at bounding box center [659, 368] width 61 height 14
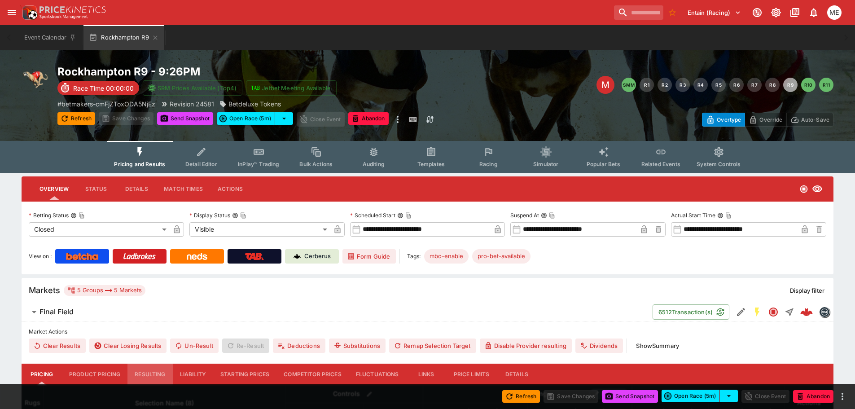
click at [147, 376] on button "Resulting" at bounding box center [150, 375] width 45 height 22
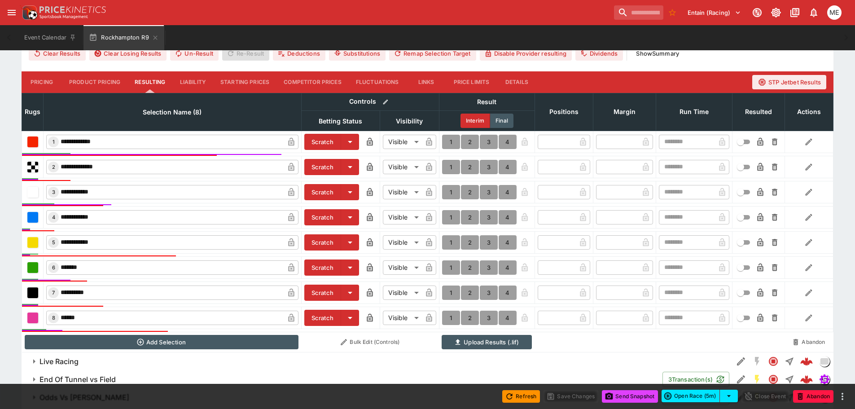
scroll to position [314, 0]
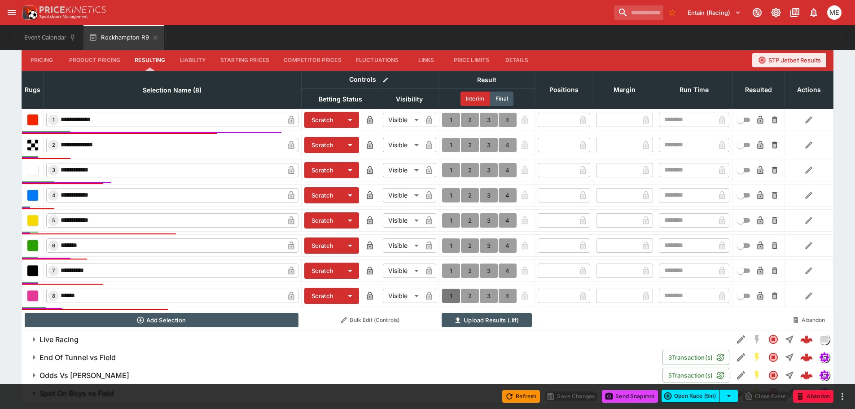
click at [452, 296] on button "1" at bounding box center [451, 296] width 18 height 14
type input "*"
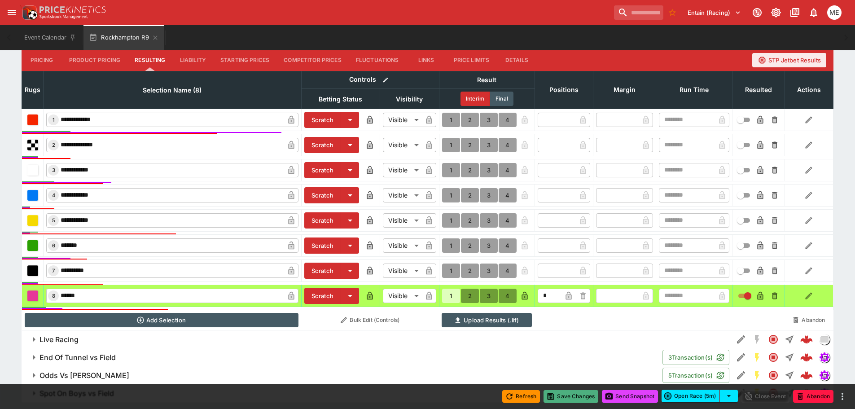
click at [554, 401] on button "Save Changes" at bounding box center [571, 396] width 55 height 13
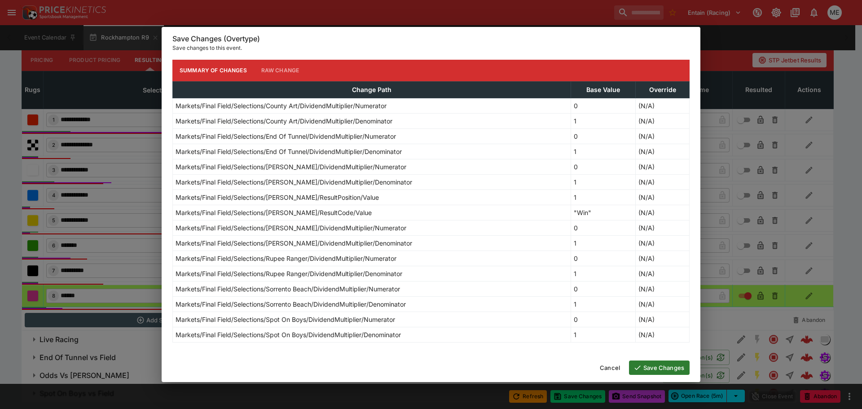
click at [652, 370] on button "Save Changes" at bounding box center [659, 368] width 61 height 14
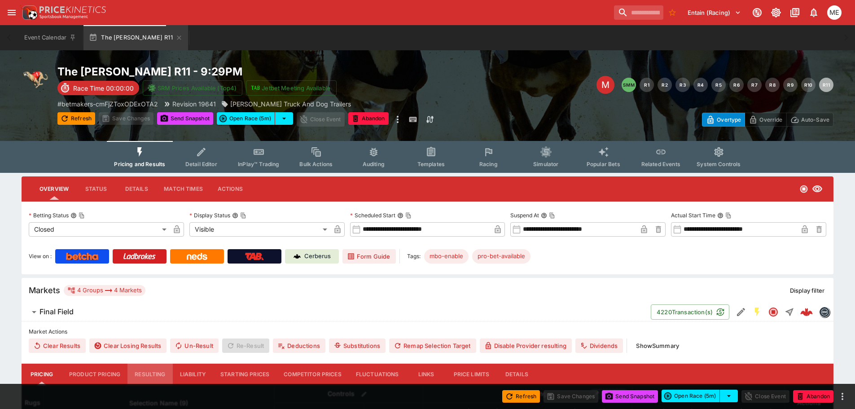
click at [146, 376] on button "Resulting" at bounding box center [150, 375] width 45 height 22
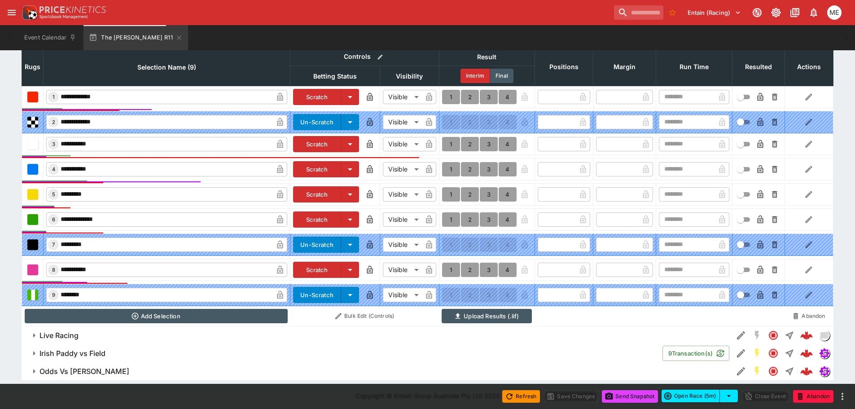
scroll to position [339, 0]
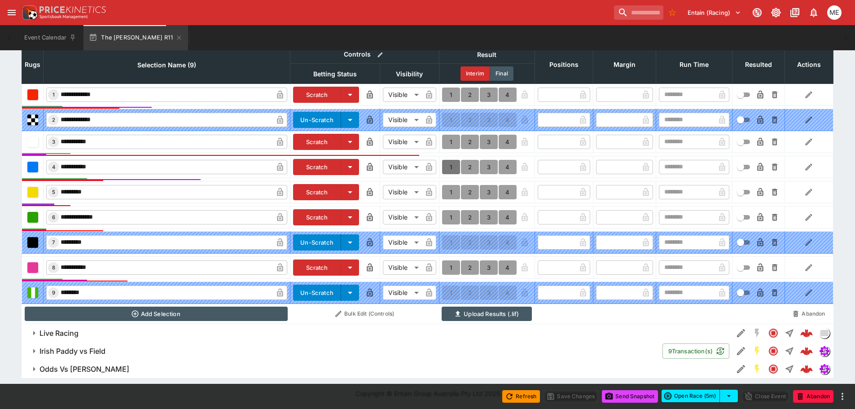
click at [449, 165] on button "1" at bounding box center [451, 167] width 18 height 14
type input "*"
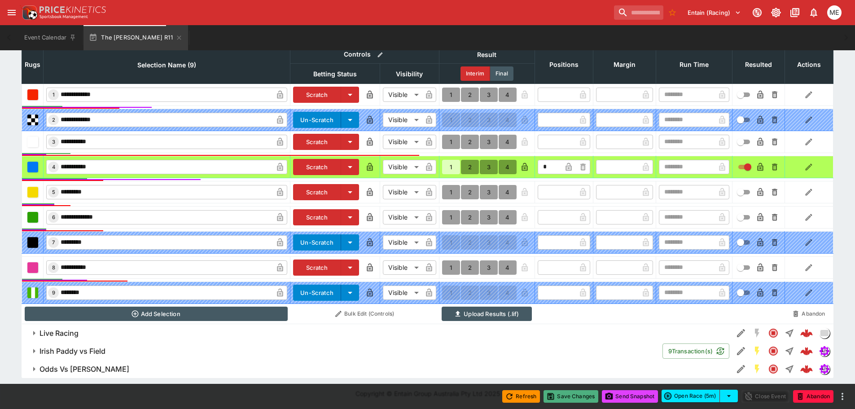
click at [568, 397] on button "Save Changes" at bounding box center [571, 396] width 55 height 13
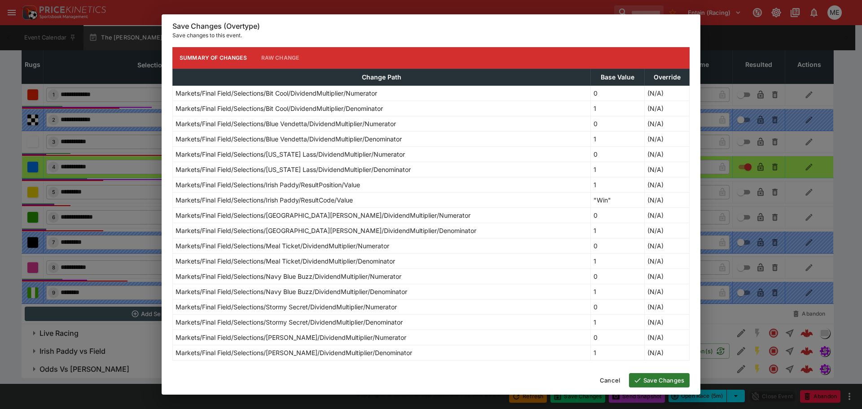
click at [640, 379] on icon "button" at bounding box center [638, 380] width 8 height 8
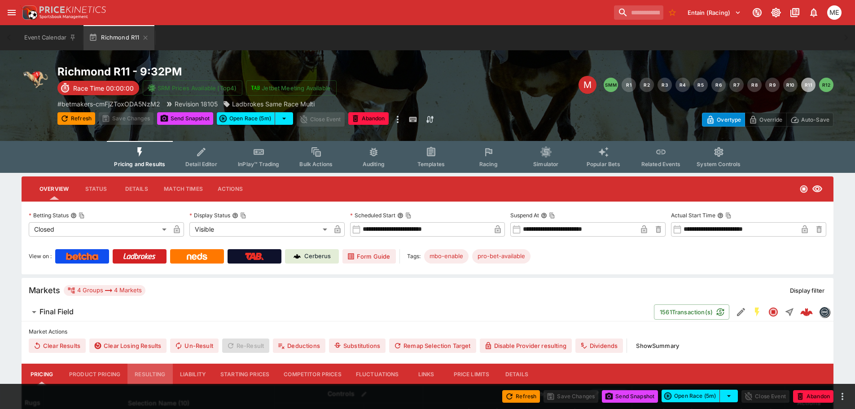
click at [158, 375] on button "Resulting" at bounding box center [150, 375] width 45 height 22
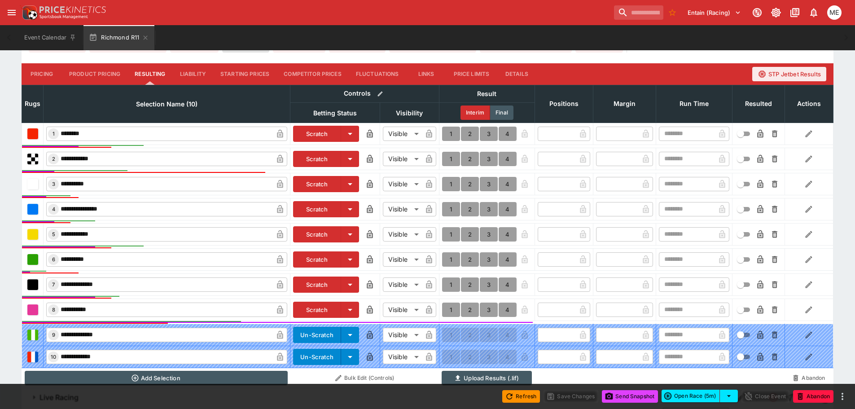
scroll to position [314, 0]
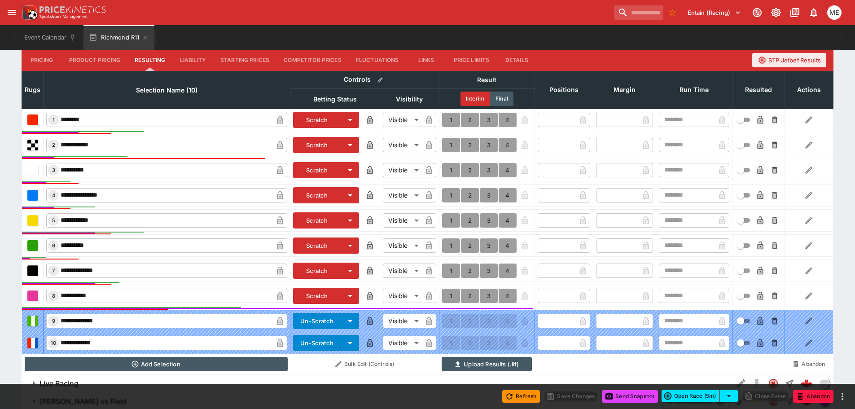
click at [450, 295] on button "1" at bounding box center [451, 296] width 18 height 14
type input "*"
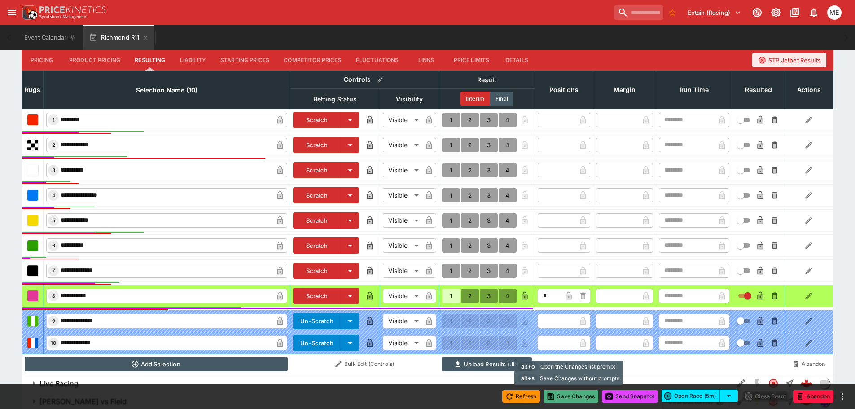
click at [575, 394] on button "Save Changes" at bounding box center [571, 396] width 55 height 13
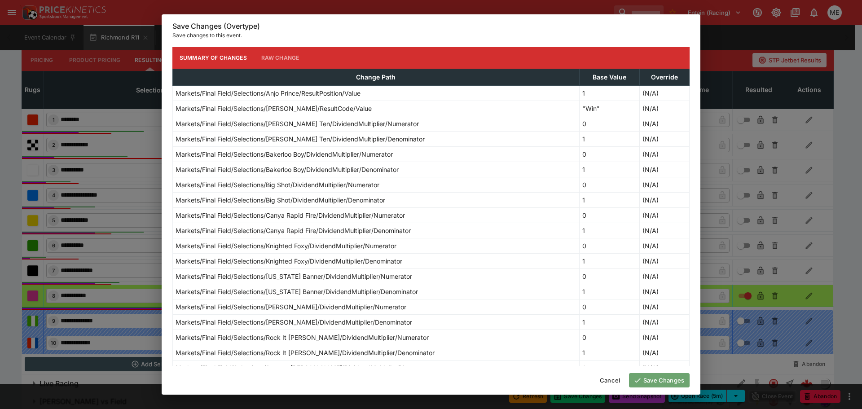
click at [656, 383] on button "Save Changes" at bounding box center [659, 380] width 61 height 14
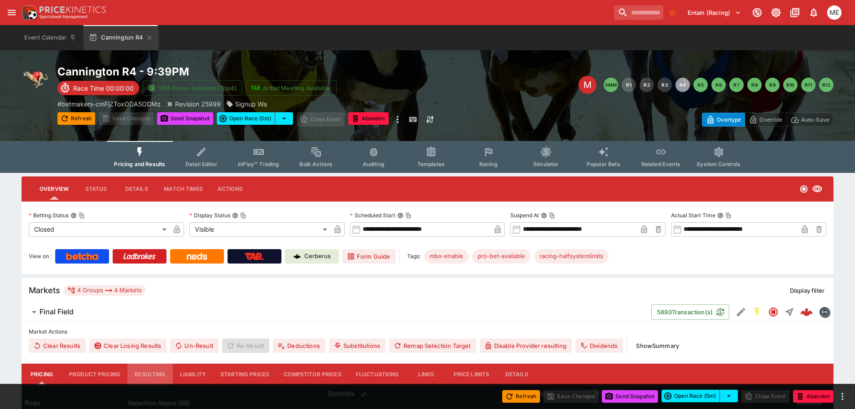
click at [141, 375] on button "Resulting" at bounding box center [150, 375] width 45 height 22
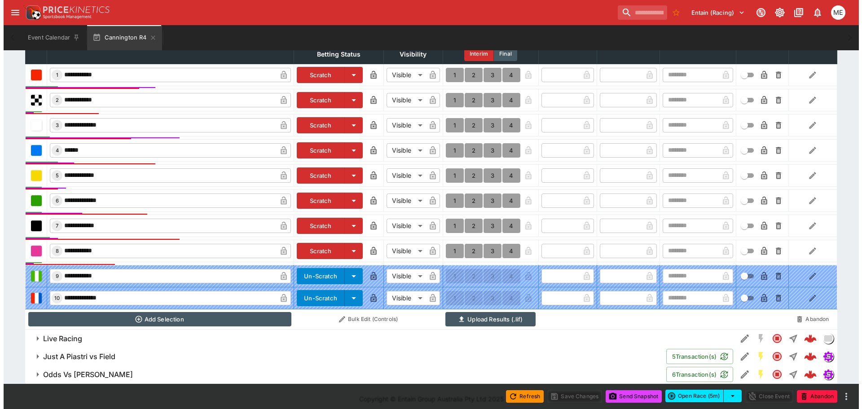
scroll to position [365, 0]
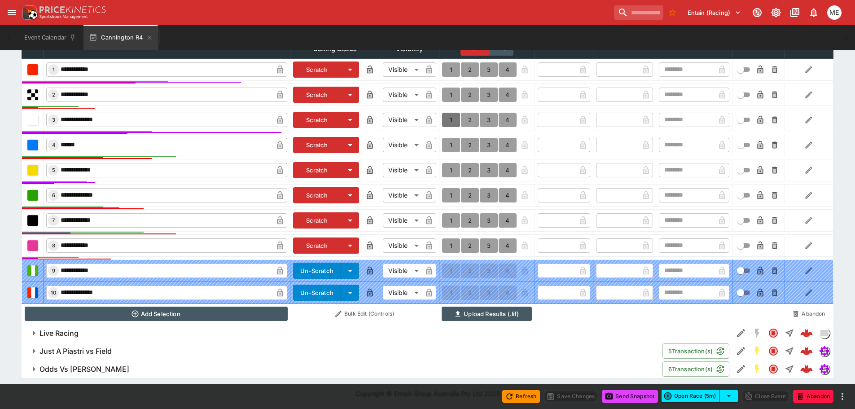
click at [452, 122] on button "1" at bounding box center [451, 120] width 18 height 14
type input "*"
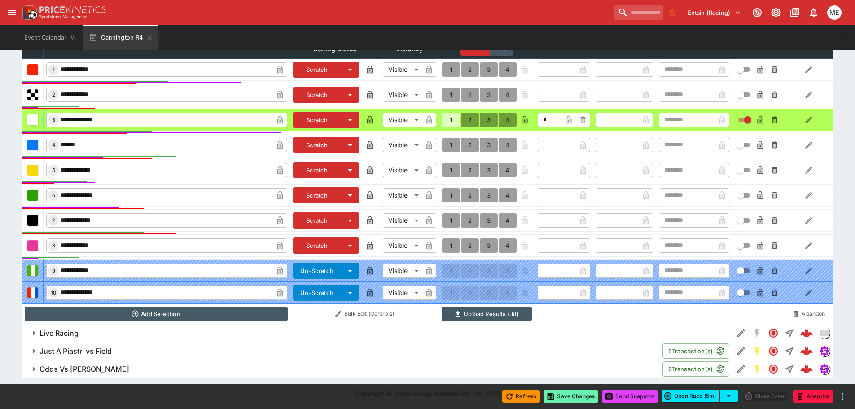
click at [559, 394] on button "Save Changes" at bounding box center [571, 396] width 55 height 13
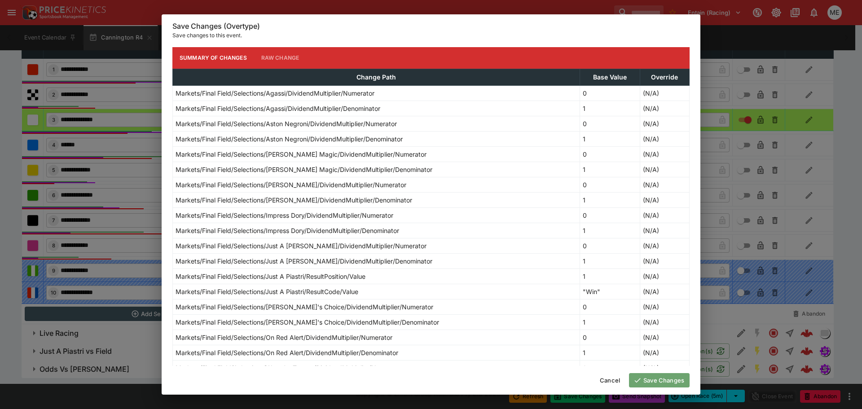
click at [674, 379] on button "Save Changes" at bounding box center [659, 380] width 61 height 14
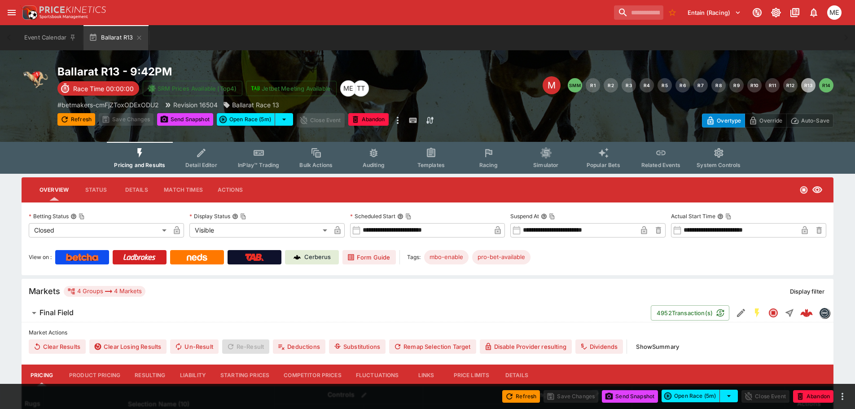
click at [163, 374] on button "Resulting" at bounding box center [150, 376] width 45 height 22
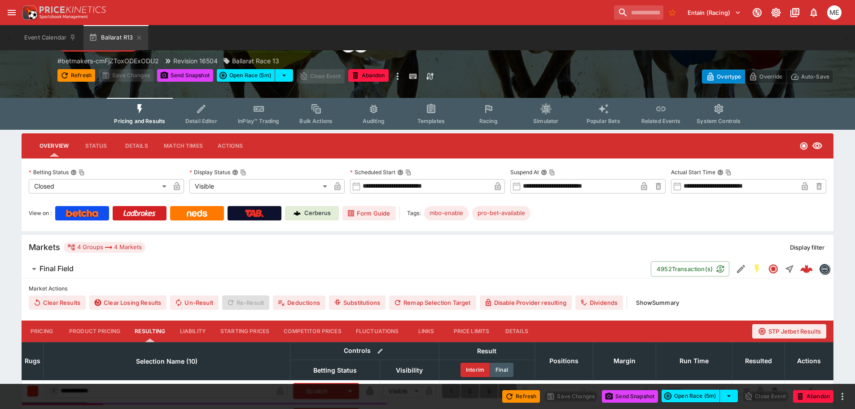
scroll to position [180, 0]
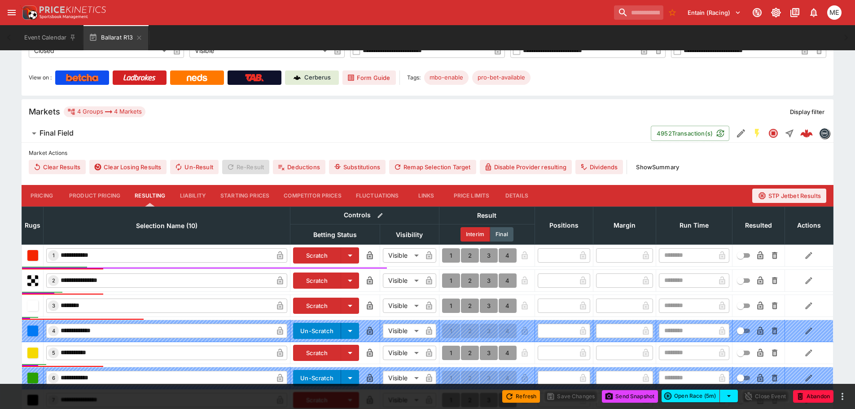
click at [452, 252] on button "1" at bounding box center [451, 255] width 18 height 14
type input "*"
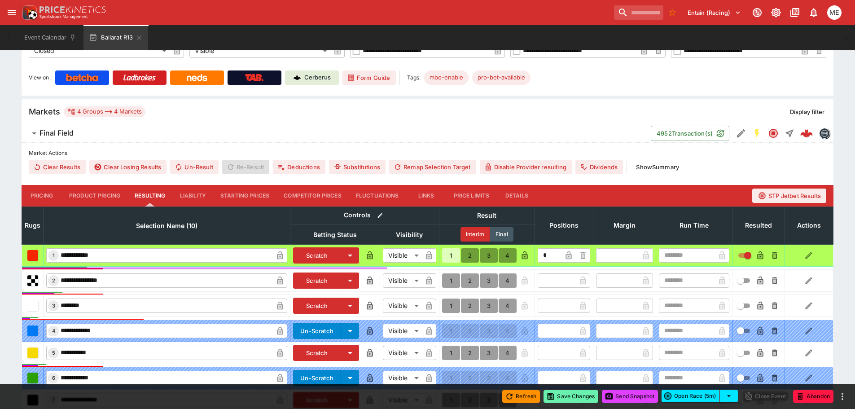
click at [550, 395] on icon "button" at bounding box center [551, 396] width 5 height 5
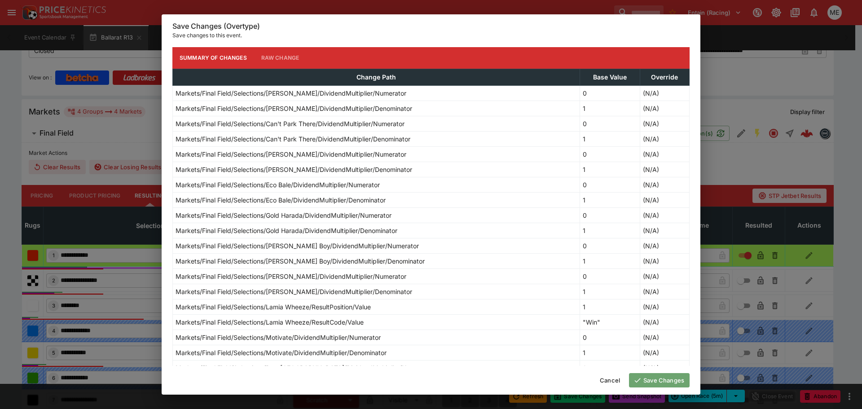
click at [638, 379] on icon "button" at bounding box center [638, 380] width 8 height 8
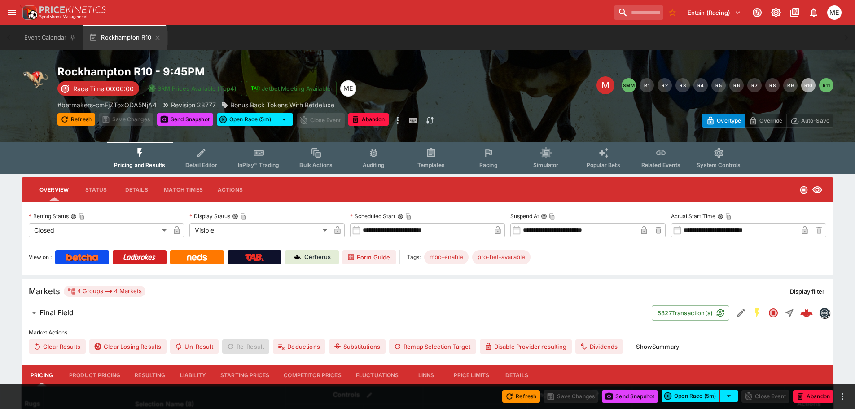
click at [146, 370] on button "Resulting" at bounding box center [150, 376] width 45 height 22
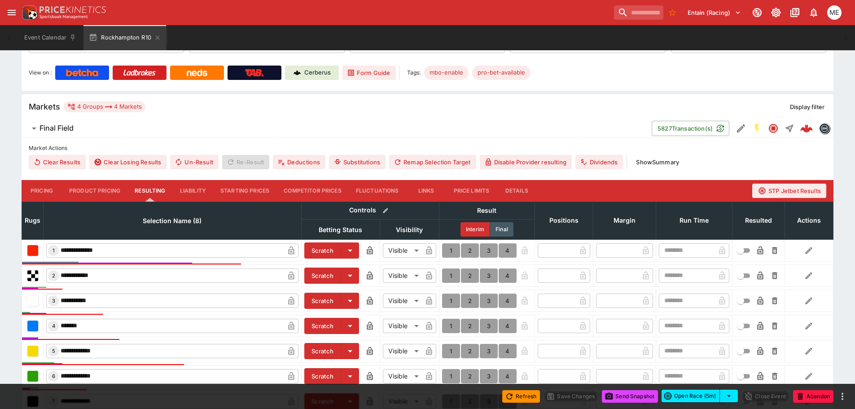
scroll to position [269, 0]
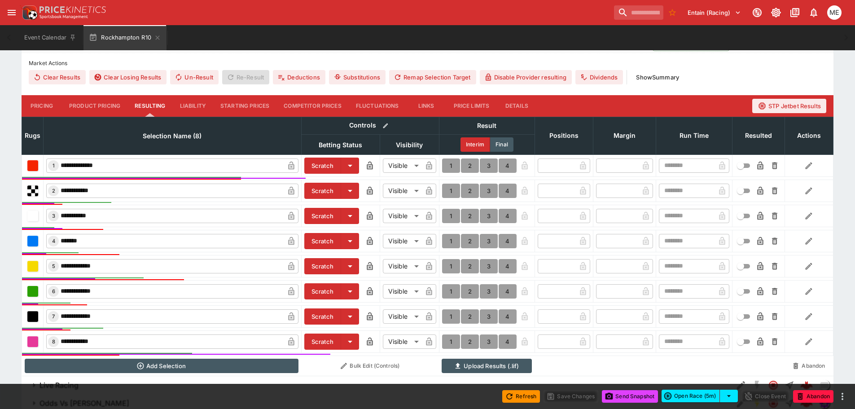
click at [48, 105] on button "Pricing" at bounding box center [42, 106] width 40 height 22
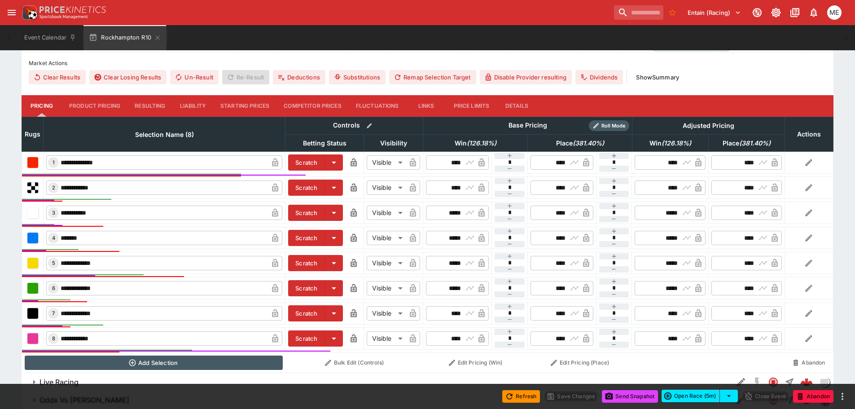
click at [141, 104] on button "Resulting" at bounding box center [150, 106] width 45 height 22
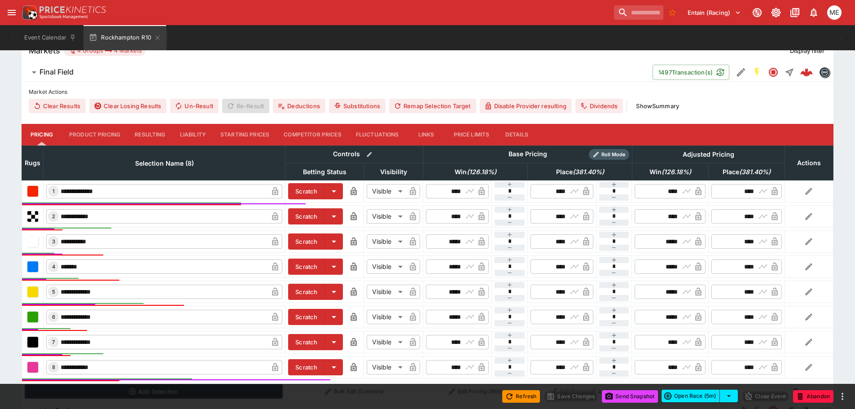
scroll to position [314, 0]
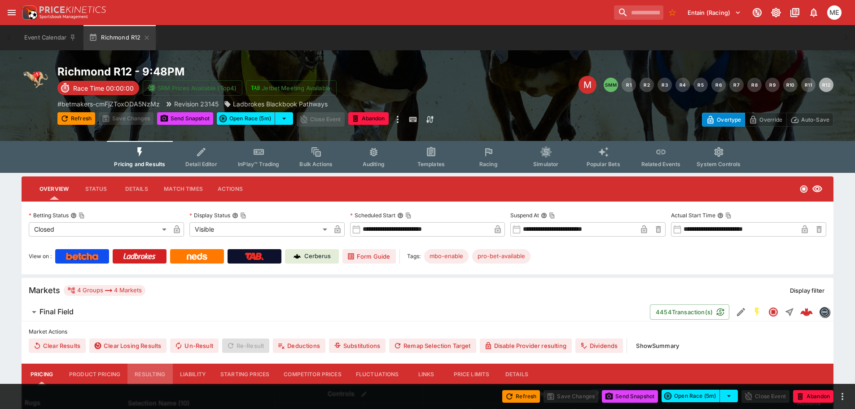
click at [157, 372] on button "Resulting" at bounding box center [150, 375] width 45 height 22
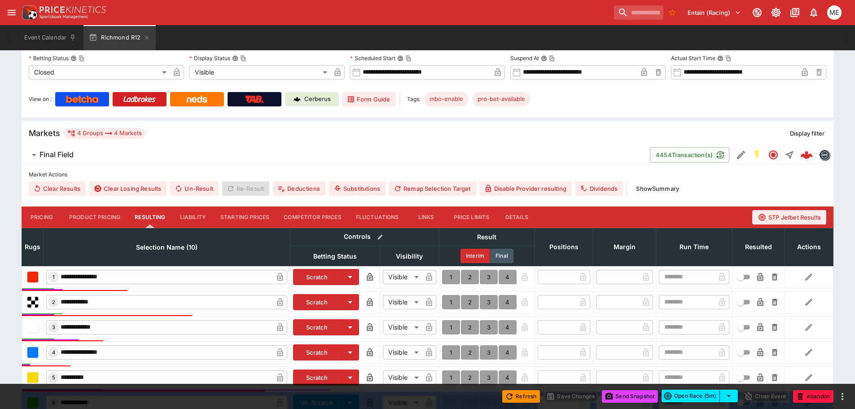
scroll to position [314, 0]
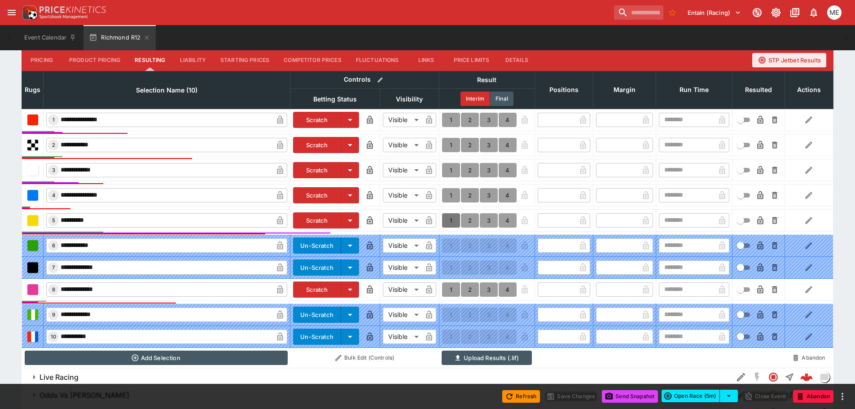
click at [453, 220] on button "1" at bounding box center [451, 220] width 18 height 14
type input "*"
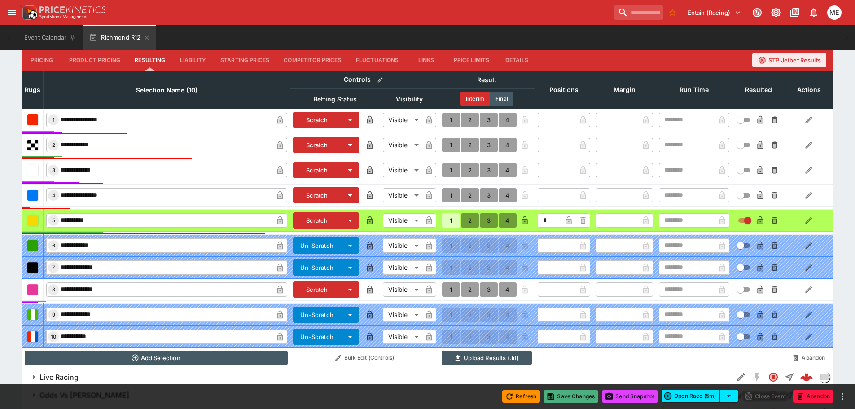
click at [551, 392] on icon "button" at bounding box center [550, 396] width 9 height 9
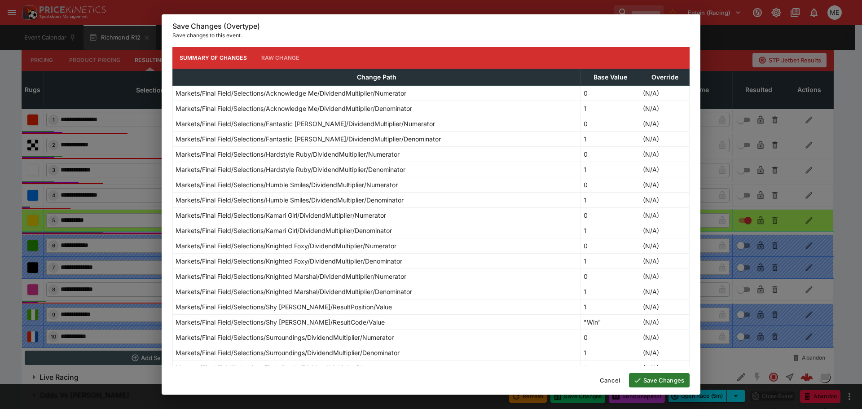
click at [638, 376] on button "Save Changes" at bounding box center [659, 380] width 61 height 14
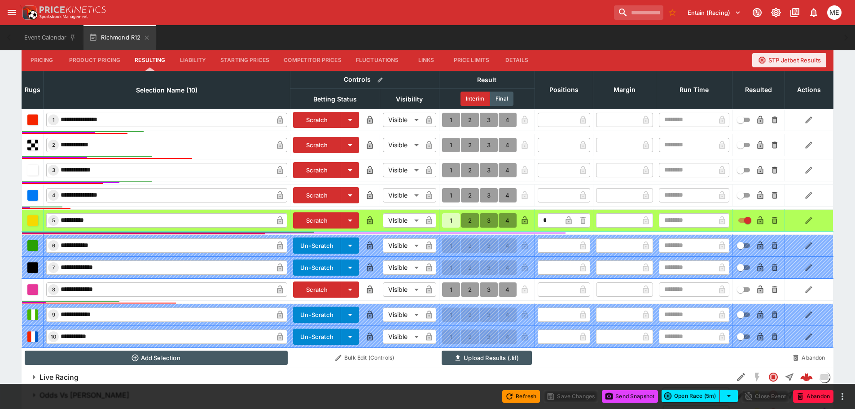
type input "*"
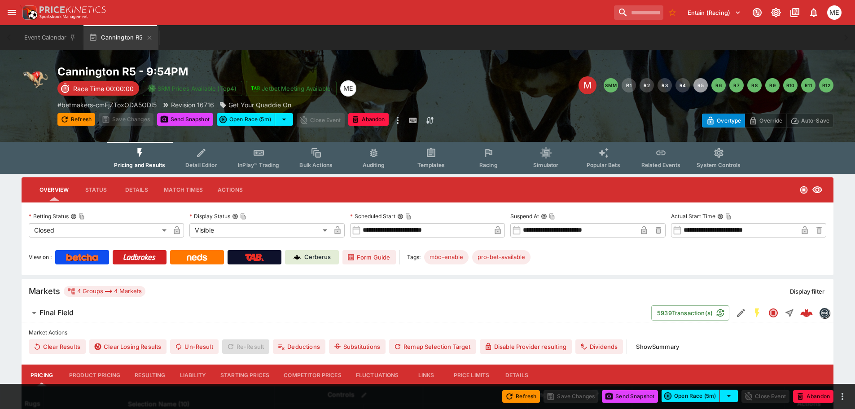
click at [153, 376] on button "Resulting" at bounding box center [150, 376] width 45 height 22
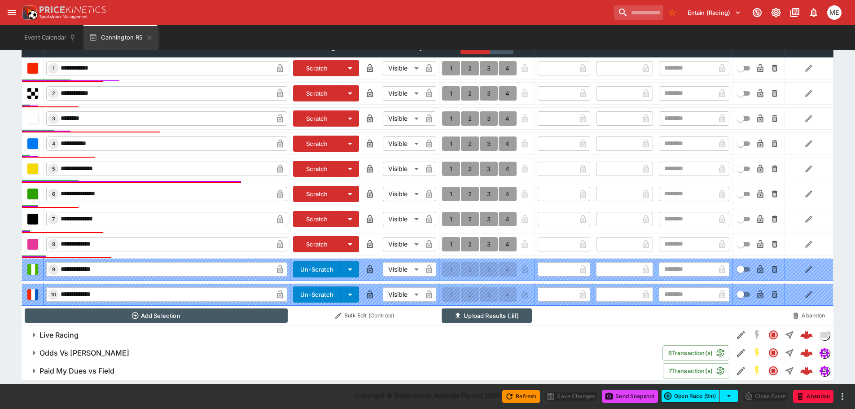
scroll to position [369, 0]
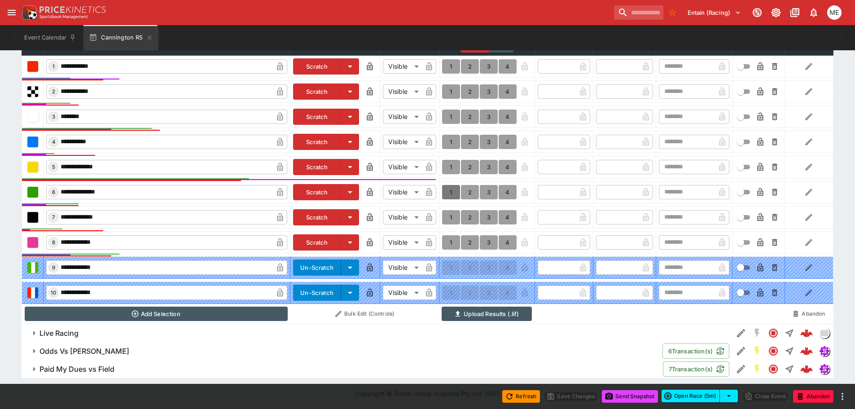
click at [453, 194] on button "1" at bounding box center [451, 192] width 18 height 14
type input "*"
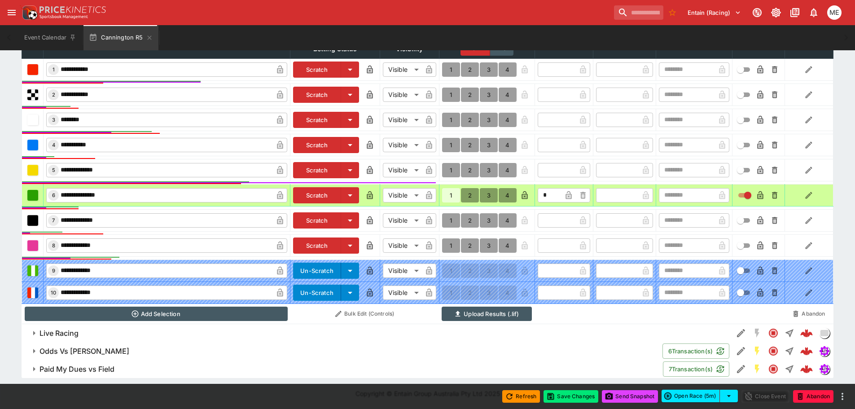
scroll to position [365, 0]
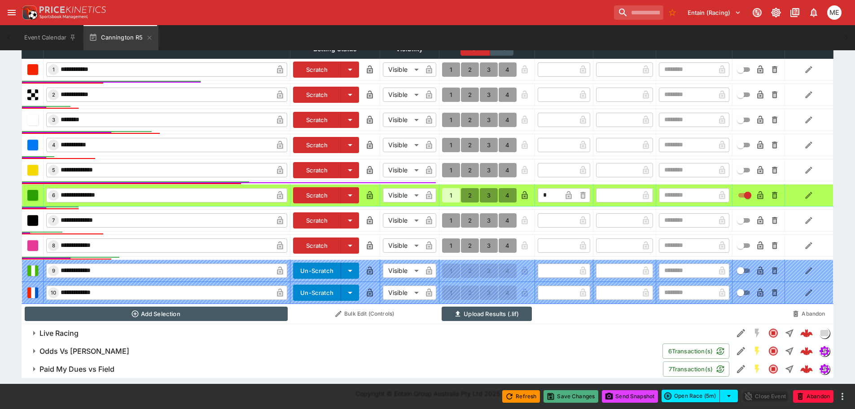
click at [555, 396] on button "Save Changes" at bounding box center [571, 396] width 55 height 13
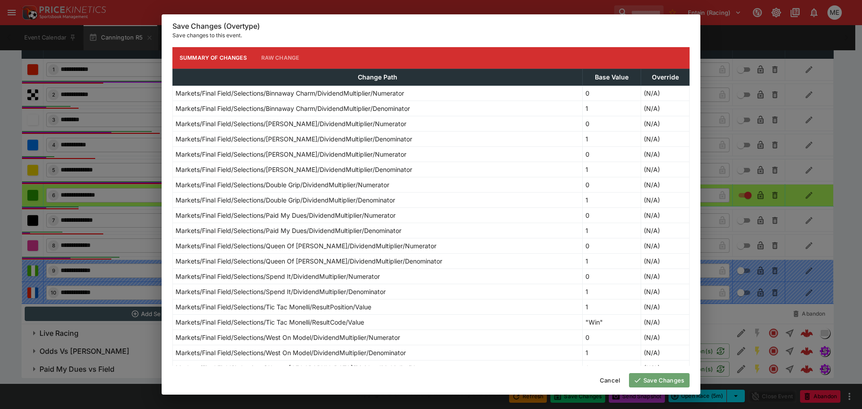
click at [641, 381] on icon "button" at bounding box center [638, 380] width 8 height 8
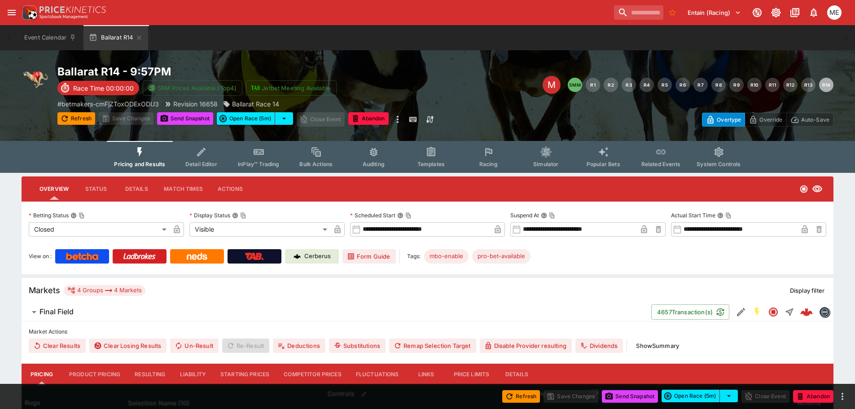
drag, startPoint x: 151, startPoint y: 373, endPoint x: 186, endPoint y: 347, distance: 44.0
click at [151, 373] on button "Resulting" at bounding box center [150, 375] width 45 height 22
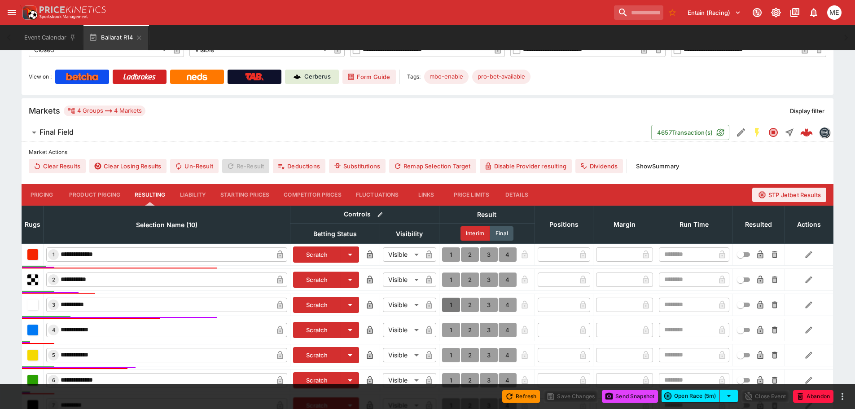
click at [453, 303] on button "1" at bounding box center [451, 305] width 18 height 14
type input "*"
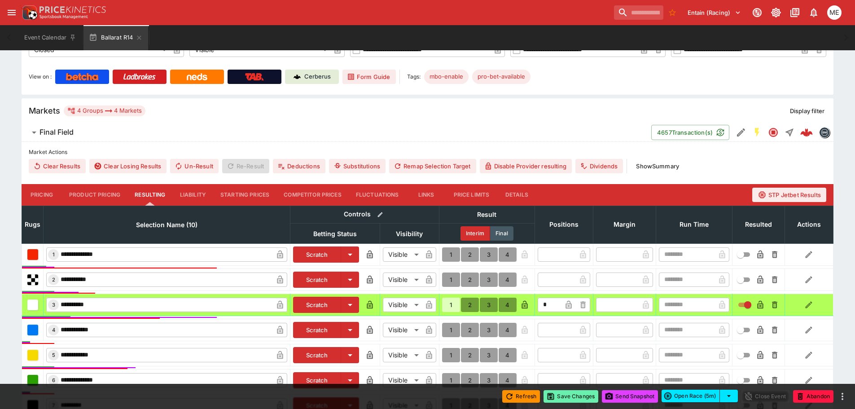
click at [567, 402] on button "Save Changes" at bounding box center [571, 396] width 55 height 13
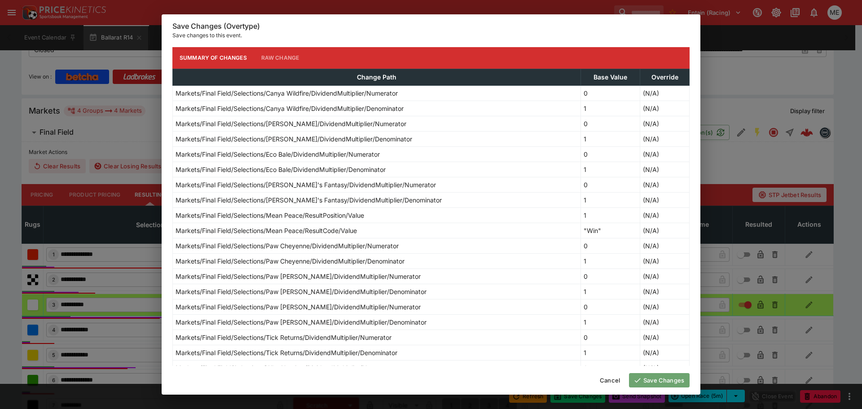
click at [656, 381] on button "Save Changes" at bounding box center [659, 380] width 61 height 14
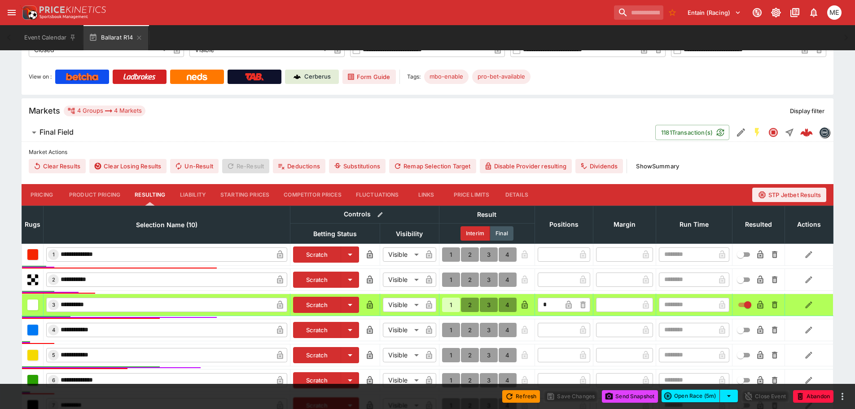
type input "*"
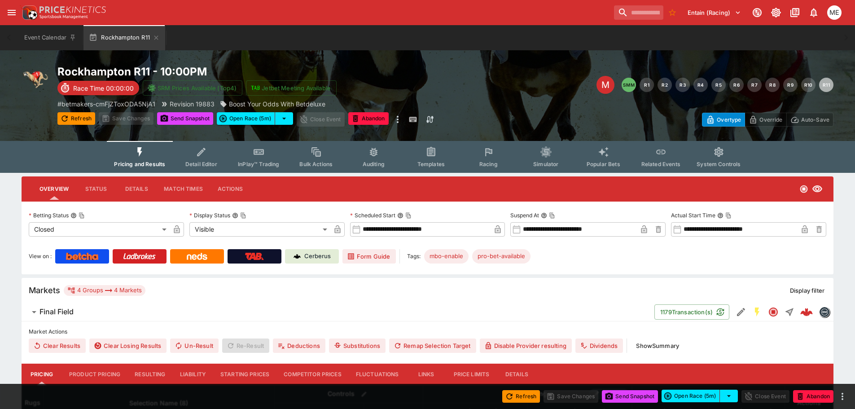
click at [148, 371] on button "Resulting" at bounding box center [150, 375] width 45 height 22
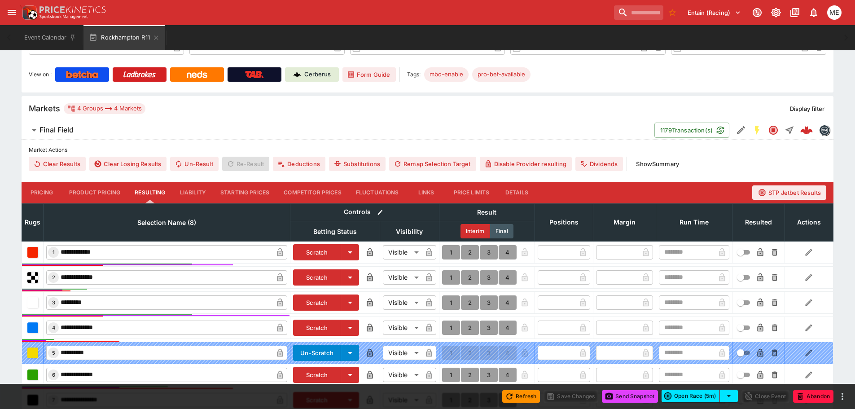
scroll to position [269, 0]
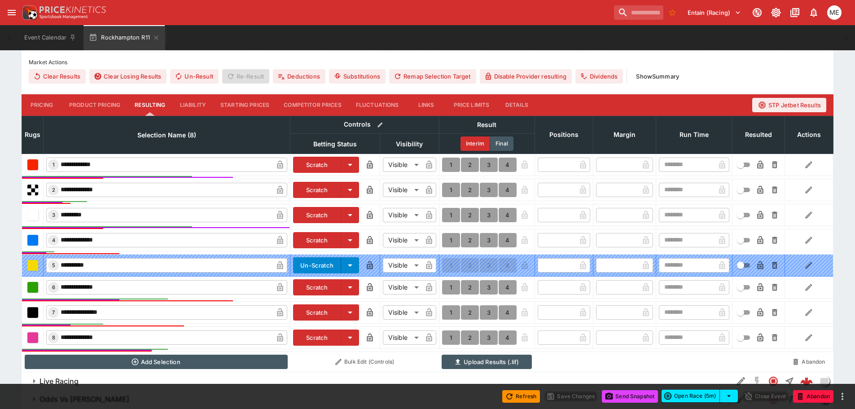
click at [451, 214] on button "1" at bounding box center [451, 215] width 18 height 14
type input "*"
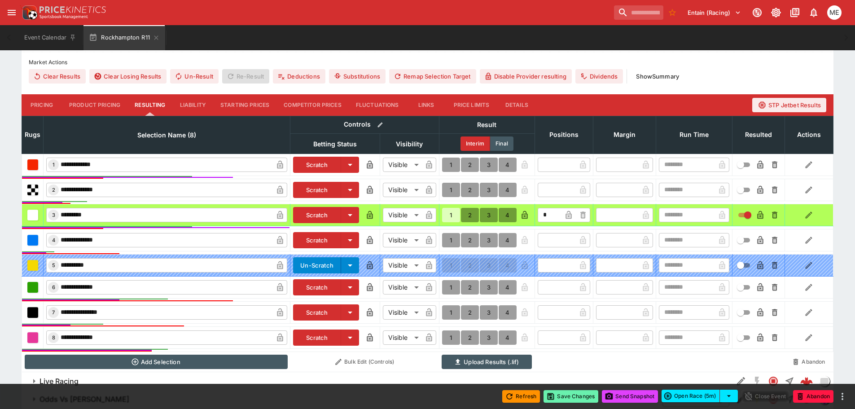
click at [567, 393] on button "Save Changes" at bounding box center [571, 396] width 55 height 13
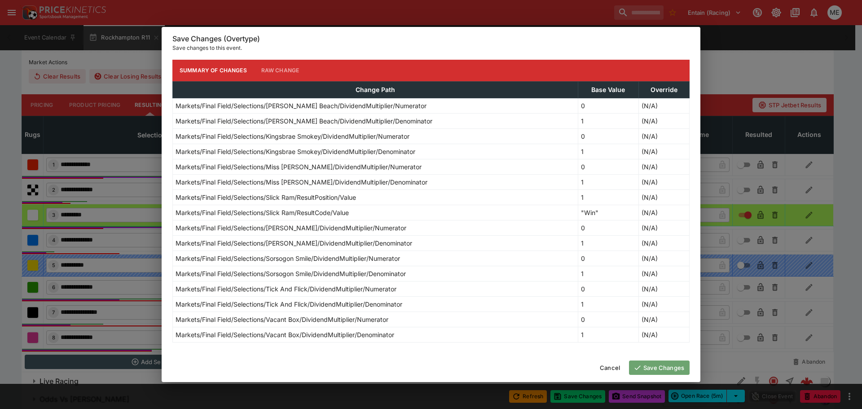
click at [660, 365] on button "Save Changes" at bounding box center [659, 368] width 61 height 14
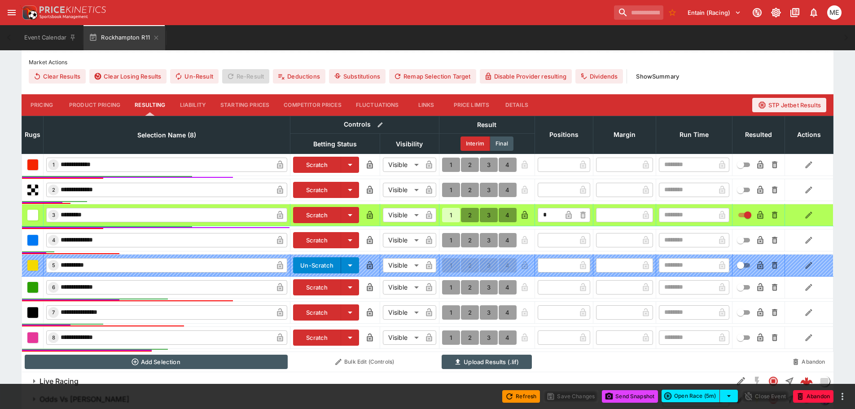
type input "*"
